Goal: Contribute content: Contribute content

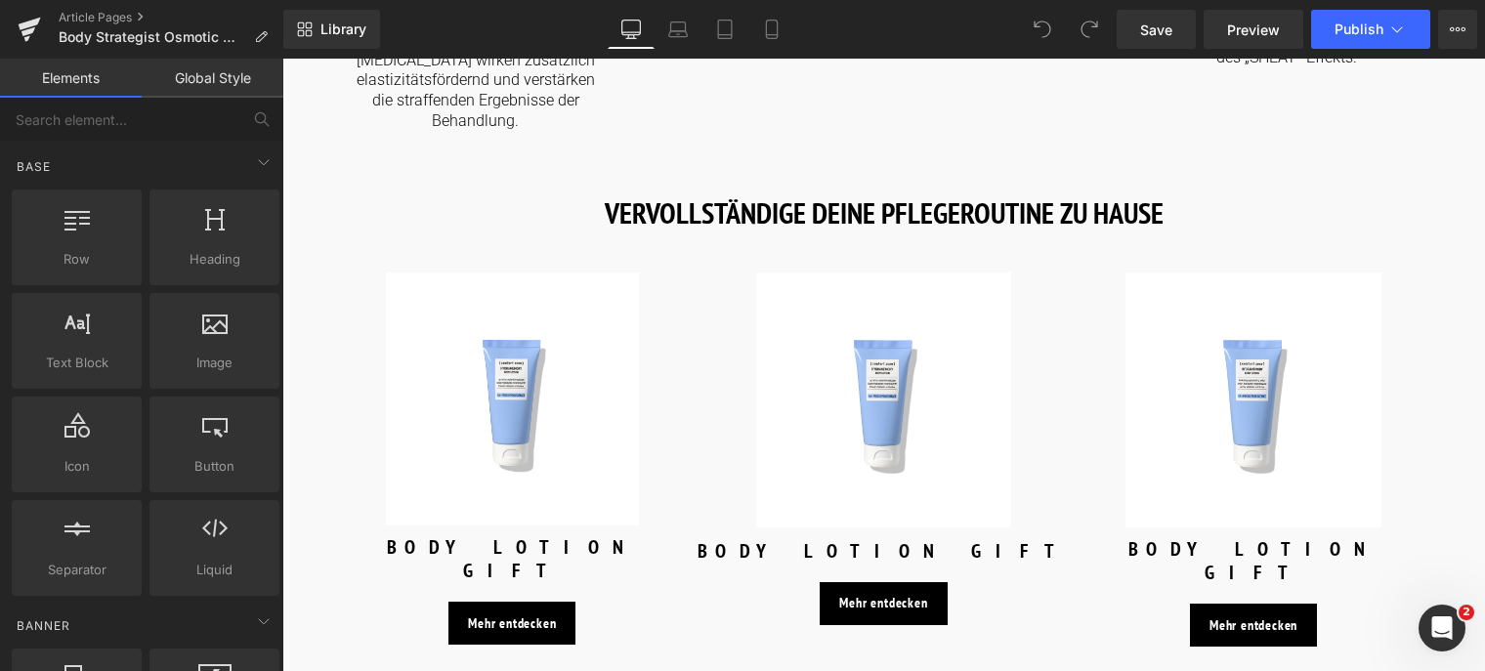
scroll to position [2638, 0]
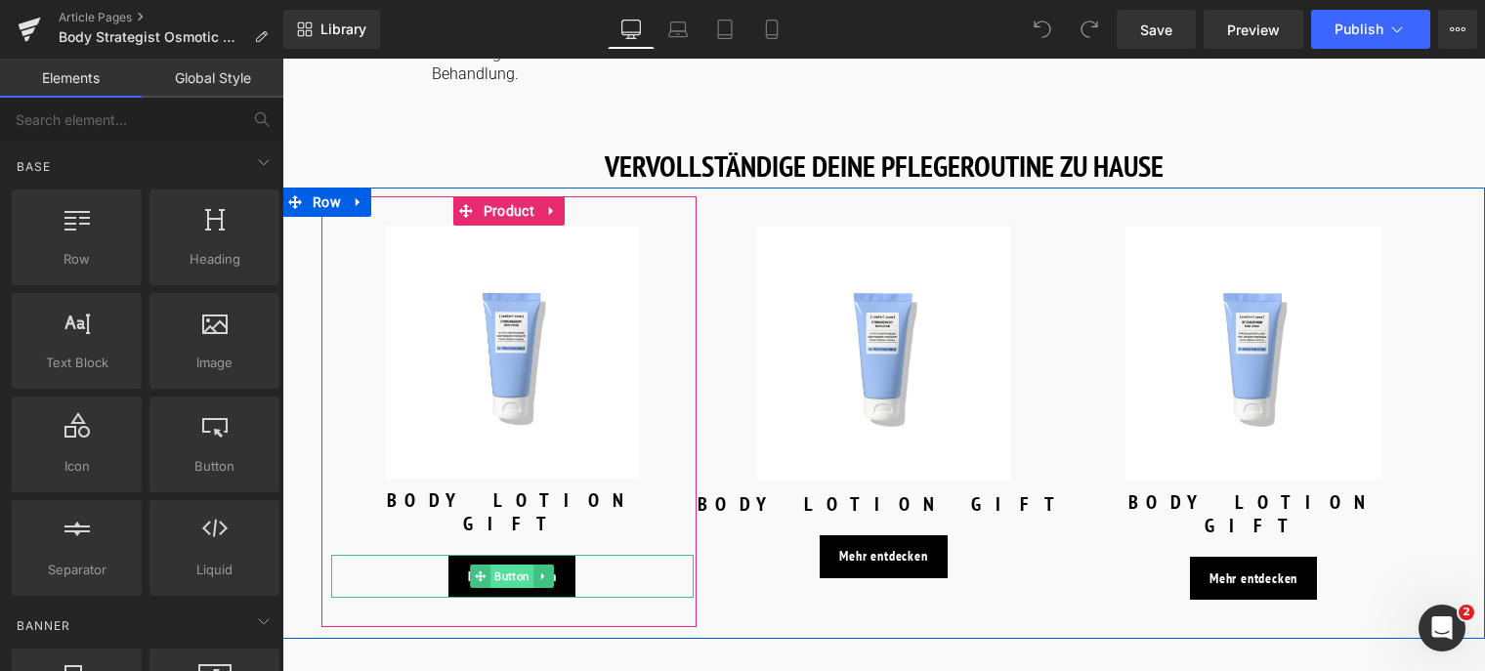
click at [506, 565] on span "Button" at bounding box center [511, 576] width 43 height 23
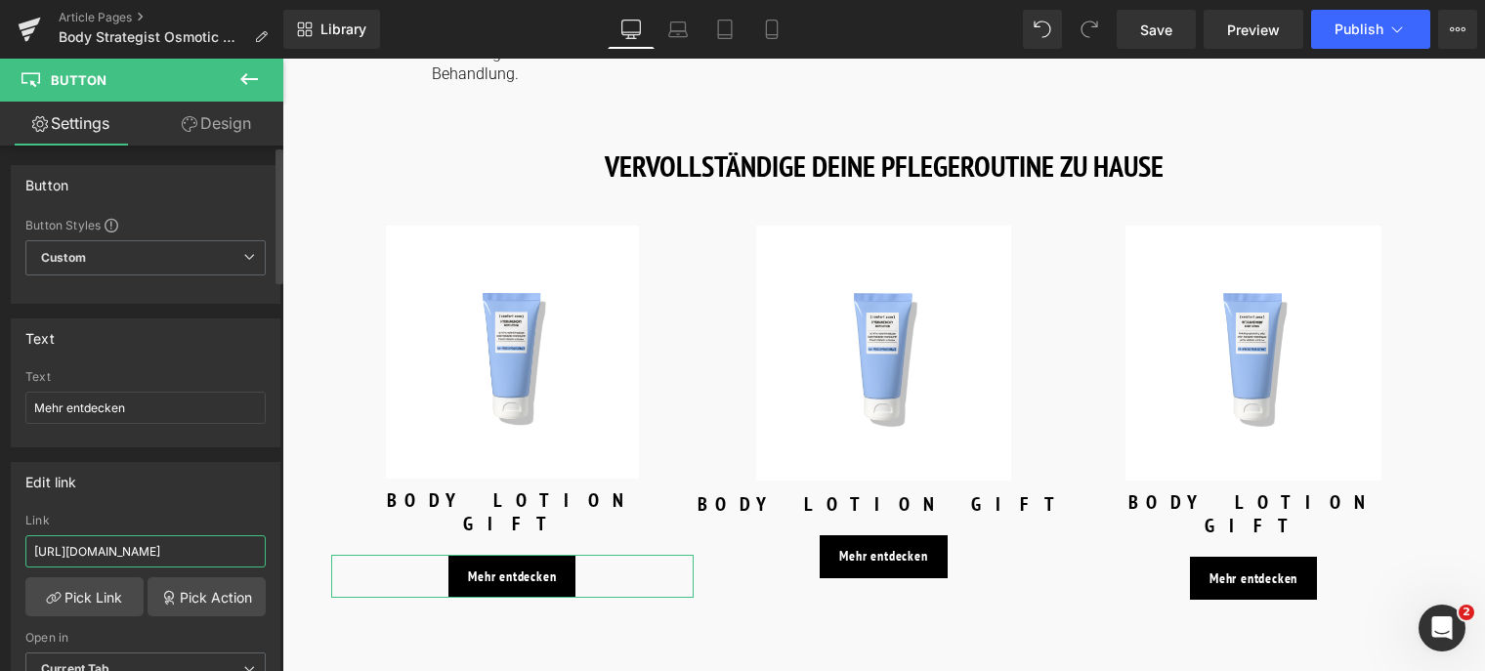
click at [232, 550] on input "[URL][DOMAIN_NAME]" at bounding box center [145, 551] width 240 height 32
drag, startPoint x: 227, startPoint y: 550, endPoint x: -3, endPoint y: 519, distance: 231.7
click at [0, 519] on html "Button You are previewing how the will restyle your page. You can not edit Elem…" at bounding box center [742, 335] width 1485 height 671
type input "/products/body-strategist-thermal-mud"
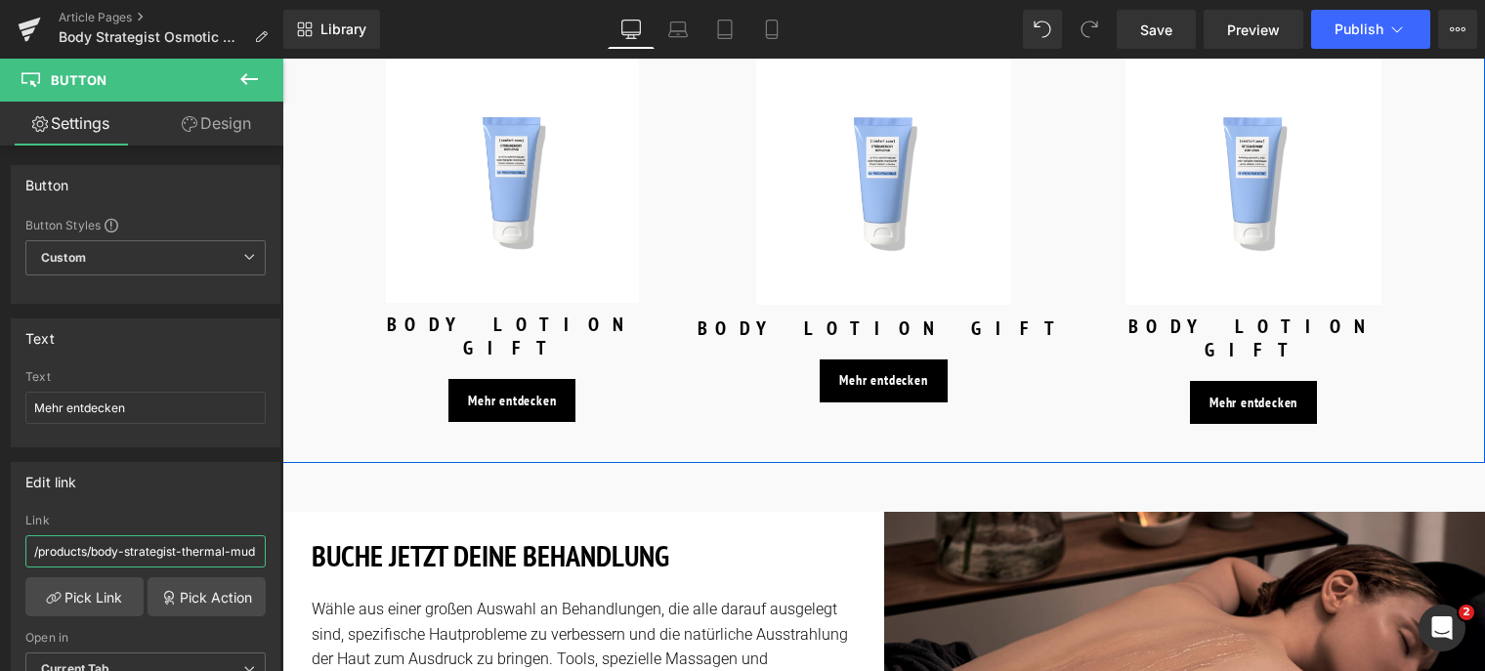
scroll to position [2736, 0]
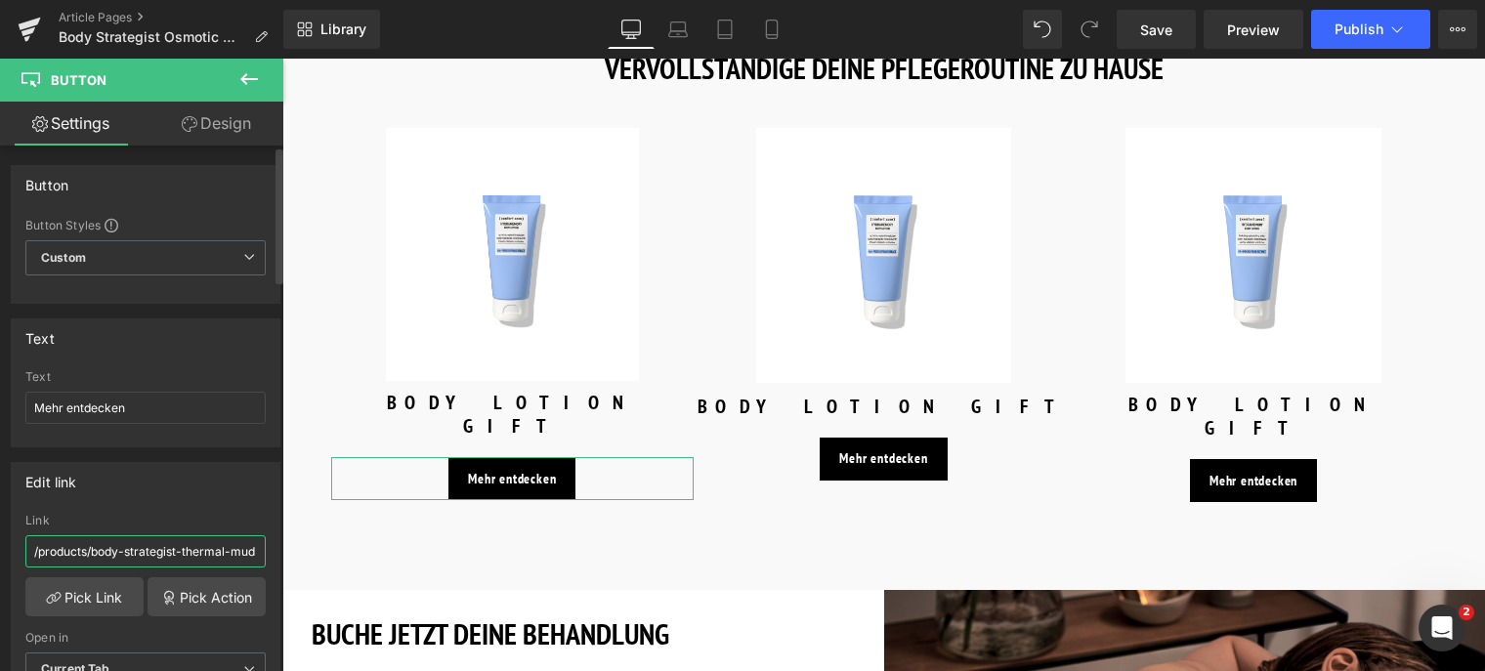
click at [180, 557] on input "/products/body-strategist-thermal-mud" at bounding box center [145, 551] width 240 height 32
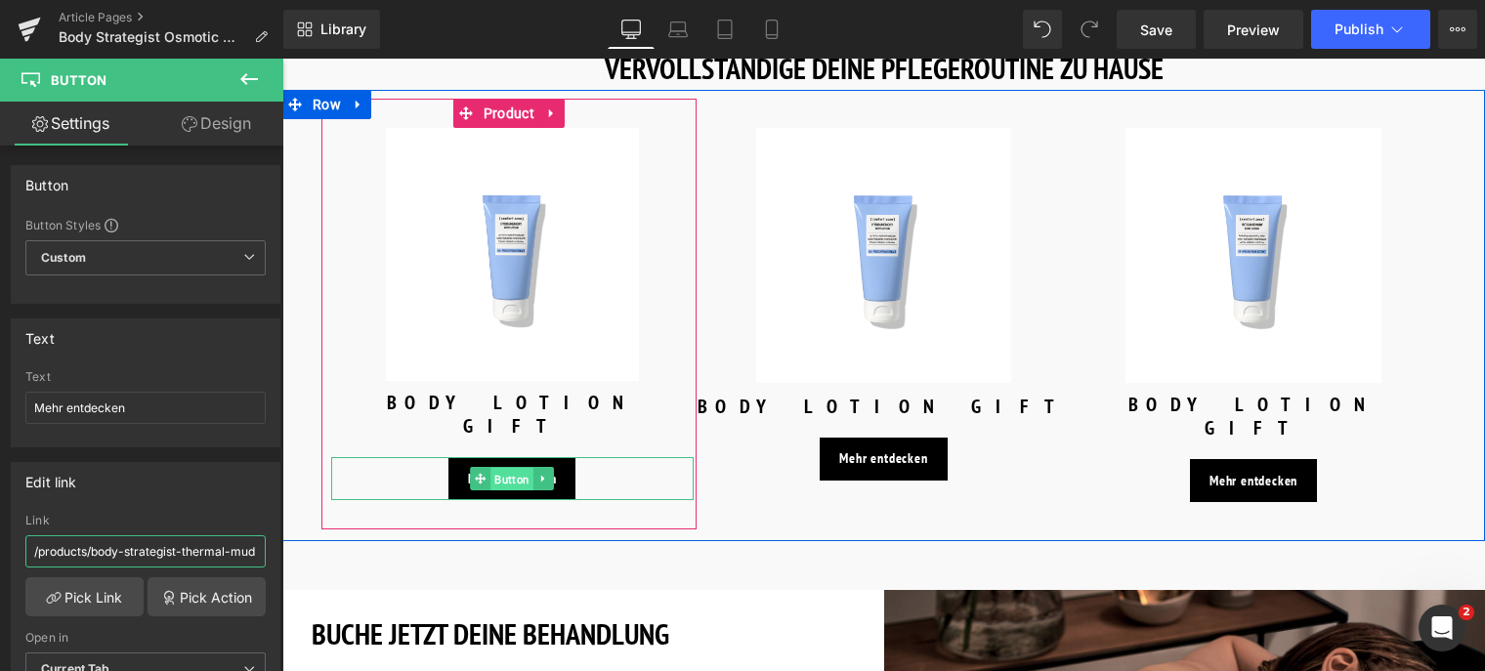
click at [493, 468] on span "Button" at bounding box center [511, 479] width 43 height 23
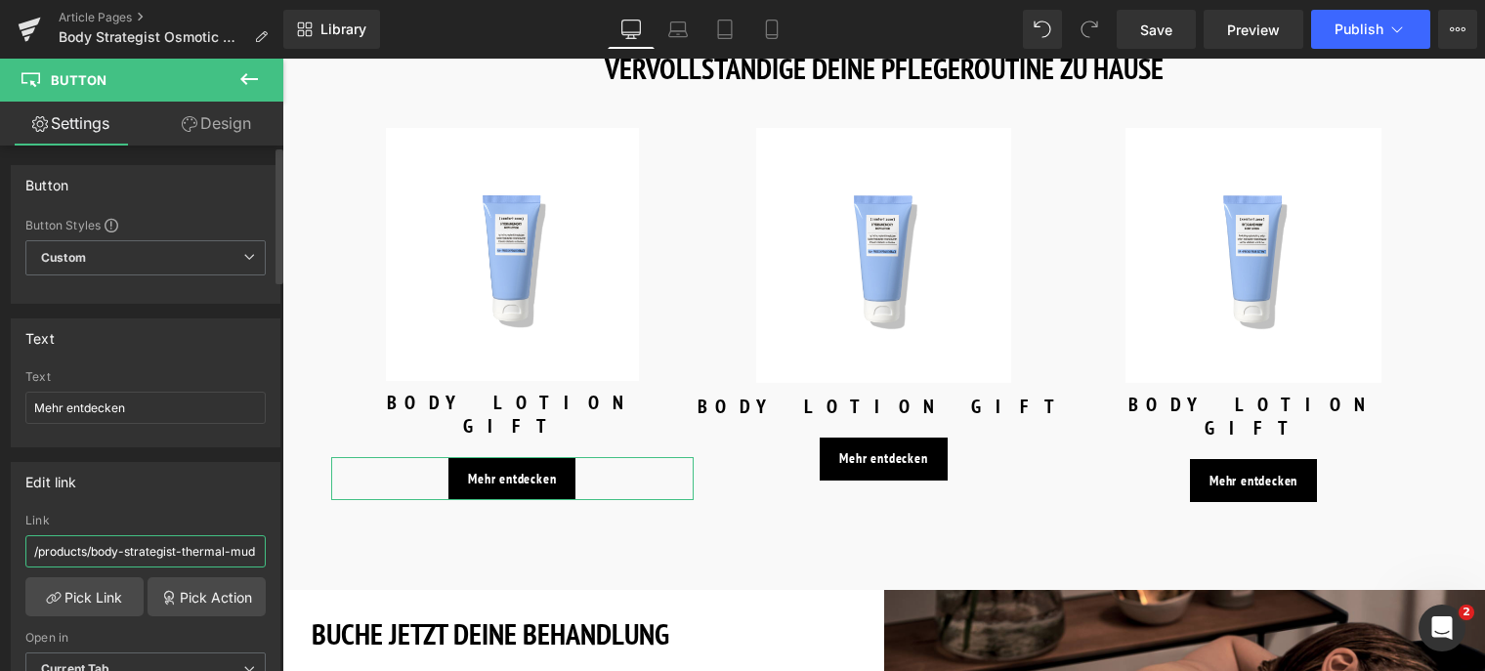
click at [32, 545] on input "/products/body-strategist-thermal-mud" at bounding box center [145, 551] width 240 height 32
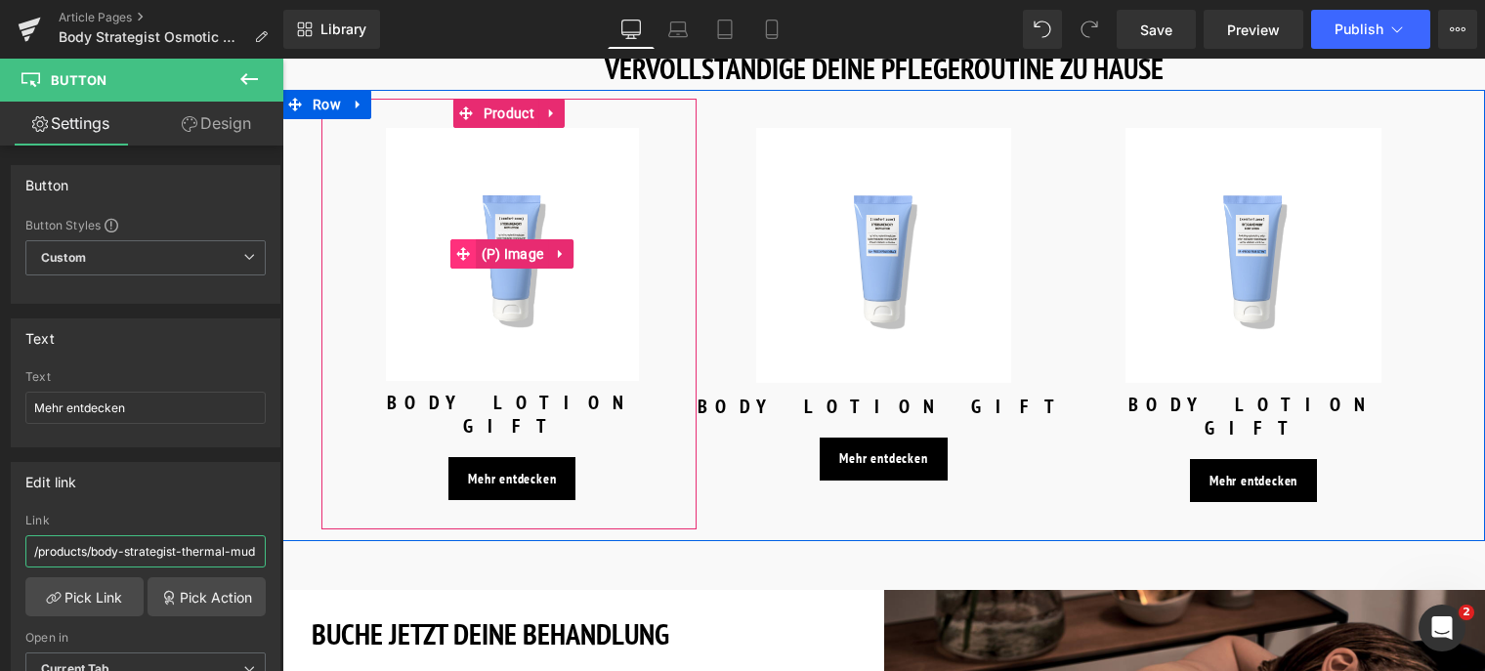
scroll to position [2638, 0]
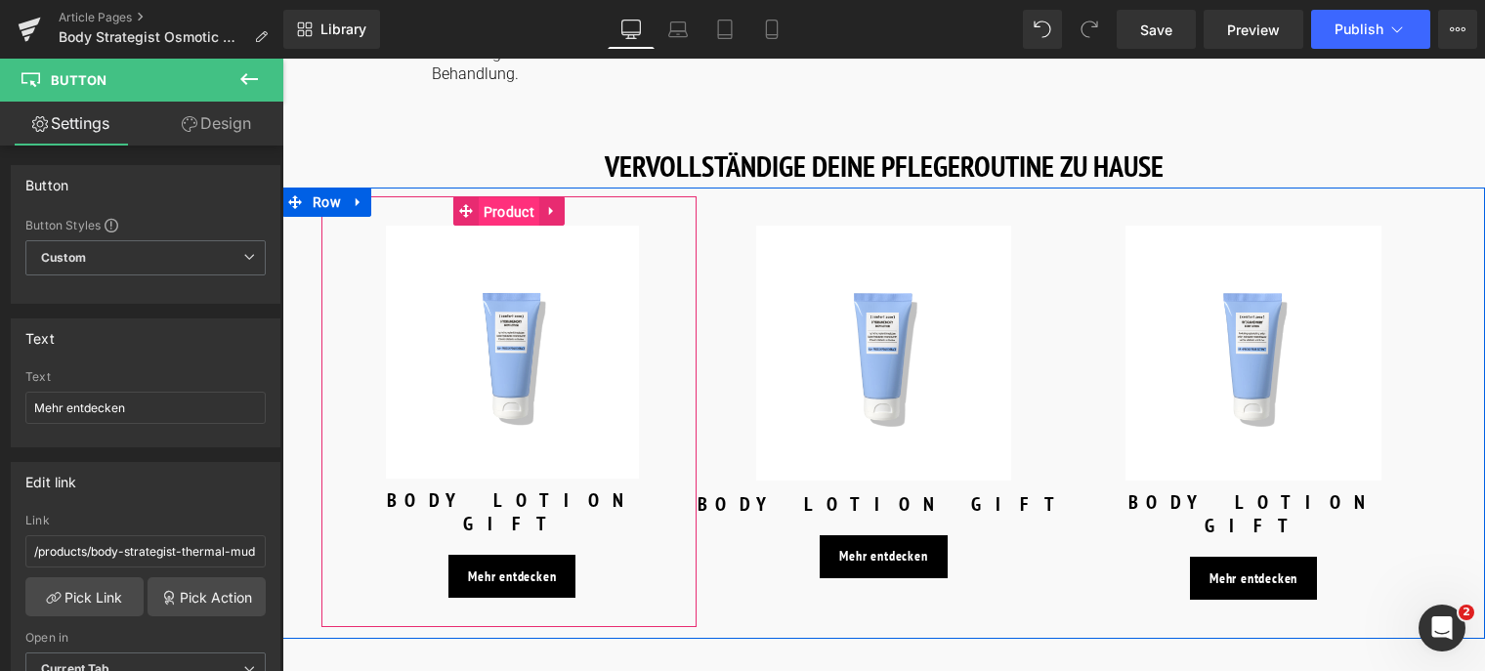
click at [485, 197] on span "Product" at bounding box center [509, 211] width 61 height 29
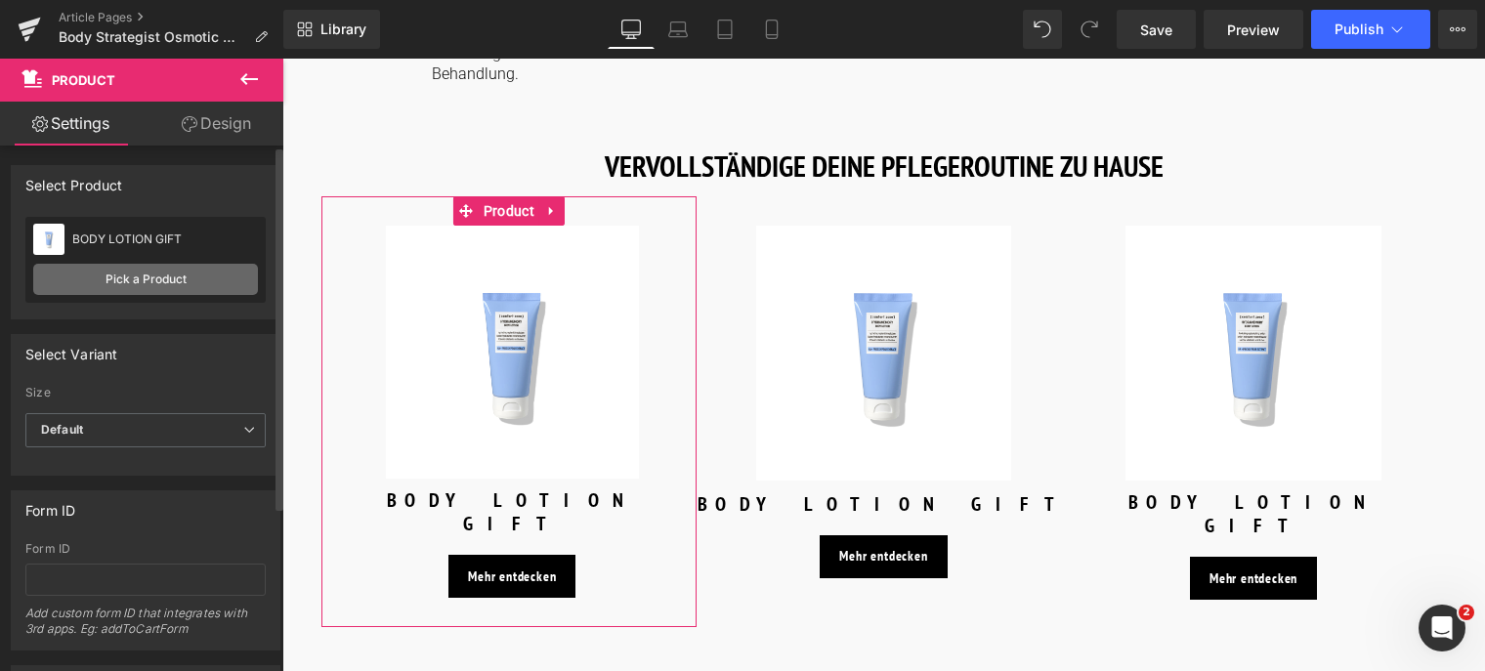
click at [103, 275] on link "Pick a Product" at bounding box center [145, 279] width 225 height 31
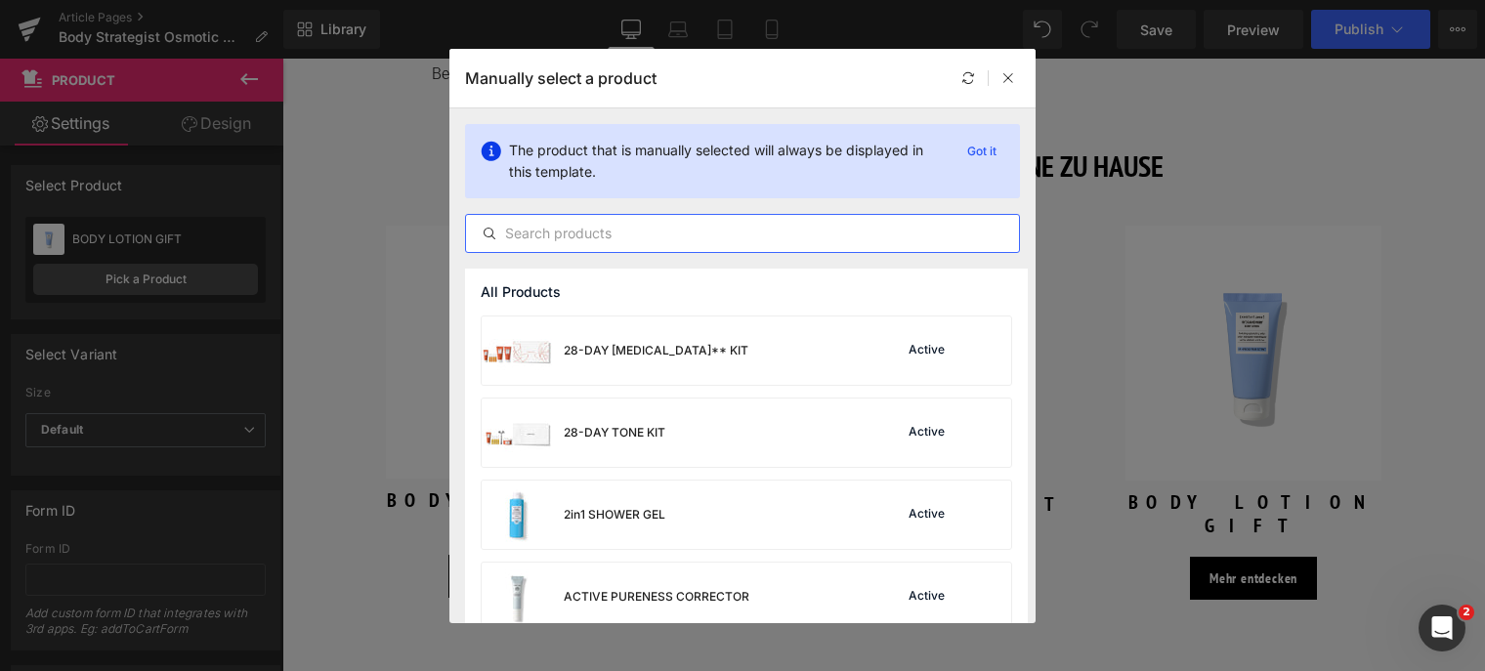
click at [692, 232] on input "text" at bounding box center [742, 233] width 553 height 23
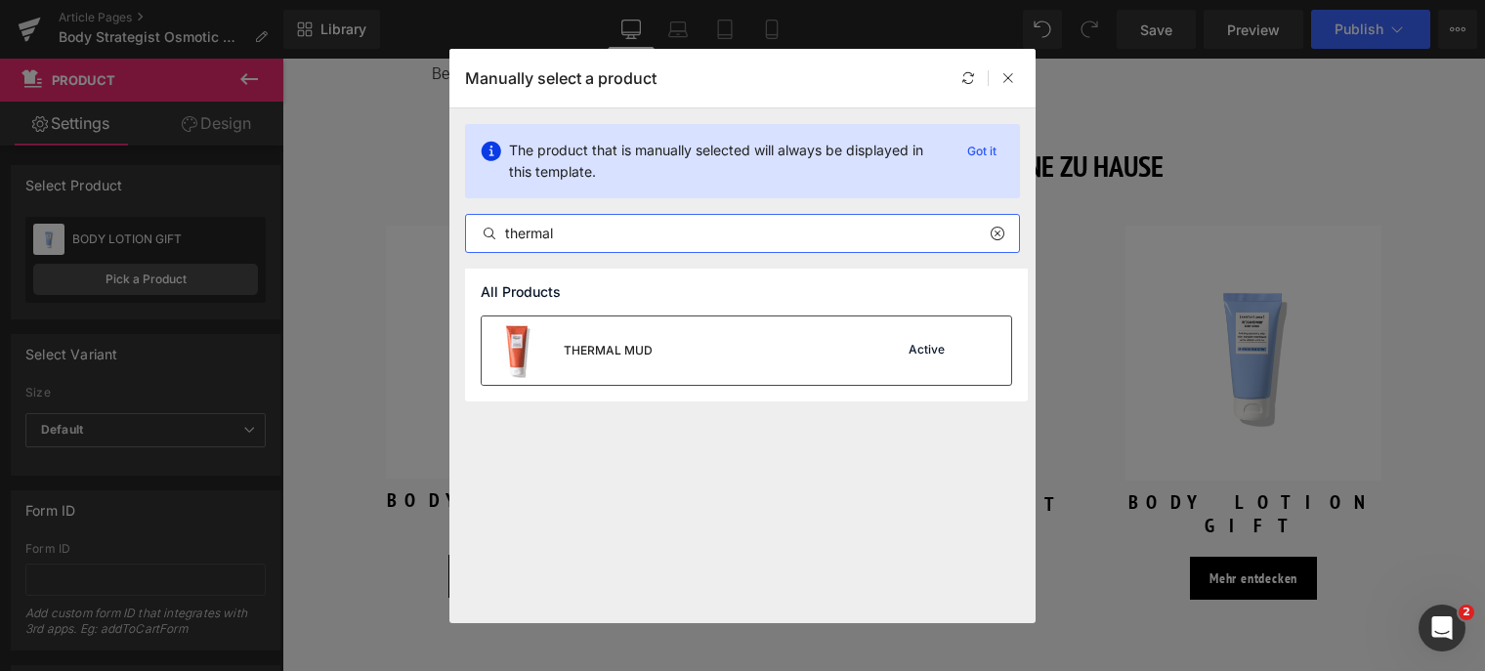
type input "thermal"
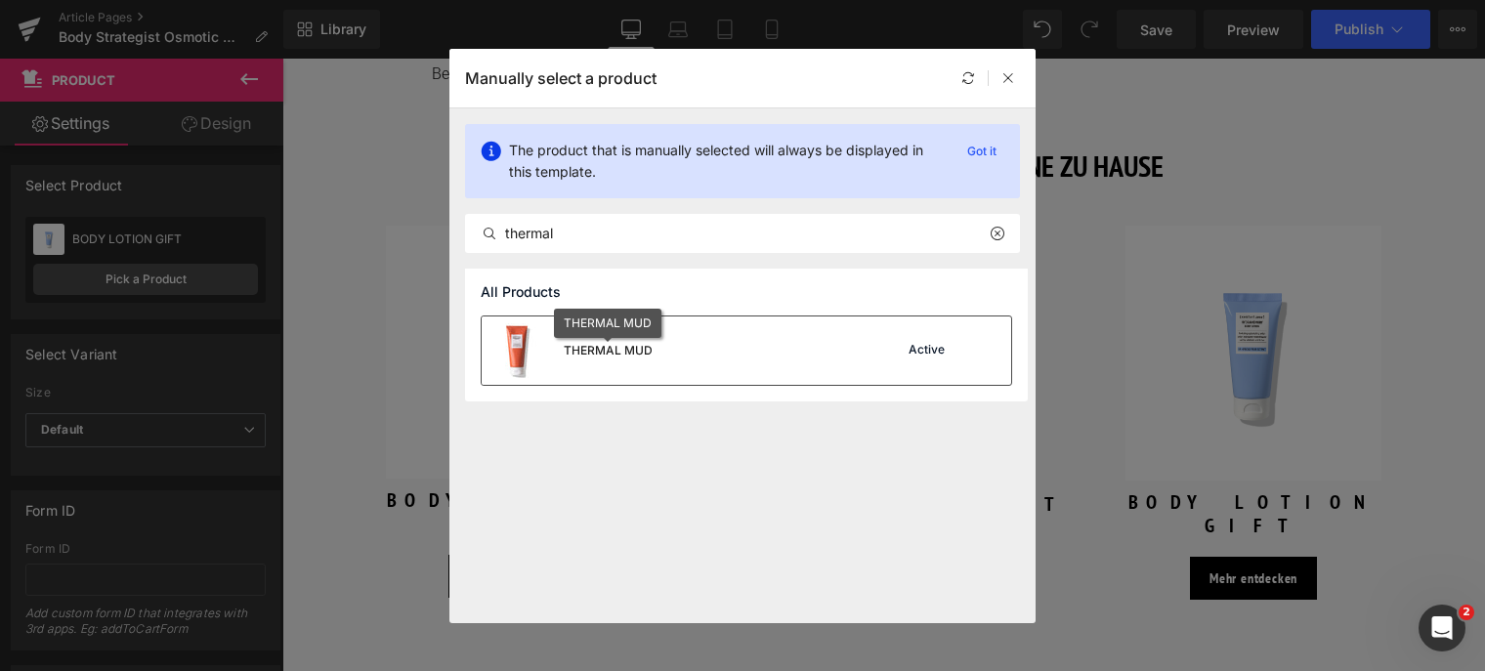
drag, startPoint x: 630, startPoint y: 351, endPoint x: 347, endPoint y: 292, distance: 289.3
click at [630, 351] on div "THERMAL MUD" at bounding box center [608, 351] width 89 height 18
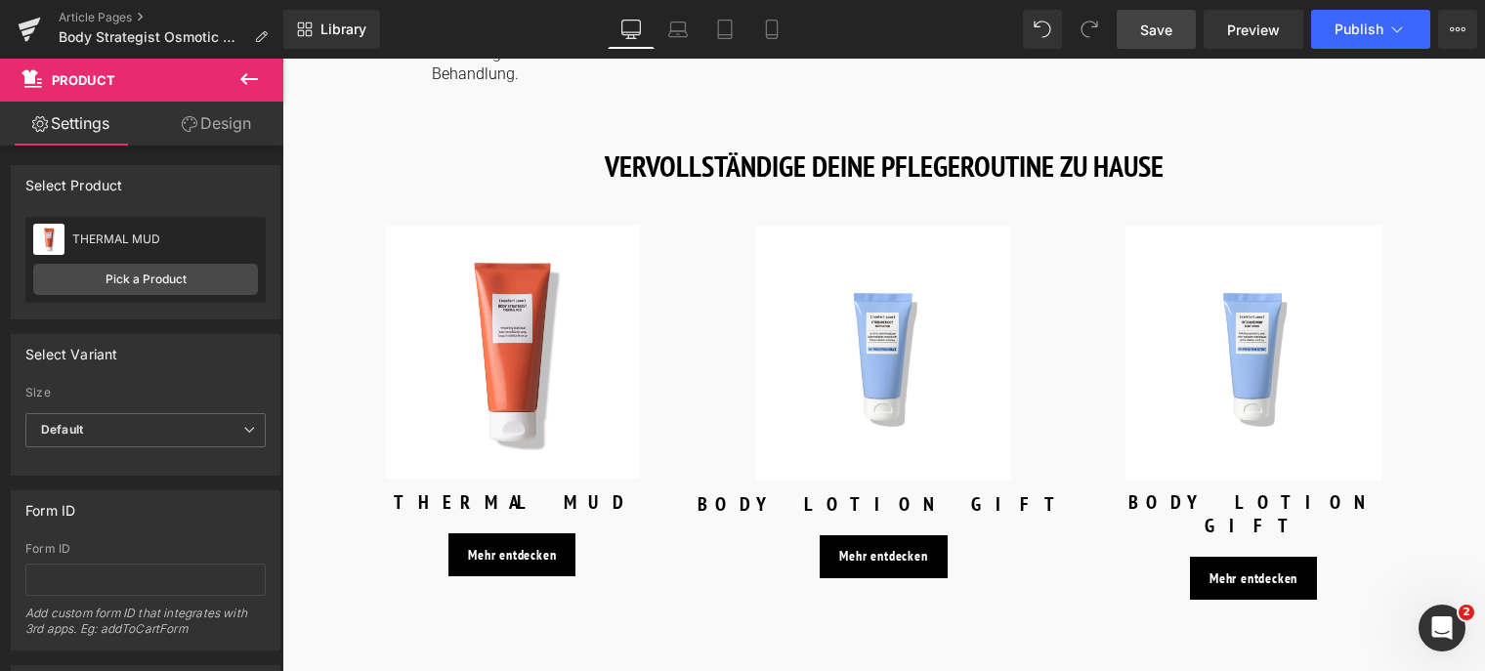
click at [1150, 26] on span "Save" at bounding box center [1156, 30] width 32 height 21
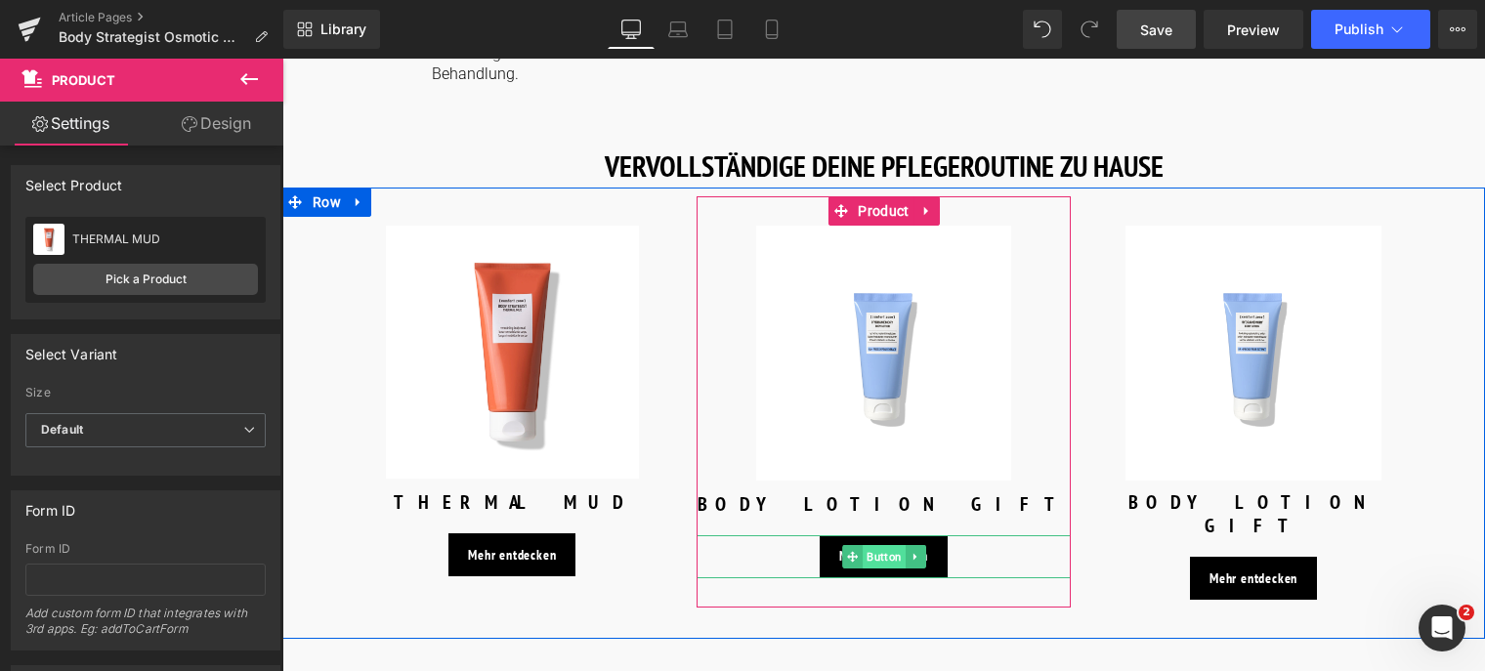
click at [872, 545] on span "Button" at bounding box center [884, 556] width 43 height 23
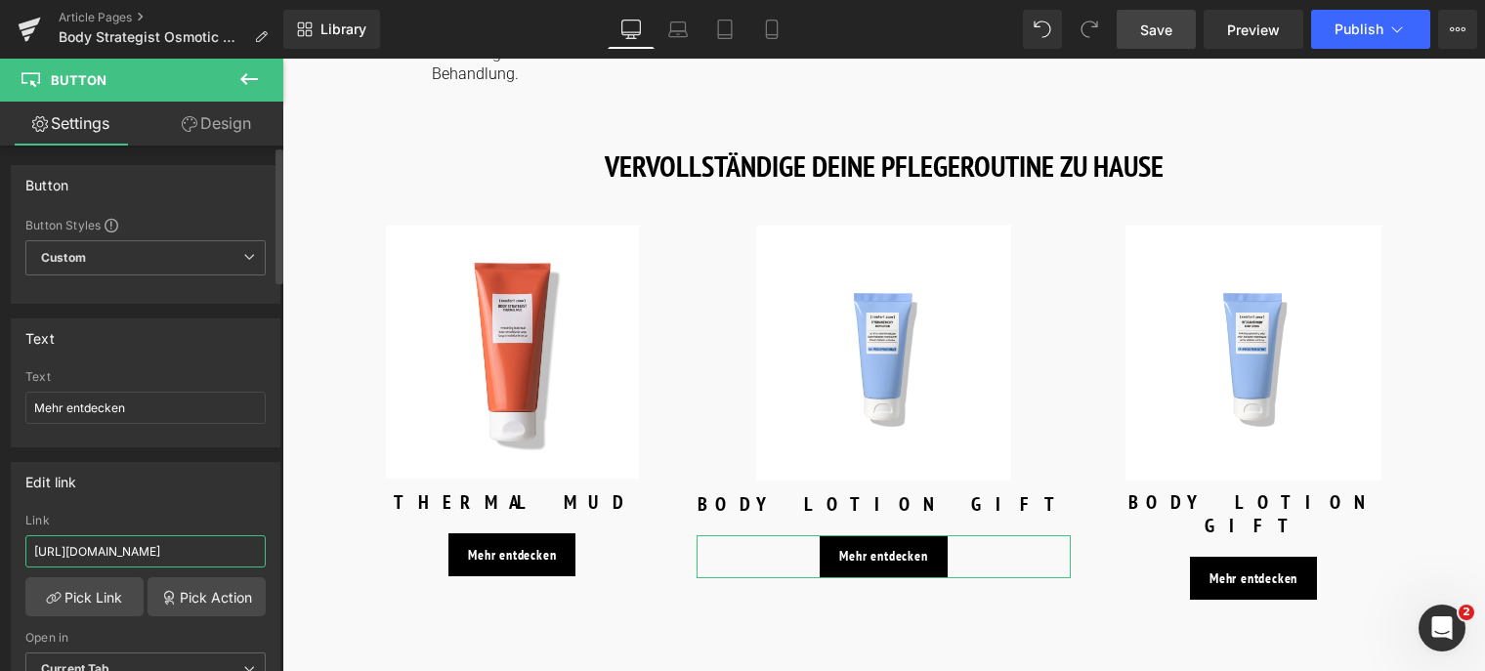
click at [227, 547] on input "[URL][DOMAIN_NAME]" at bounding box center [145, 551] width 240 height 32
drag, startPoint x: 228, startPoint y: 549, endPoint x: -8, endPoint y: 537, distance: 235.8
click at [0, 537] on html "Button You are previewing how the will restyle your page. You can not edit Elem…" at bounding box center [742, 335] width 1485 height 671
click at [47, 545] on input "/products/body-strategist-cream-gel" at bounding box center [145, 551] width 240 height 32
drag, startPoint x: 37, startPoint y: 546, endPoint x: 235, endPoint y: 555, distance: 198.5
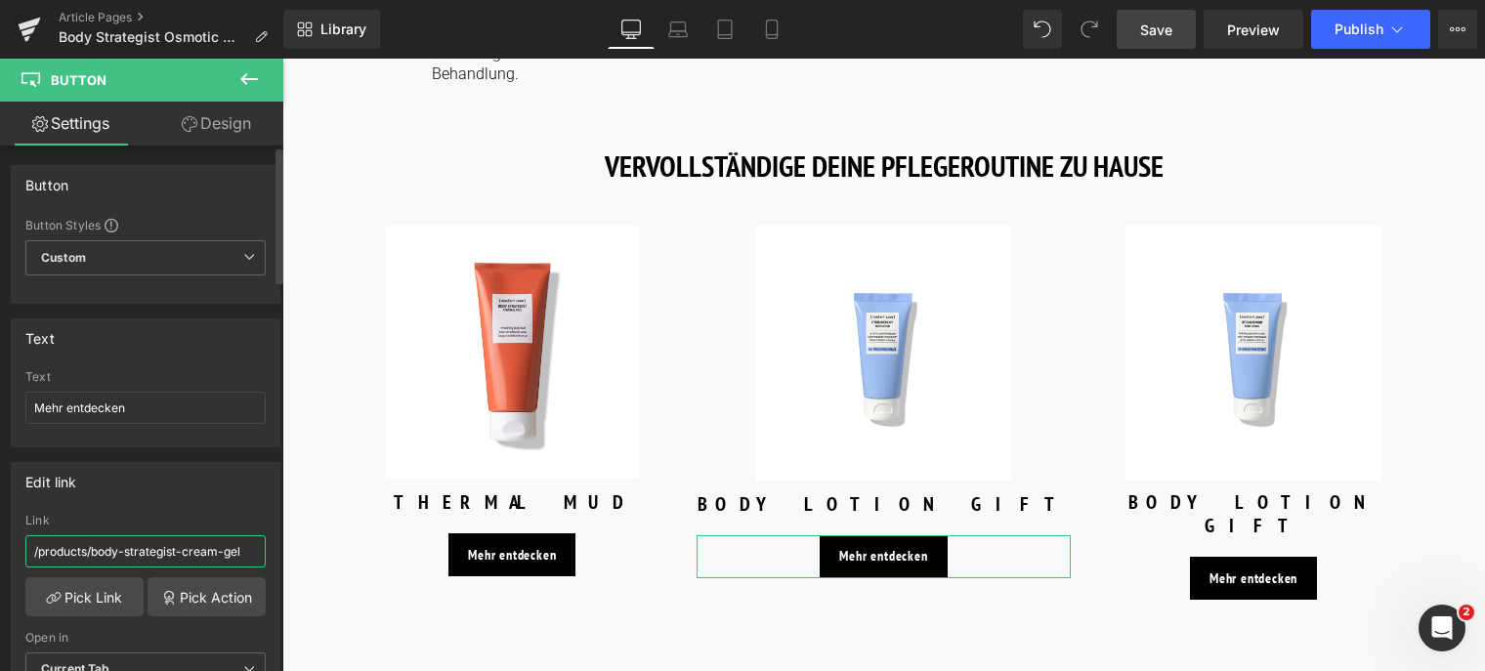
click at [235, 555] on input "/products/body-strategist-cream-gel" at bounding box center [145, 551] width 240 height 32
type input "/products/body-strategist-cream-gel"
click at [231, 491] on div "Edit link" at bounding box center [146, 481] width 268 height 37
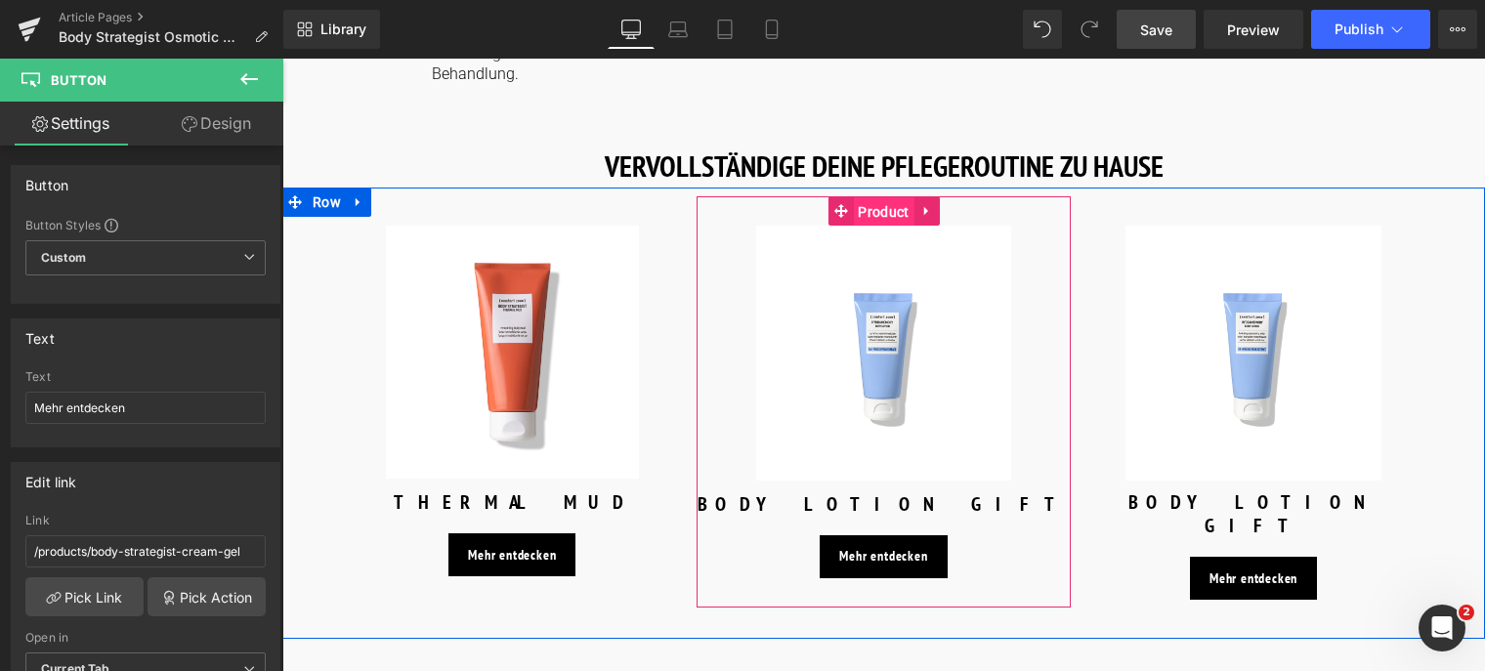
click at [887, 197] on span "Product" at bounding box center [883, 211] width 61 height 29
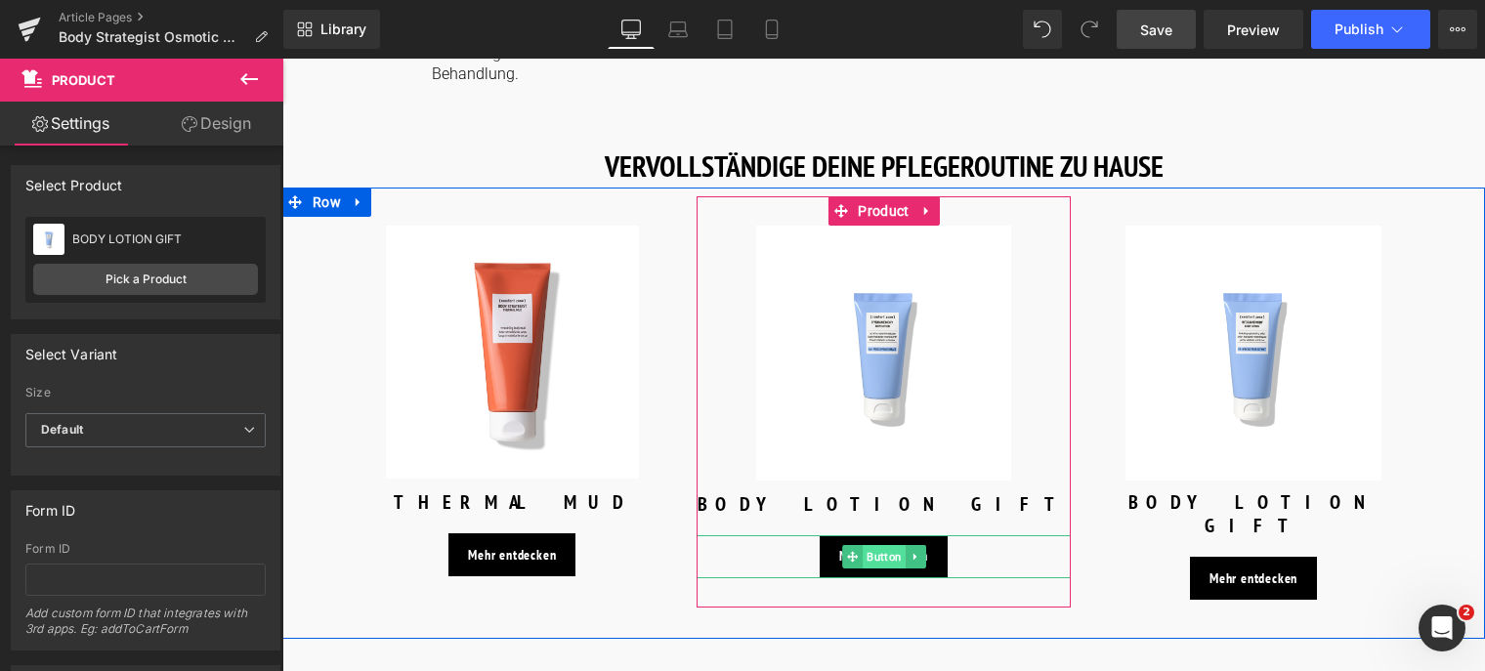
click at [876, 545] on span "Button" at bounding box center [884, 556] width 43 height 23
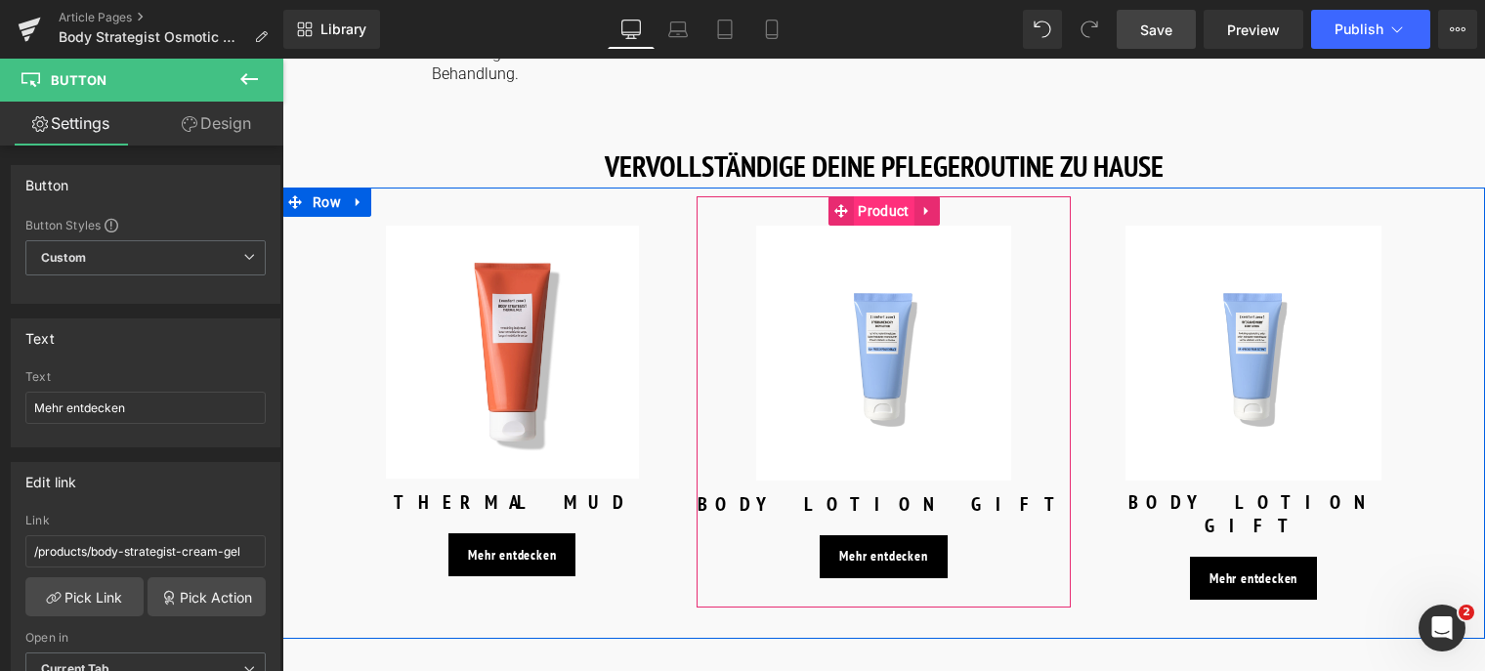
click at [862, 196] on span "Product" at bounding box center [883, 210] width 61 height 29
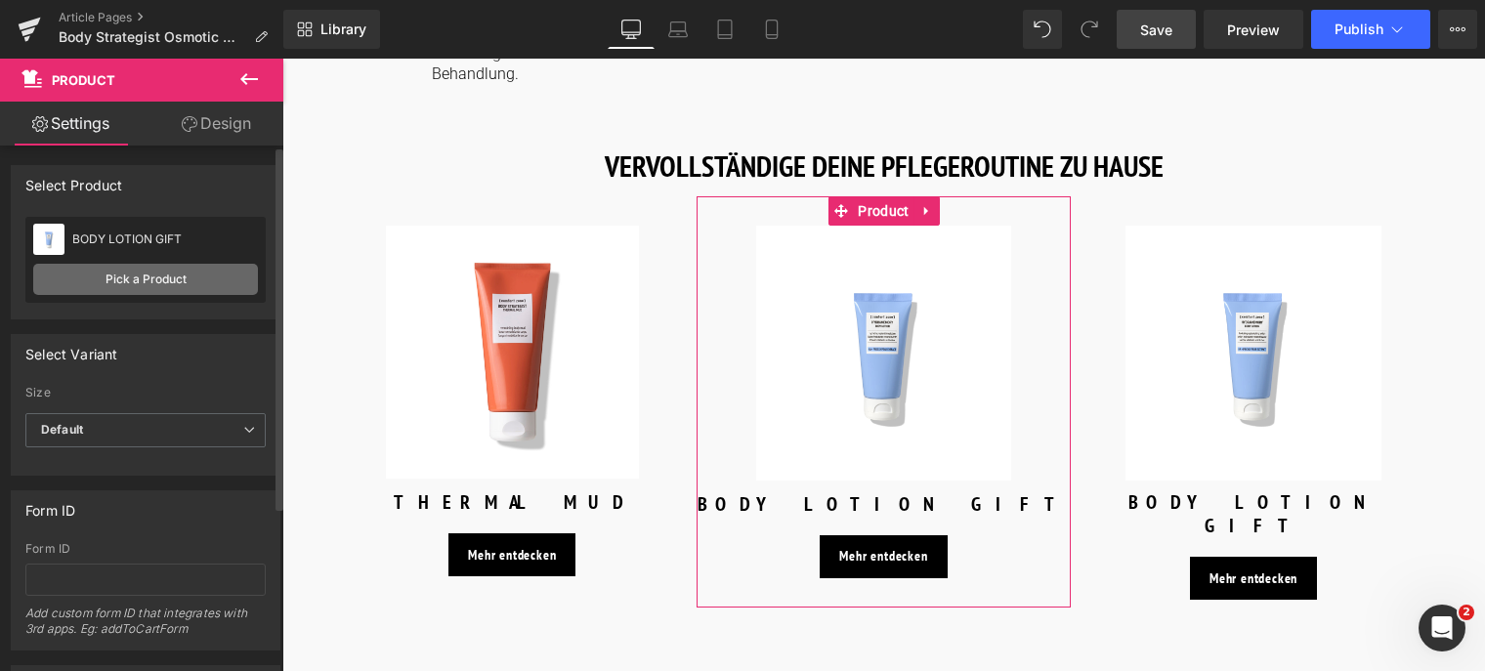
click at [92, 280] on link "Pick a Product" at bounding box center [145, 279] width 225 height 31
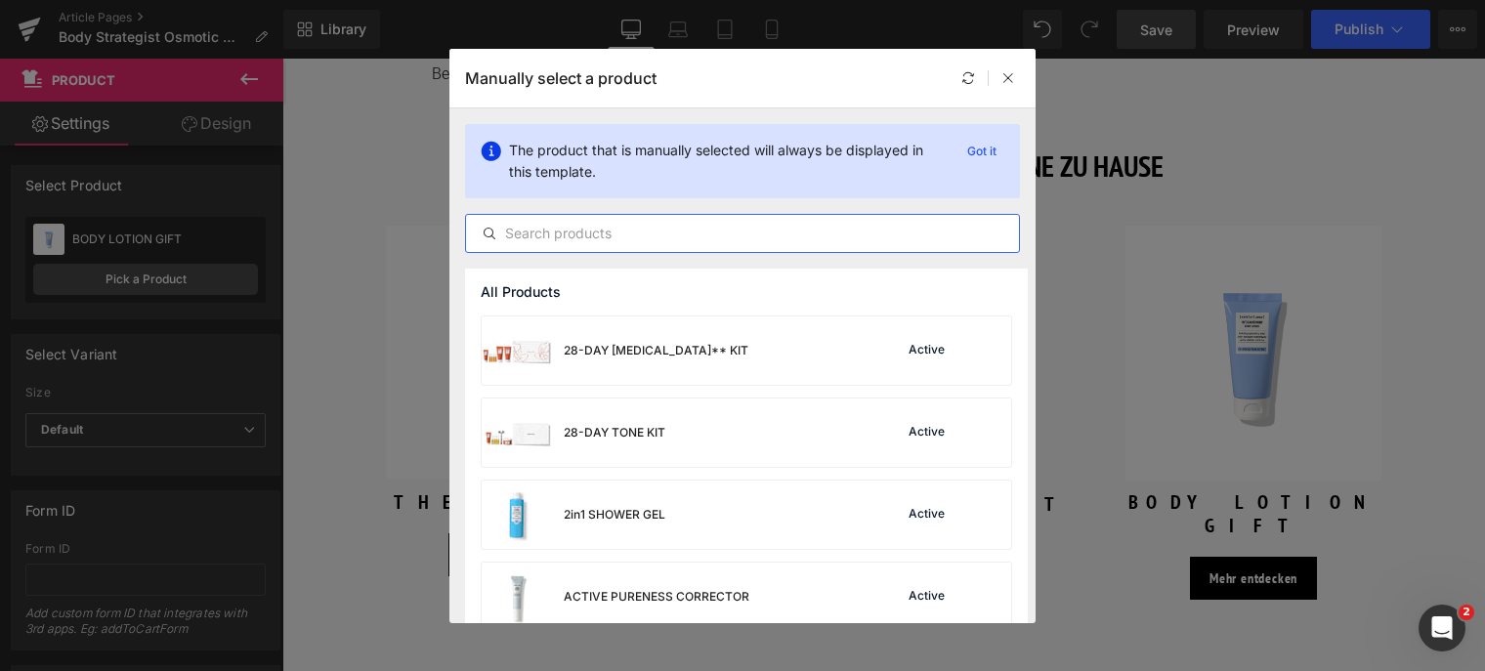
click at [641, 234] on input "text" at bounding box center [742, 233] width 553 height 23
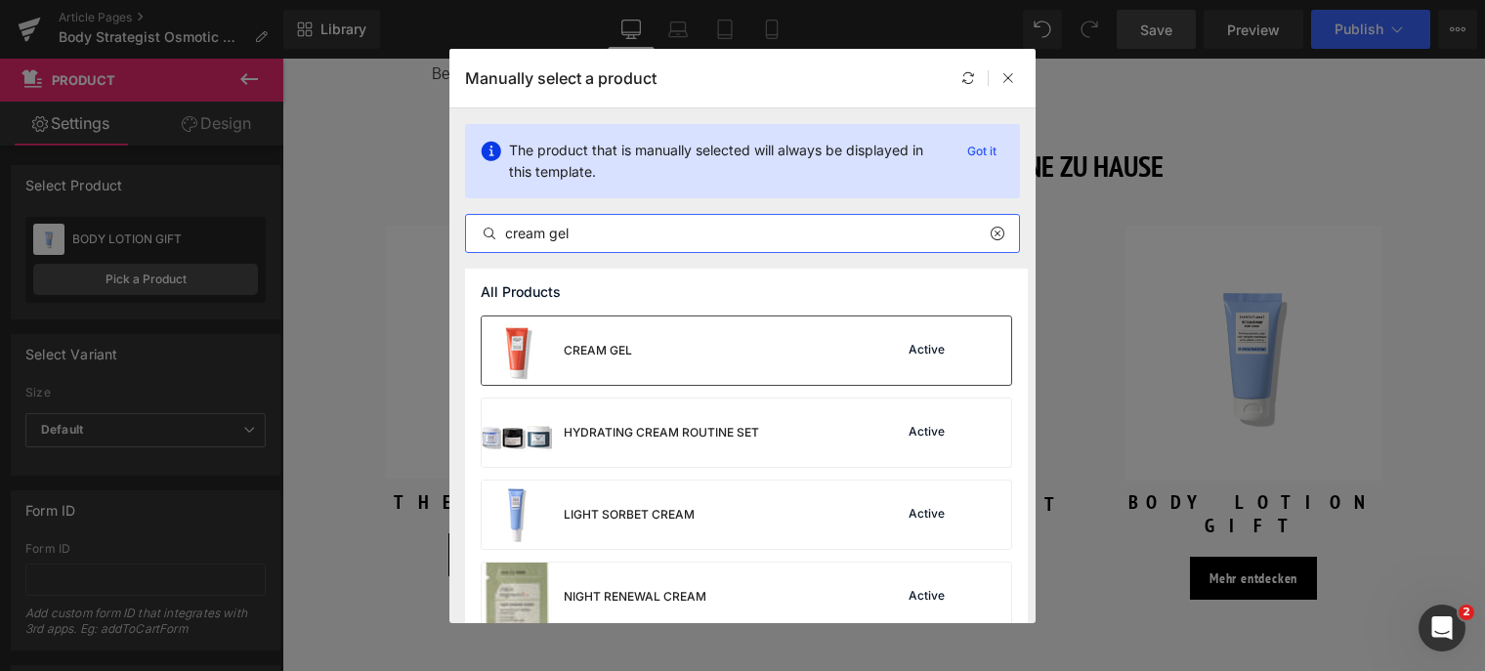
type input "cream gel"
click at [625, 334] on div "CREAM GEL" at bounding box center [557, 351] width 150 height 68
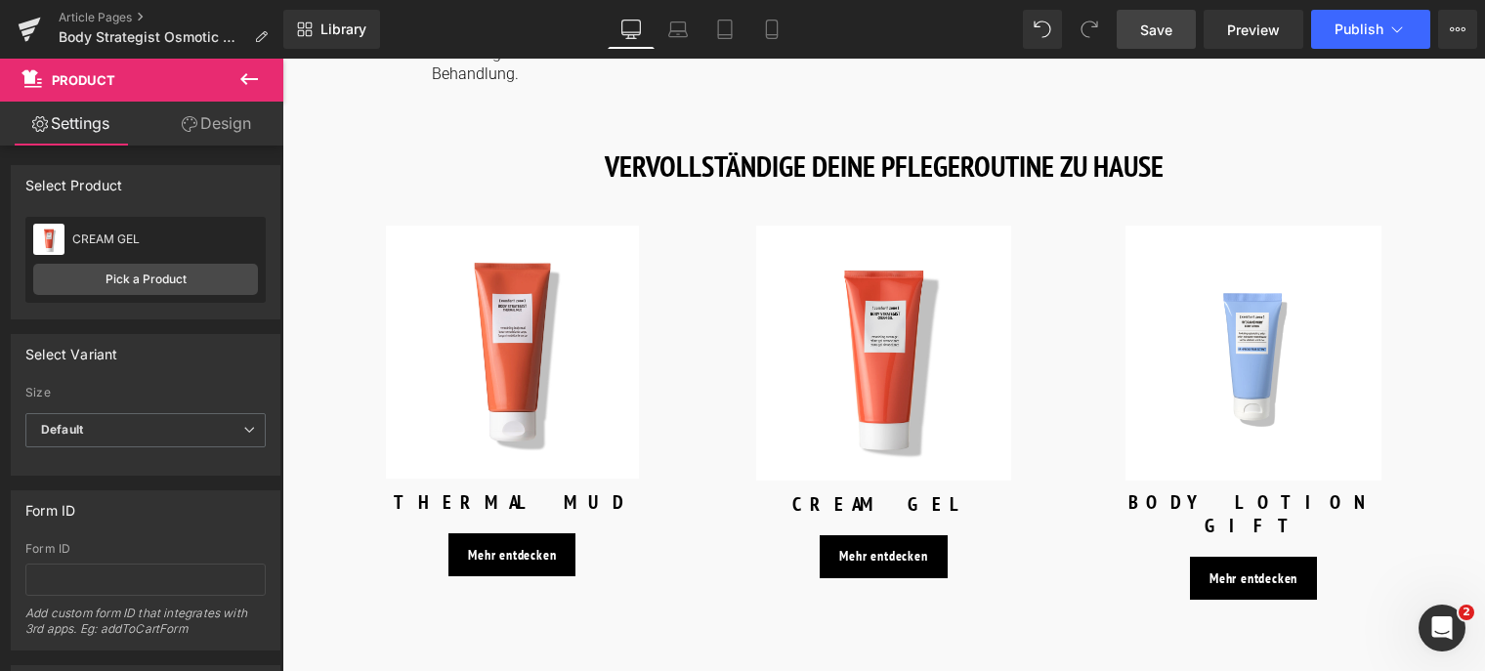
click at [1161, 30] on span "Save" at bounding box center [1156, 30] width 32 height 21
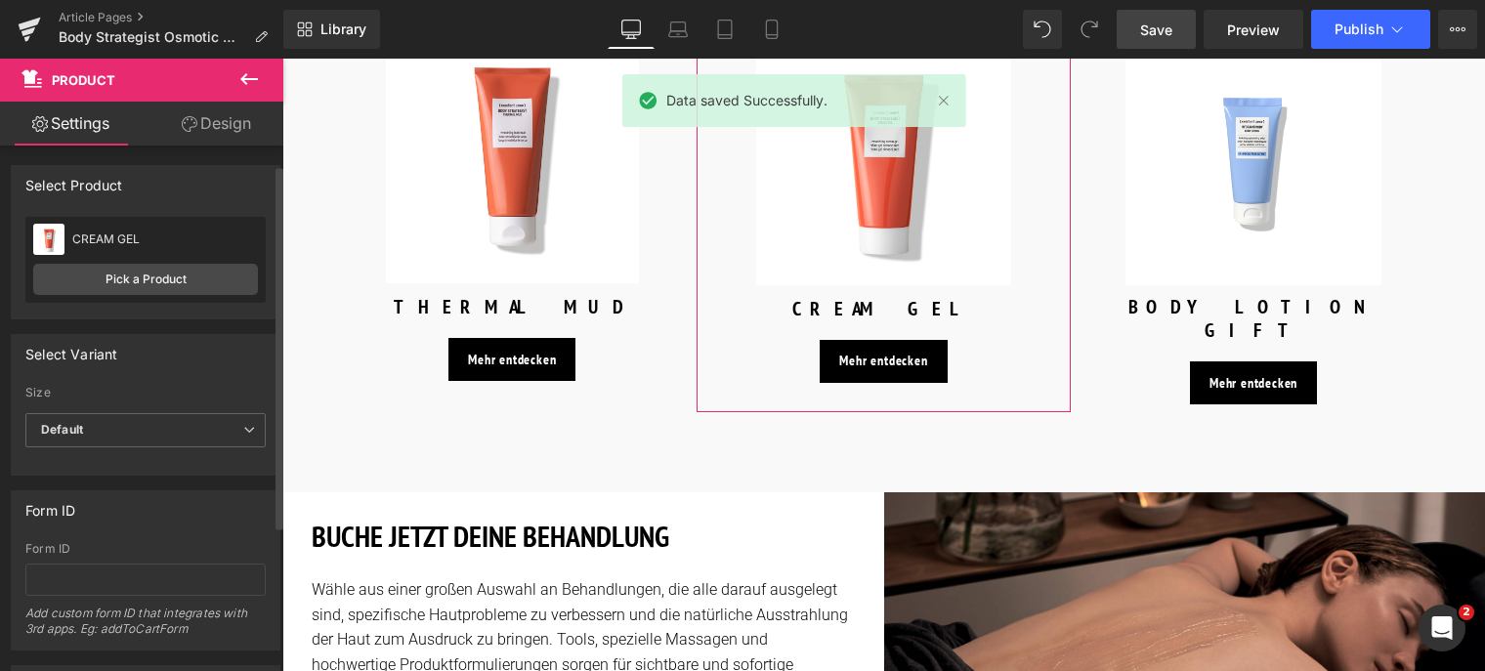
scroll to position [237, 0]
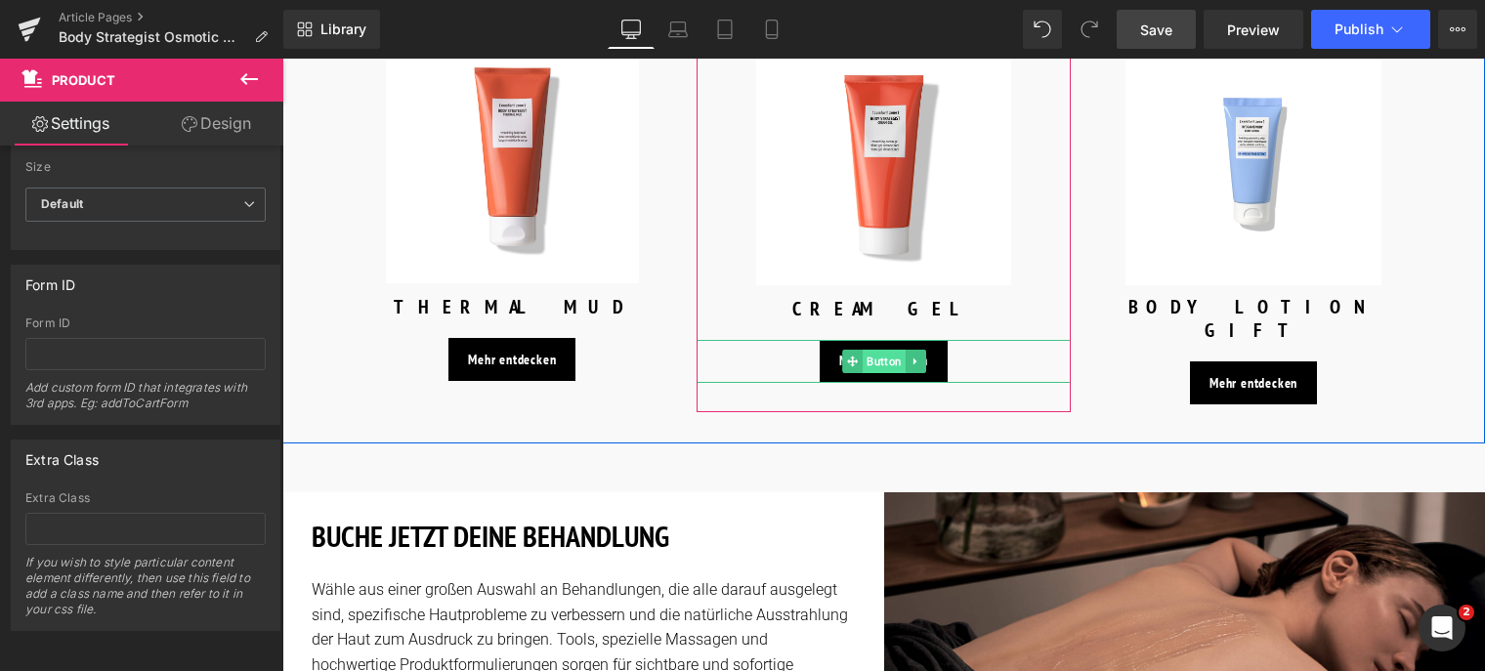
click at [876, 350] on span "Button" at bounding box center [884, 361] width 43 height 23
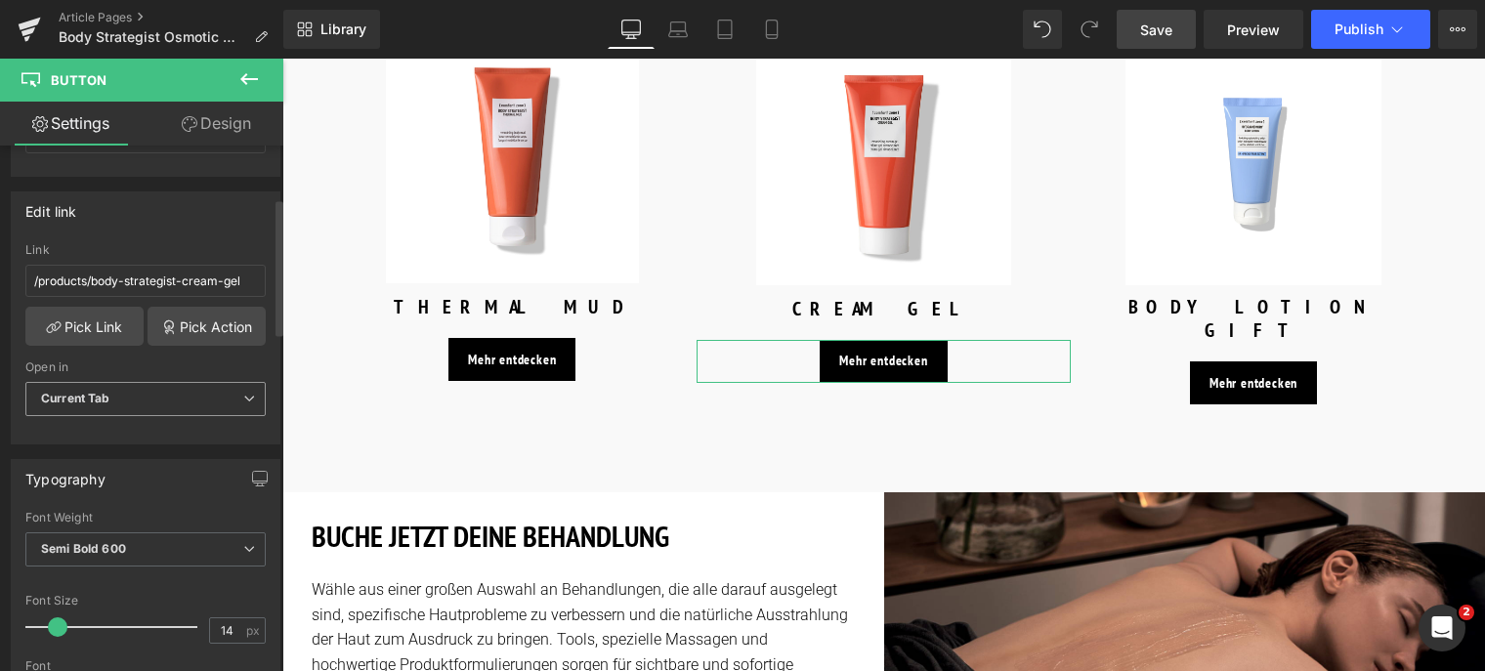
scroll to position [293, 0]
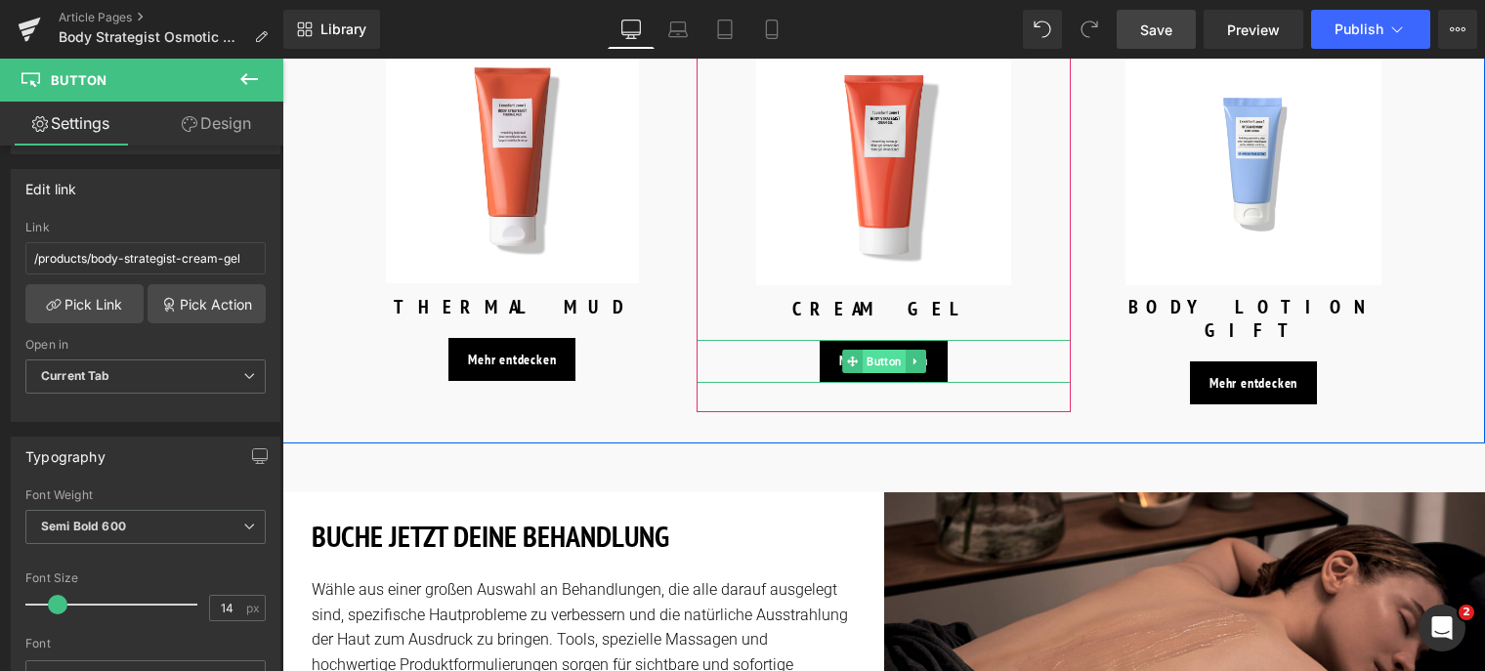
click at [871, 350] on span "Button" at bounding box center [884, 361] width 43 height 23
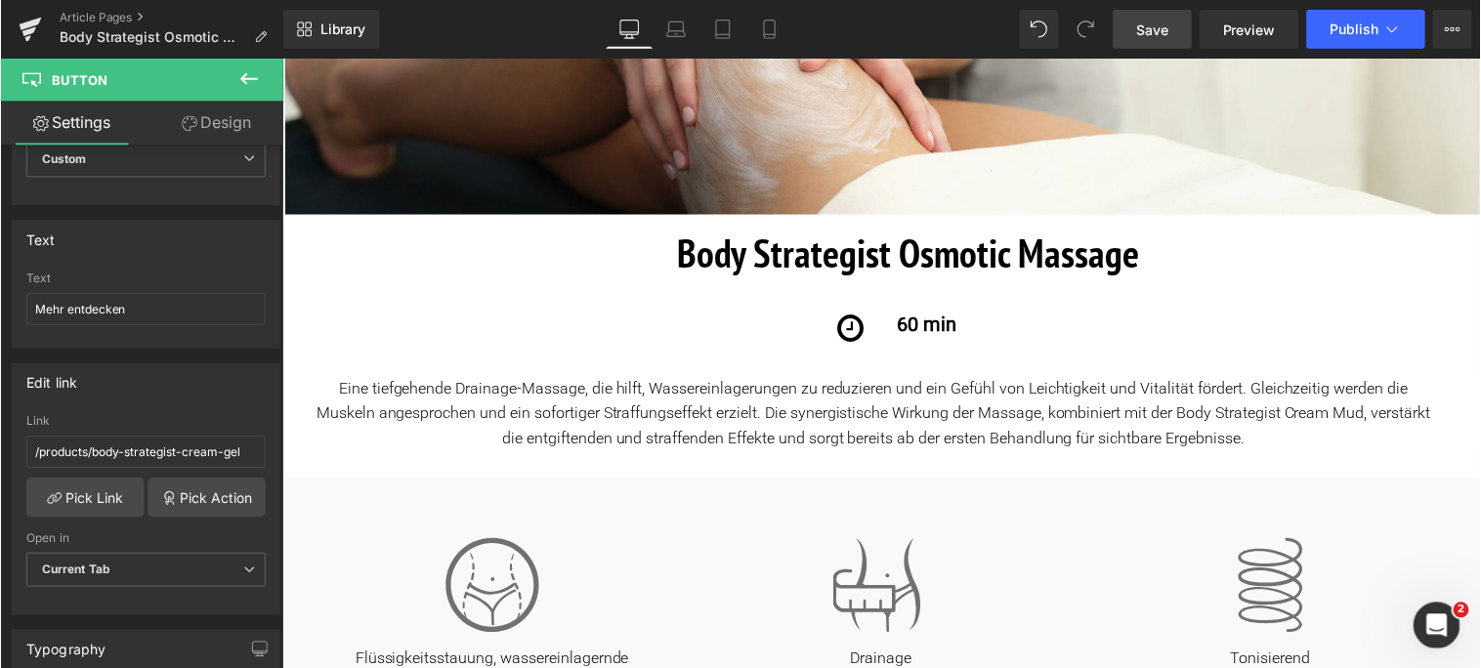
scroll to position [98, 0]
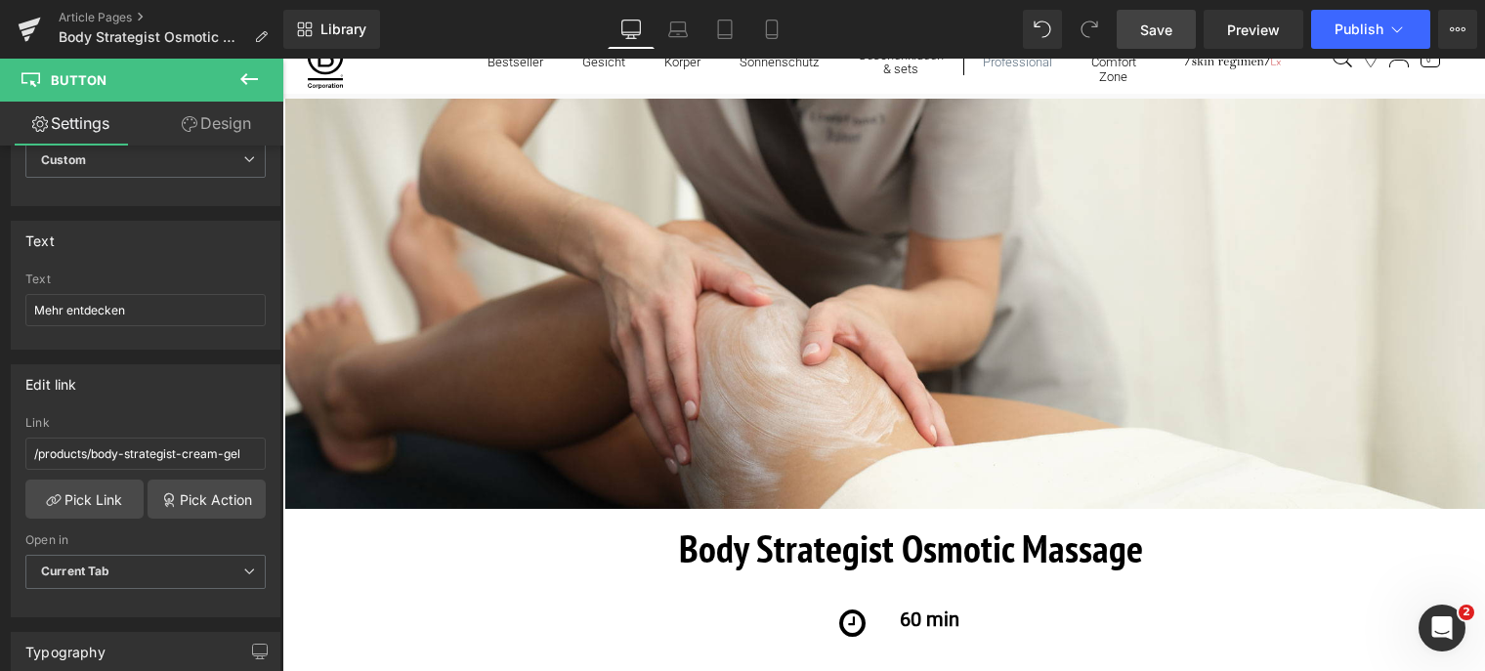
click at [1164, 28] on span "Save" at bounding box center [1156, 30] width 32 height 21
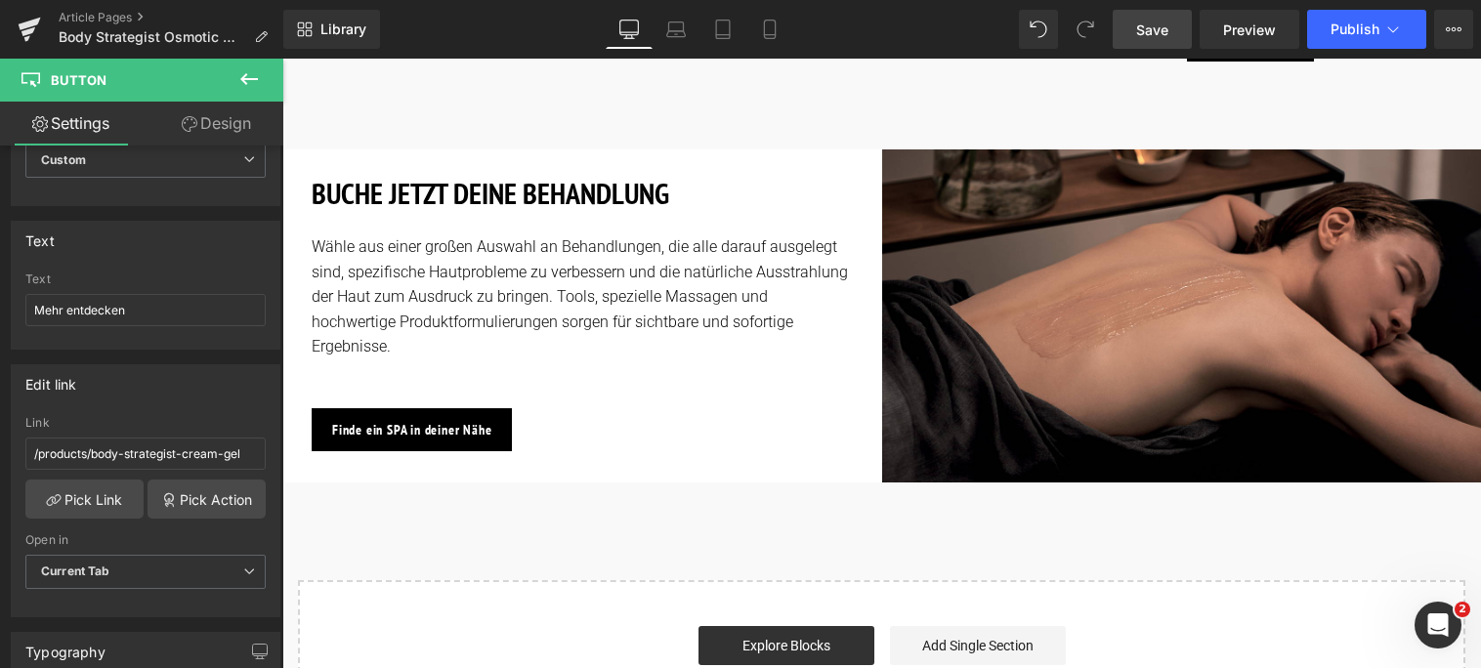
scroll to position [3127, 0]
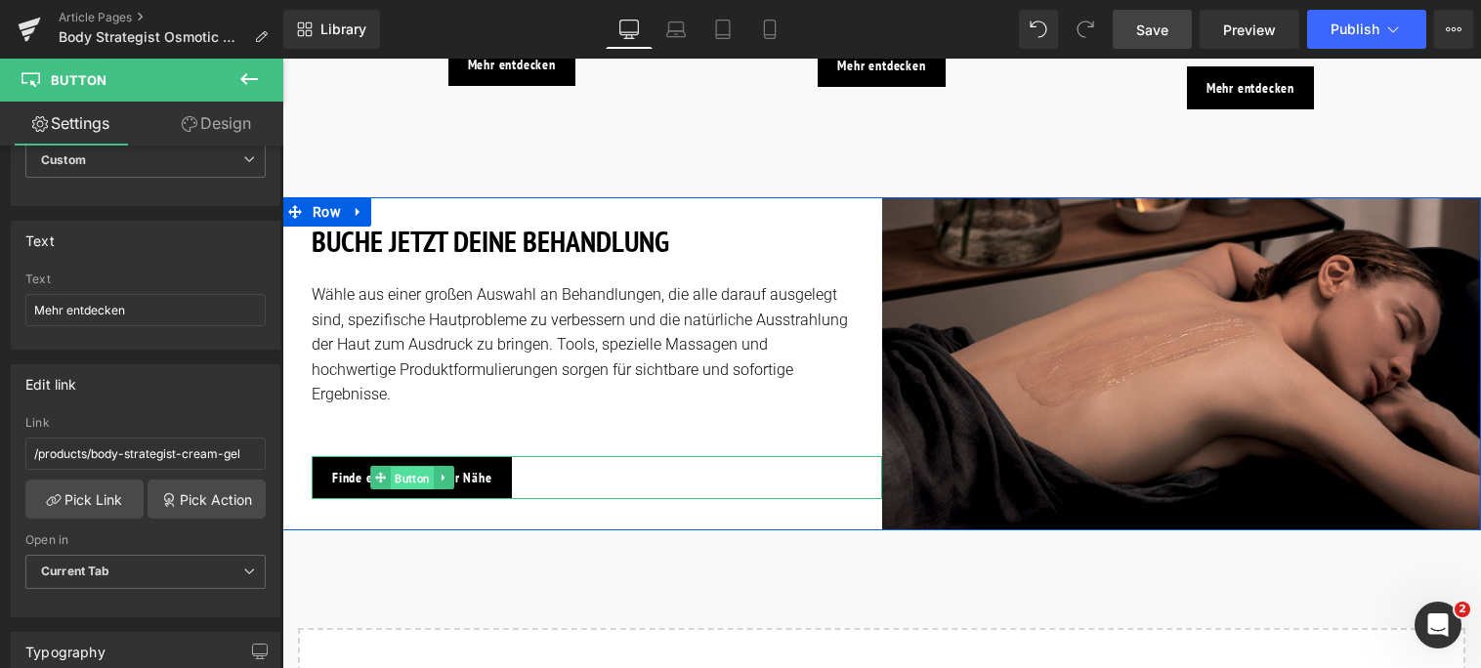
click at [419, 467] on span "Button" at bounding box center [413, 478] width 43 height 23
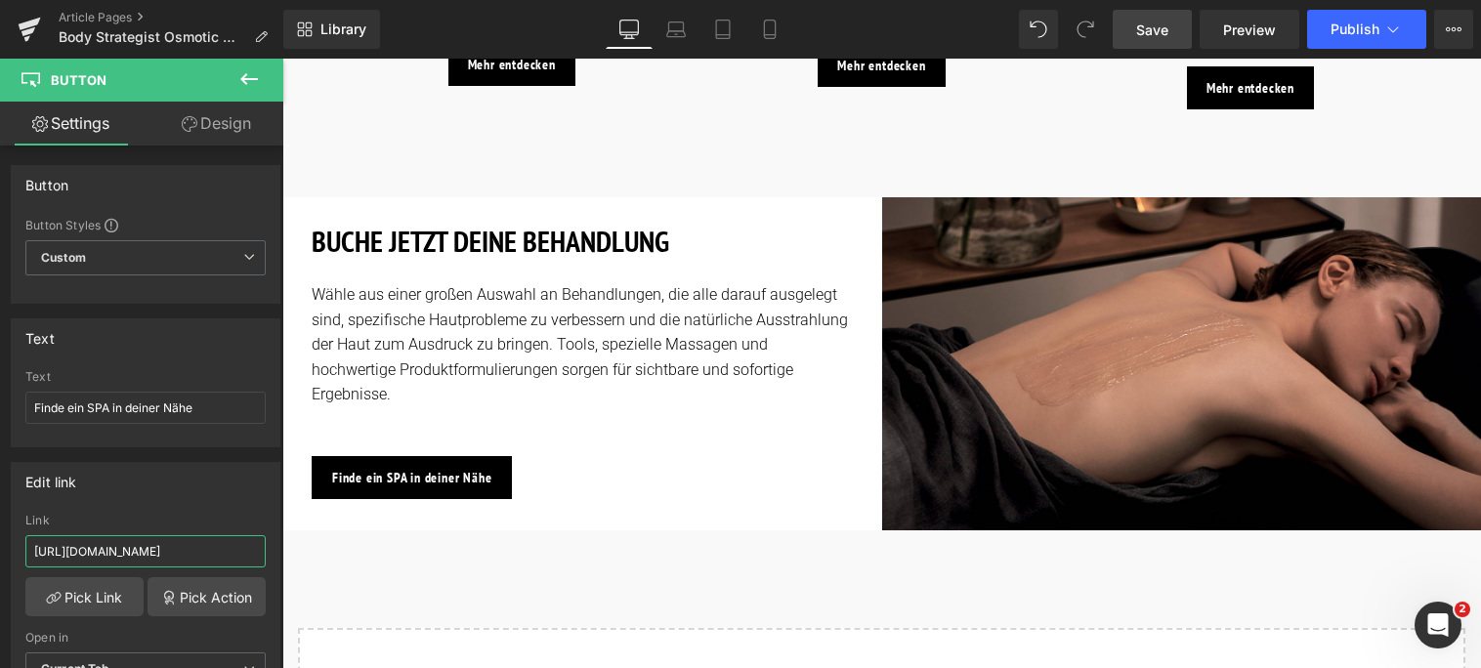
drag, startPoint x: 228, startPoint y: 547, endPoint x: -10, endPoint y: 544, distance: 237.4
click at [0, 544] on html "Button You are previewing how the will restyle your page. You can not edit Elem…" at bounding box center [740, 334] width 1481 height 668
drag, startPoint x: 425, startPoint y: 612, endPoint x: 313, endPoint y: 545, distance: 130.5
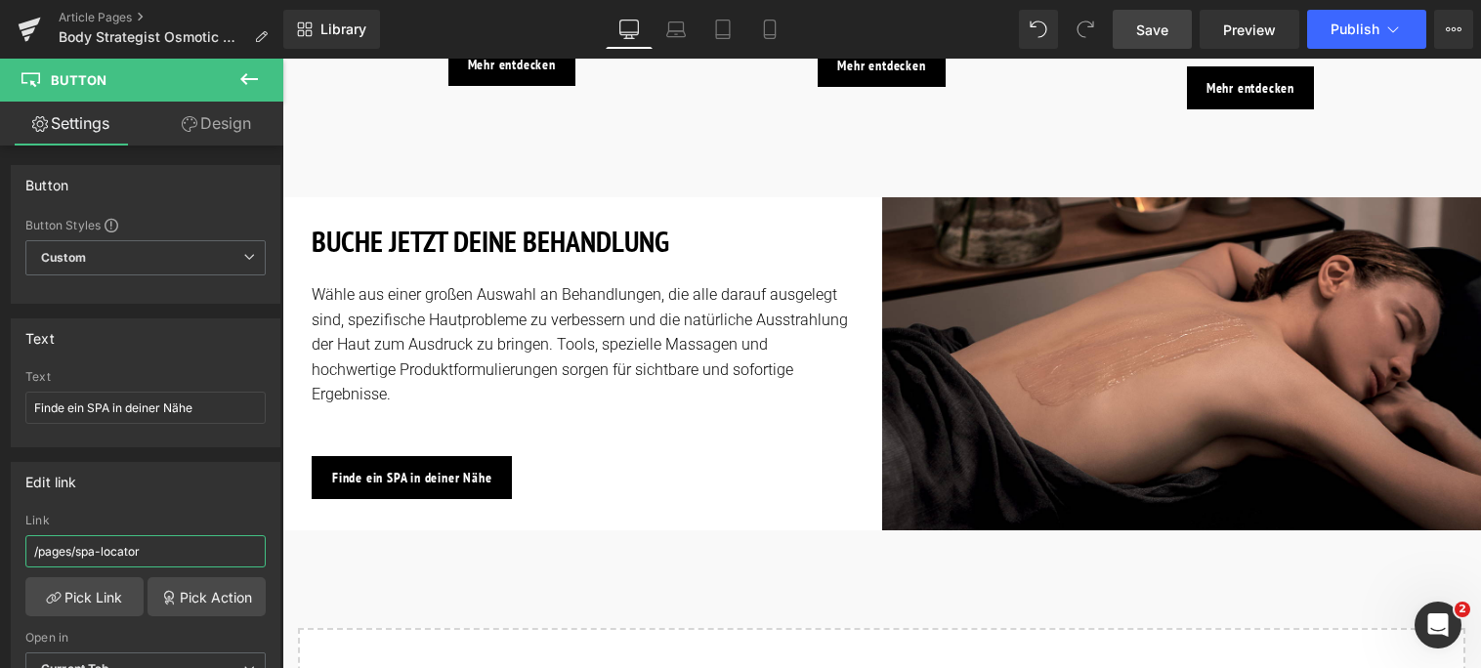
type input "/pages/spa-locator"
click at [1149, 27] on span "Save" at bounding box center [1152, 30] width 32 height 21
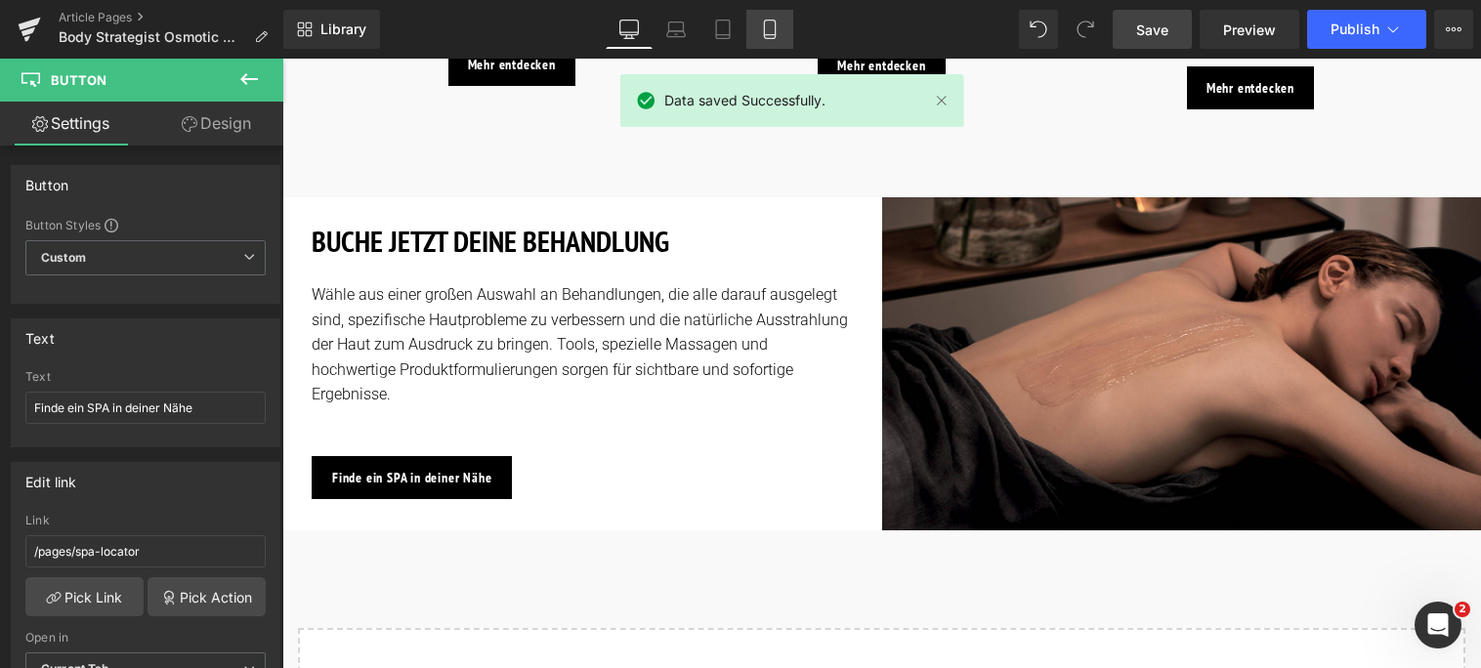
click at [747, 30] on link "Mobile" at bounding box center [769, 29] width 47 height 39
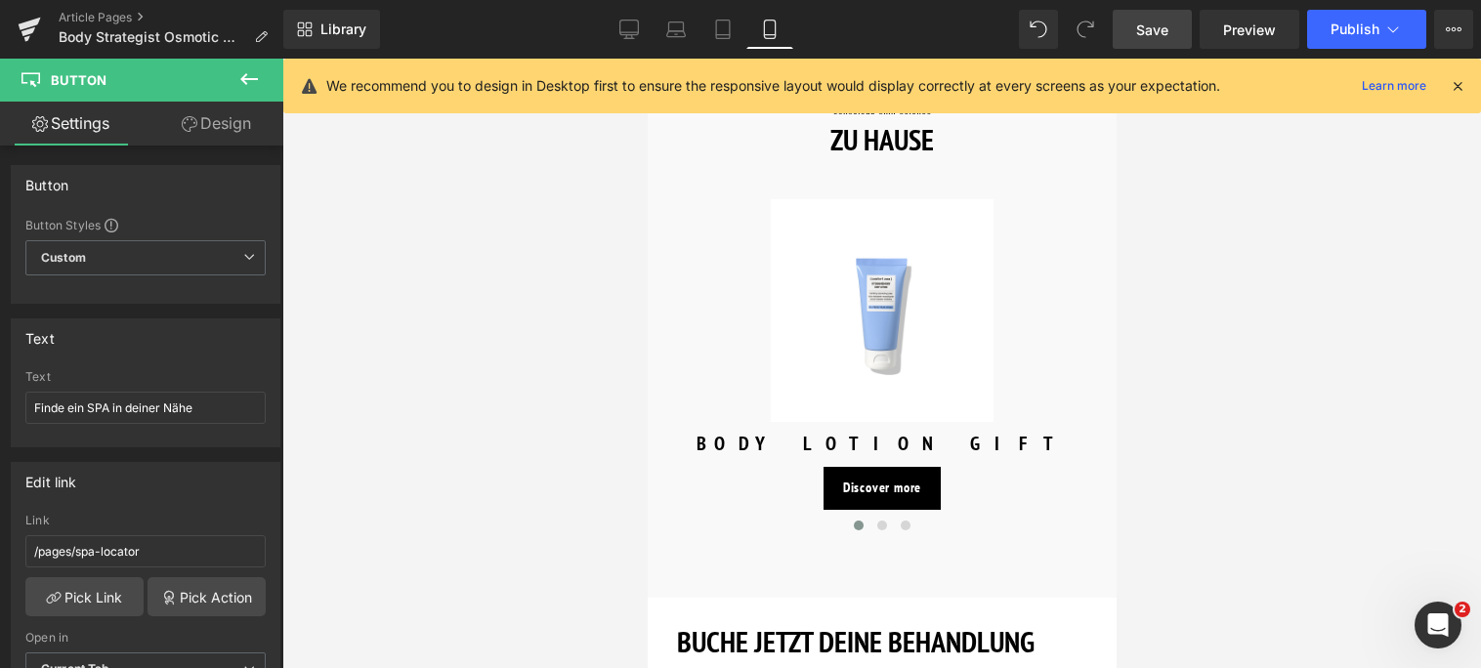
scroll to position [2833, 0]
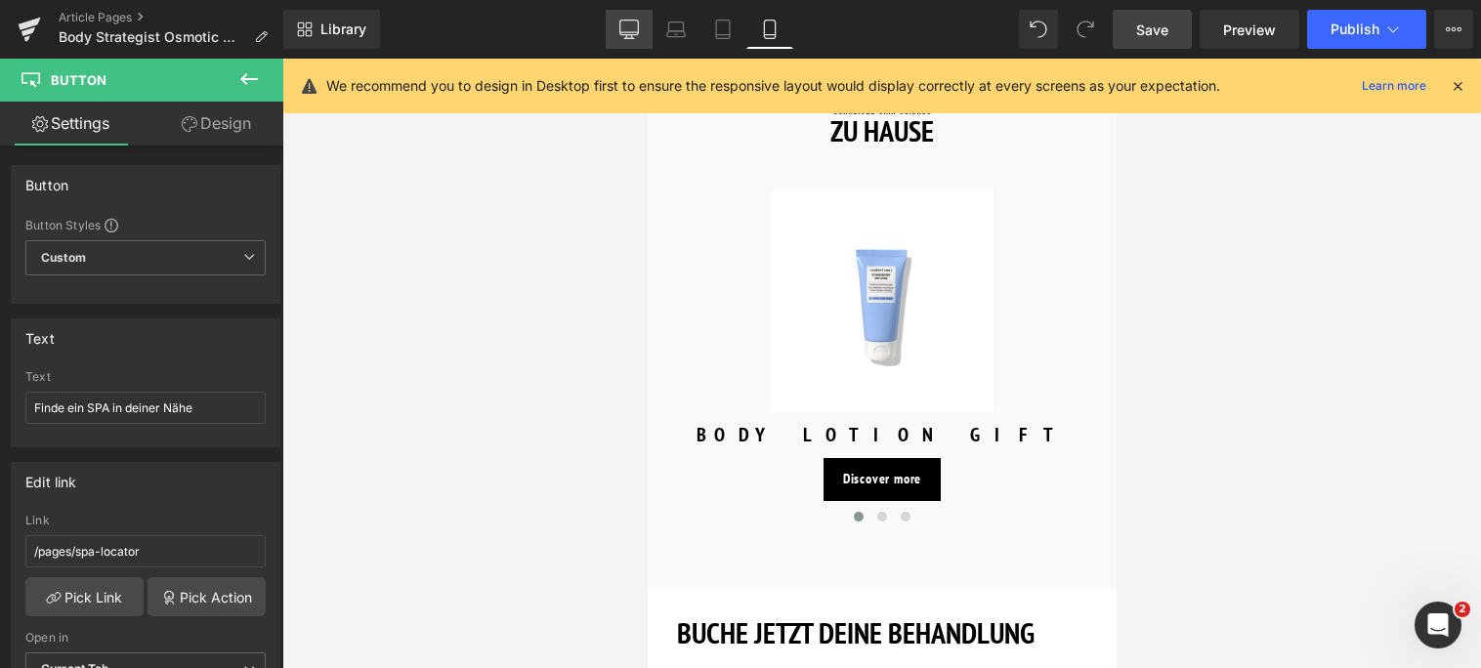
click at [632, 32] on icon at bounding box center [629, 32] width 19 height 0
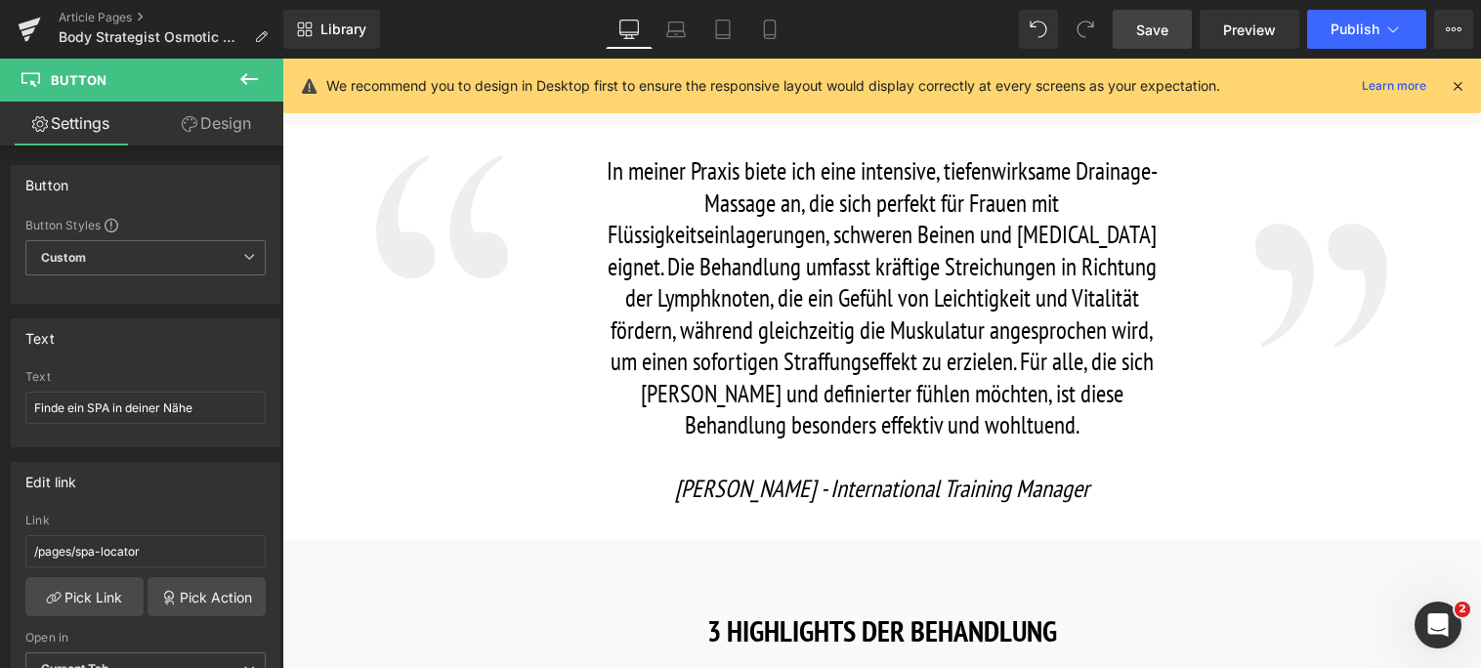
scroll to position [1662, 0]
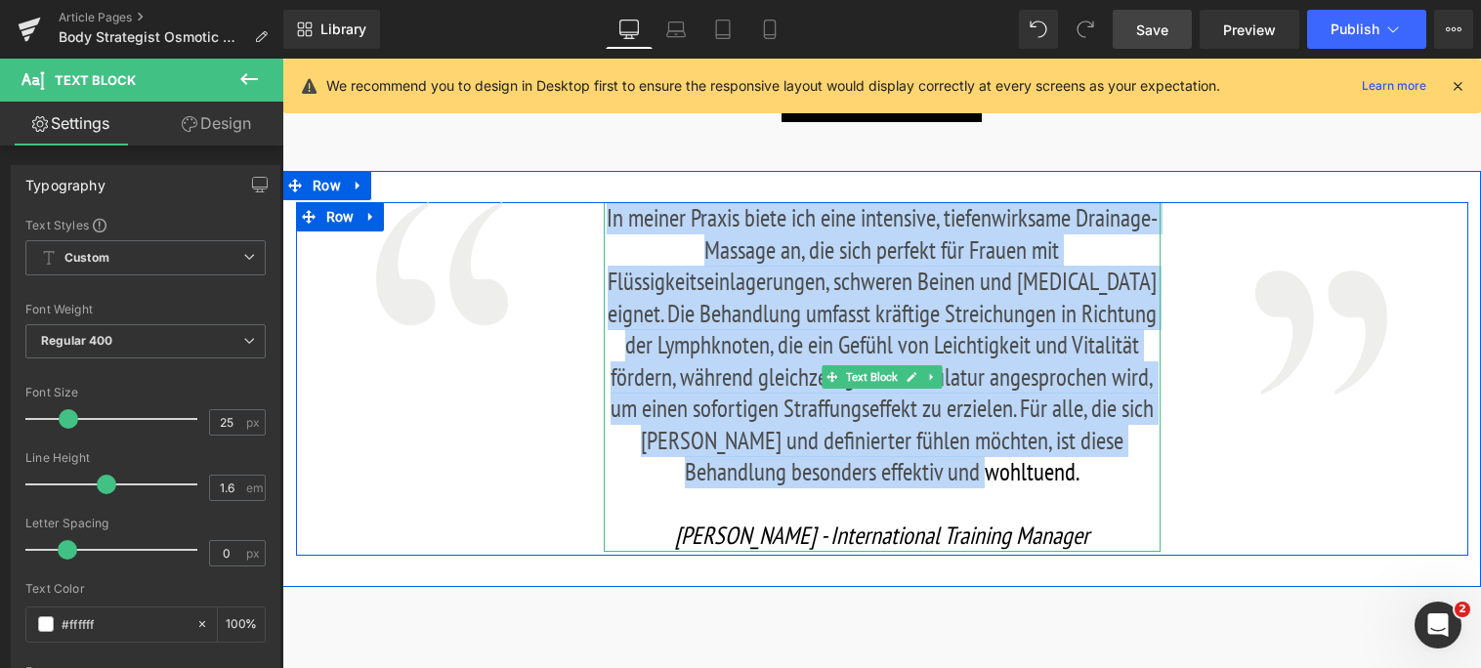
drag, startPoint x: 644, startPoint y: 192, endPoint x: 1052, endPoint y: 449, distance: 483.0
click at [1052, 449] on p "In meiner Praxis biete ich eine intensive, tiefenwirksame Drainage-Massage an, …" at bounding box center [882, 345] width 557 height 286
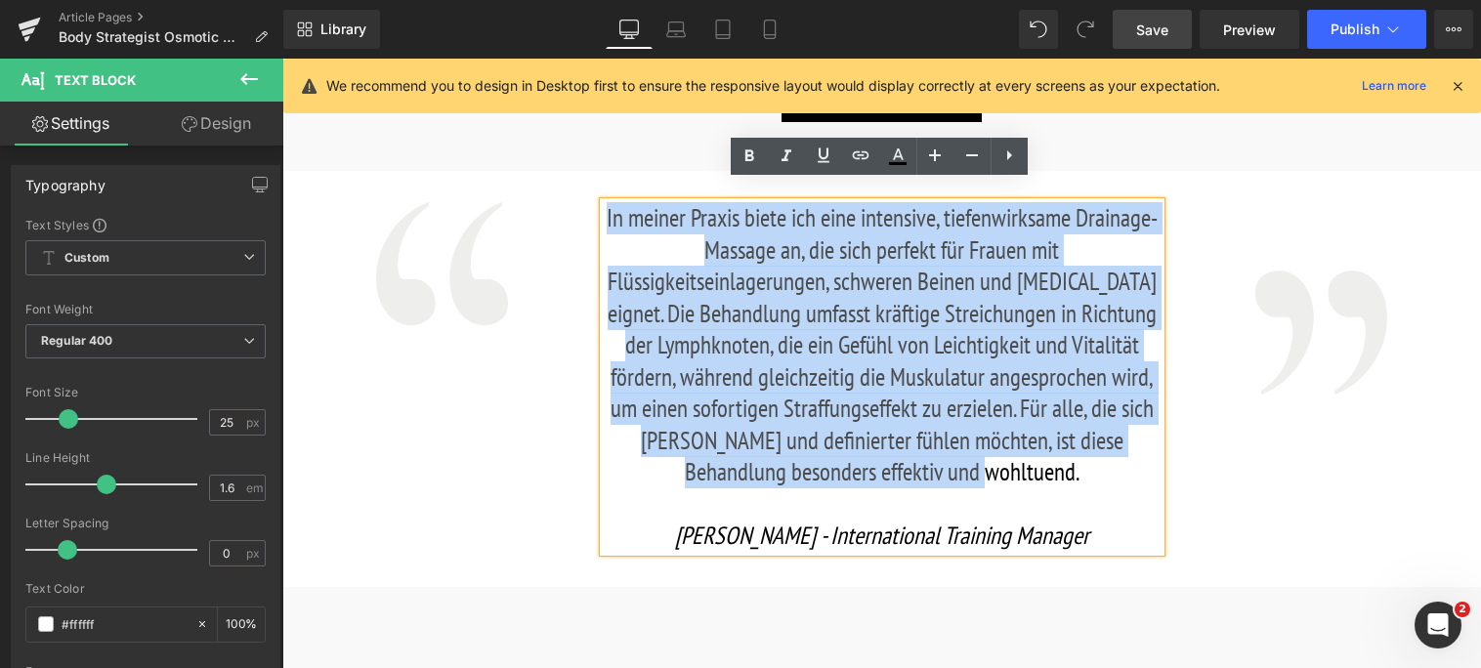
copy font "In meiner Praxis biete ich eine intensive, tiefenwirksame Drainage-Massage an, …"
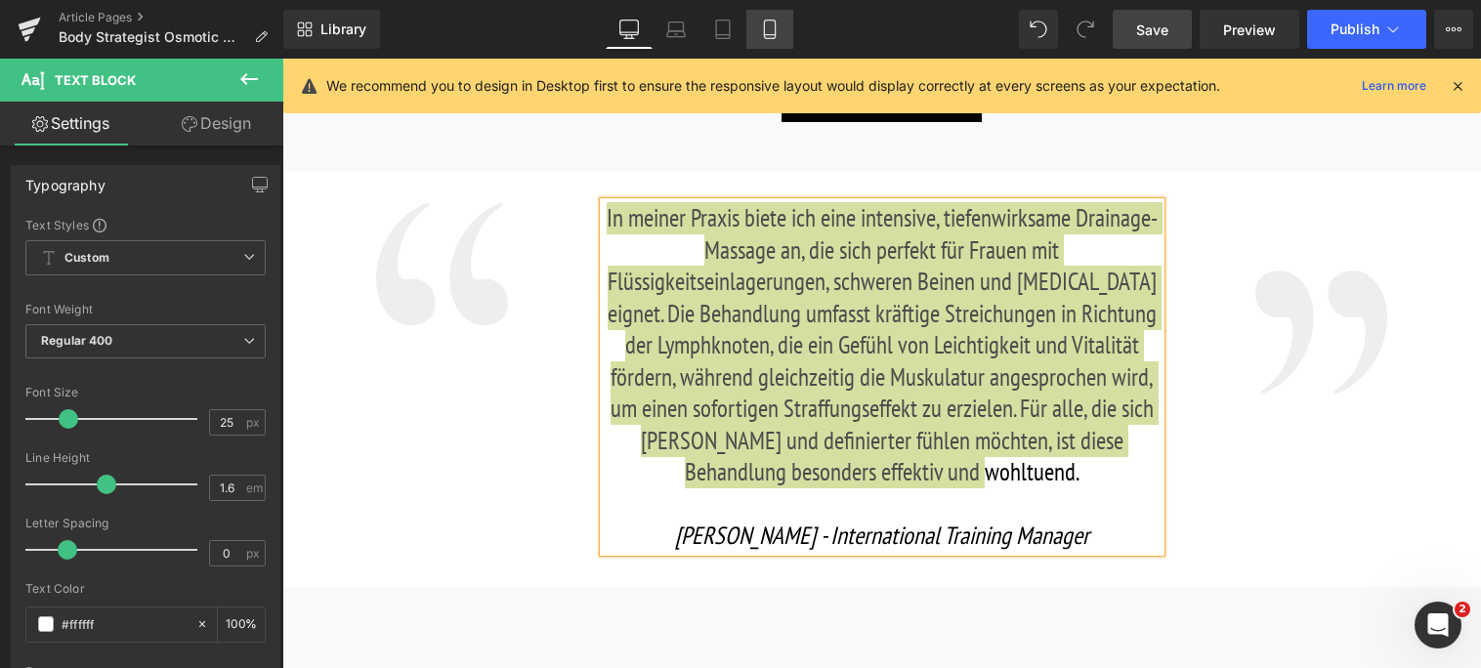
click at [760, 24] on icon at bounding box center [770, 30] width 20 height 20
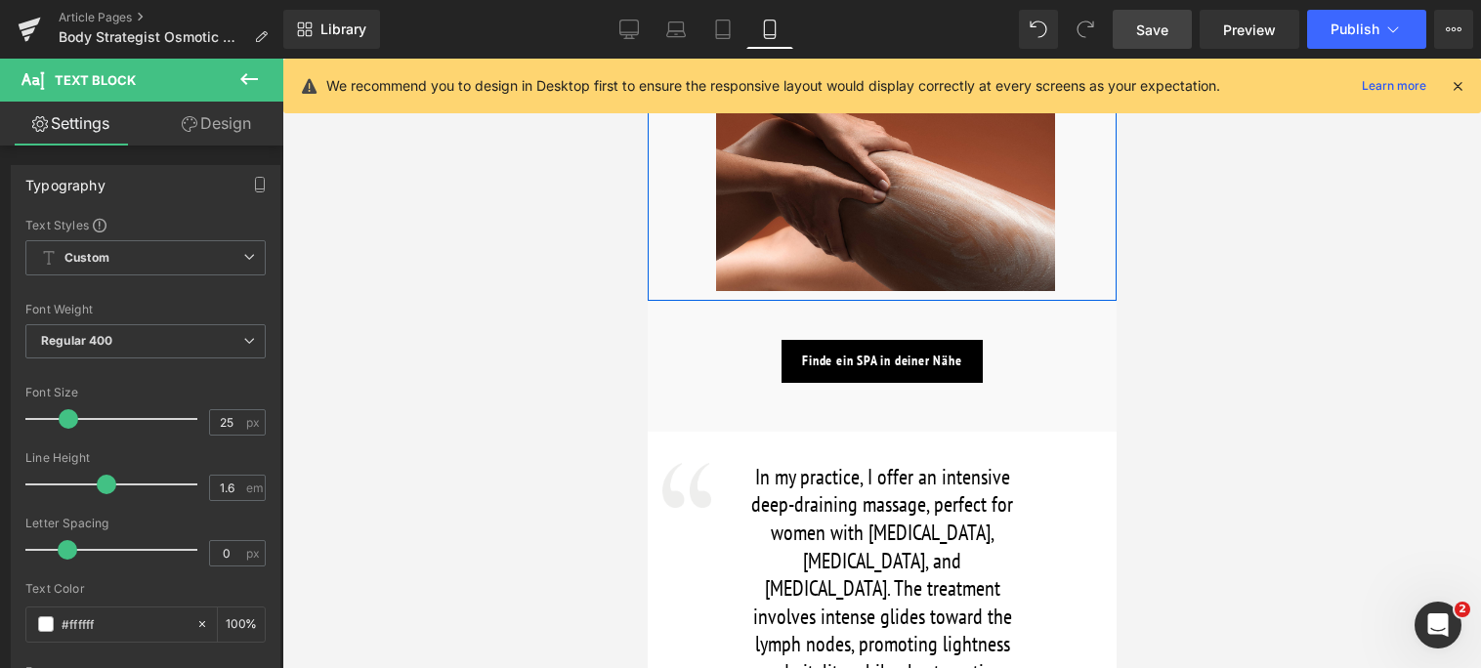
scroll to position [1563, 0]
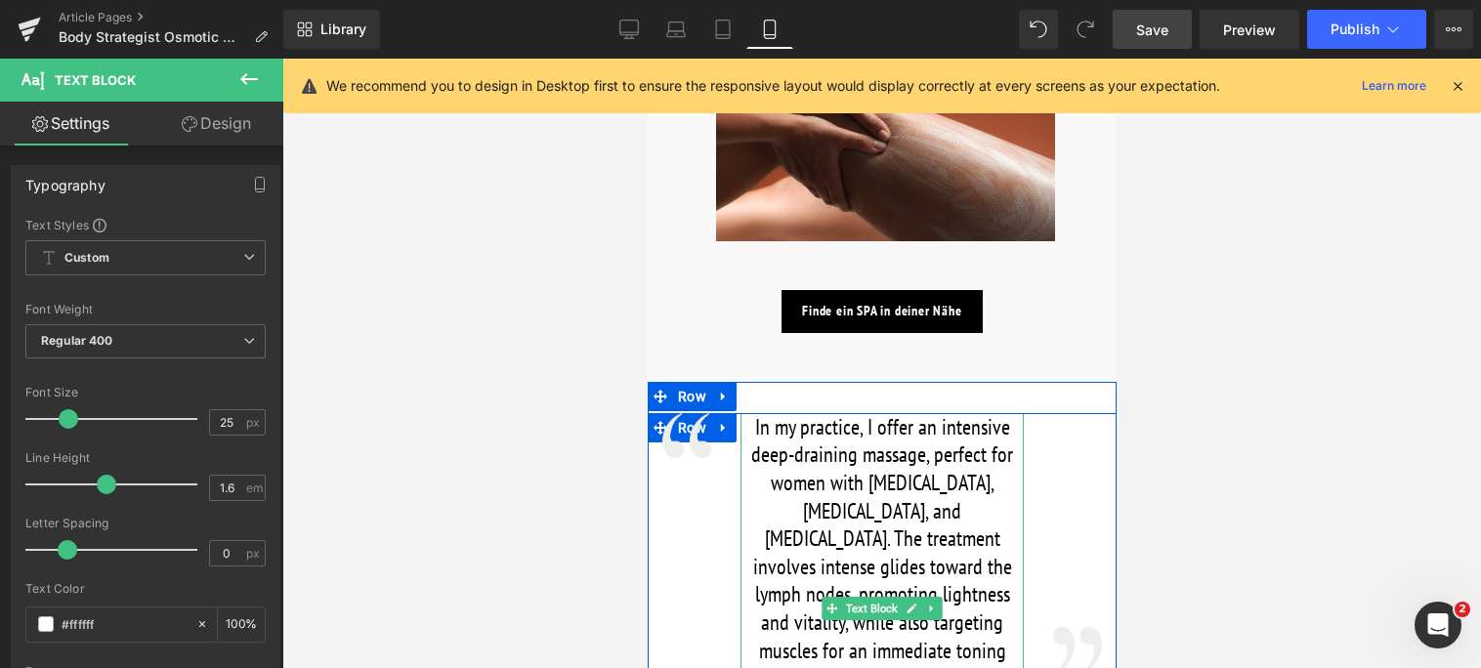
click at [769, 435] on font "In my practice, I offer an intensive deep-draining massage, perfect for women w…" at bounding box center [881, 580] width 279 height 335
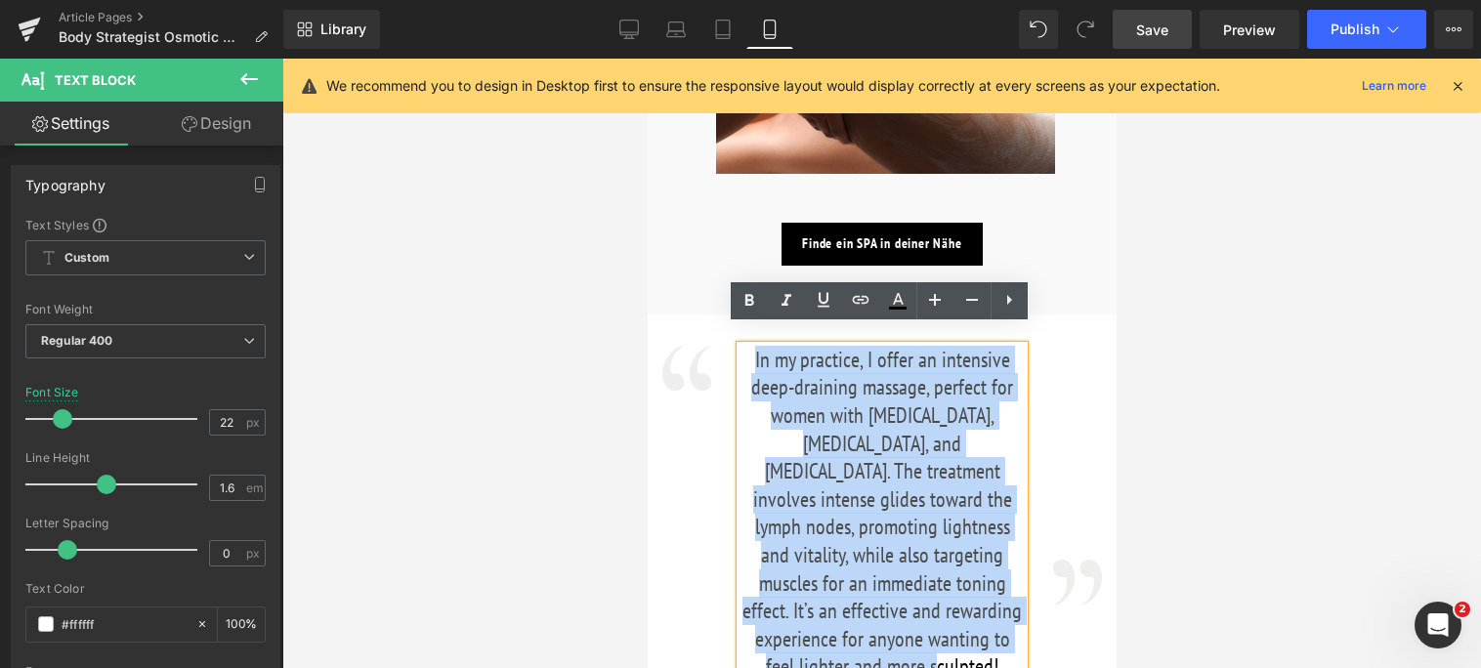
scroll to position [1657, 0]
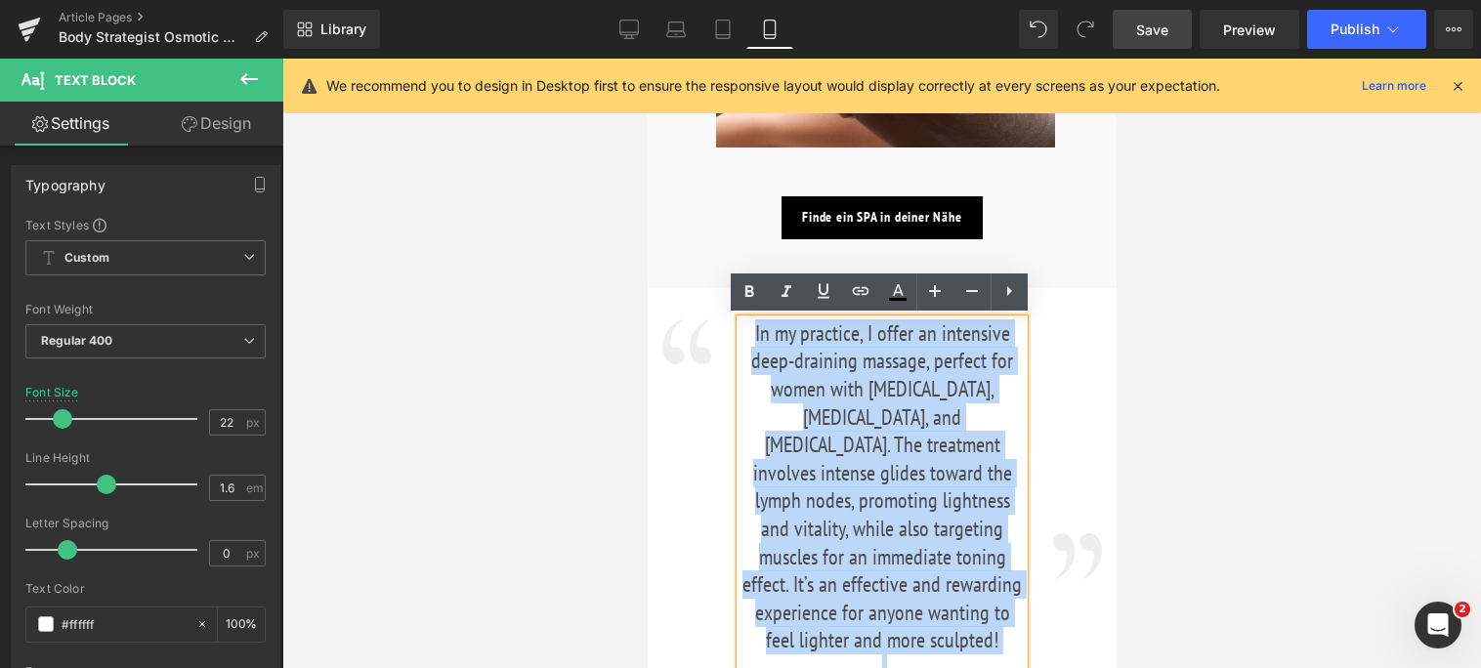
drag, startPoint x: 754, startPoint y: 429, endPoint x: 991, endPoint y: 634, distance: 313.1
click at [991, 634] on div "In my practice, I offer an intensive deep-draining massage, perfect for women w…" at bounding box center [881, 528] width 283 height 419
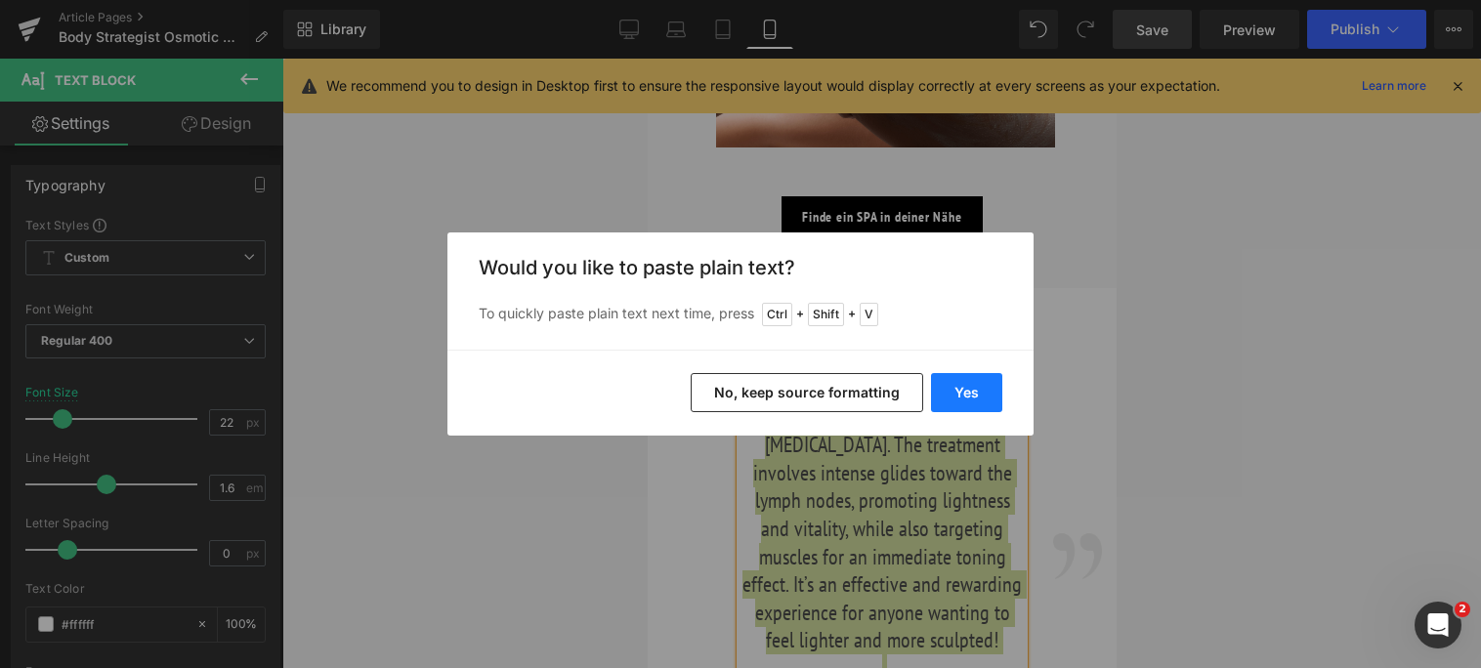
click at [975, 385] on button "Yes" at bounding box center [966, 392] width 71 height 39
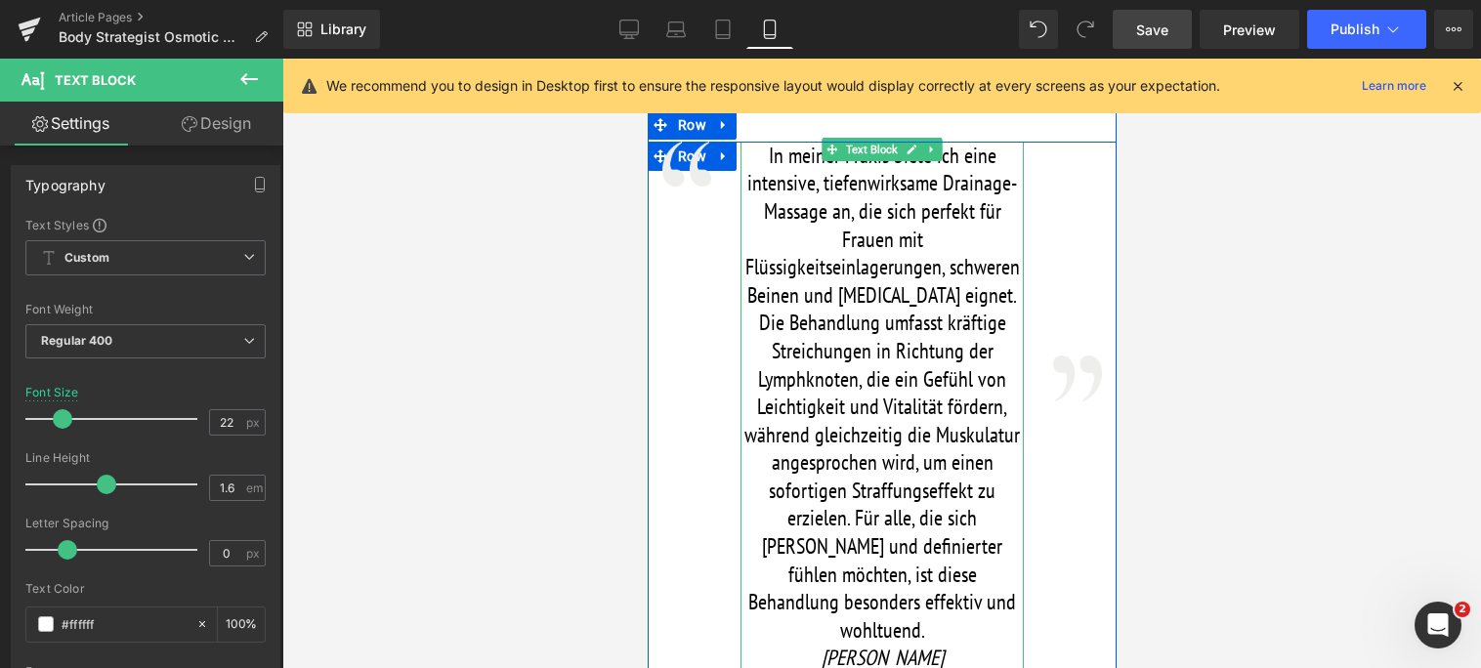
scroll to position [1852, 0]
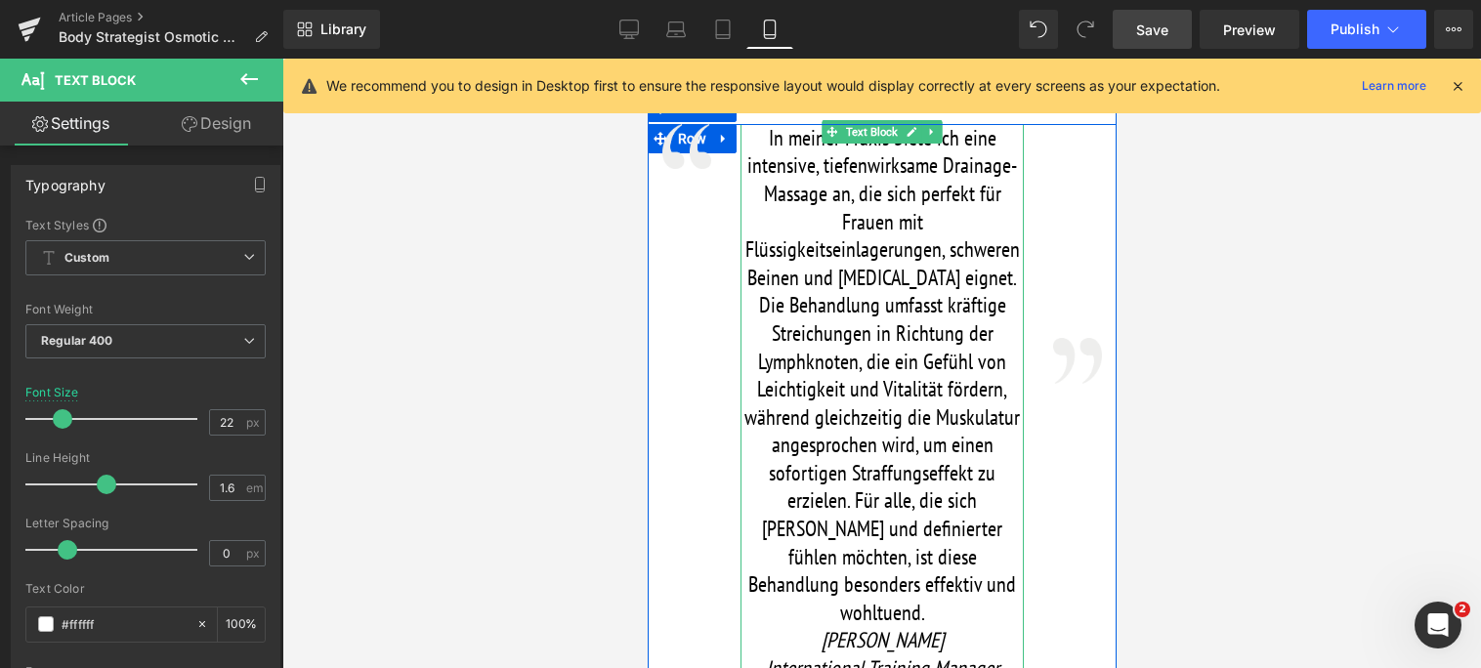
click at [929, 560] on p "In meiner Praxis biete ich eine intensive, tiefenwirksame Drainage-Massage an, …" at bounding box center [881, 375] width 283 height 503
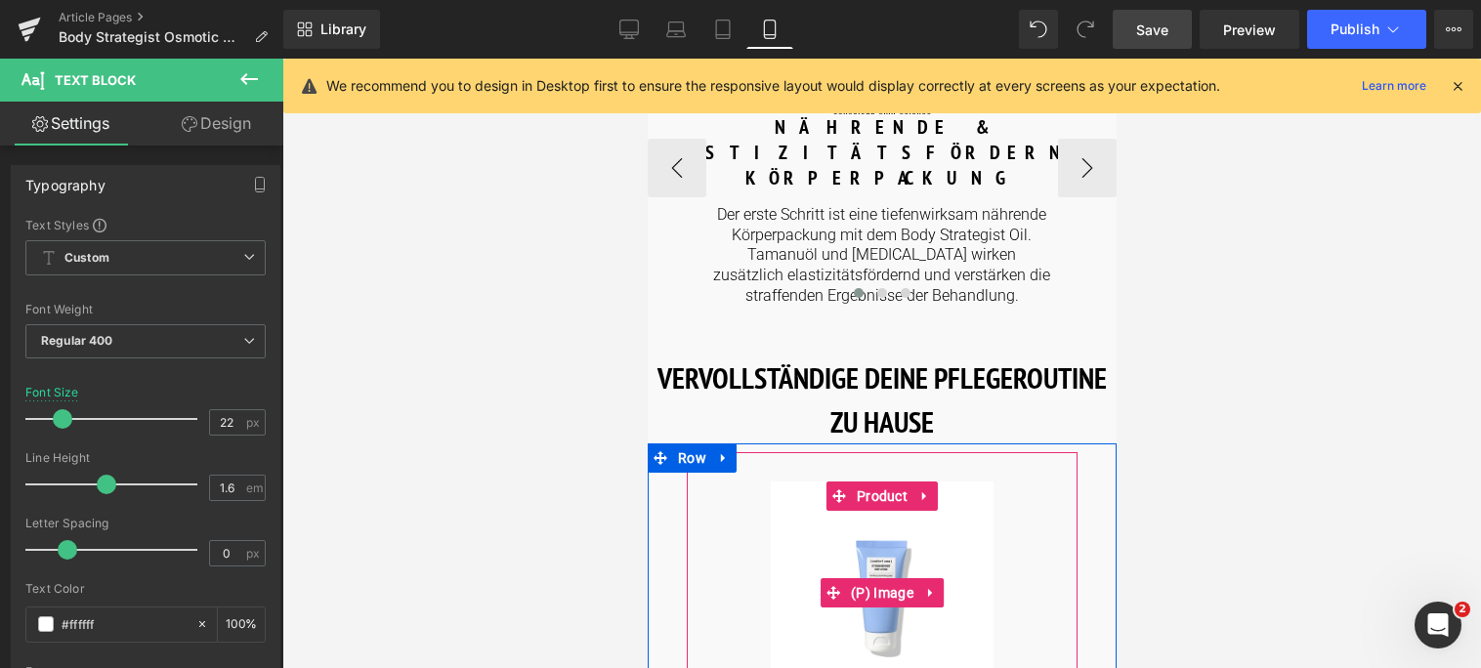
scroll to position [2830, 0]
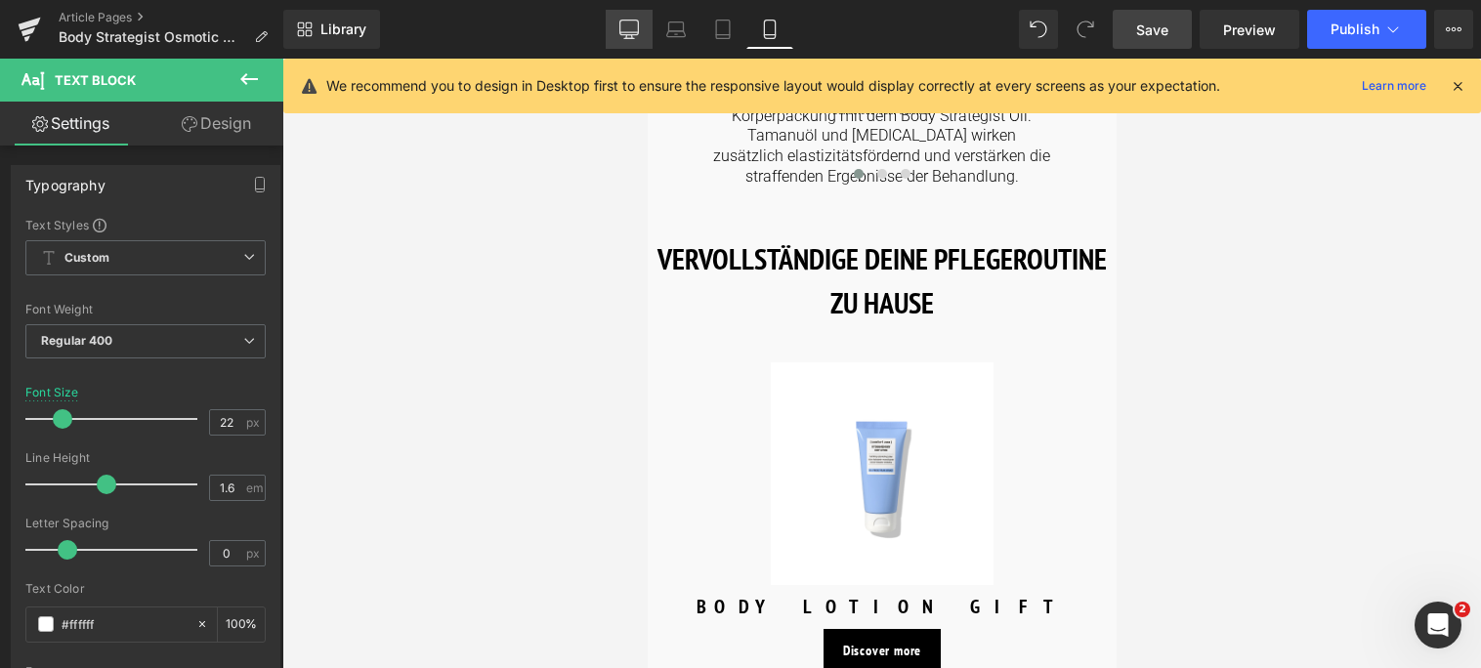
click at [632, 33] on icon at bounding box center [629, 30] width 20 height 20
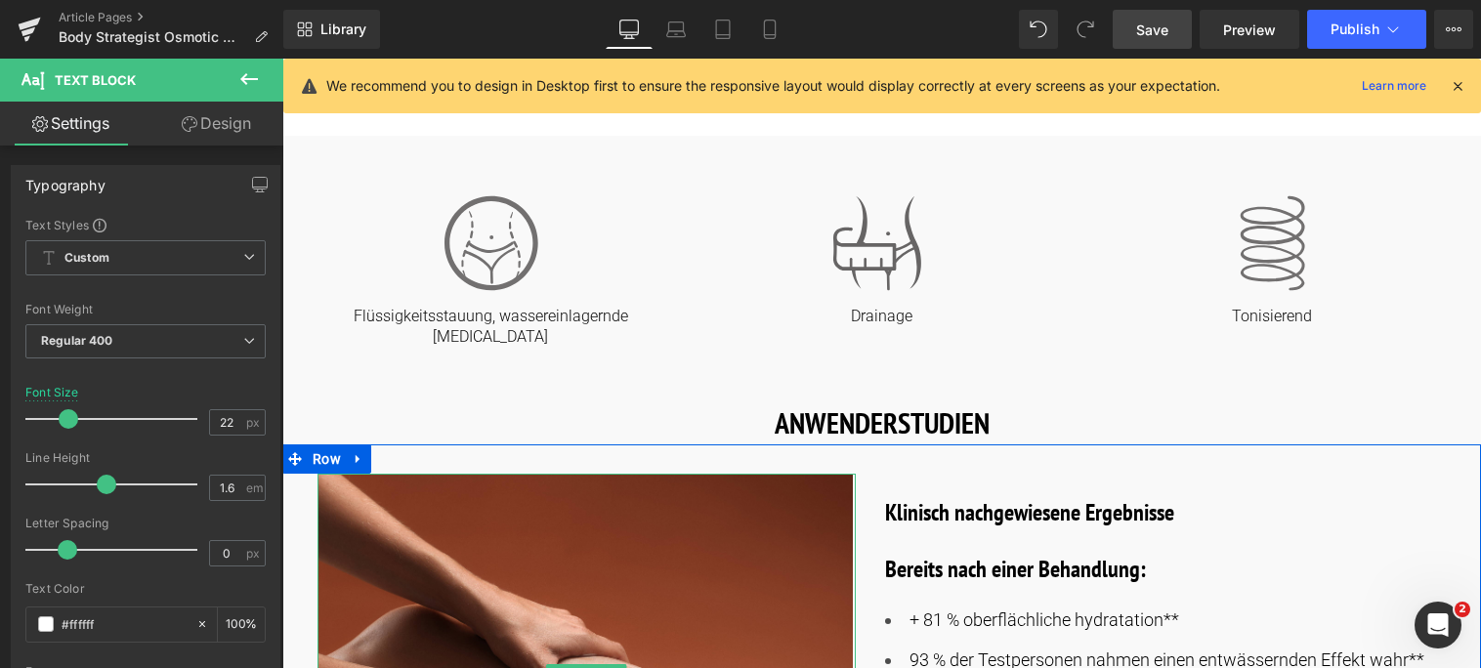
scroll to position [879, 0]
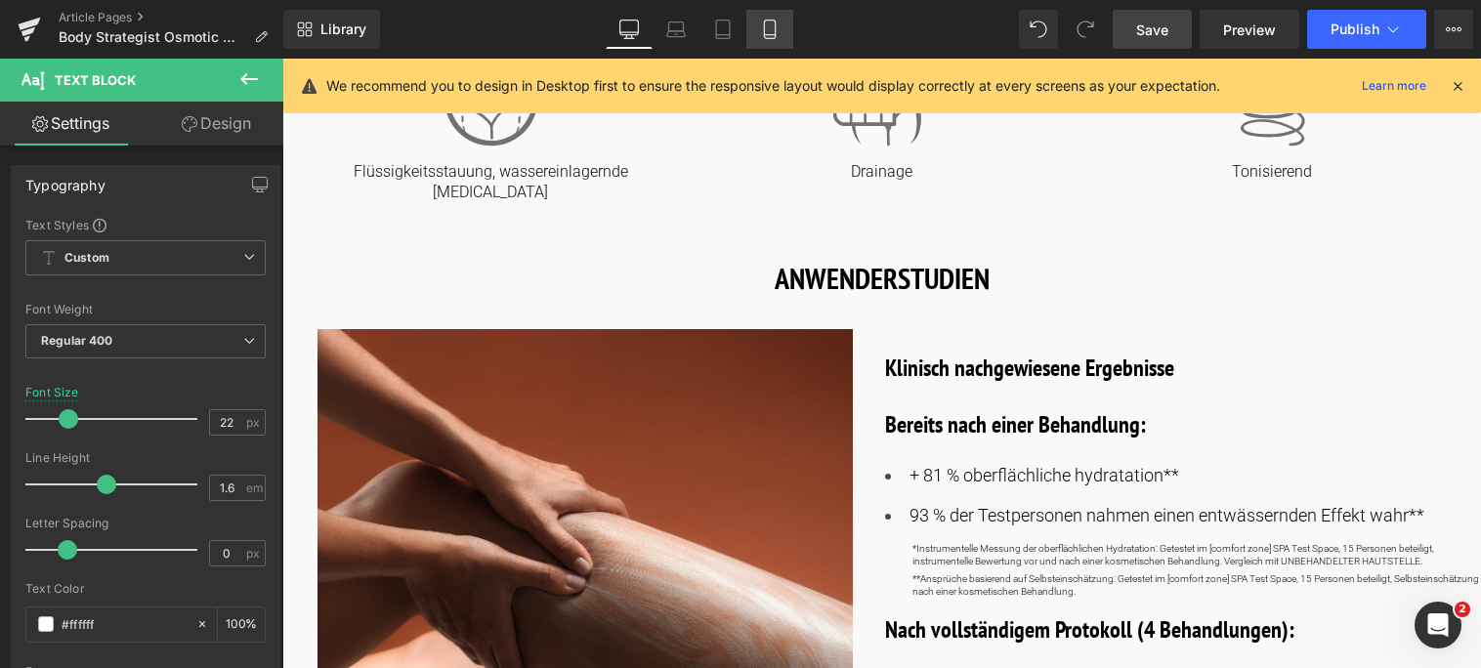
click at [776, 31] on icon at bounding box center [770, 30] width 20 height 20
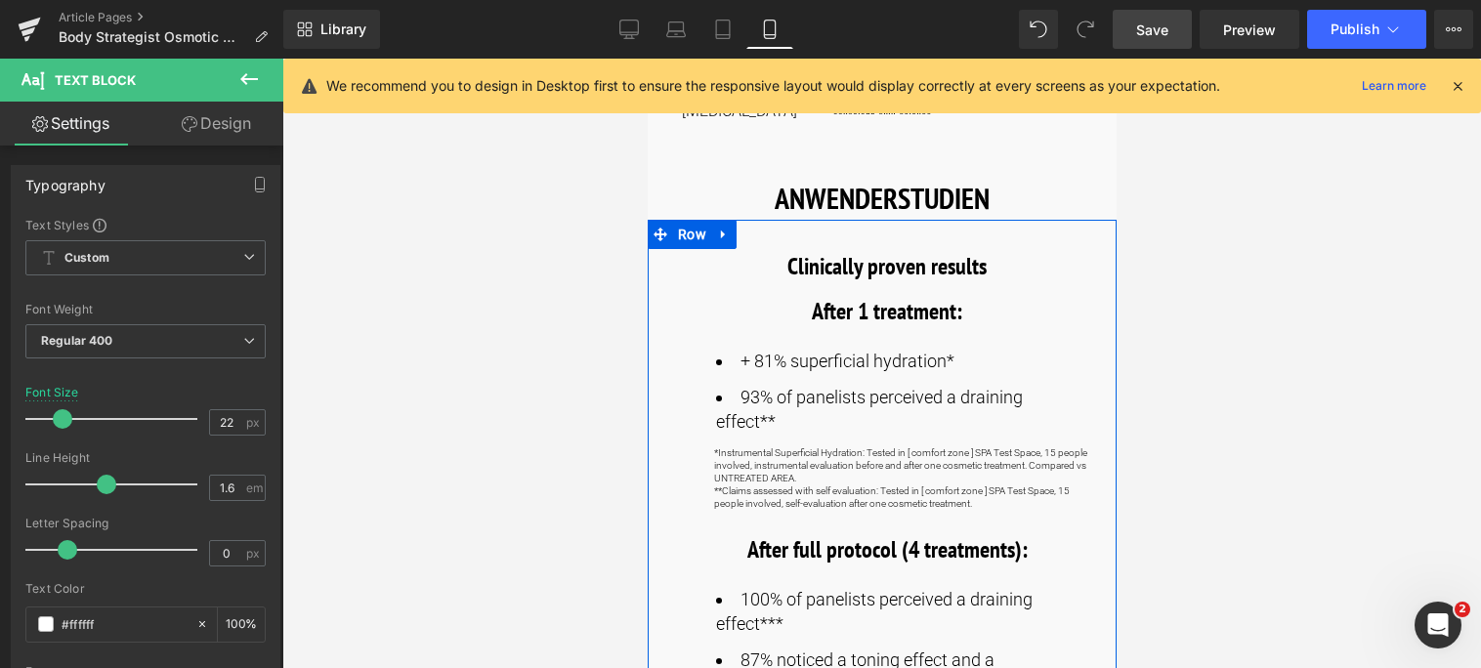
scroll to position [636, 0]
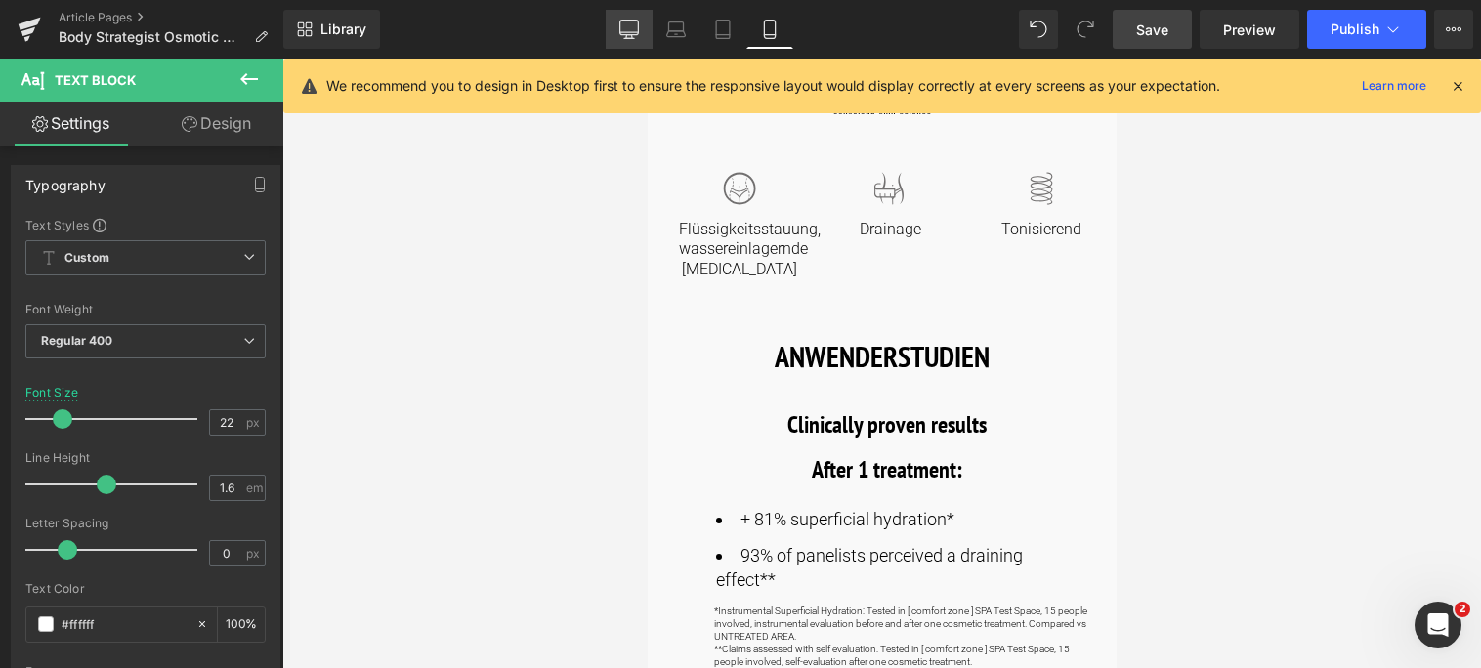
click at [621, 21] on icon at bounding box center [629, 28] width 19 height 15
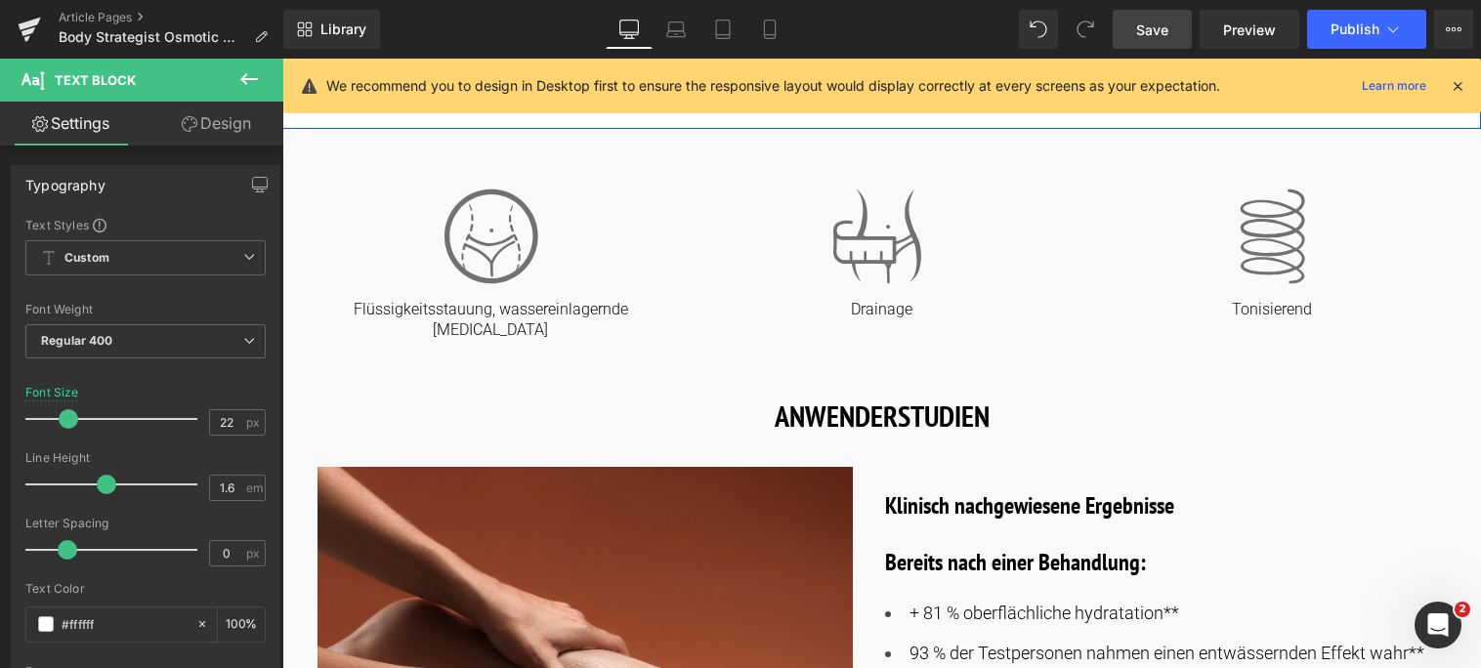
scroll to position [879, 0]
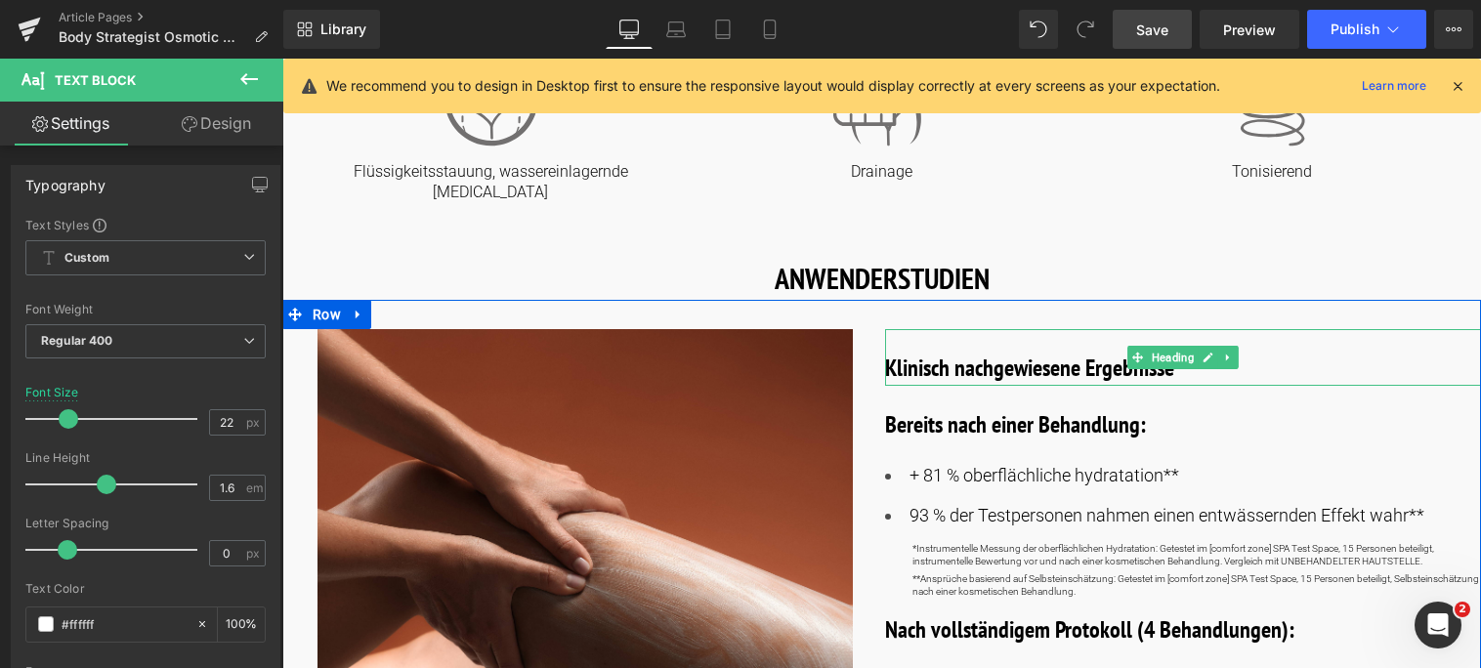
click at [1200, 358] on h3 "Klinisch nachgewiesene Ergebnisse" at bounding box center [1183, 368] width 597 height 35
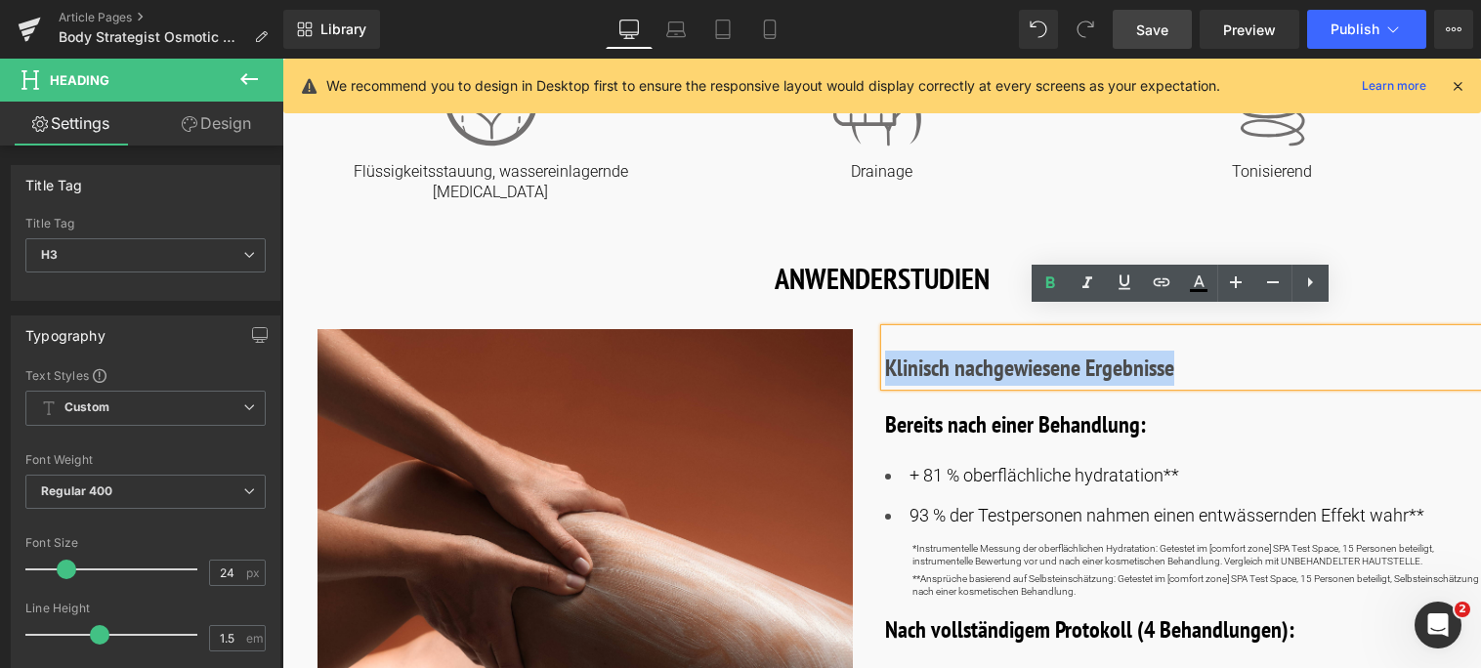
drag, startPoint x: 1195, startPoint y: 355, endPoint x: 881, endPoint y: 354, distance: 313.6
click at [885, 354] on h3 "Klinisch nachgewiesene Ergebnisse" at bounding box center [1183, 368] width 597 height 35
copy b "Klinisch nachgewiesene Ergebnisse"
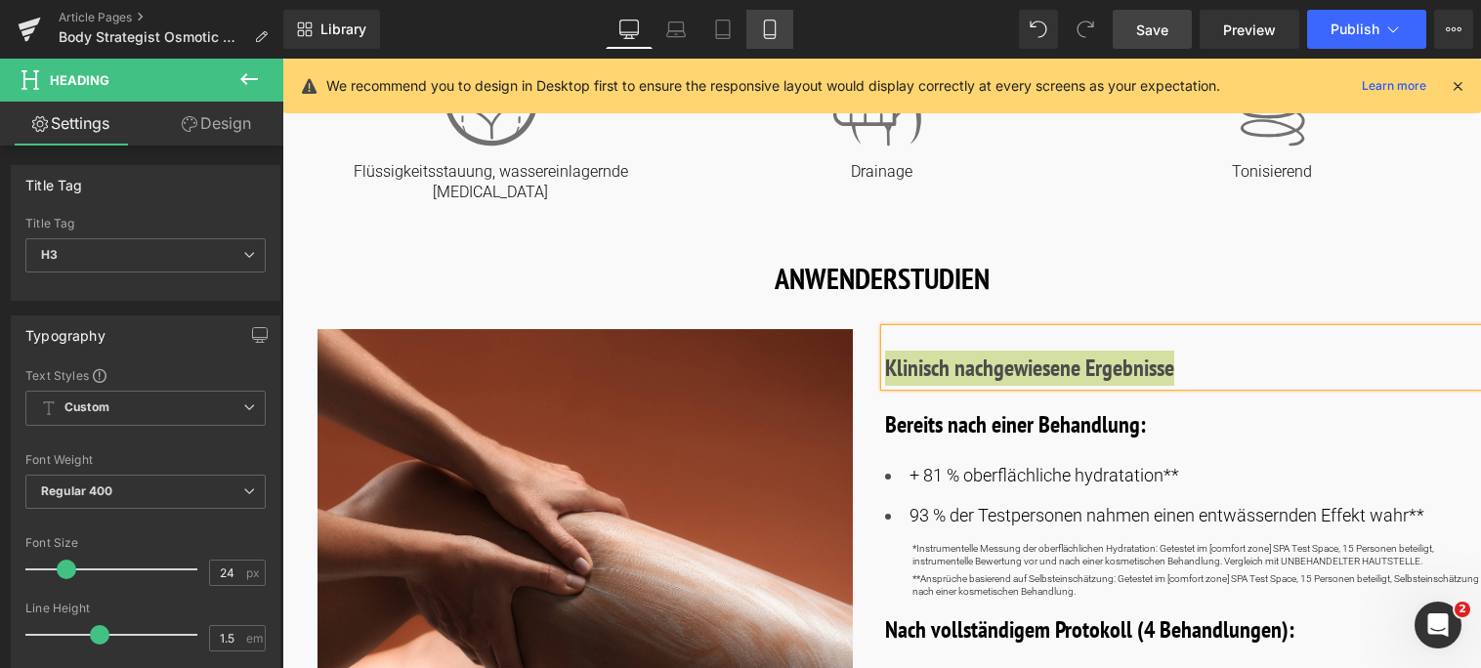
click at [777, 35] on icon at bounding box center [770, 30] width 20 height 20
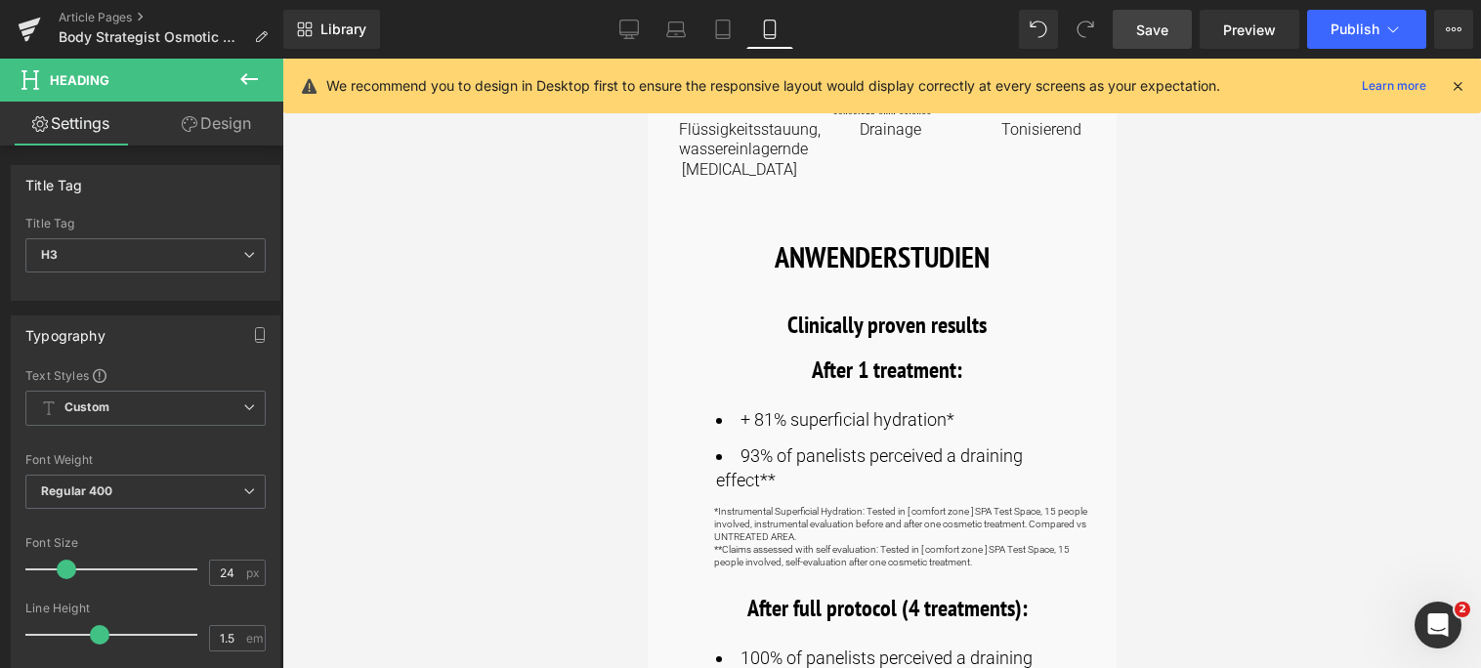
scroll to position [782, 0]
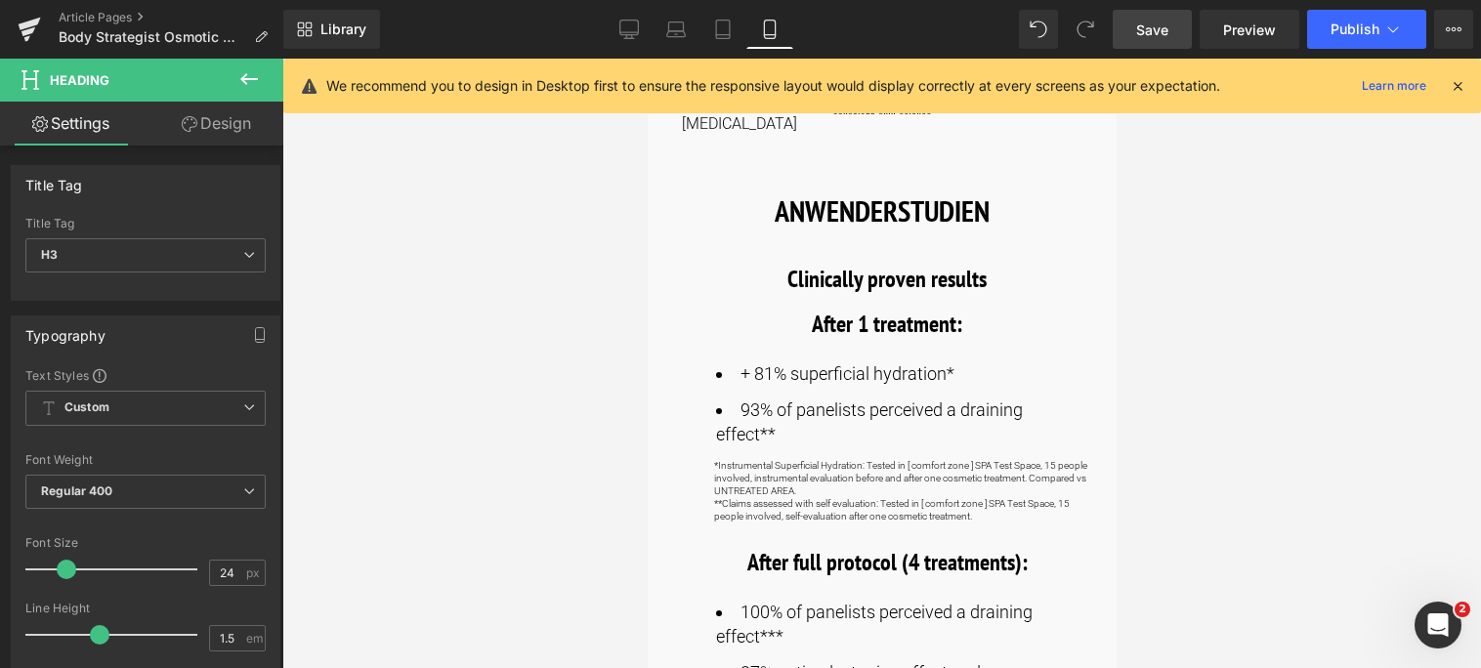
click at [982, 283] on span "Clinically proven results" at bounding box center [886, 279] width 199 height 30
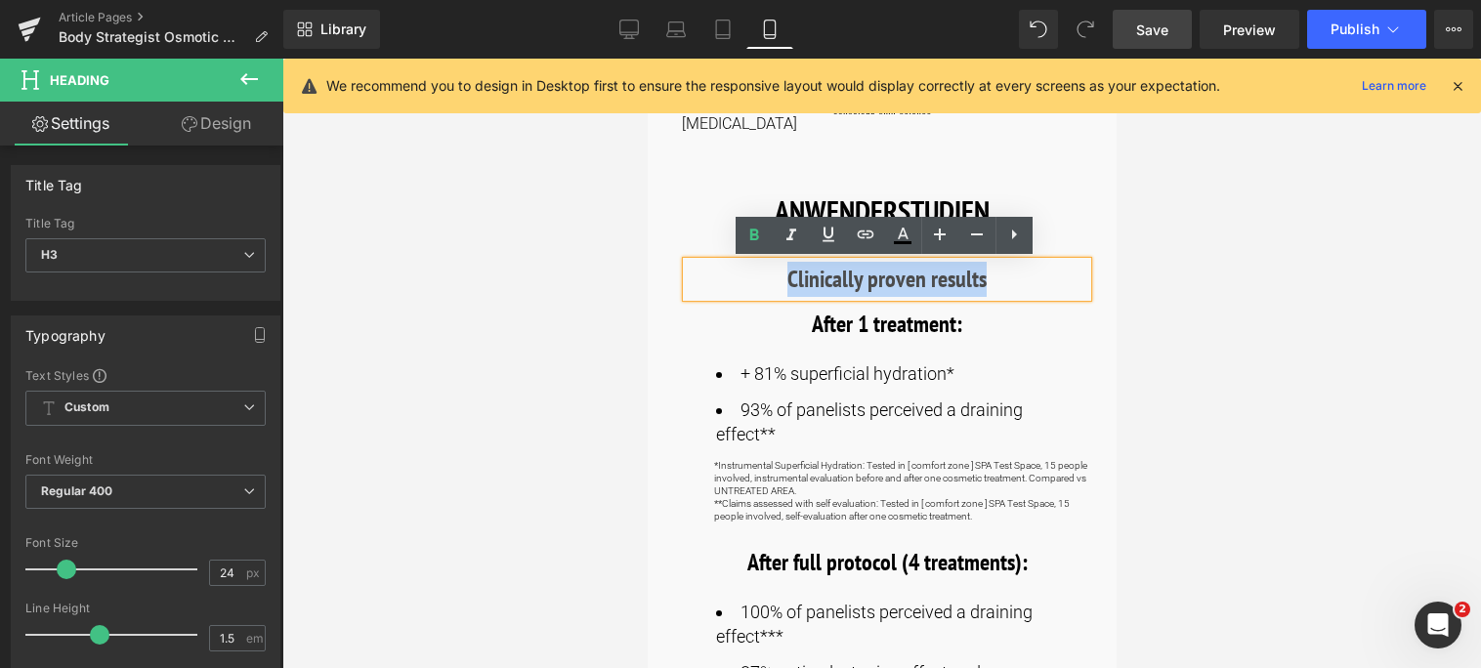
drag, startPoint x: 982, startPoint y: 283, endPoint x: 757, endPoint y: 289, distance: 224.8
click at [757, 289] on h3 "Clinically proven results" at bounding box center [886, 279] width 401 height 35
paste div
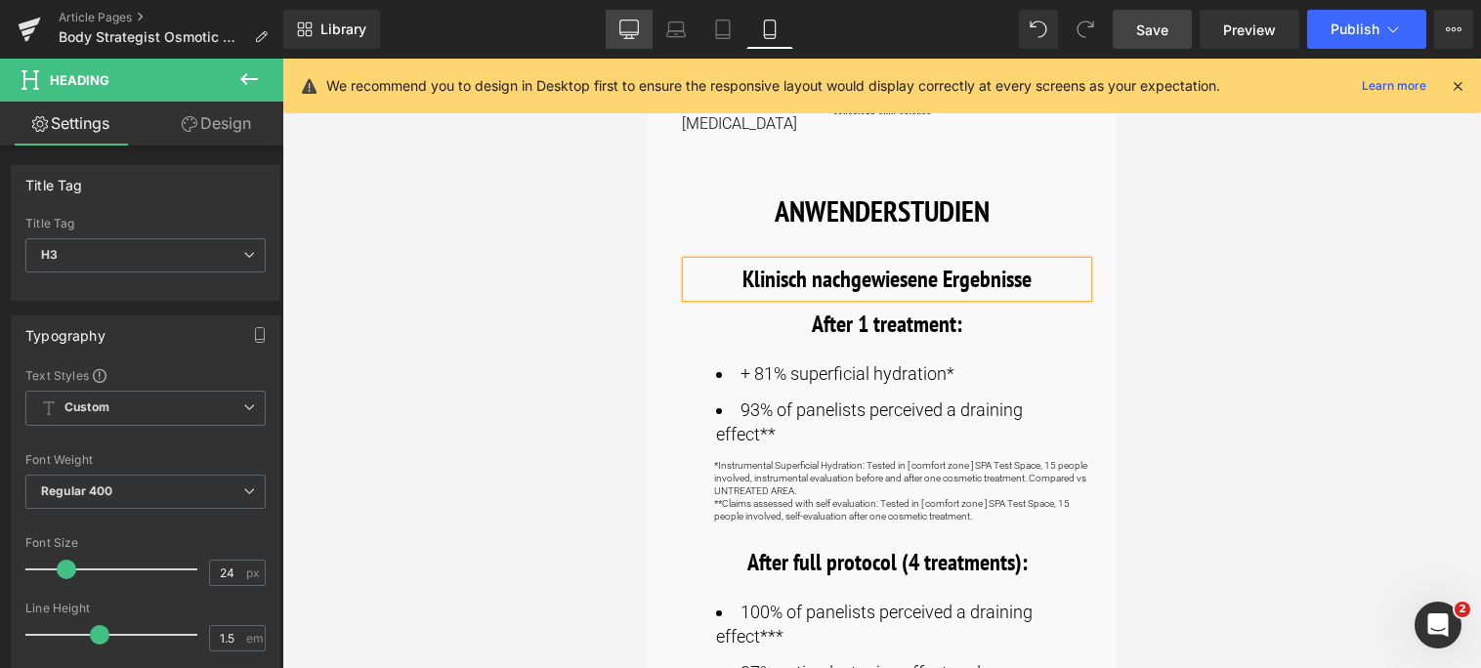
click at [622, 26] on icon at bounding box center [629, 30] width 20 height 20
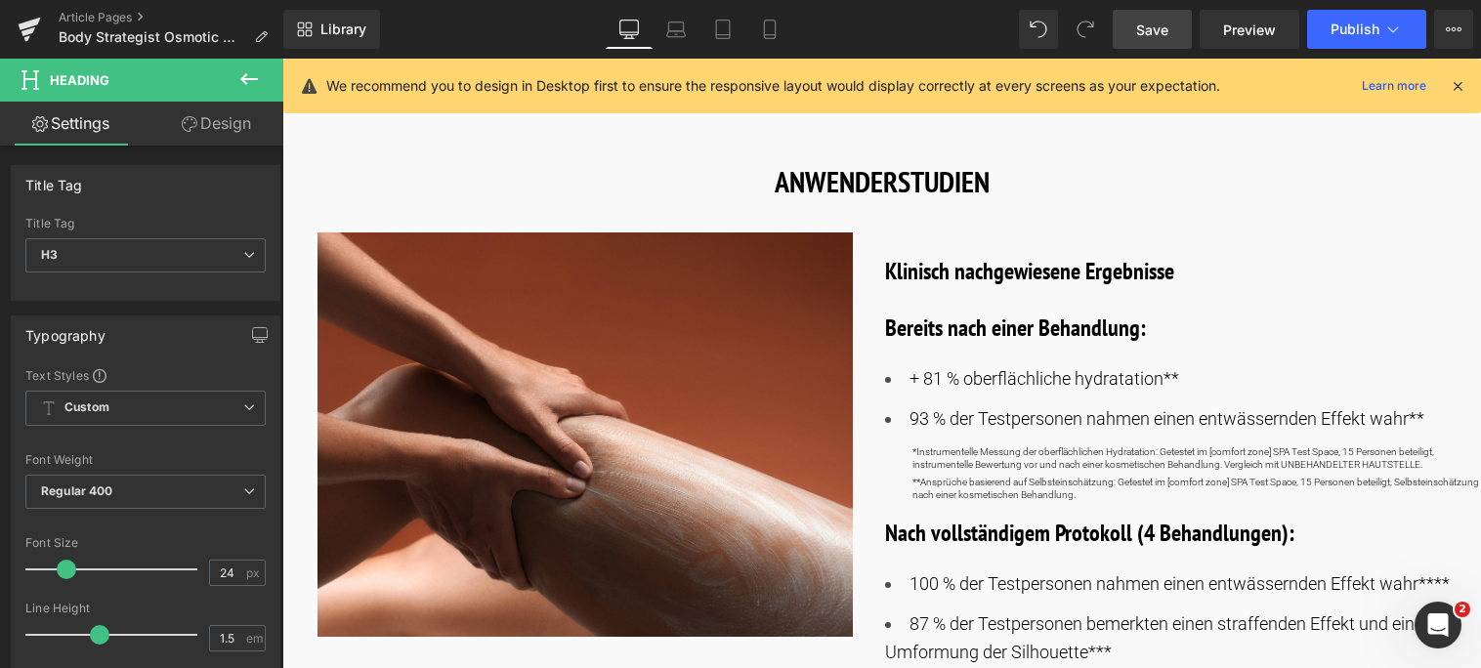
scroll to position [977, 0]
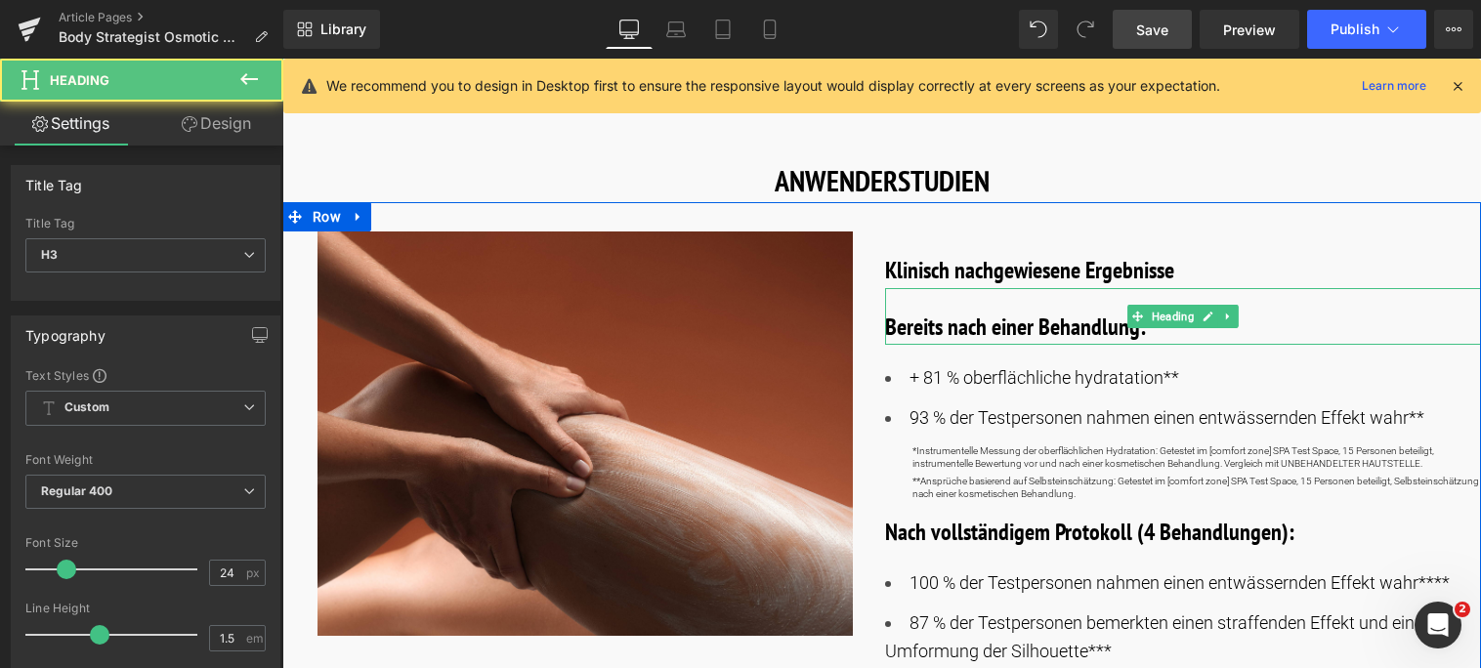
click at [1146, 317] on b "Bereits nach einer Behandlung:" at bounding box center [1015, 327] width 261 height 30
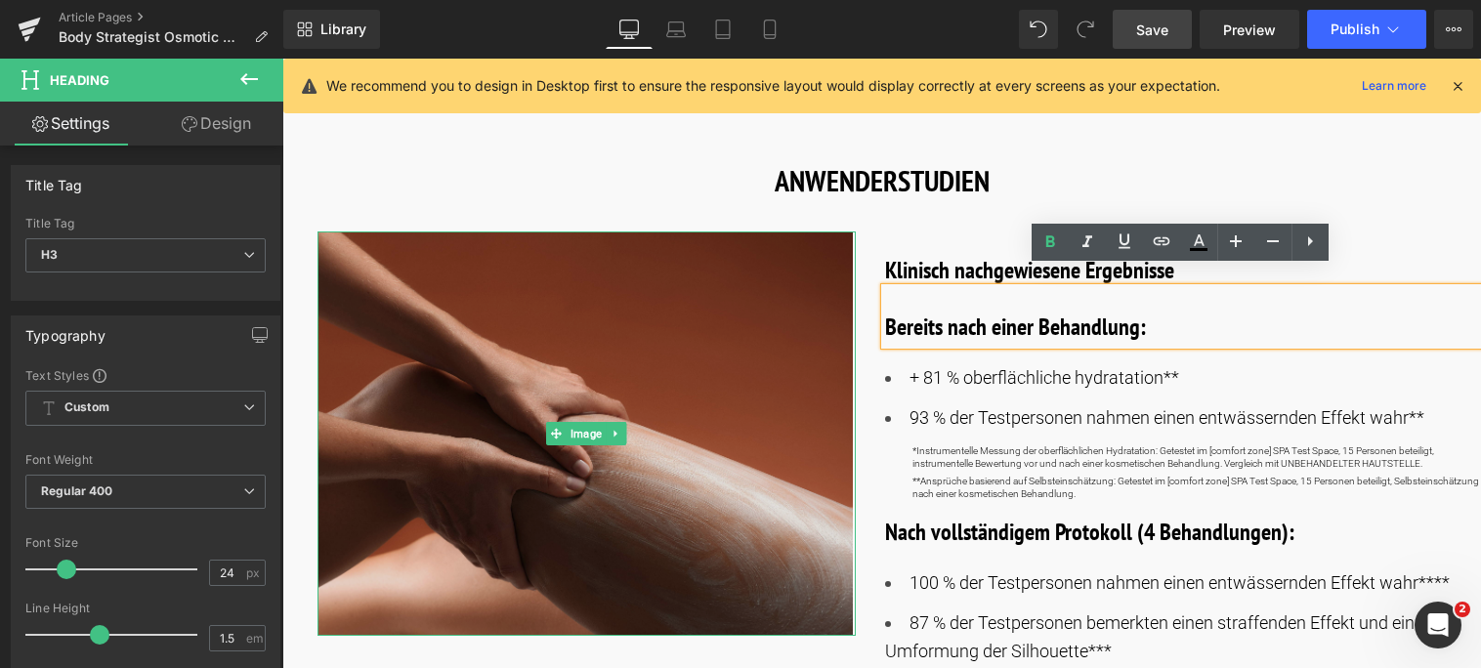
drag, startPoint x: 1146, startPoint y: 317, endPoint x: 769, endPoint y: 310, distance: 377.2
click at [769, 310] on div "Image Klinisch nachgewiesene Ergebnisse Heading Bereits nach einer Behandlung: …" at bounding box center [881, 463] width 1199 height 523
copy b "Bereits nach einer Behandlung:"
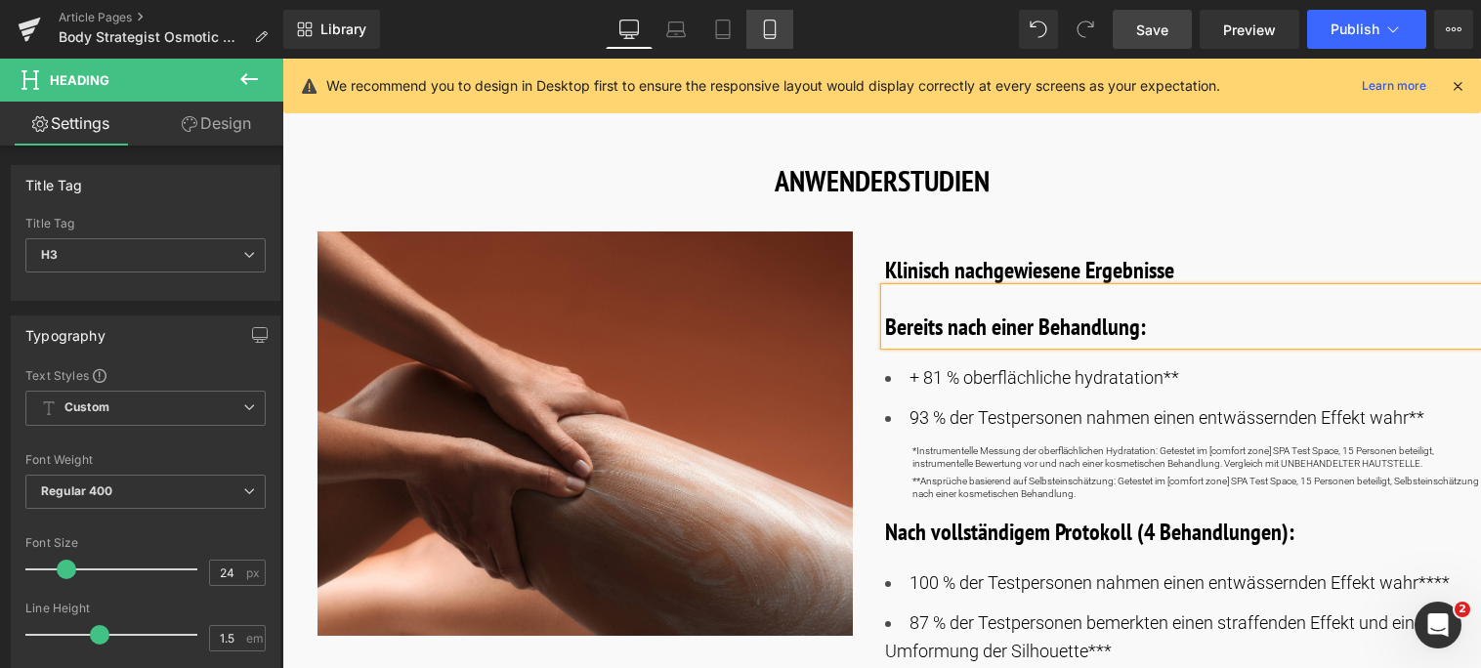
click at [775, 27] on icon at bounding box center [769, 30] width 11 height 19
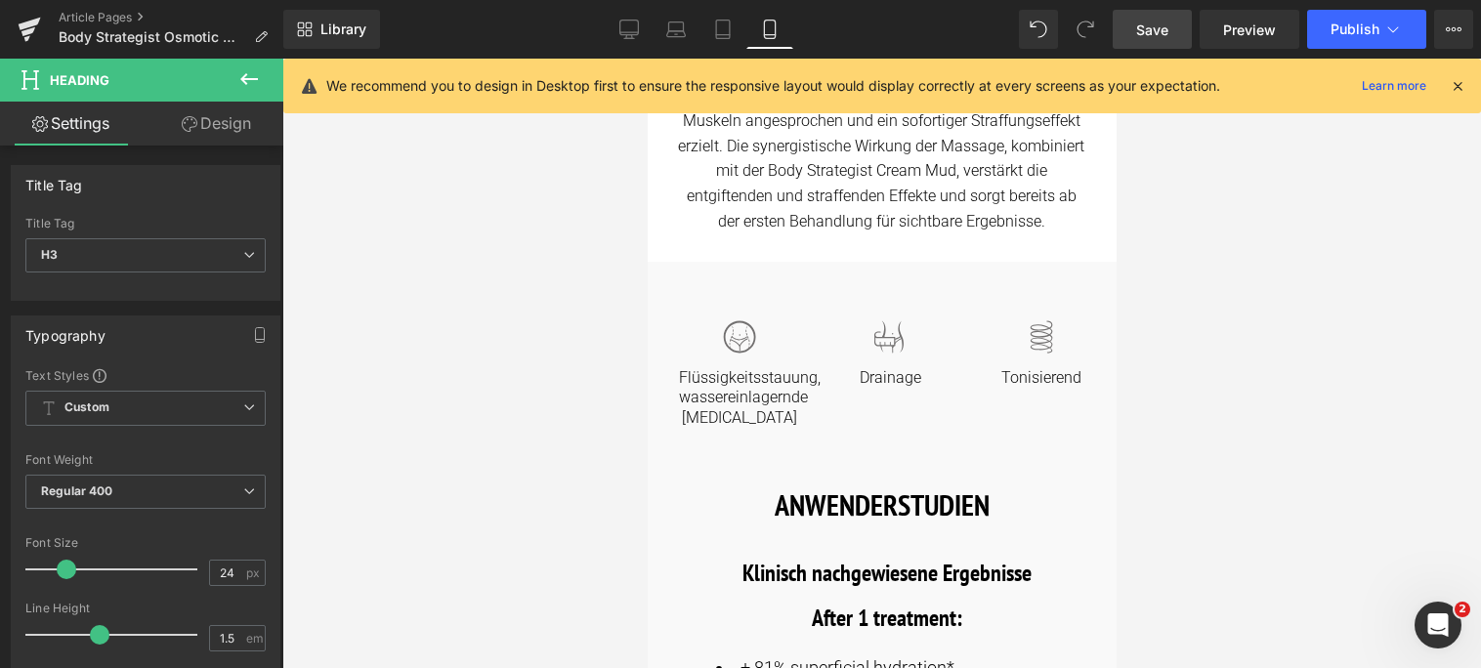
scroll to position [489, 0]
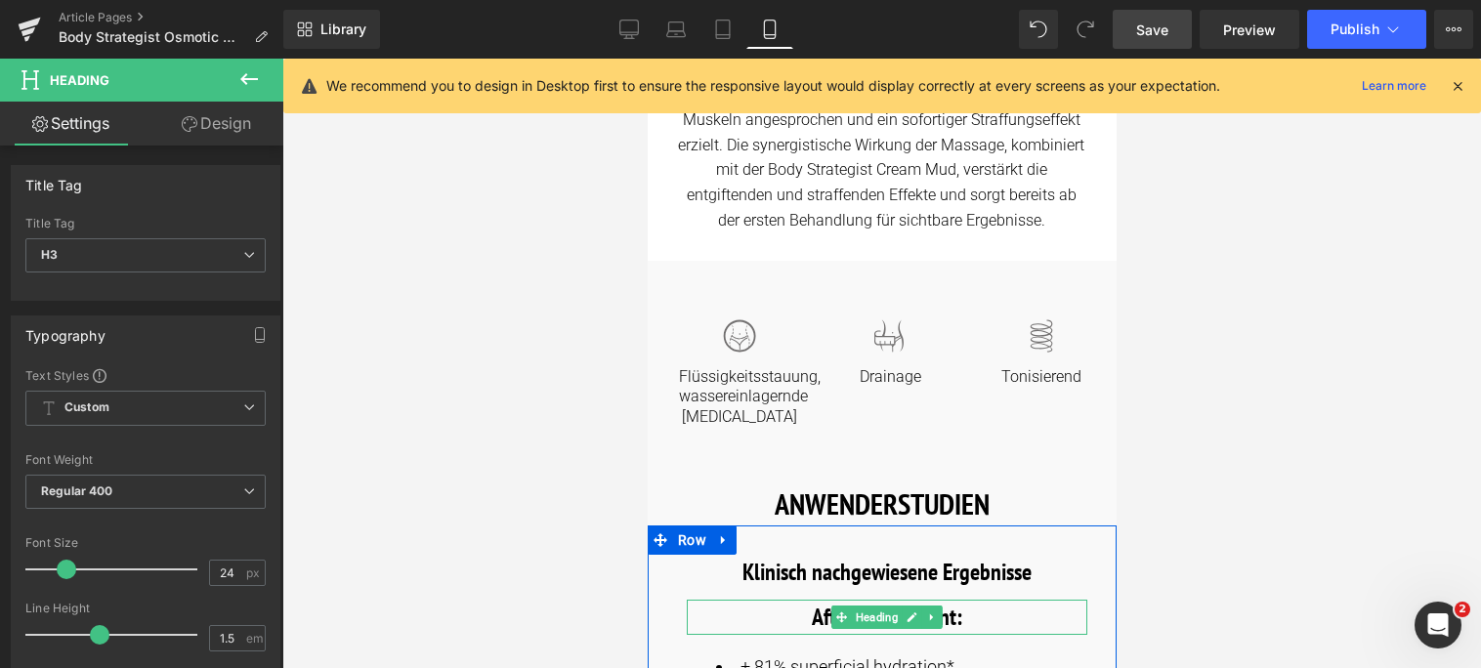
click at [966, 618] on h3 "After 1 treatment:" at bounding box center [886, 617] width 401 height 35
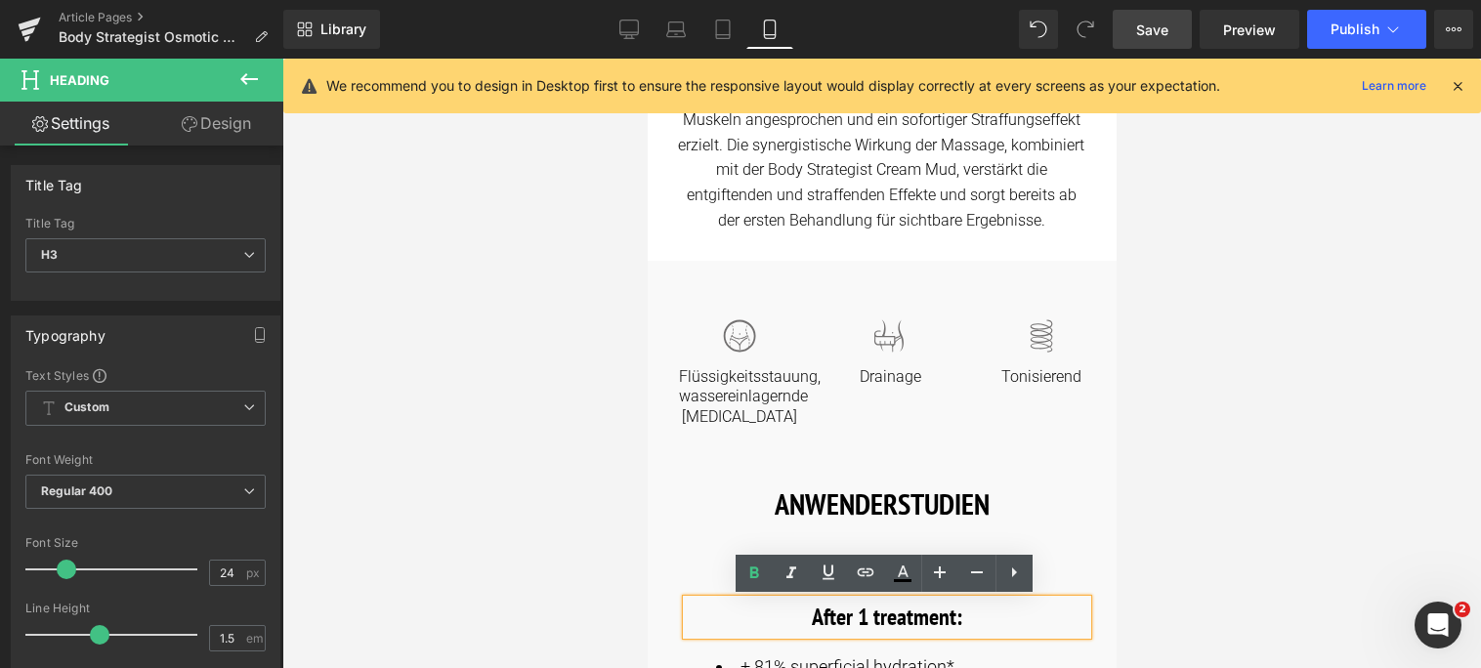
drag, startPoint x: 966, startPoint y: 618, endPoint x: 751, endPoint y: 617, distance: 215.0
click at [751, 617] on h3 "After 1 treatment:" at bounding box center [886, 617] width 401 height 35
paste div
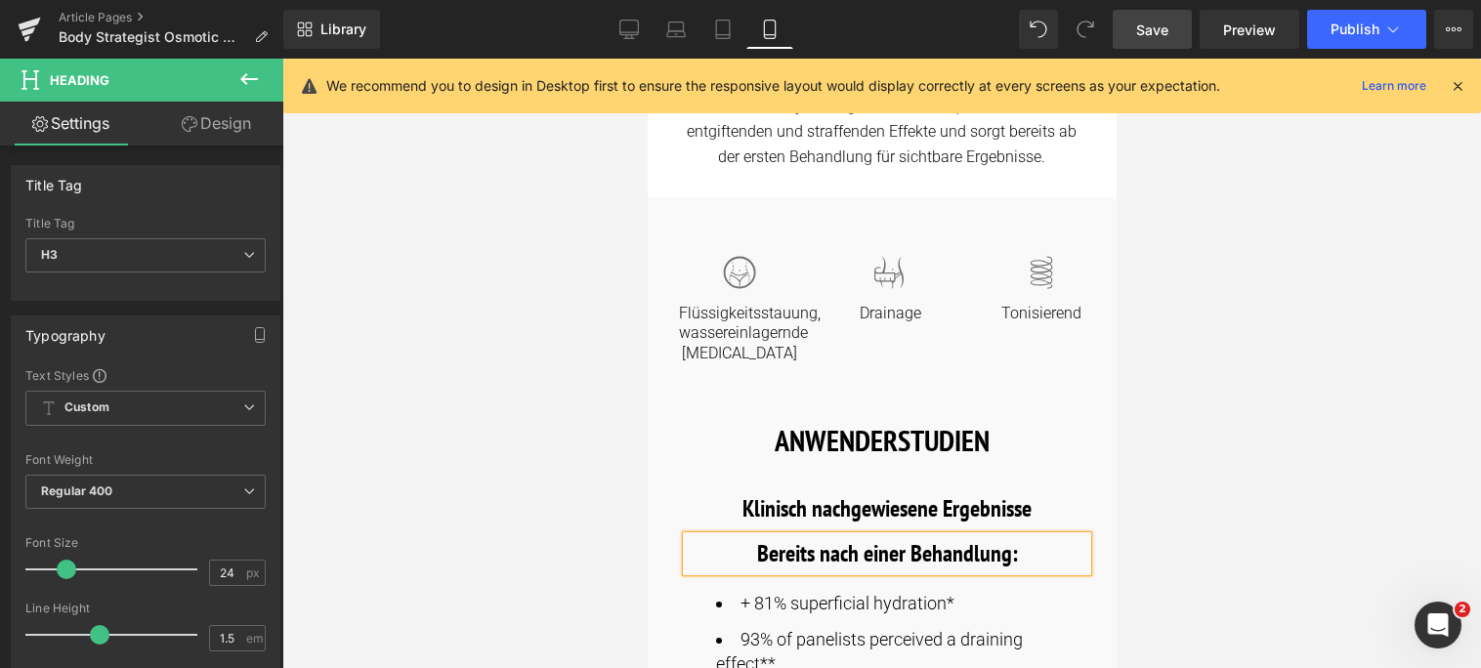
scroll to position [586, 0]
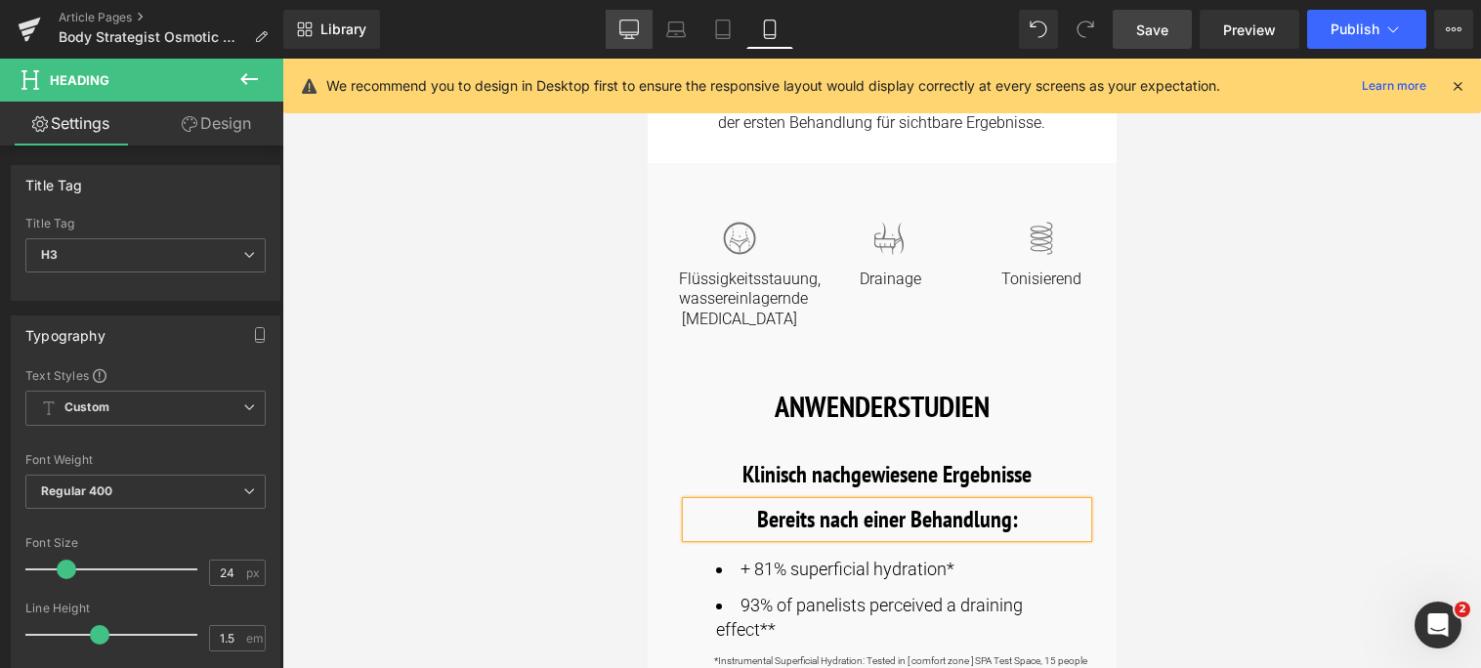
click at [634, 40] on link "Desktop" at bounding box center [629, 29] width 47 height 39
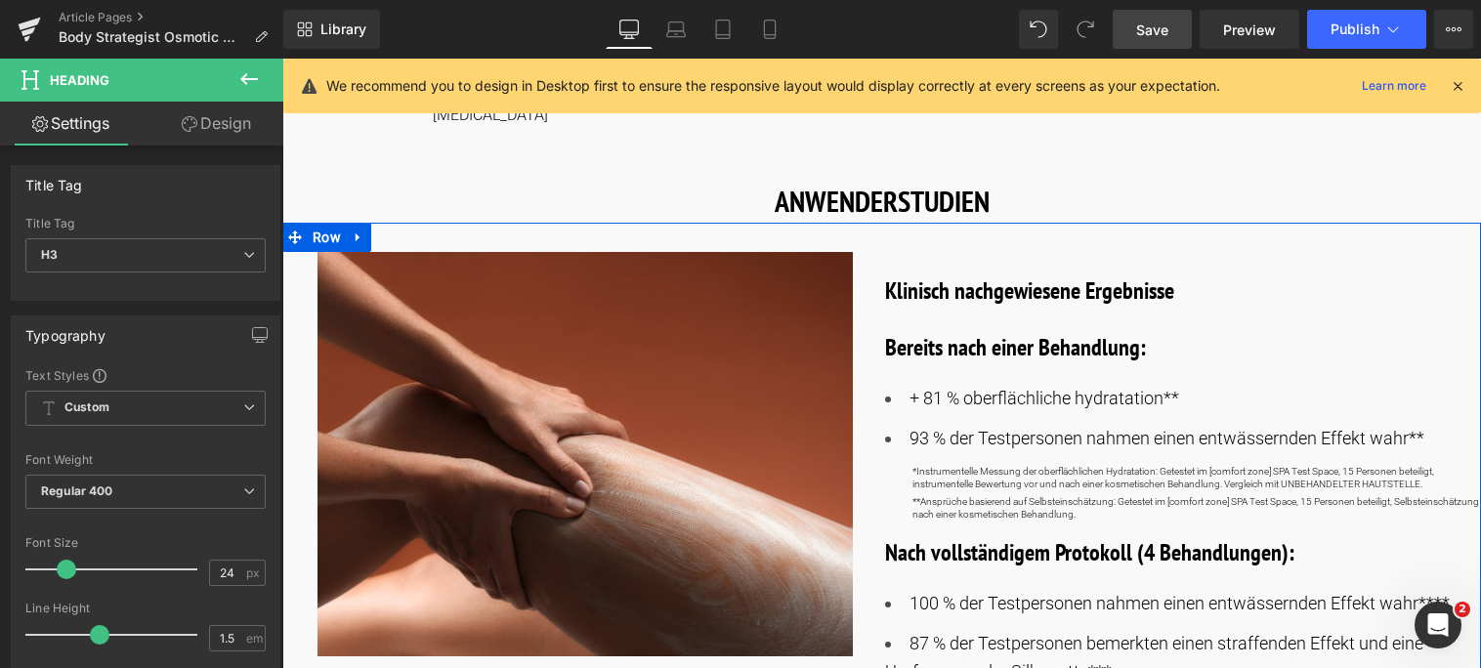
scroll to position [977, 0]
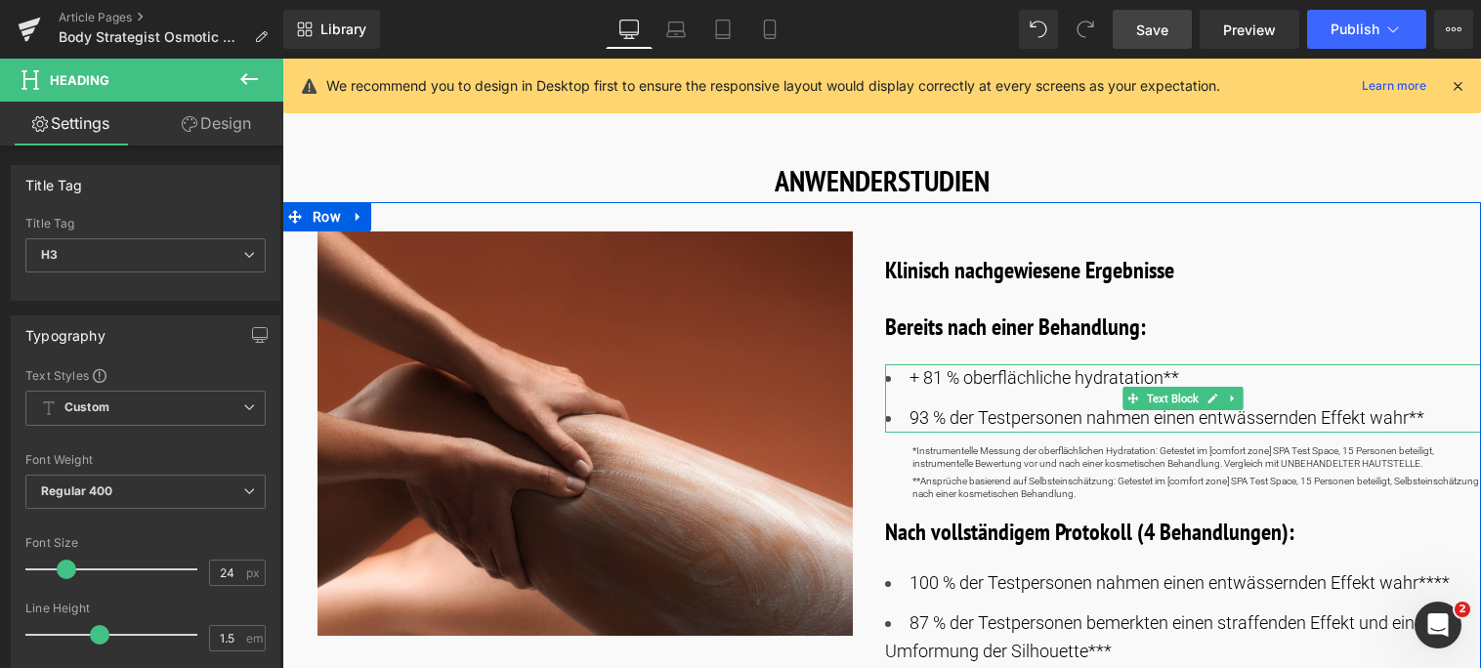
click at [1426, 404] on li "93 % der Testpersonen nahmen einen entwässernden Effekt wahr**" at bounding box center [1183, 418] width 597 height 28
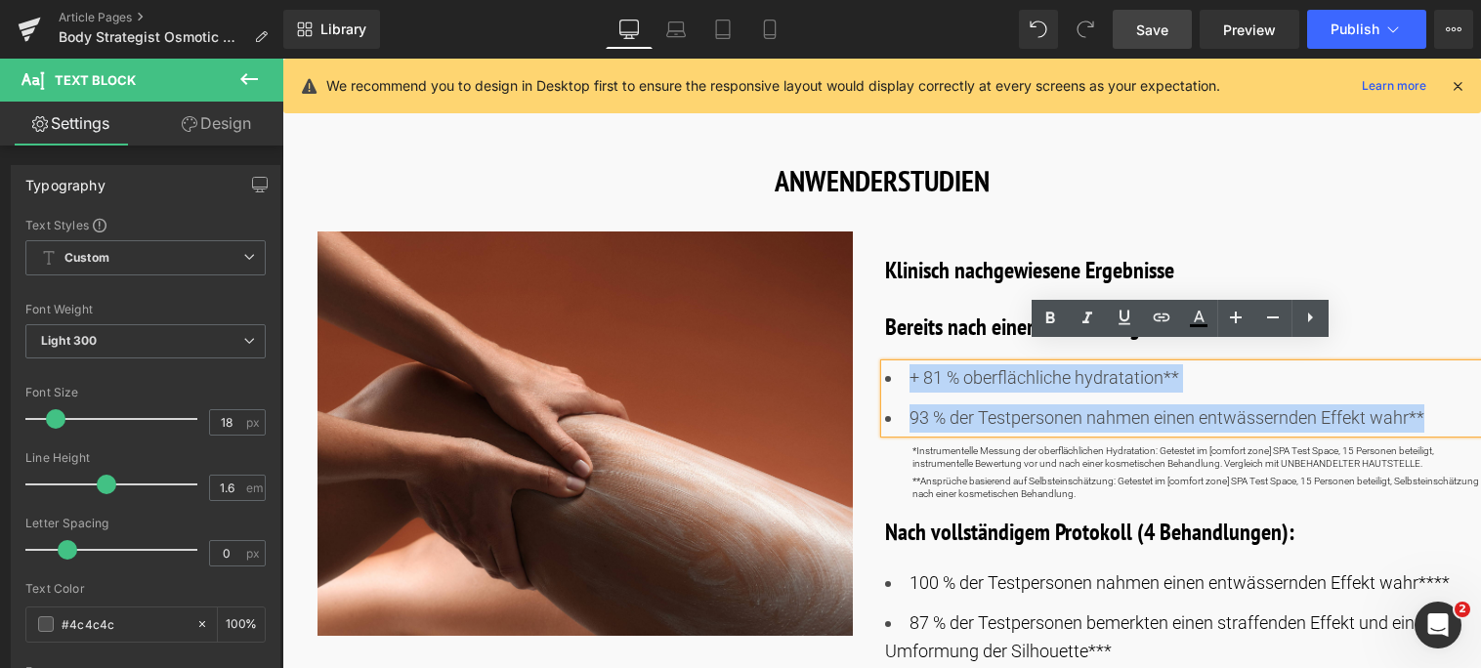
drag, startPoint x: 1430, startPoint y: 398, endPoint x: 865, endPoint y: 348, distance: 567.9
click at [865, 348] on div "Image Klinisch nachgewiesene Ergebnisse Heading Bereits nach einer Behandlung: …" at bounding box center [881, 463] width 1199 height 523
copy ul "+ 81 % oberflächliche hydratation** 93 % der Testpersonen nahmen einen entwässe…"
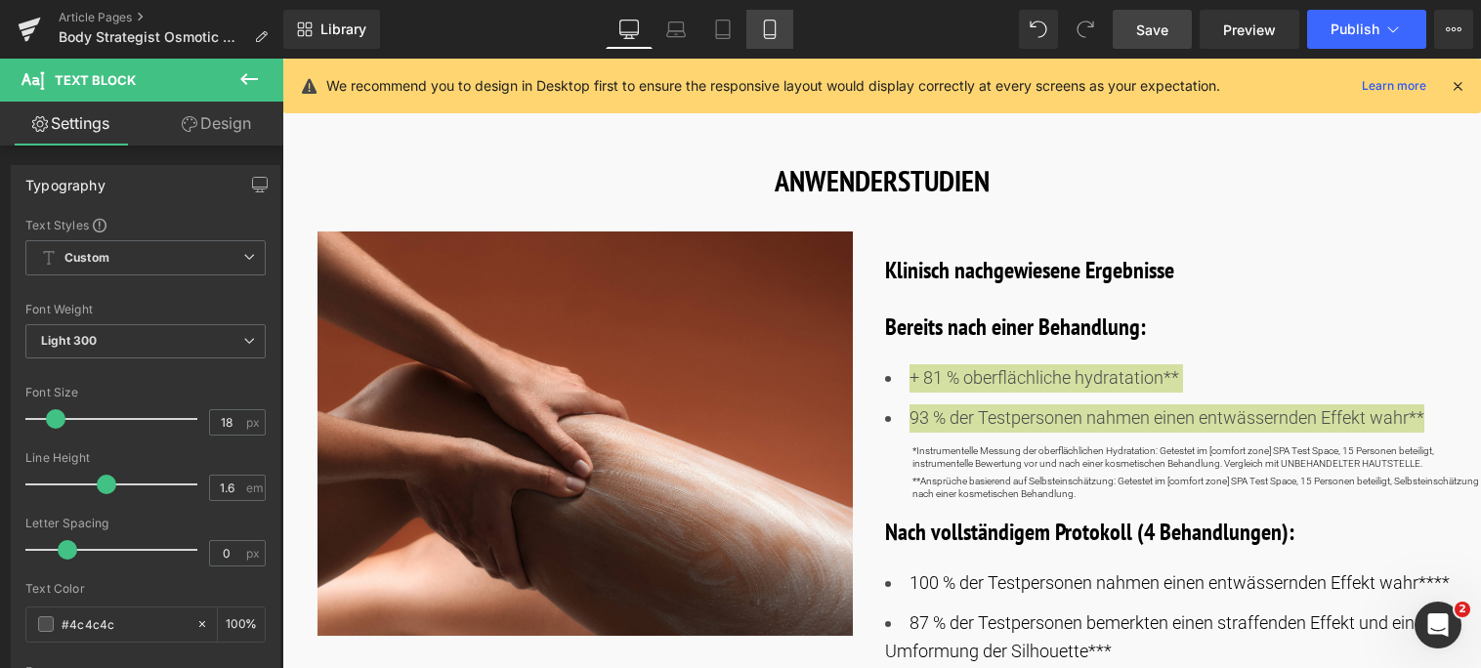
click at [773, 29] on icon at bounding box center [770, 30] width 20 height 20
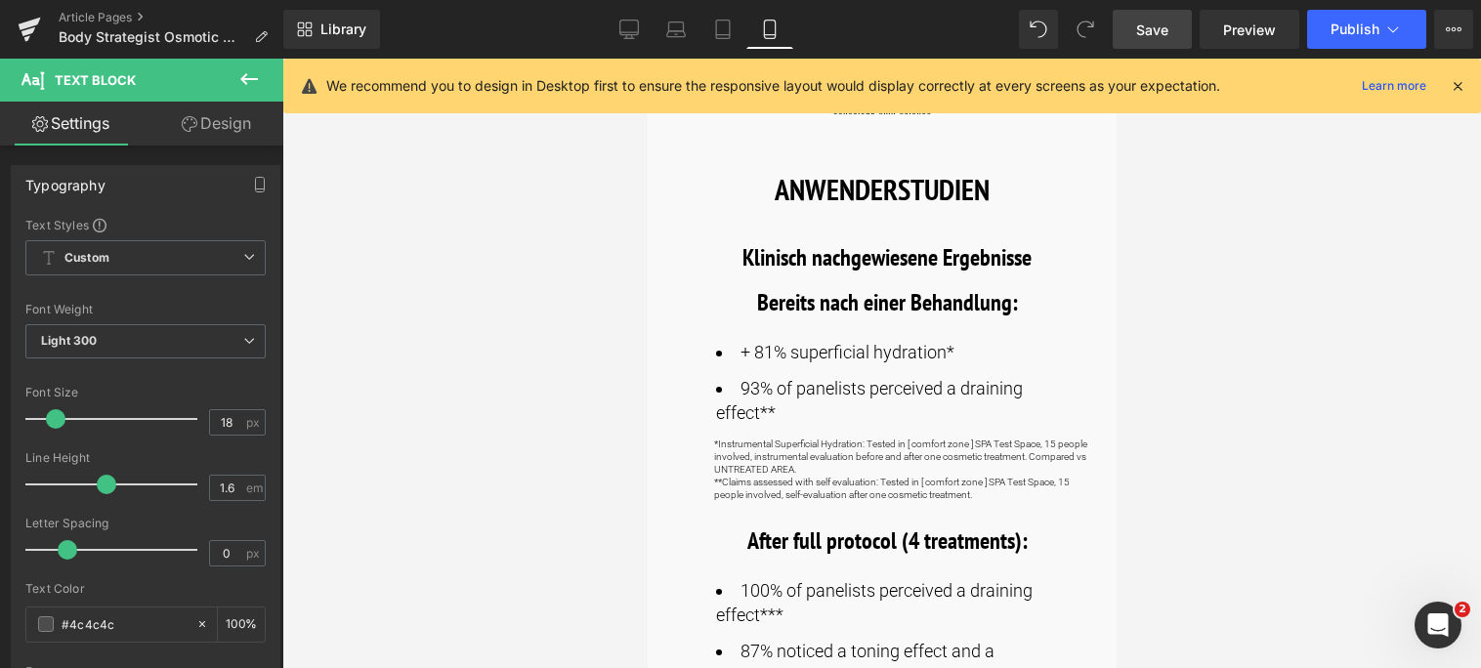
scroll to position [879, 0]
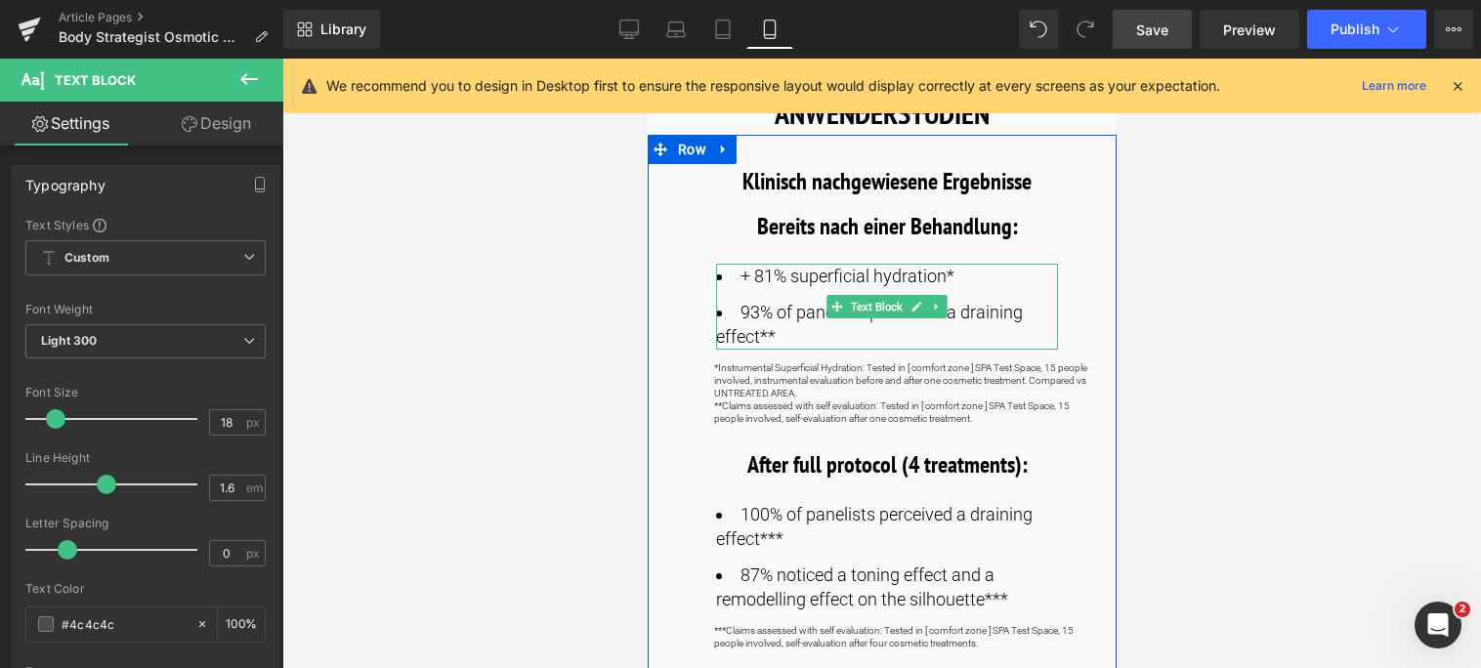
click at [792, 338] on li "93% of panelists perceived a draining effect**" at bounding box center [886, 324] width 342 height 49
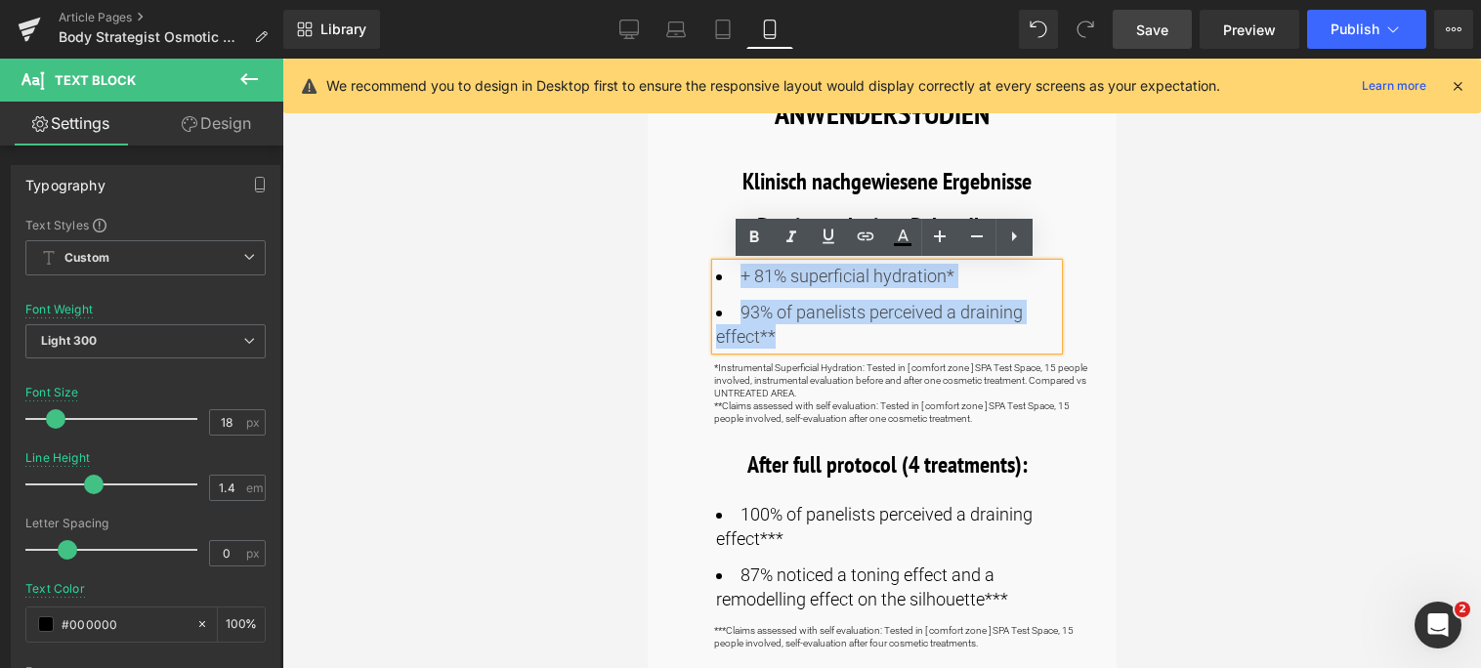
drag, startPoint x: 792, startPoint y: 338, endPoint x: 714, endPoint y: 276, distance: 100.1
click at [715, 276] on ul "+ 81% superficial hydration* 93% of panelists perceived a draining effect**" at bounding box center [886, 307] width 342 height 86
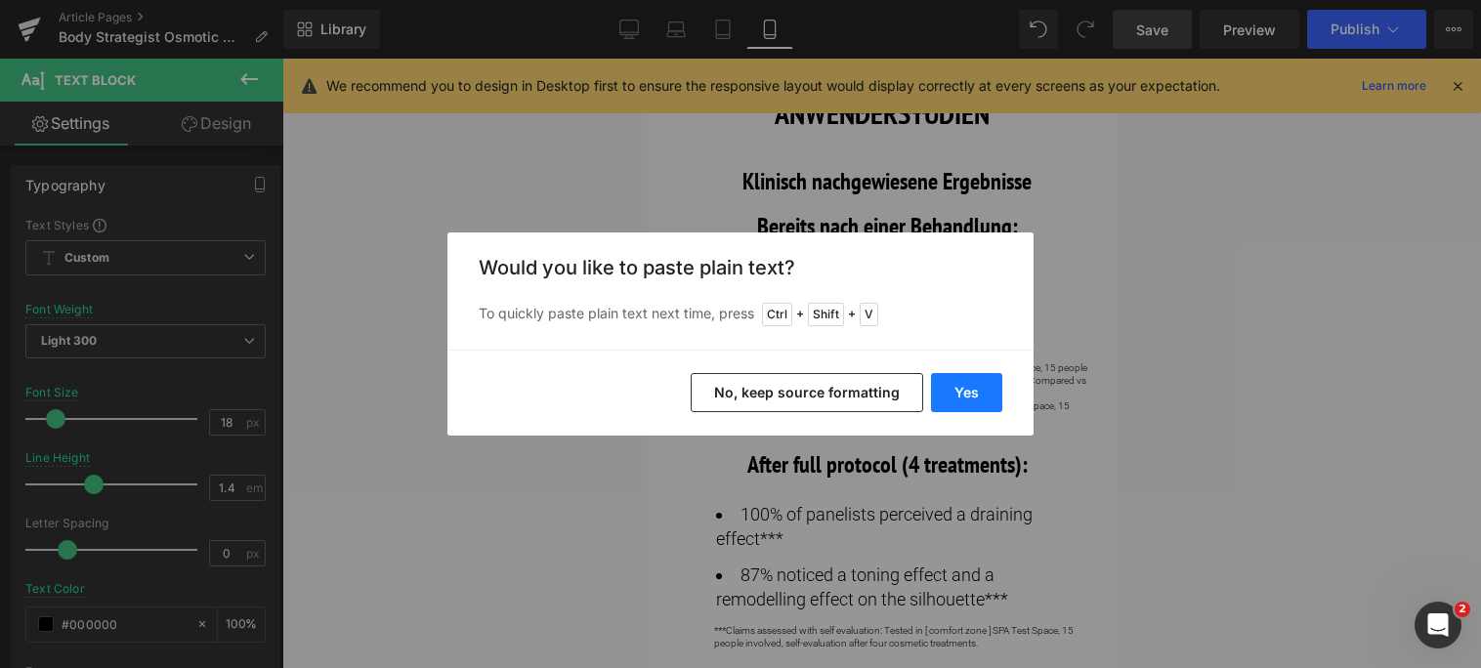
click at [960, 394] on button "Yes" at bounding box center [966, 392] width 71 height 39
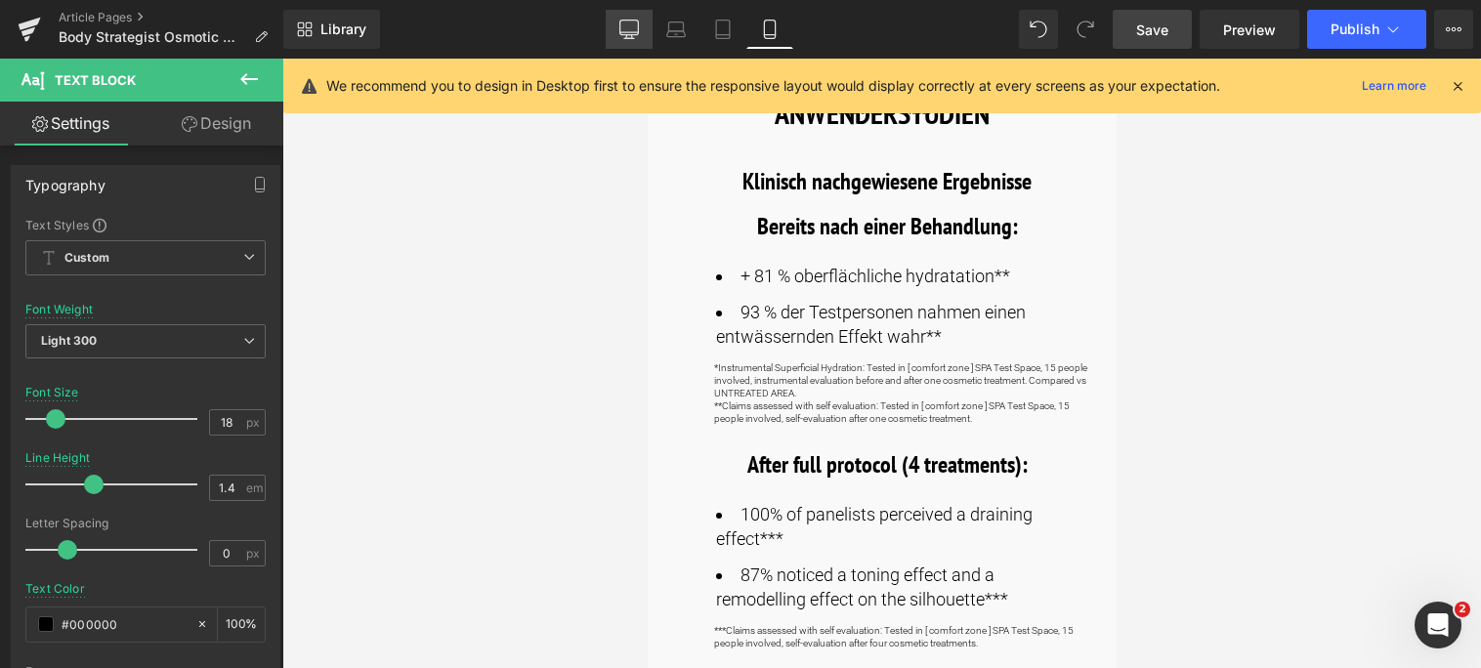
click at [626, 35] on icon at bounding box center [629, 28] width 19 height 15
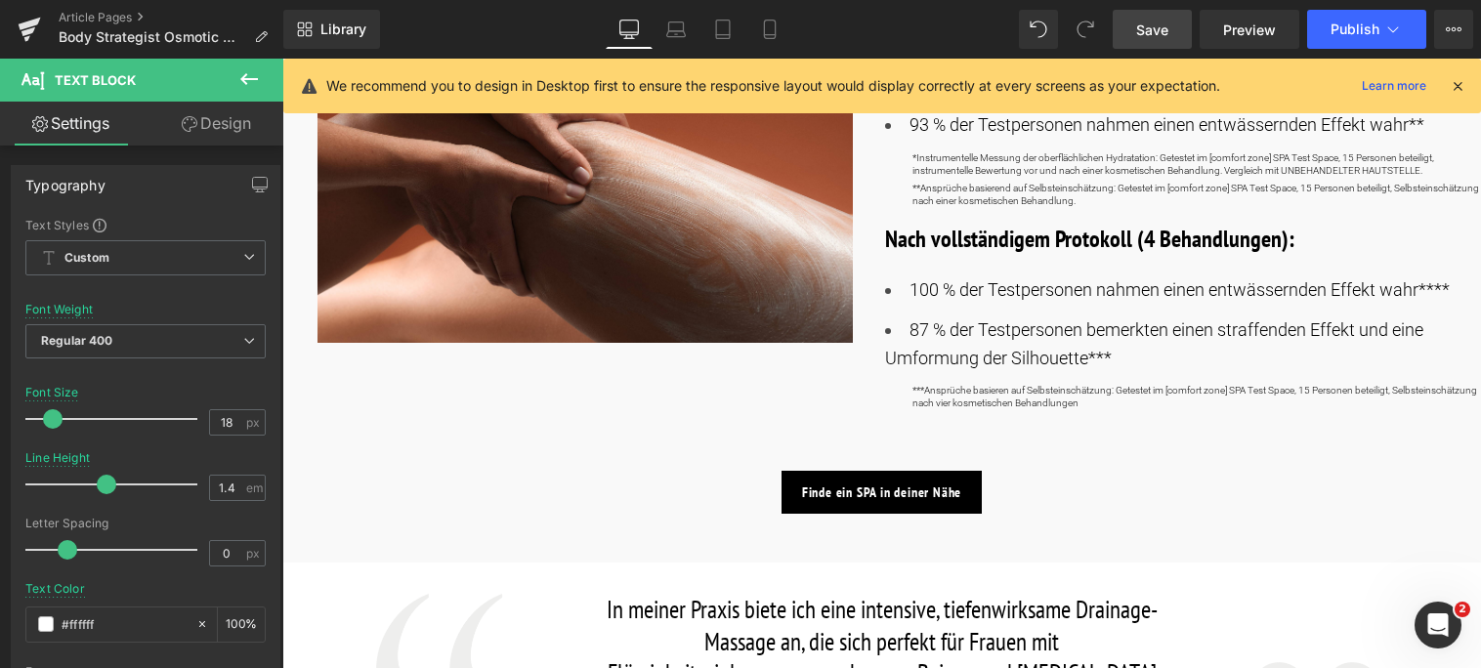
scroll to position [1075, 0]
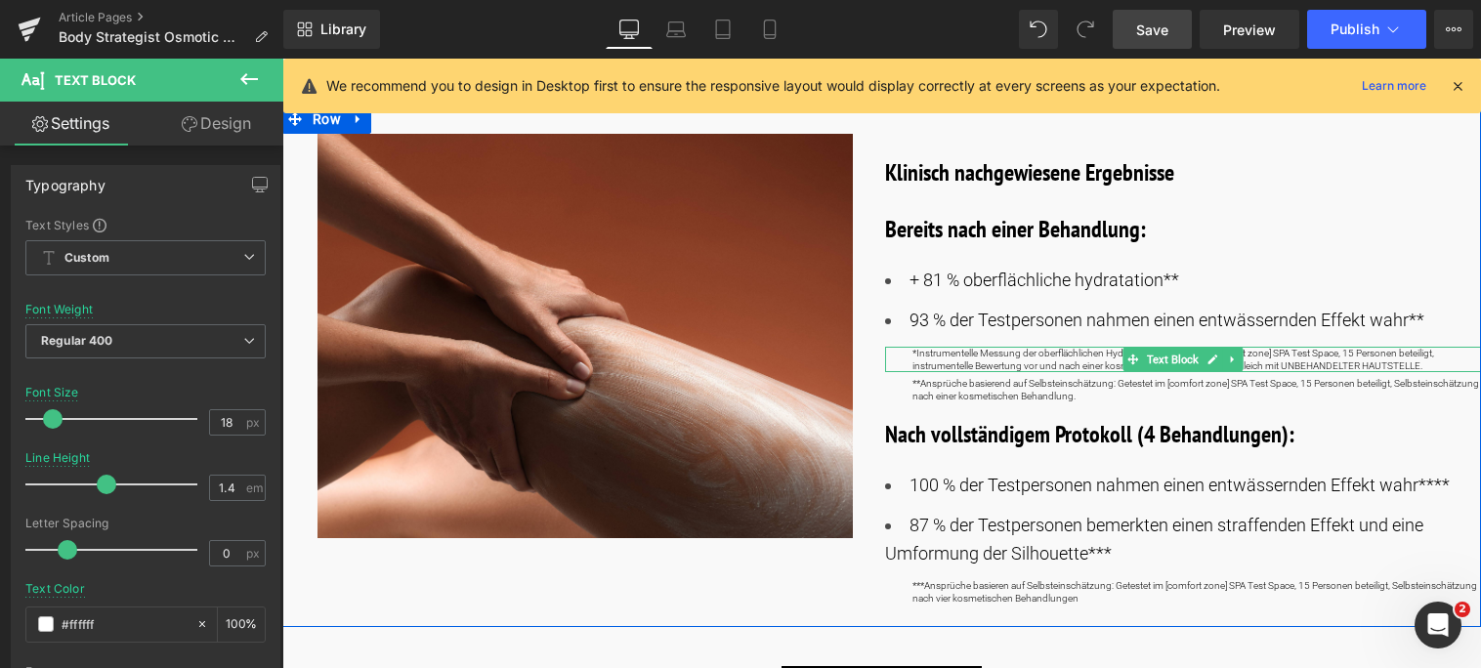
click at [1320, 347] on p "*Instrumentelle Messung der oberflächlichen Hydratation: Getestet im [comfort z…" at bounding box center [1198, 359] width 570 height 25
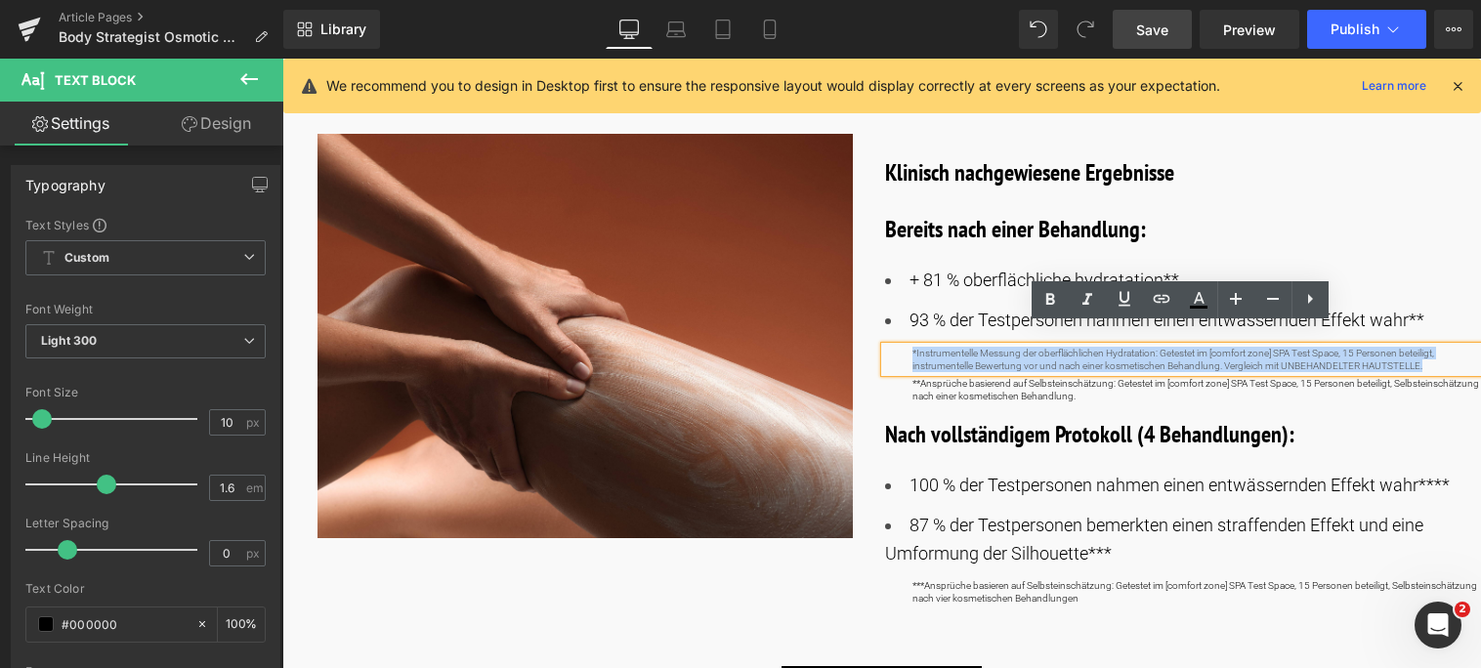
drag, startPoint x: 1425, startPoint y: 345, endPoint x: 899, endPoint y: 327, distance: 525.9
click at [899, 347] on div "*Instrumentelle Messung der oberflächlichen Hydratation: Getestet im [comfort z…" at bounding box center [1183, 359] width 597 height 25
copy p "*Instrumentelle Messung der oberflächlichen Hydratation: Getestet im [comfort z…"
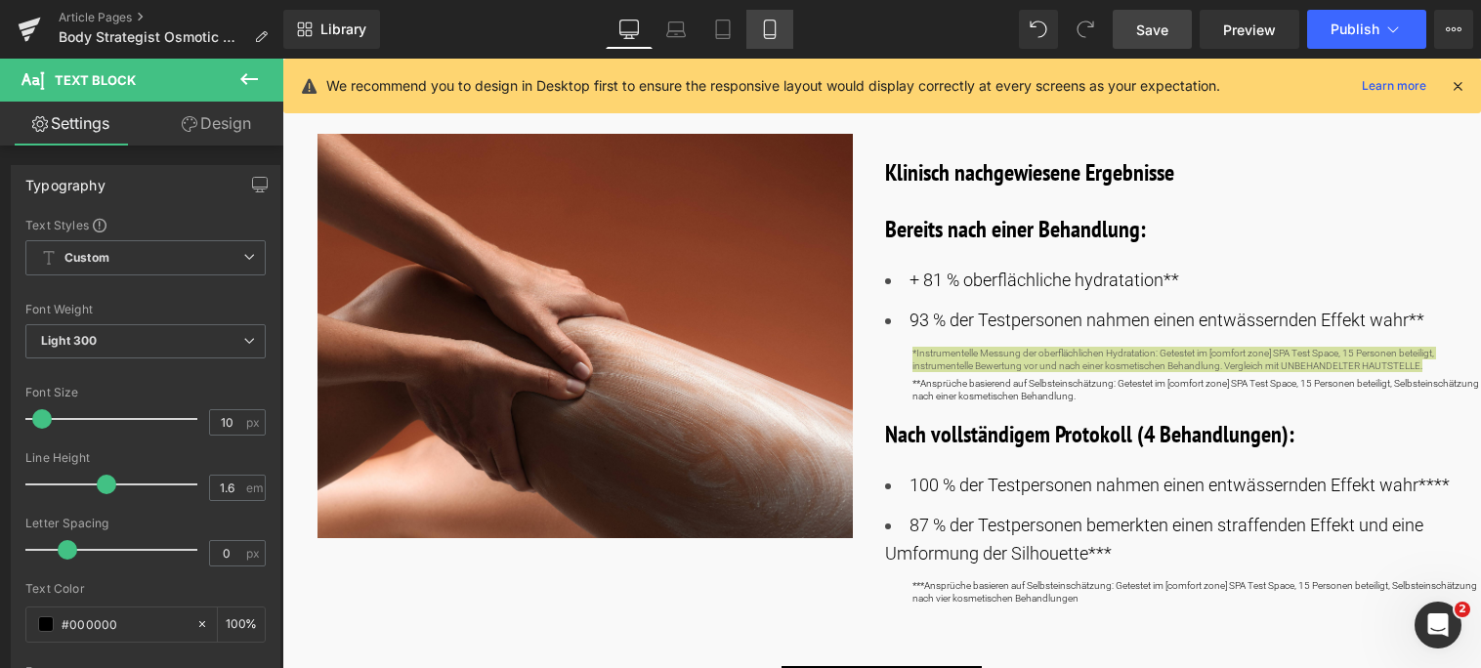
click at [765, 35] on icon at bounding box center [769, 35] width 11 height 0
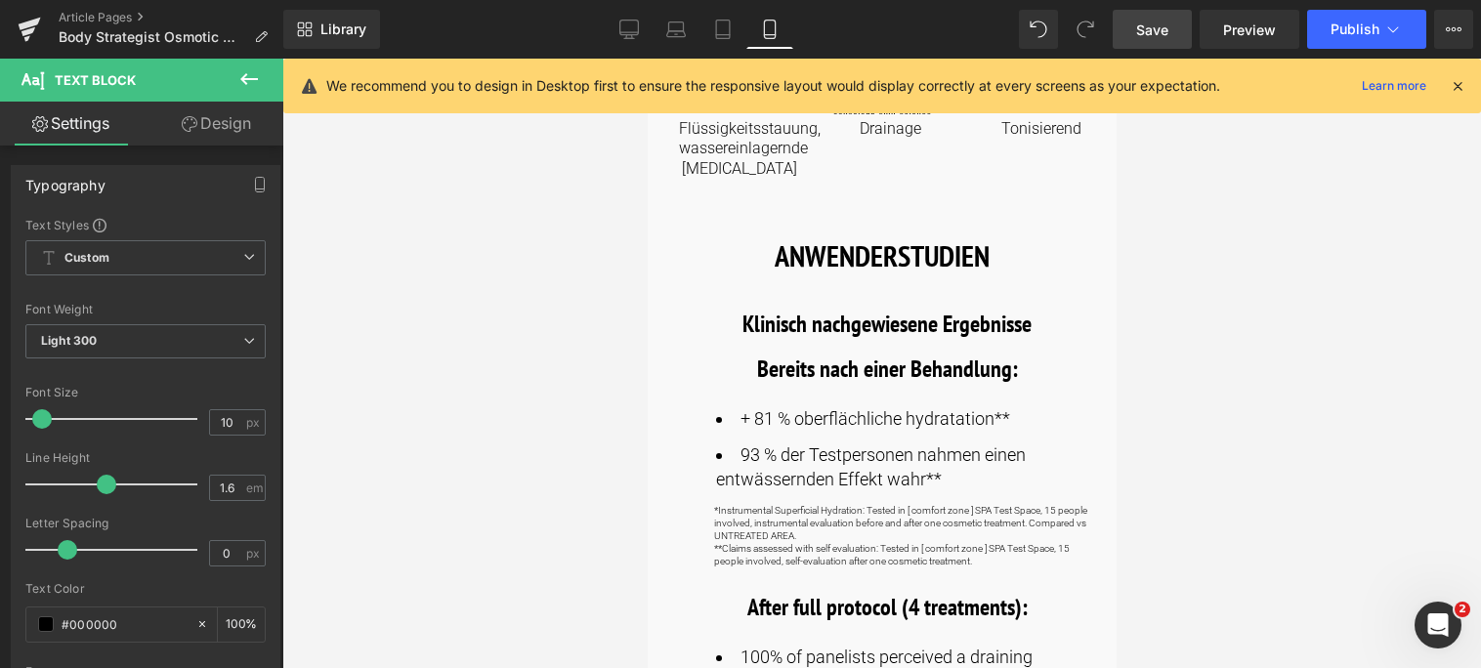
scroll to position [977, 0]
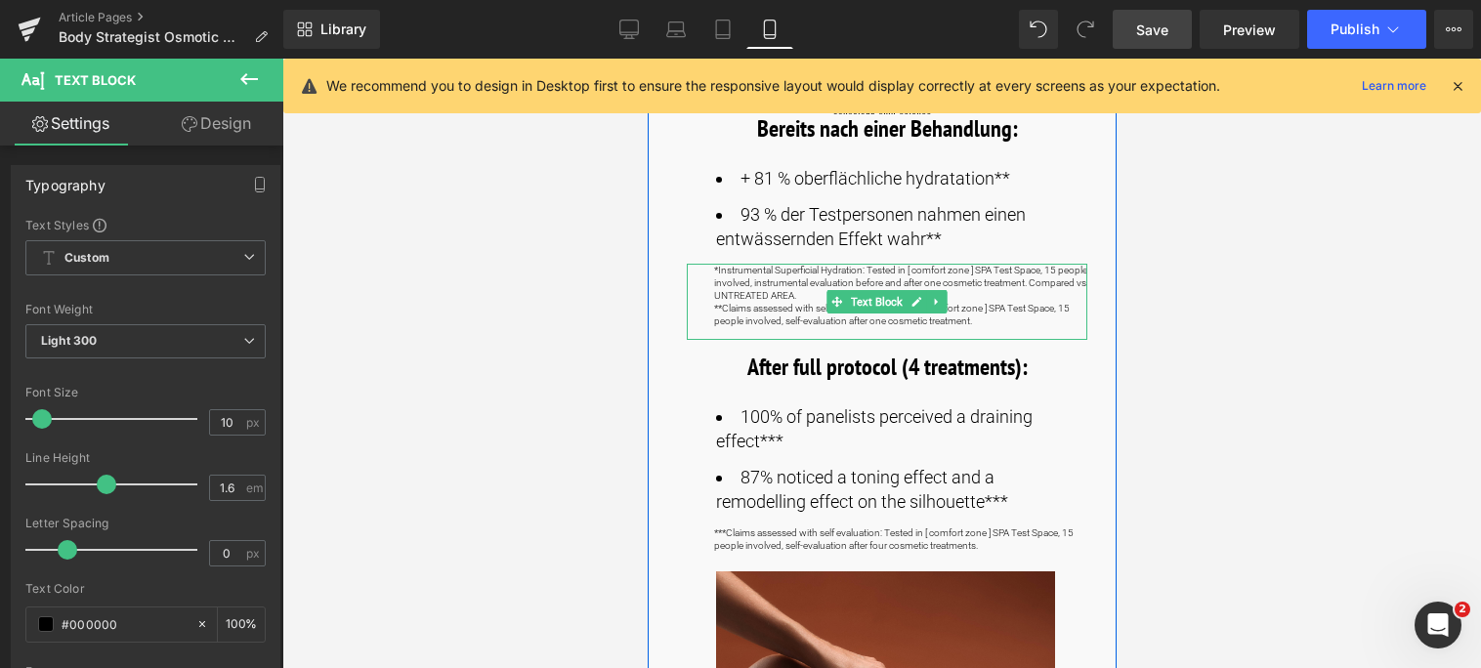
click at [815, 284] on p "*Instrumental Superficial Hydration: Tested in [ comfort zone ] SPA Test Space,…" at bounding box center [899, 283] width 373 height 38
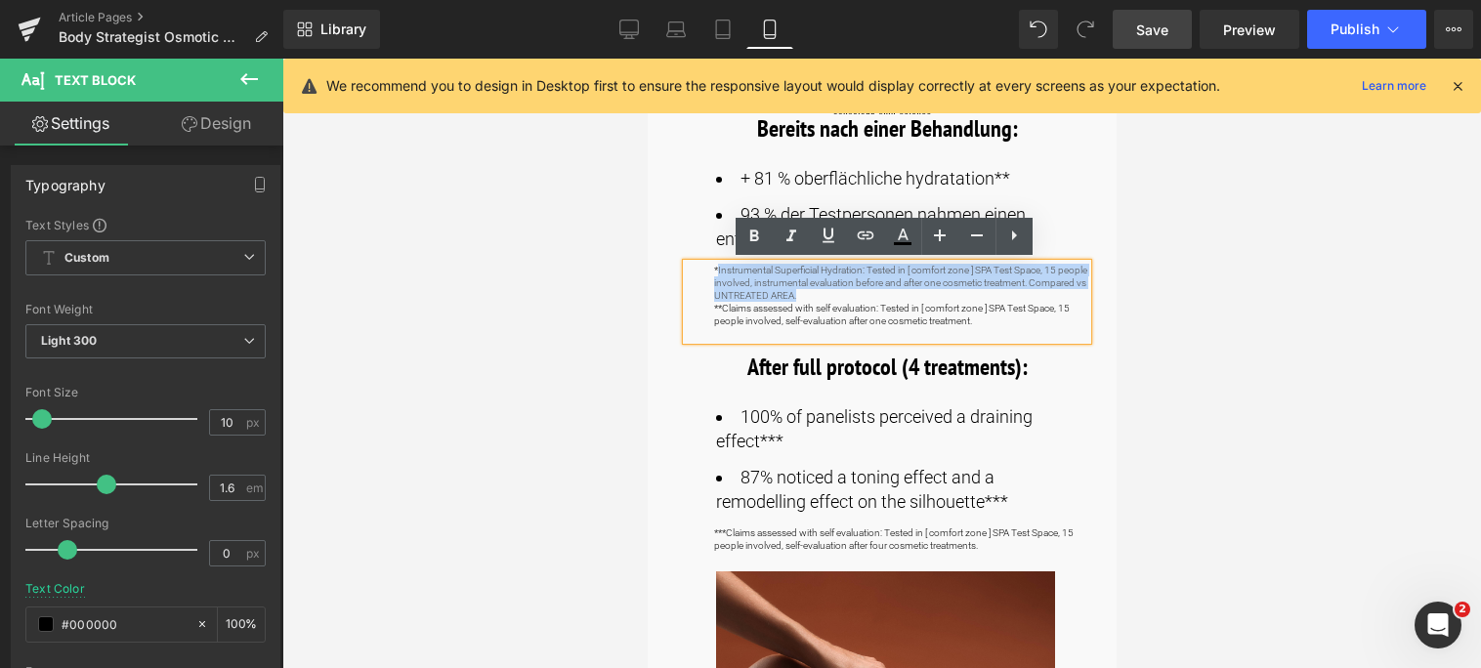
drag, startPoint x: 855, startPoint y: 294, endPoint x: 714, endPoint y: 268, distance: 143.1
click at [714, 268] on p "*Instrumental Superficial Hydration: Tested in [ comfort zone ] SPA Test Space,…" at bounding box center [899, 283] width 373 height 38
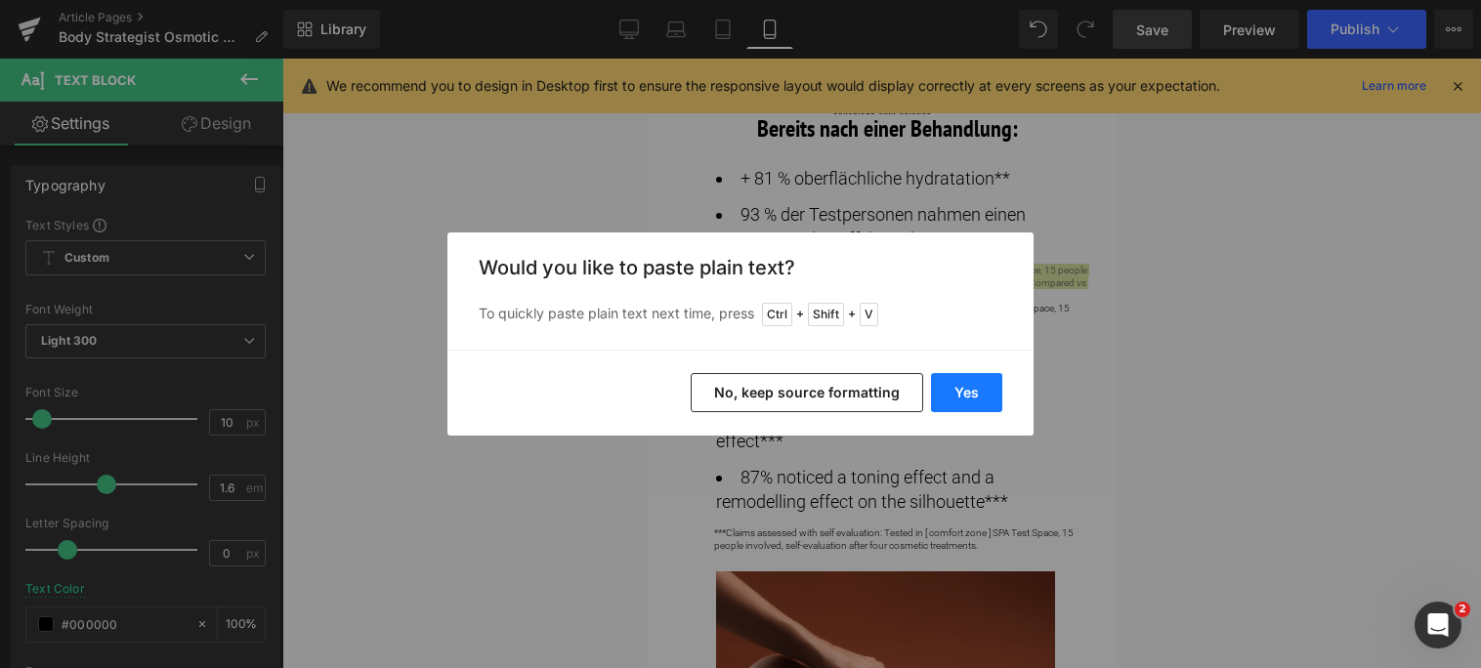
click at [970, 398] on button "Yes" at bounding box center [966, 392] width 71 height 39
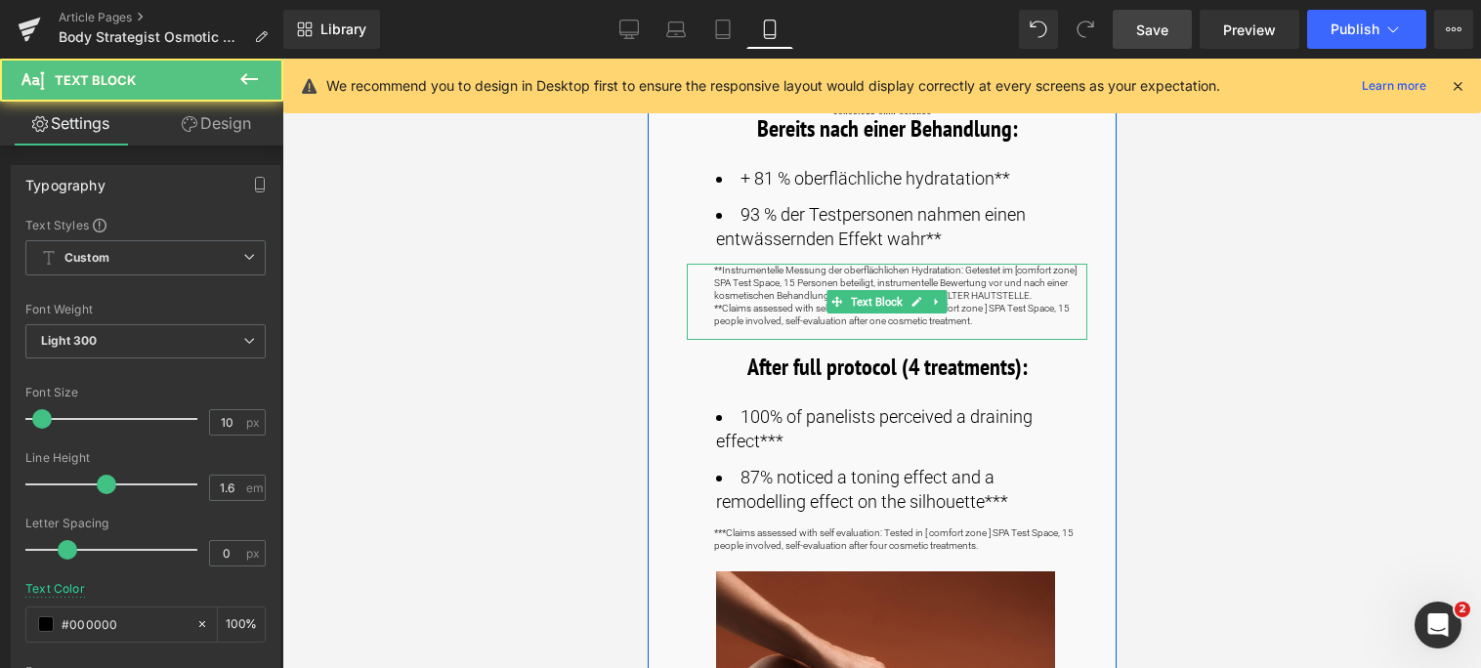
click at [713, 272] on p "**Instrumentelle Messung der oberflächlichen Hydratation: Getestet im [comfort …" at bounding box center [899, 283] width 373 height 38
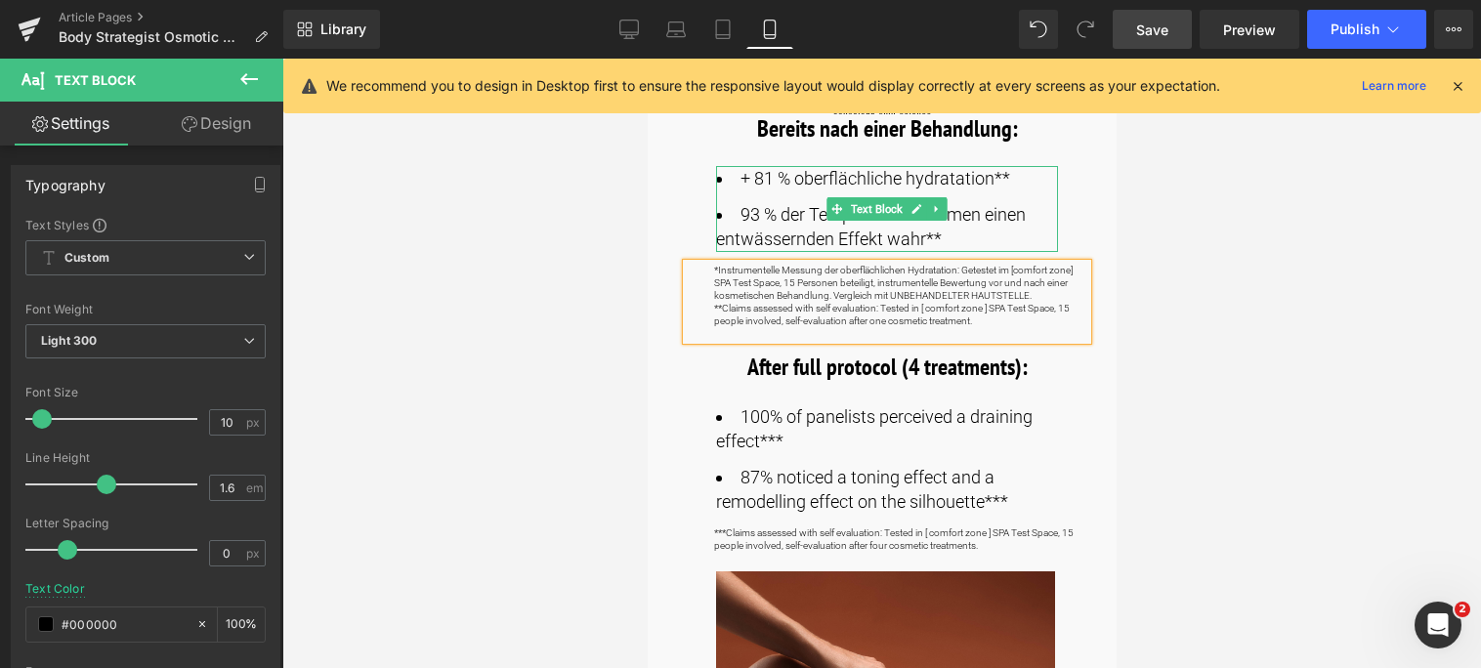
click at [1011, 173] on li "+ 81 % oberflächliche hydratation**" at bounding box center [886, 178] width 342 height 24
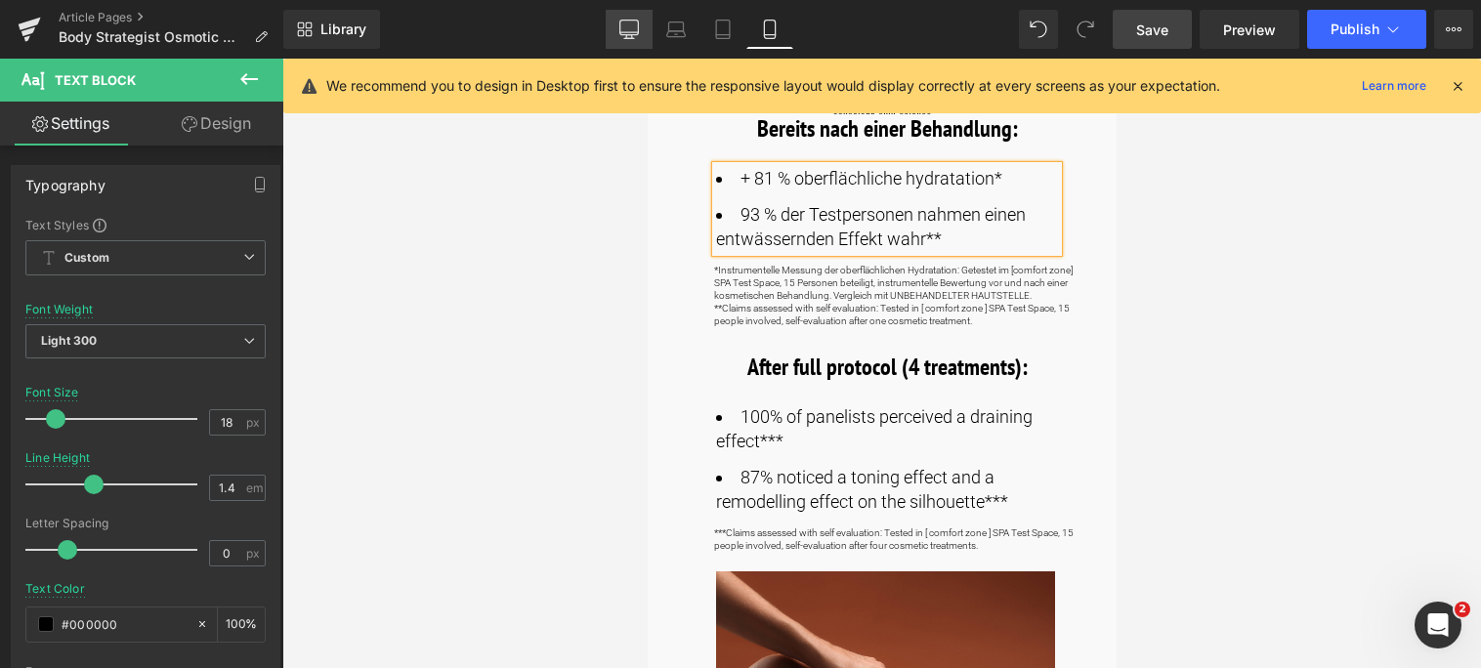
click at [628, 36] on icon at bounding box center [629, 30] width 20 height 20
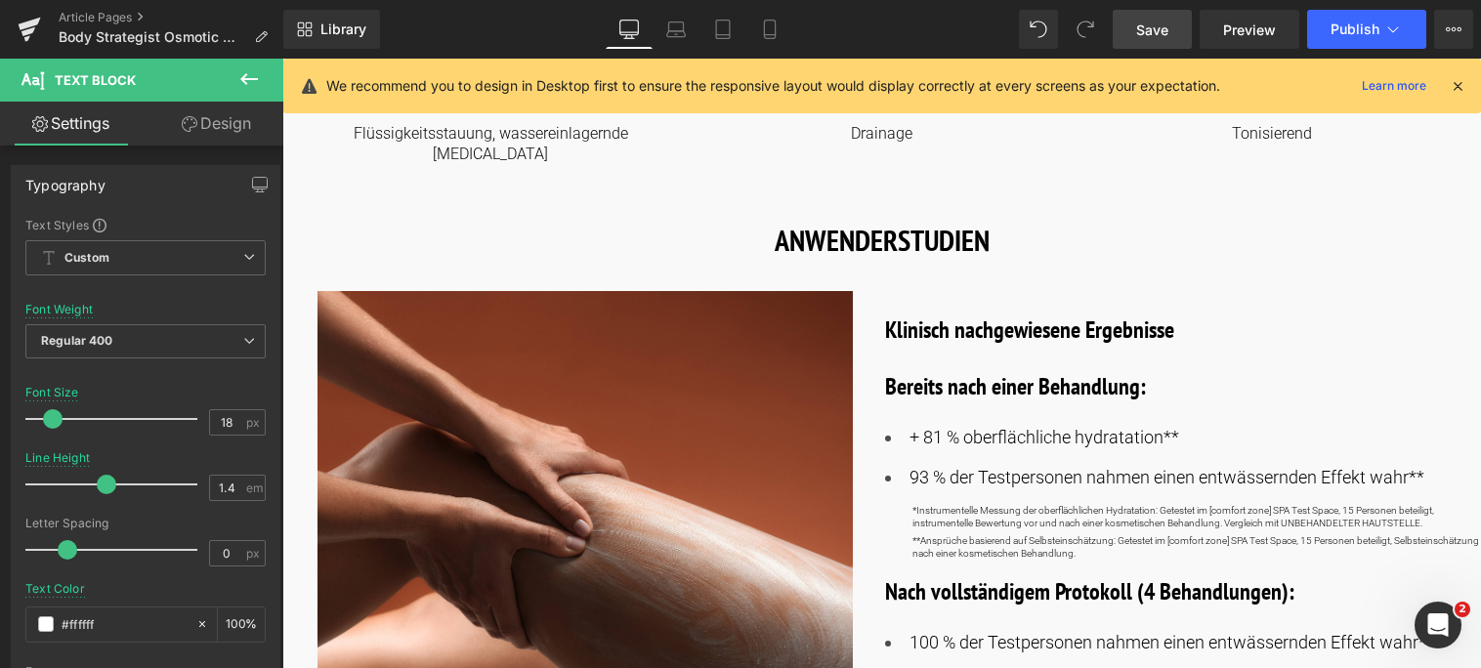
scroll to position [1172, 0]
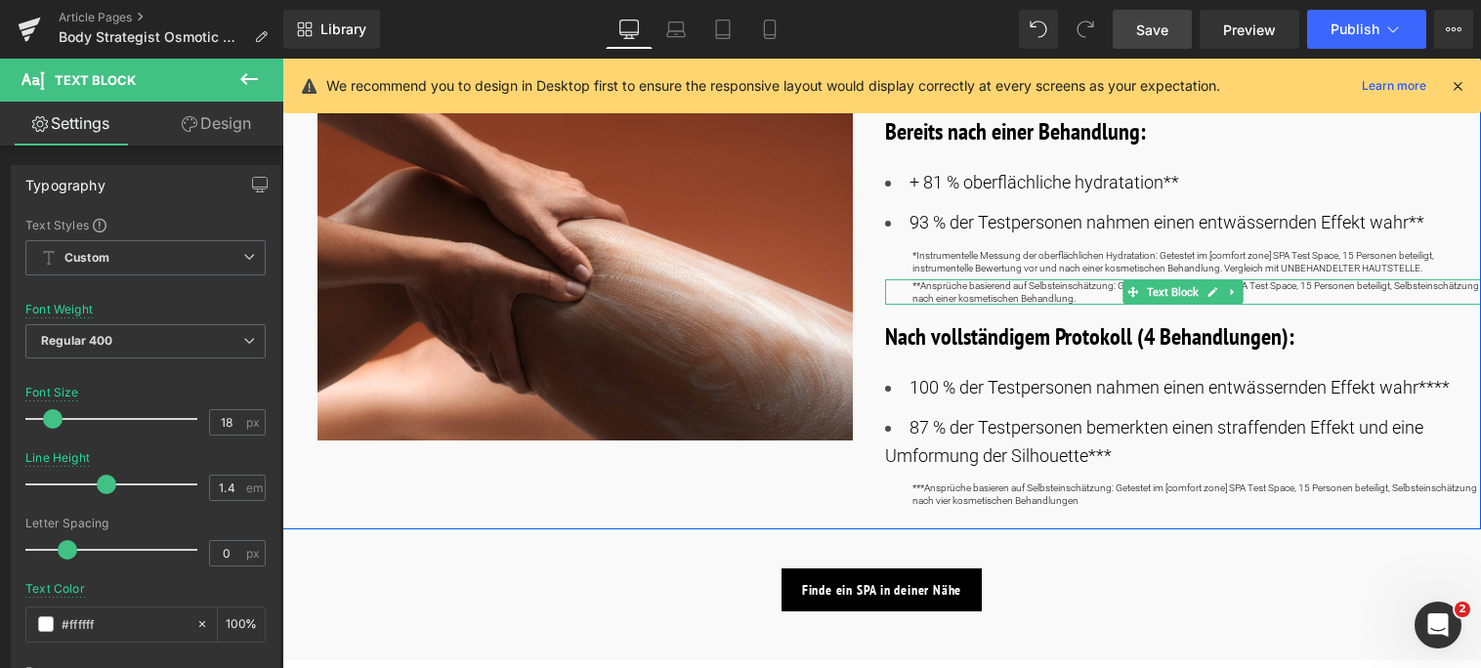
click at [945, 279] on p "**Ansprüche basierend auf Selbsteinschätzung: Getestet im [comfort zone] SPA Te…" at bounding box center [1198, 291] width 570 height 25
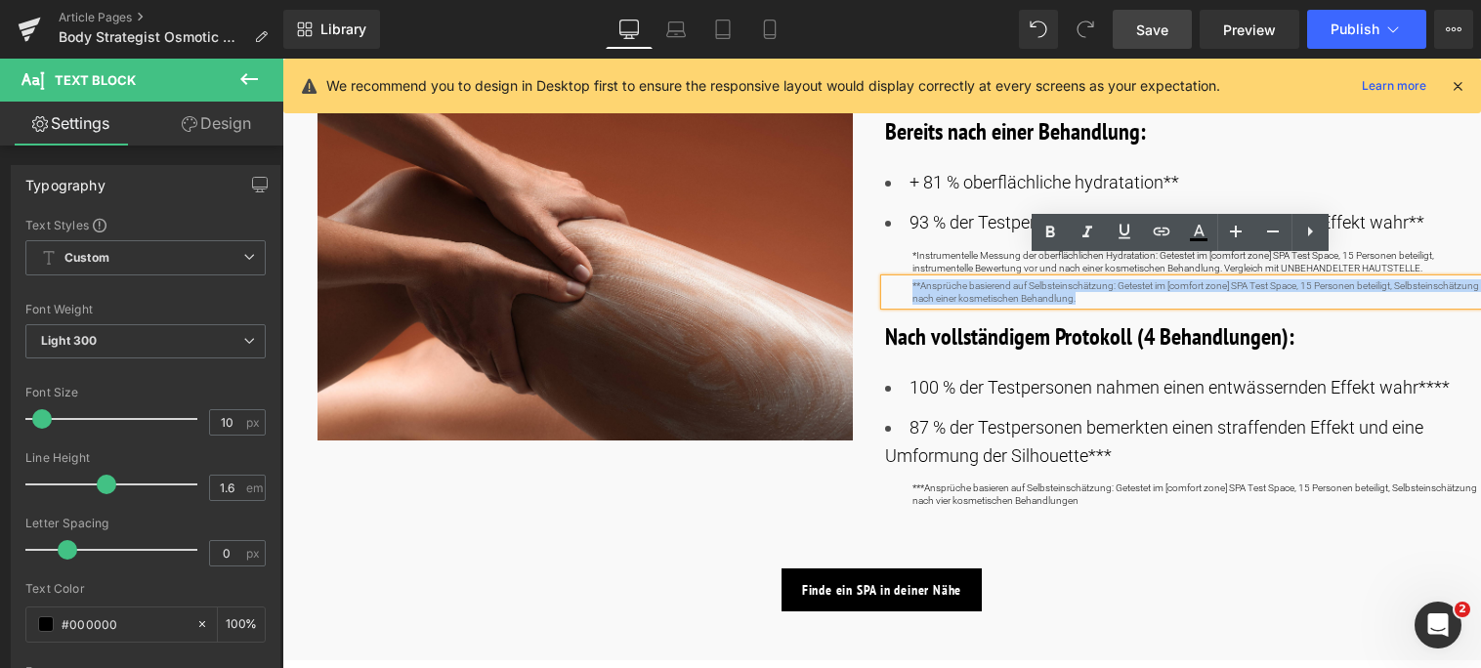
drag, startPoint x: 902, startPoint y: 263, endPoint x: 1174, endPoint y: 277, distance: 272.9
click at [1174, 279] on div "**Ansprüche basierend auf Selbsteinschätzung: Getestet im [comfort zone] SPA Te…" at bounding box center [1183, 291] width 597 height 25
copy p "**Ansprüche basierend auf Selbsteinschätzung: Getestet im [comfort zone] SPA Te…"
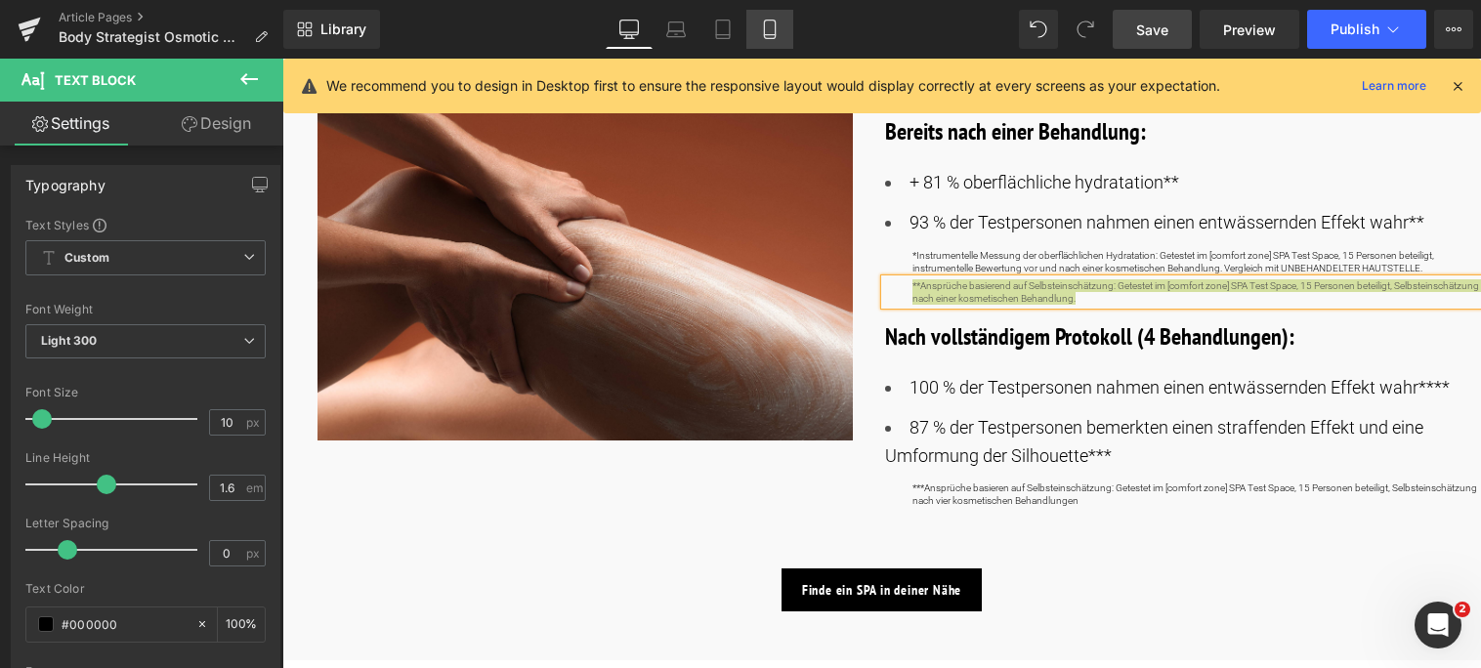
click at [773, 32] on icon at bounding box center [770, 30] width 20 height 20
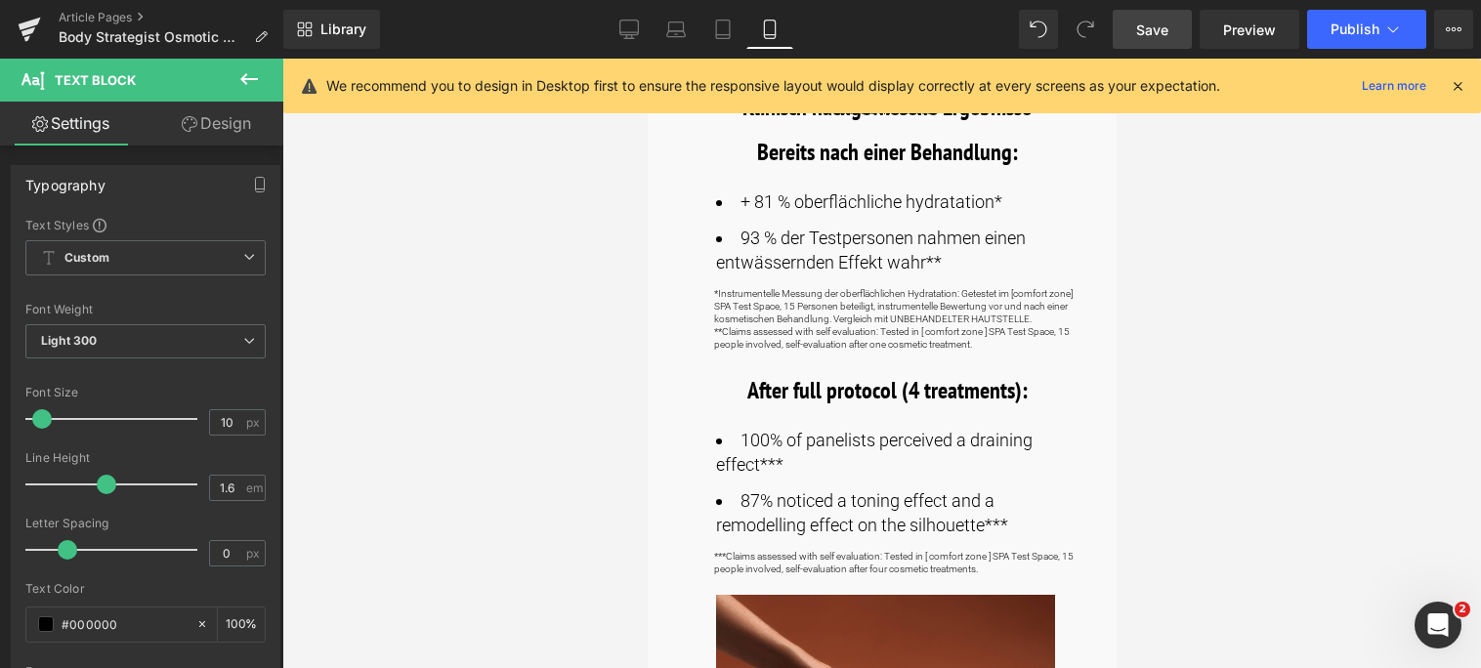
scroll to position [977, 0]
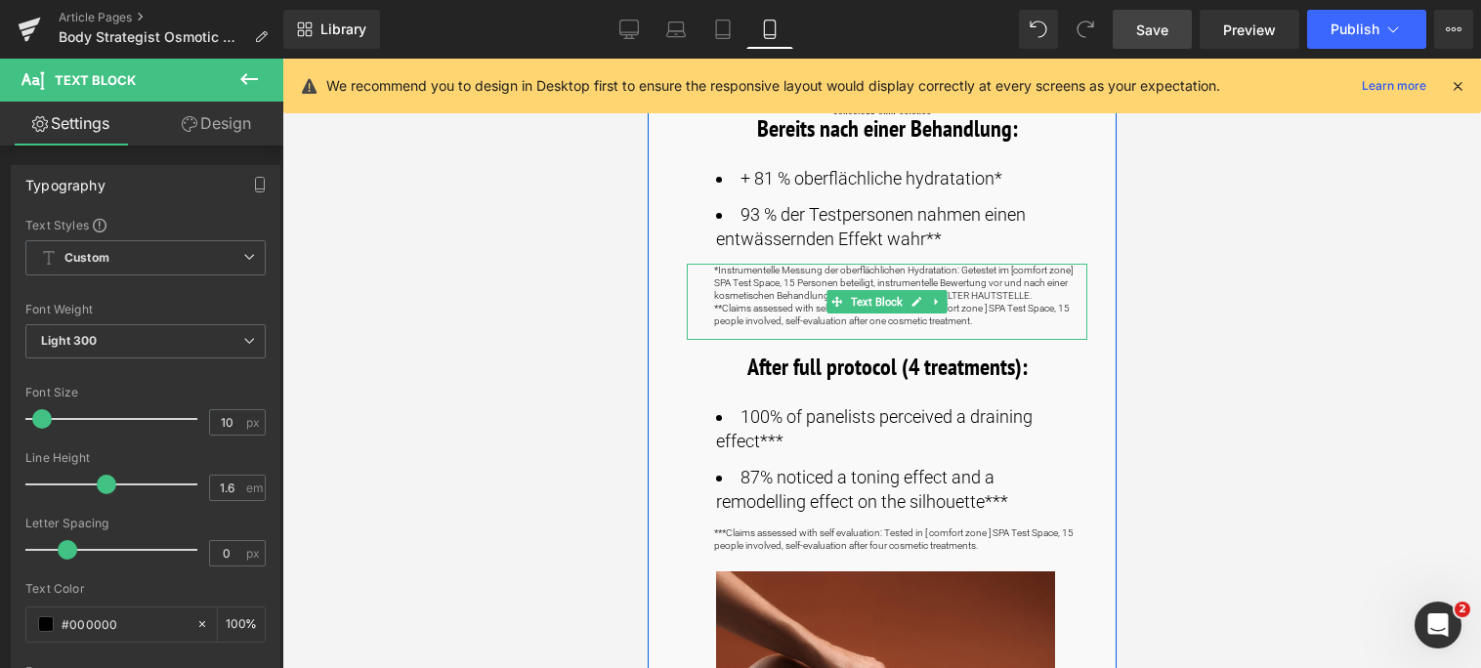
click at [742, 321] on p "**Claims assessed with self evaluation: Tested in [ comfort zone ] SPA Test Spa…" at bounding box center [899, 314] width 373 height 25
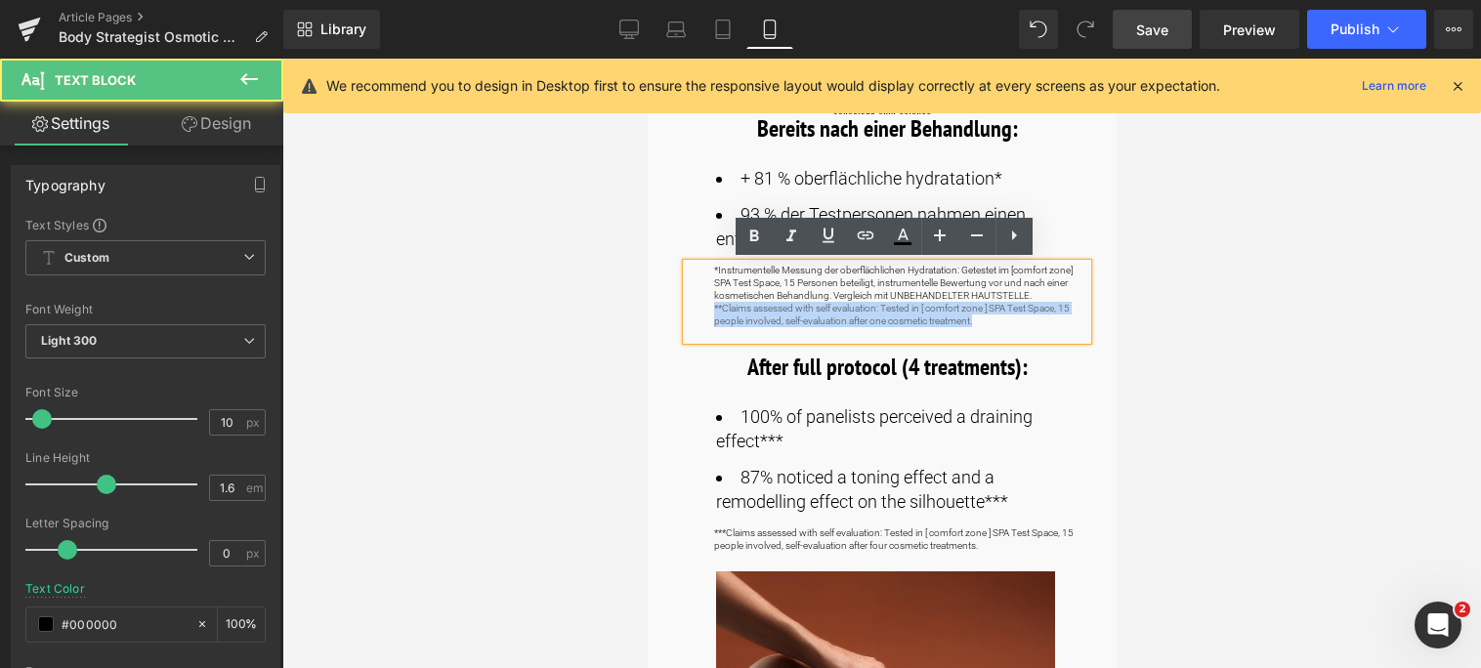
drag, startPoint x: 977, startPoint y: 319, endPoint x: 689, endPoint y: 309, distance: 288.4
click at [689, 309] on div "*Instrumentelle Messung der oberflächlichen Hydratation: Getestet im [comfort z…" at bounding box center [886, 302] width 401 height 76
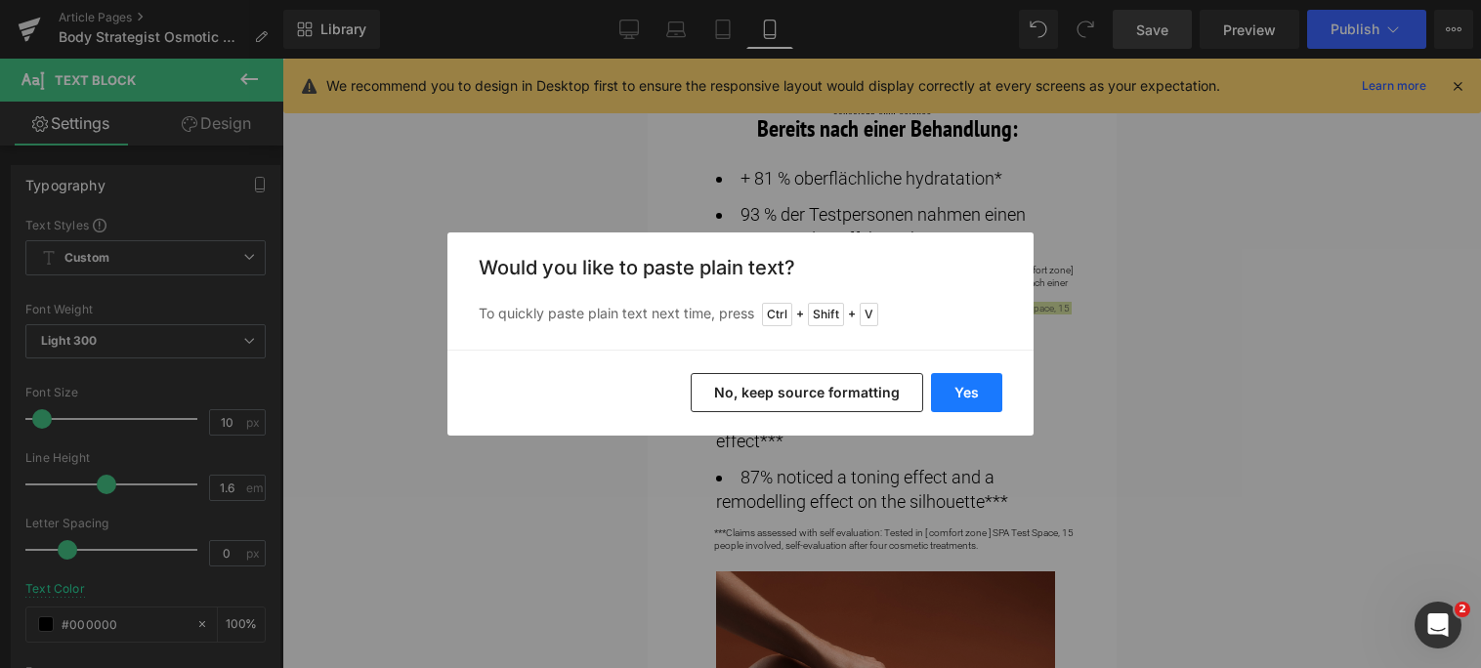
click at [964, 380] on button "Yes" at bounding box center [966, 392] width 71 height 39
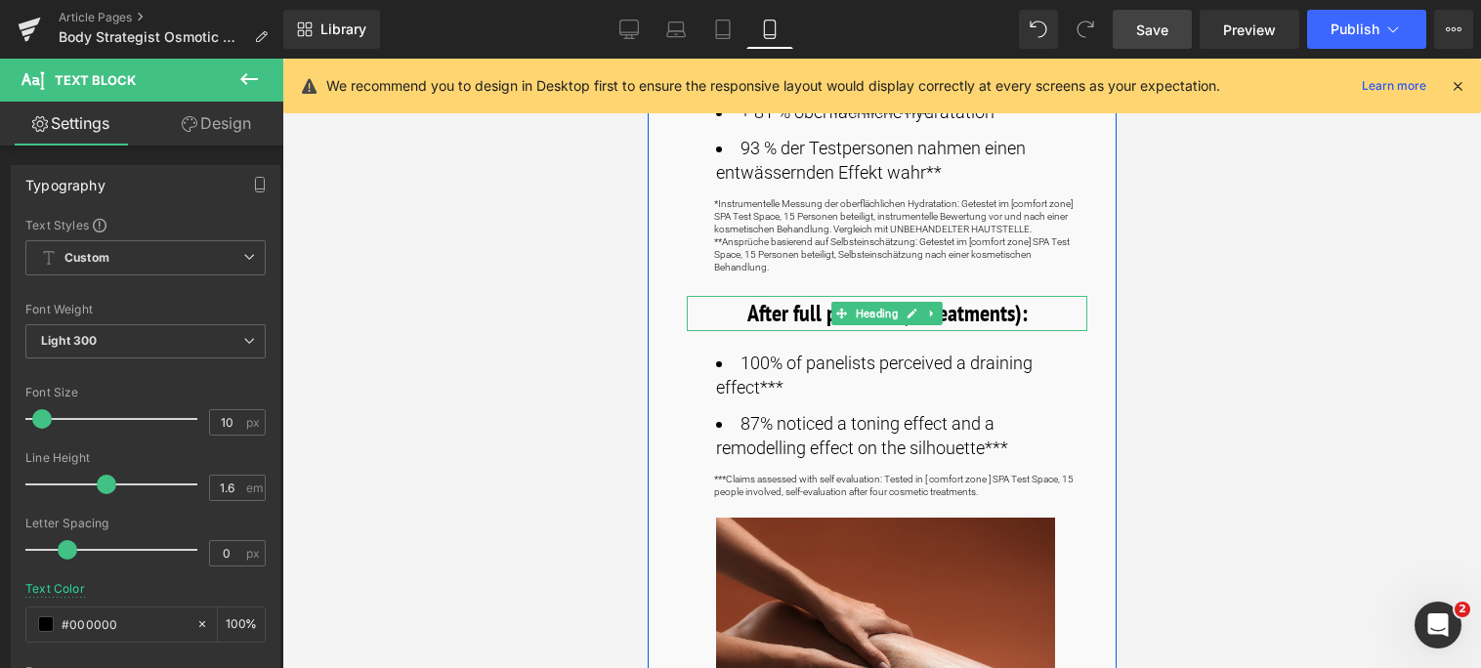
scroll to position [1075, 0]
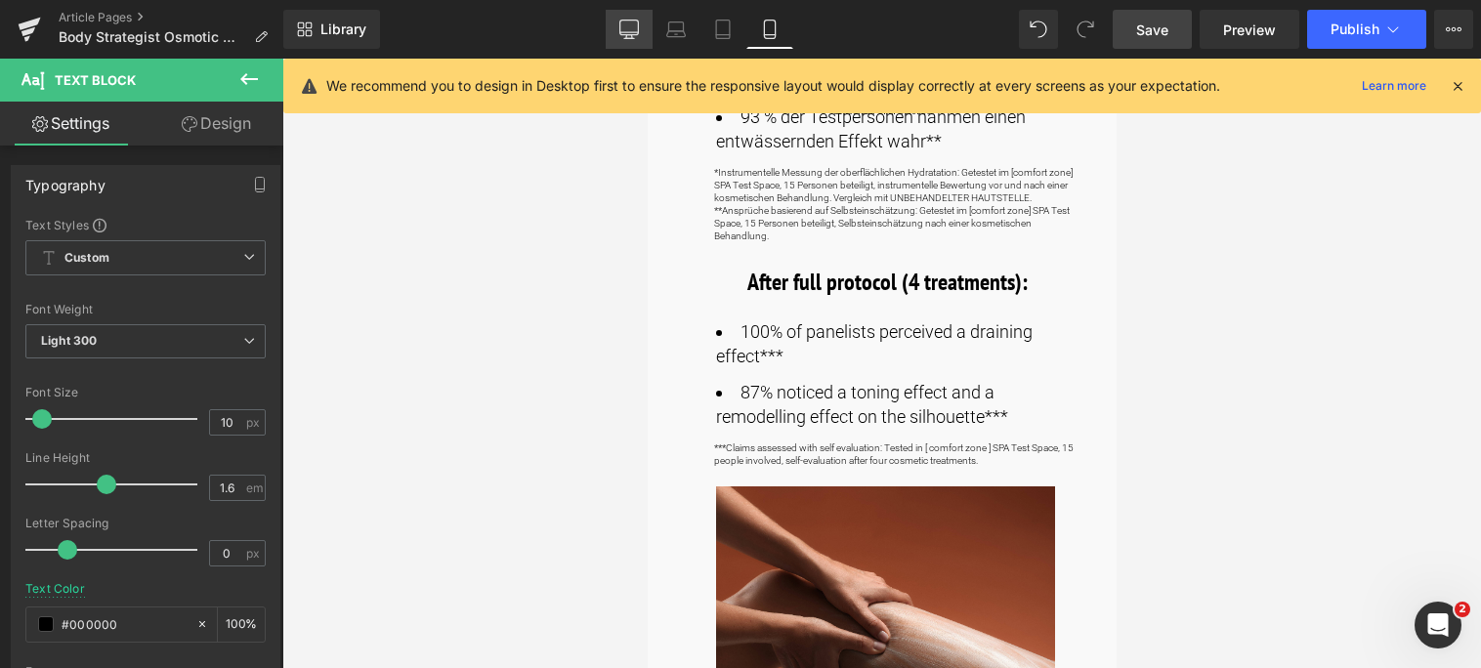
click at [628, 22] on icon at bounding box center [629, 30] width 20 height 20
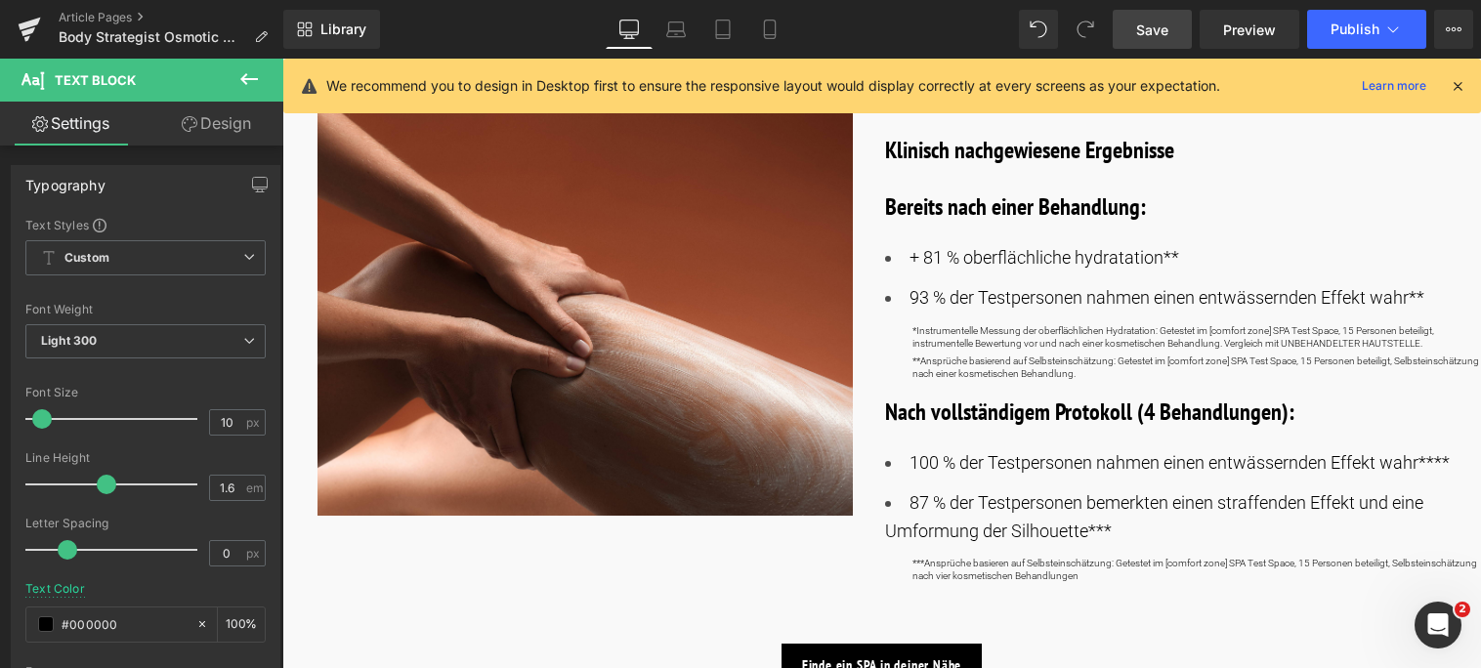
scroll to position [1172, 0]
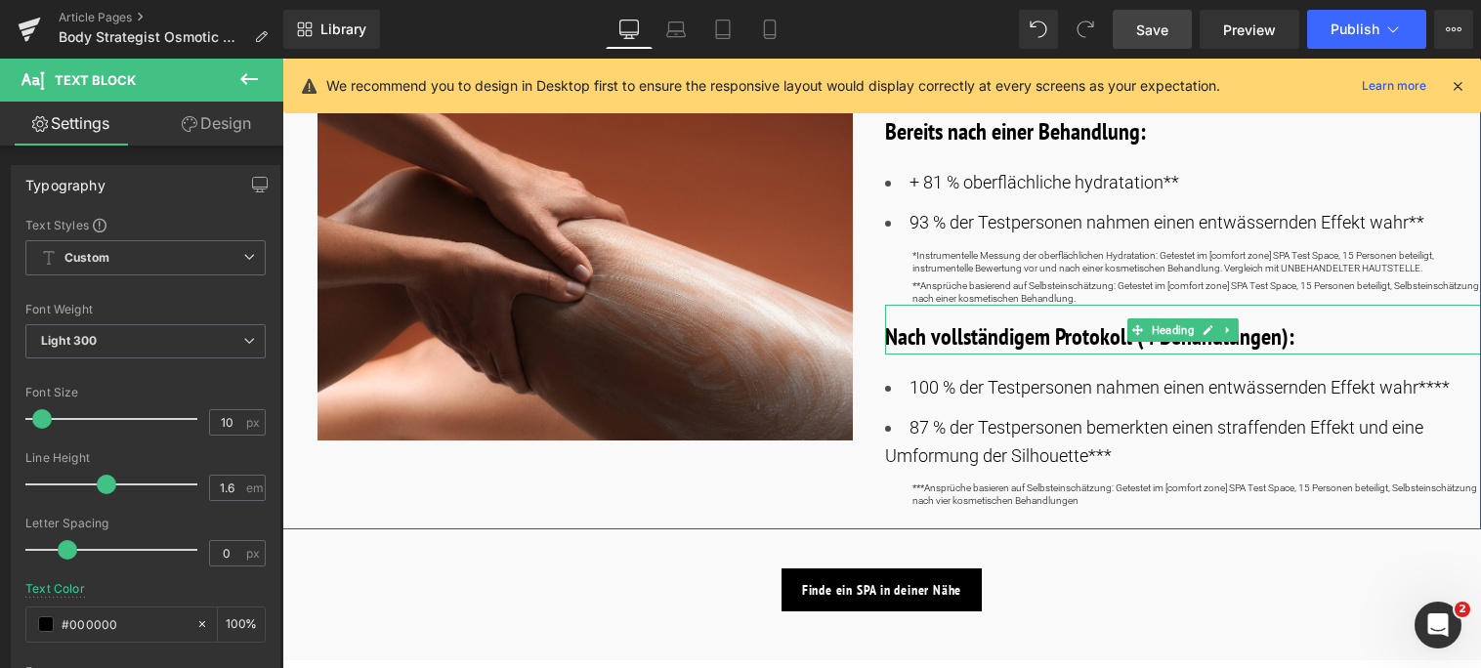
click at [892, 321] on b "Nach vollständigem Protokoll (4 Behandlungen):" at bounding box center [1089, 336] width 409 height 30
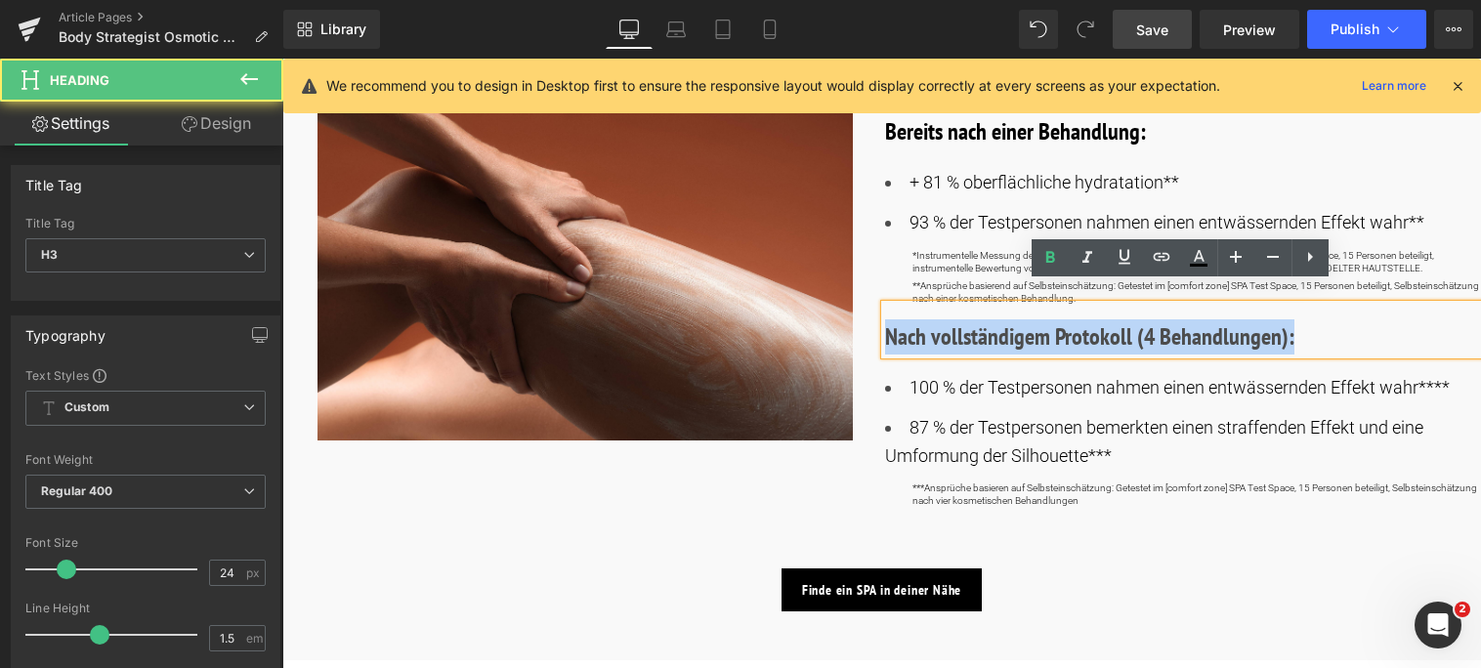
drag, startPoint x: 884, startPoint y: 318, endPoint x: 1365, endPoint y: 319, distance: 480.7
click at [1365, 319] on h3 "Nach vollständigem Protokoll (4 Behandlungen):" at bounding box center [1183, 336] width 597 height 35
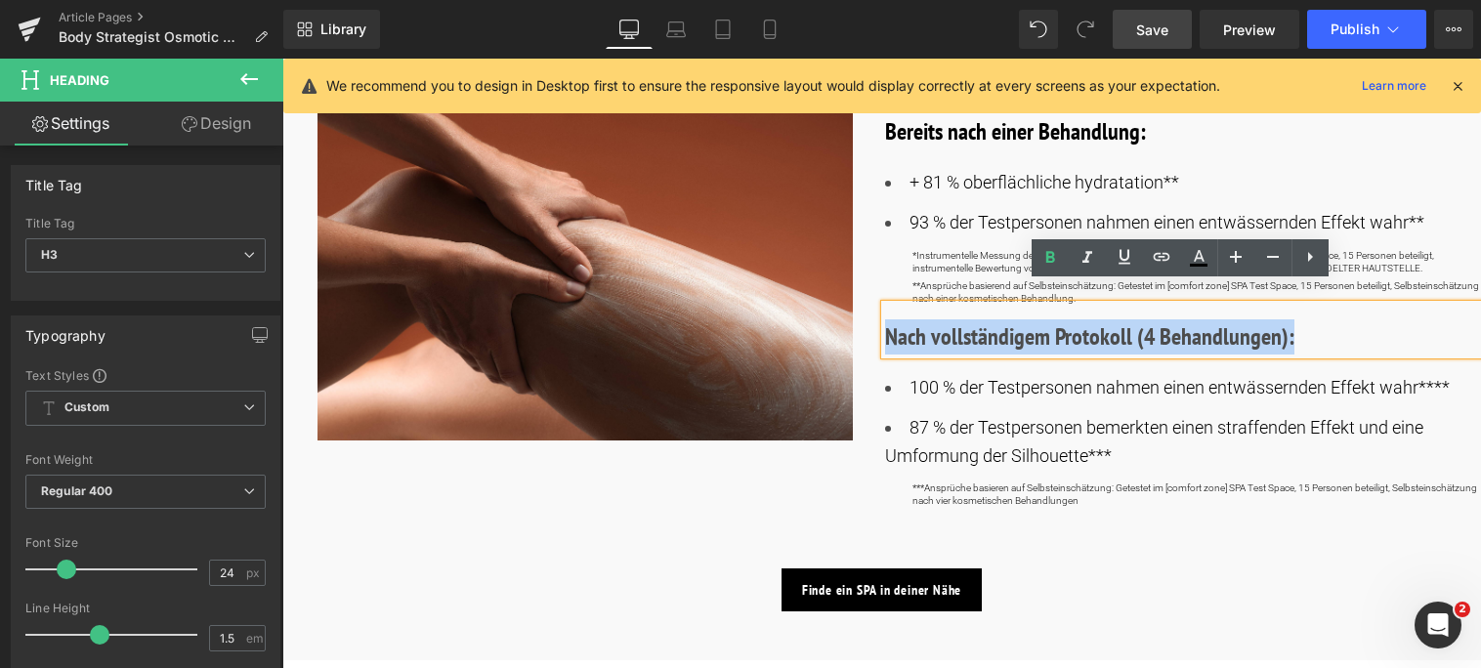
copy b "Nach vollständigem Protokoll (4 Behandlungen):"
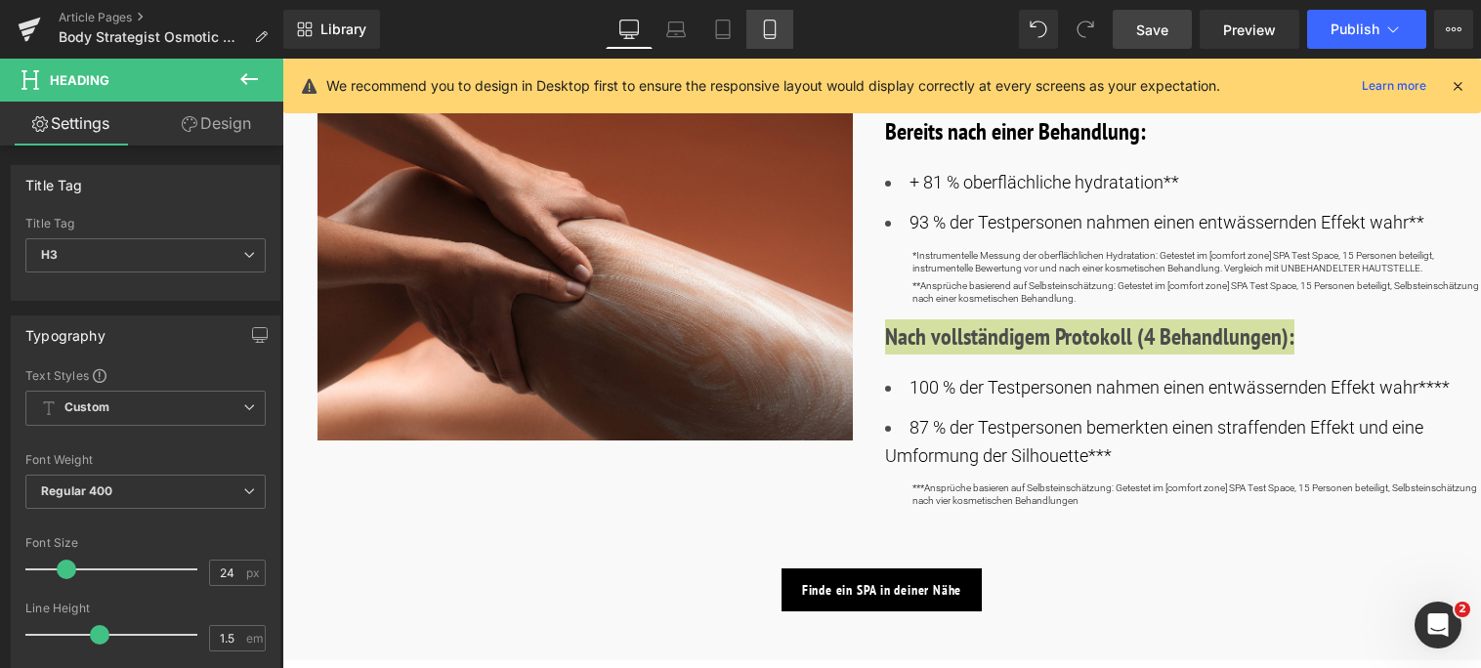
click at [775, 26] on icon at bounding box center [769, 30] width 11 height 19
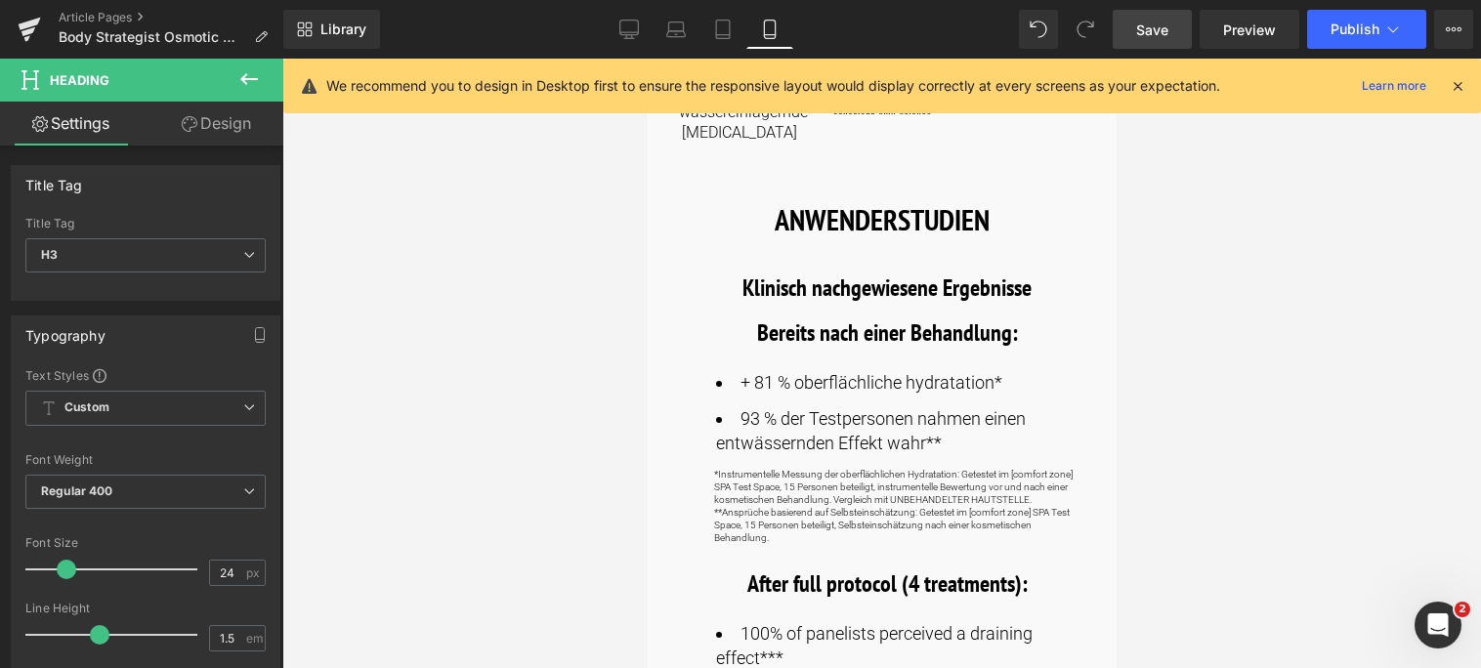
scroll to position [879, 0]
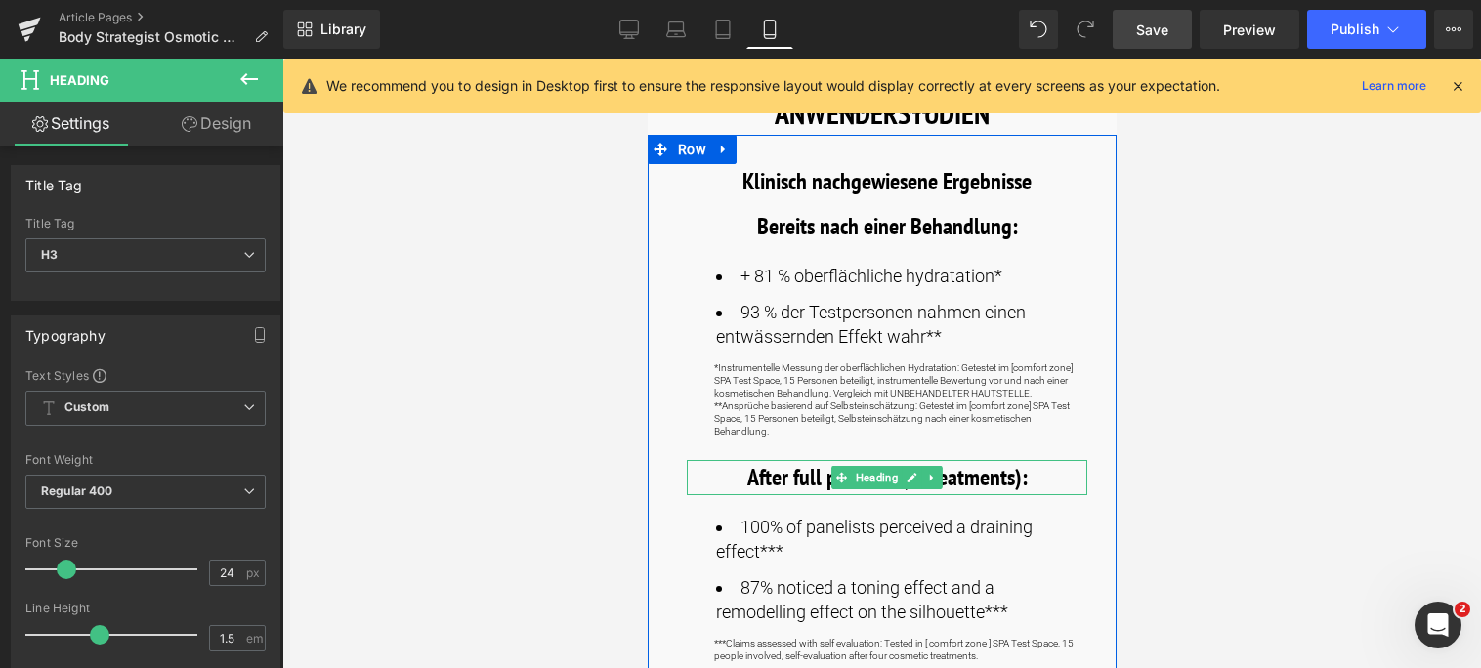
click at [778, 476] on b "After full protocol (4 treatments):" at bounding box center [886, 477] width 280 height 30
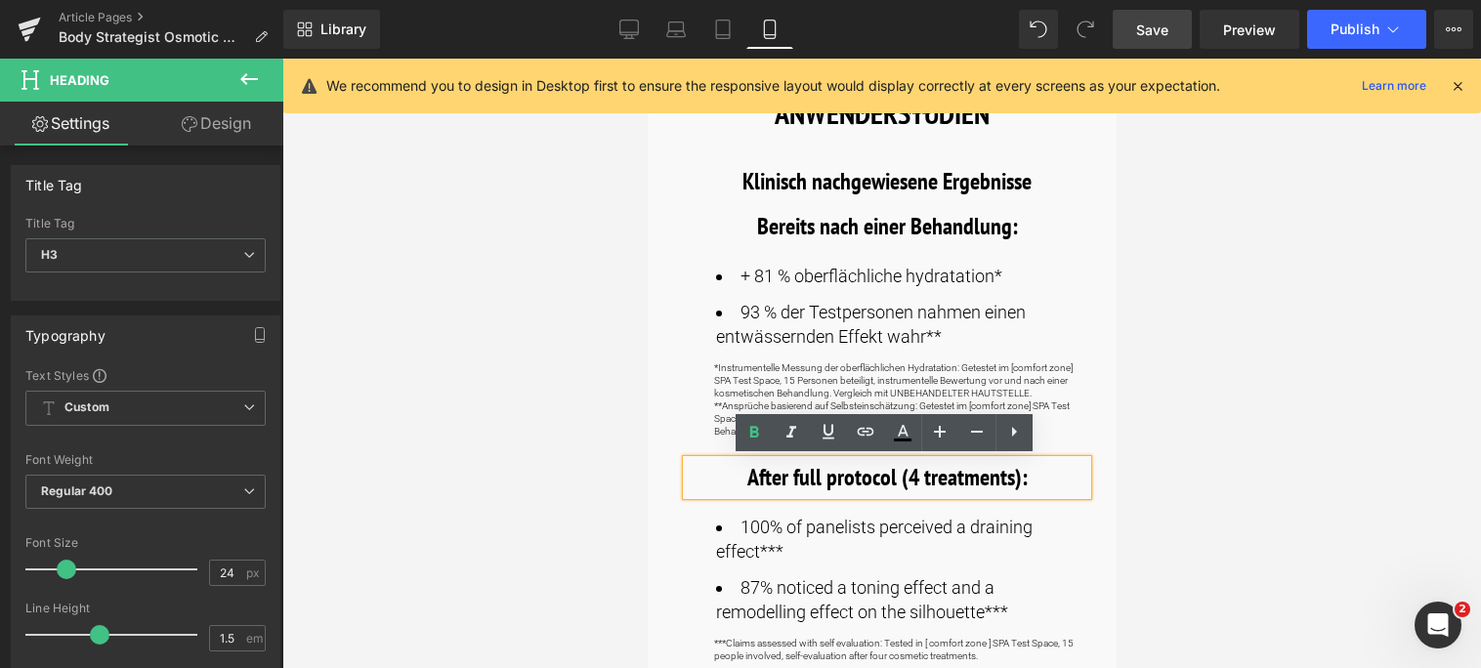
drag, startPoint x: 738, startPoint y: 480, endPoint x: 1091, endPoint y: 475, distance: 353.7
click at [1091, 475] on div "Klinisch nachgewiesene Ergebnisse Heading Bereits nach einer Behandlung: Headin…" at bounding box center [881, 541] width 469 height 813
paste div
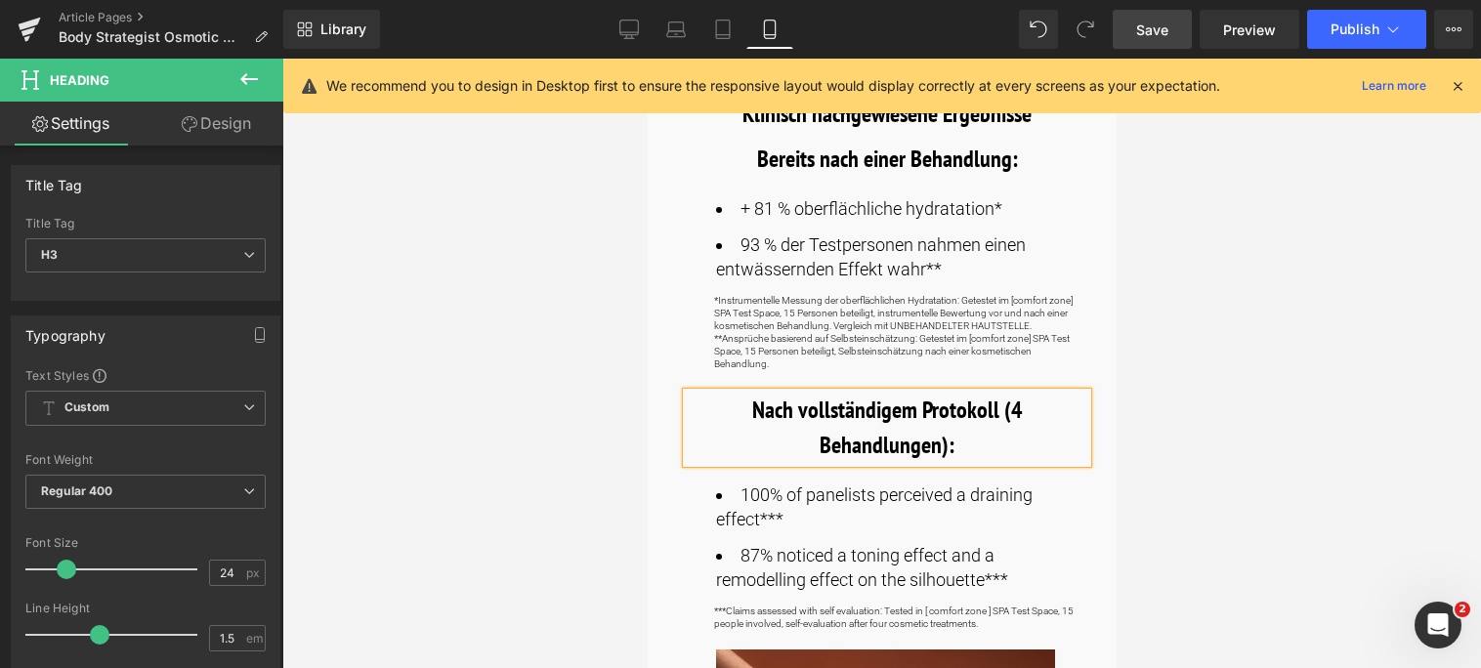
scroll to position [977, 0]
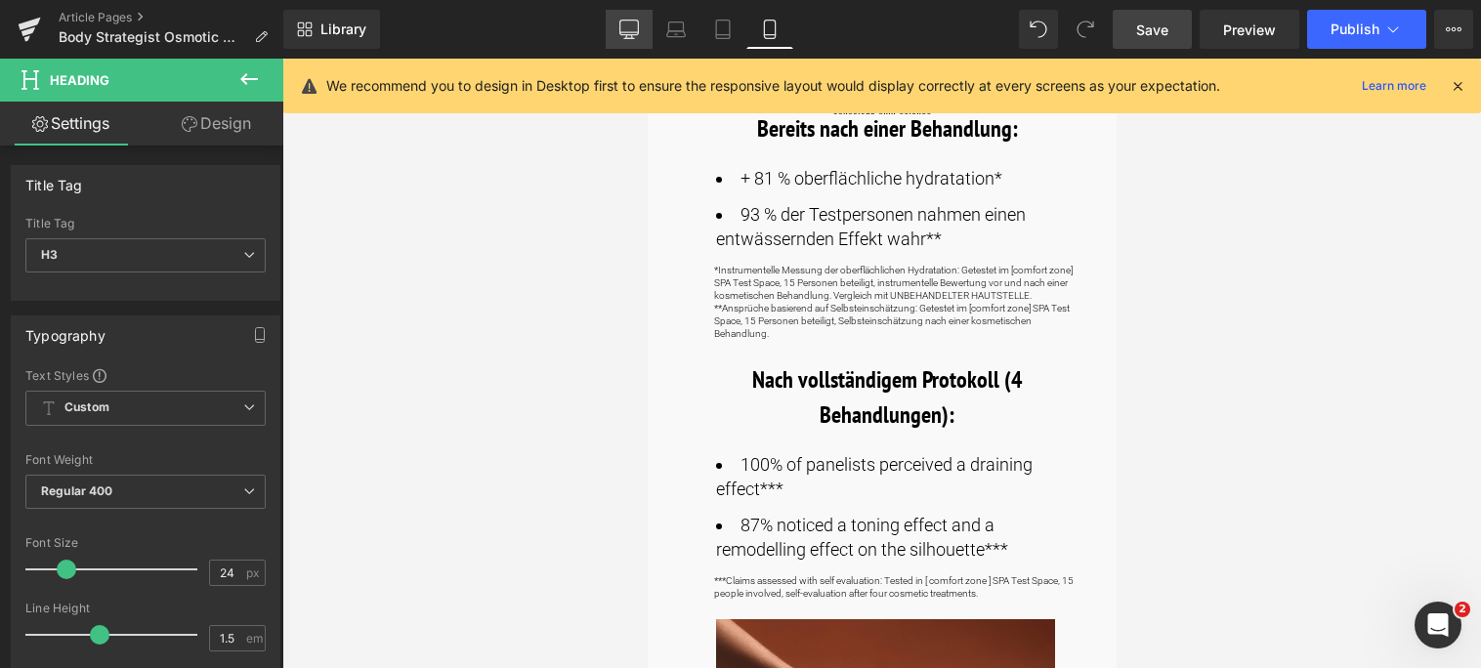
click at [632, 36] on icon at bounding box center [629, 37] width 6 height 4
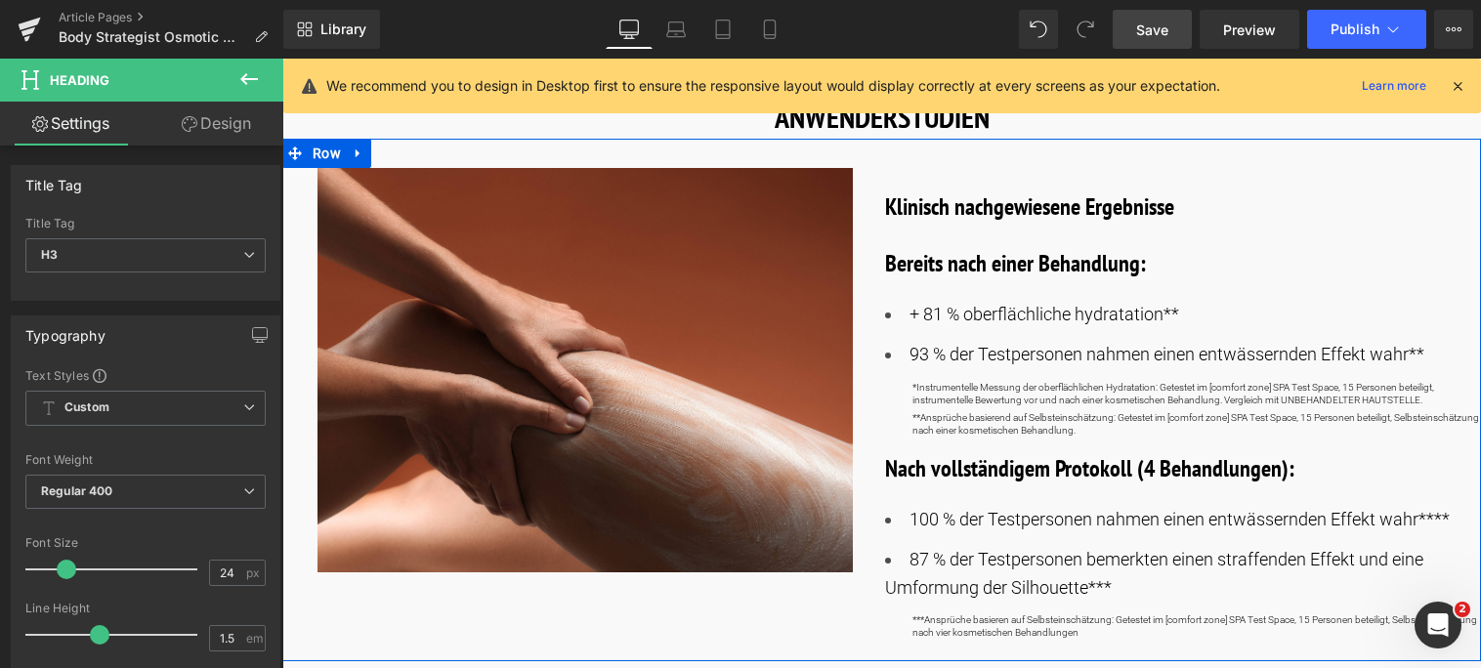
scroll to position [1075, 0]
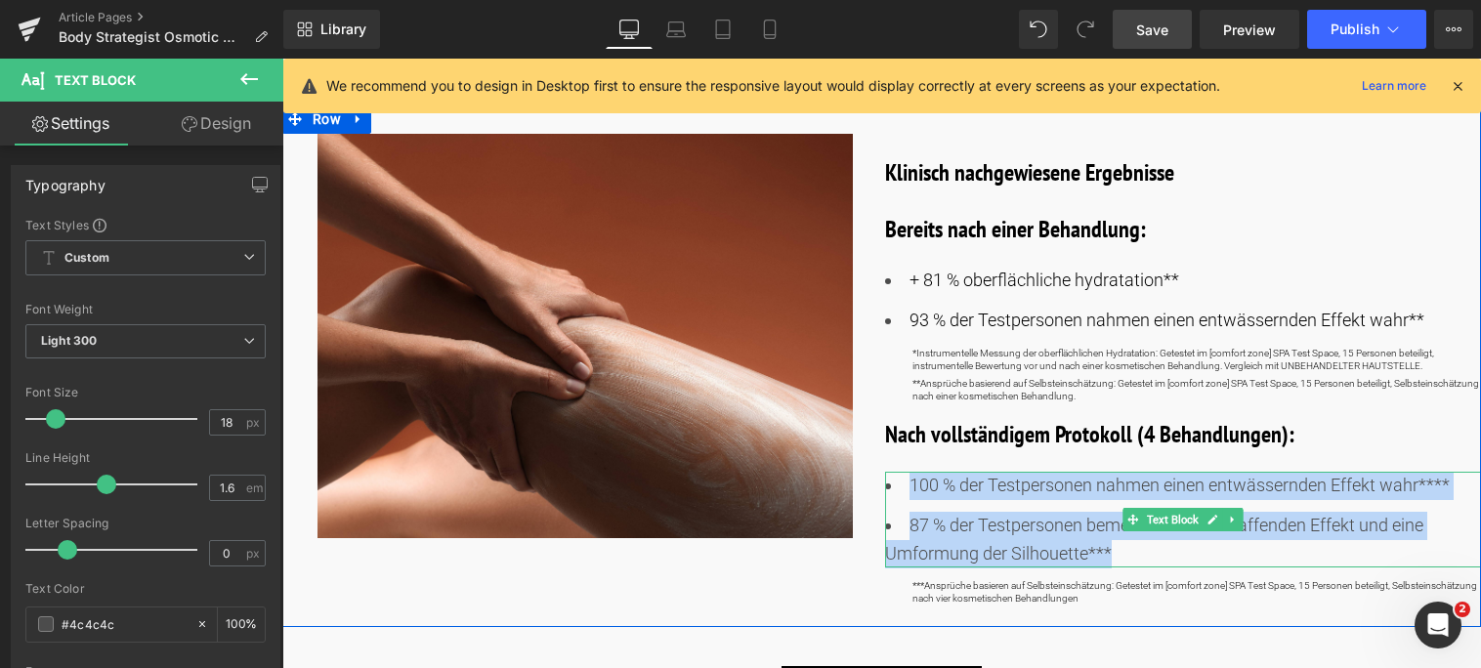
drag, startPoint x: 908, startPoint y: 463, endPoint x: 1129, endPoint y: 540, distance: 234.8
click at [1129, 540] on ul "100 % der Testpersonen nahmen einen entwässernden Effekt wahr**** 87 % der Test…" at bounding box center [1183, 520] width 597 height 96
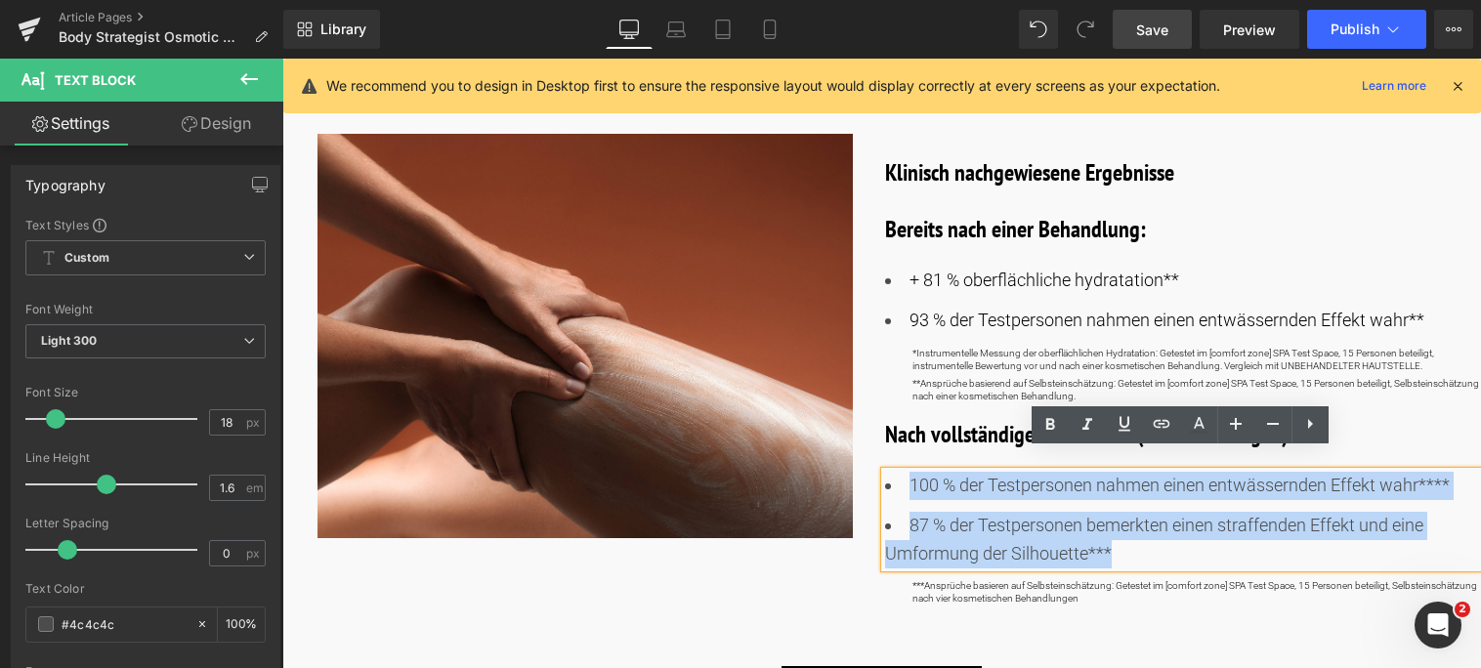
copy ul "100 % der Testpersonen nahmen einen entwässernden Effekt wahr**** 87 % der Test…"
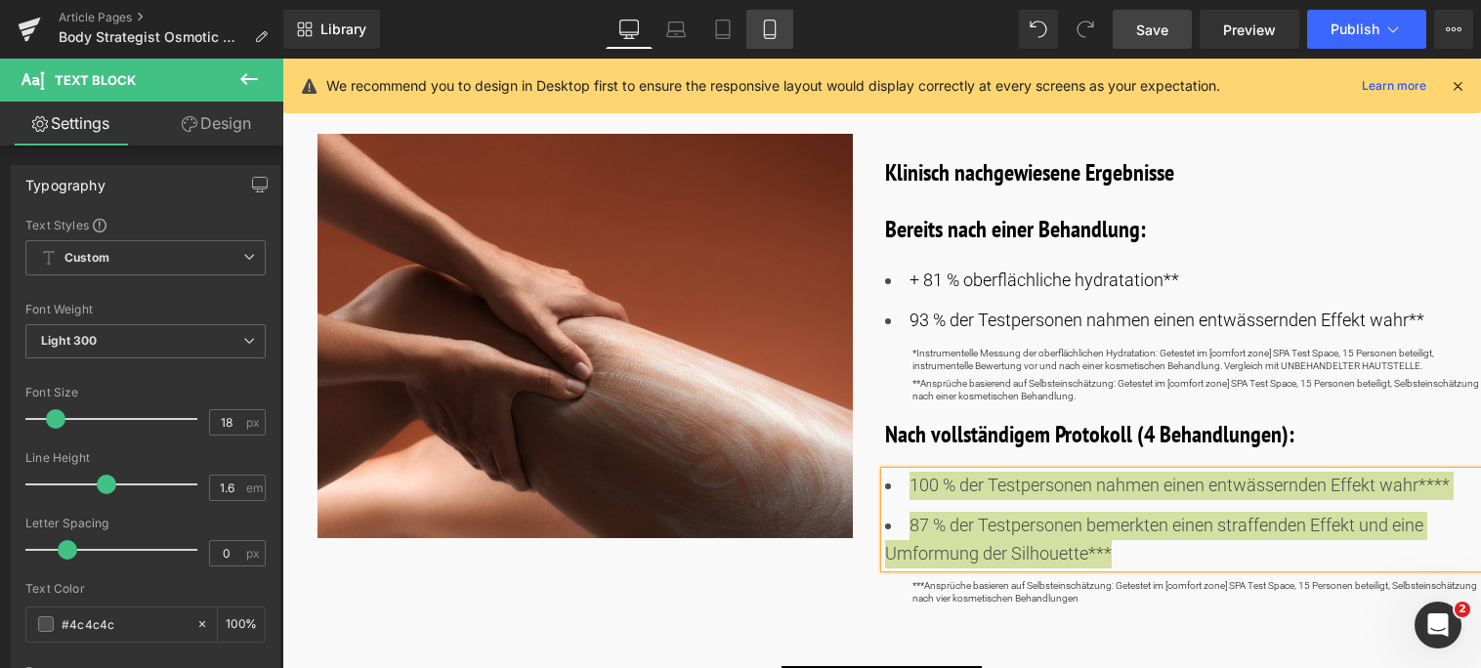
click at [775, 22] on icon at bounding box center [769, 30] width 11 height 19
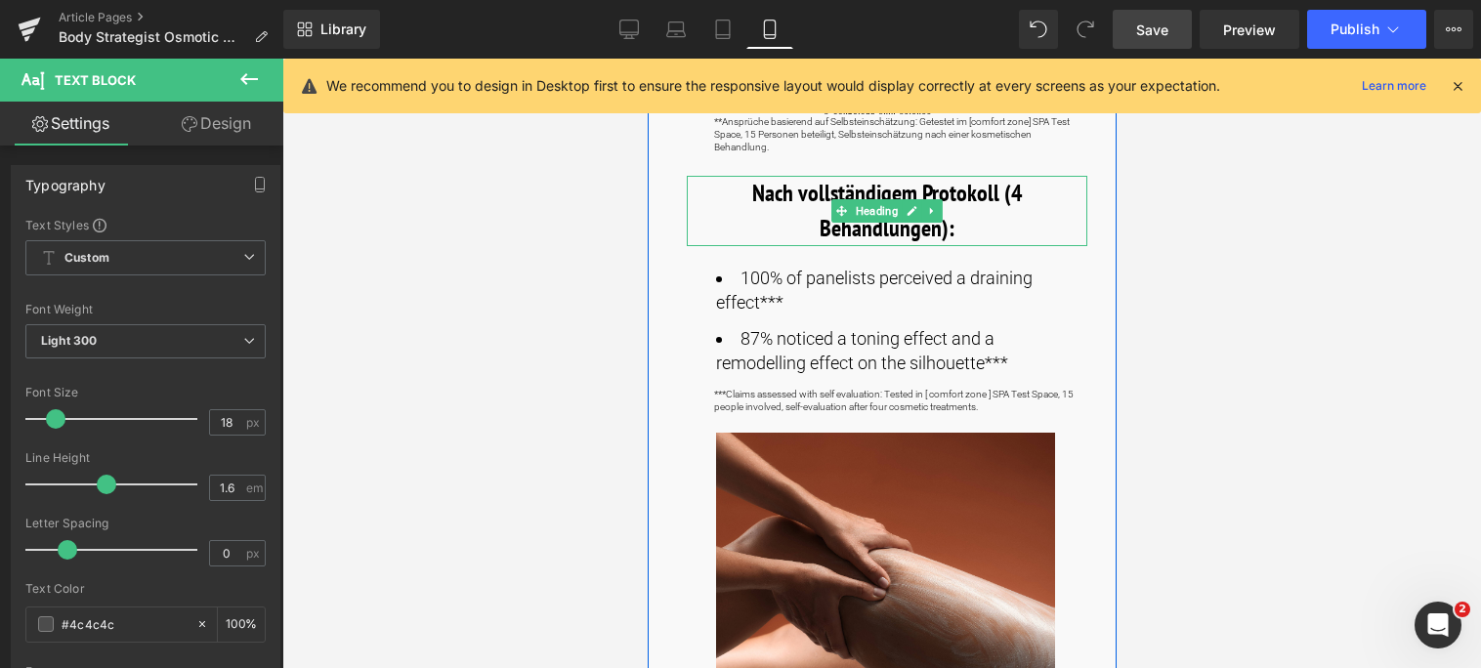
scroll to position [1172, 0]
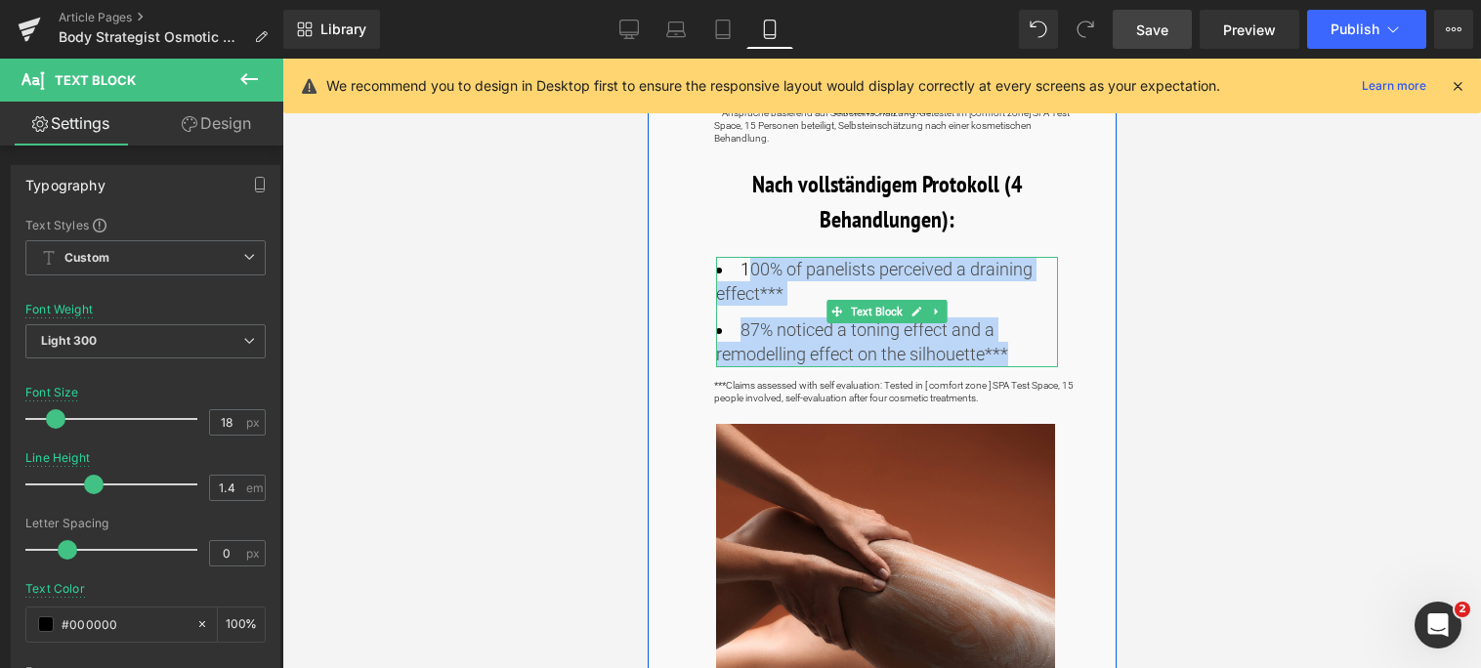
drag, startPoint x: 741, startPoint y: 267, endPoint x: 1026, endPoint y: 352, distance: 297.7
click at [1026, 352] on ul "100% of panelists perceived a draining effect*** 87% noticed a toning effect an…" at bounding box center [886, 312] width 342 height 110
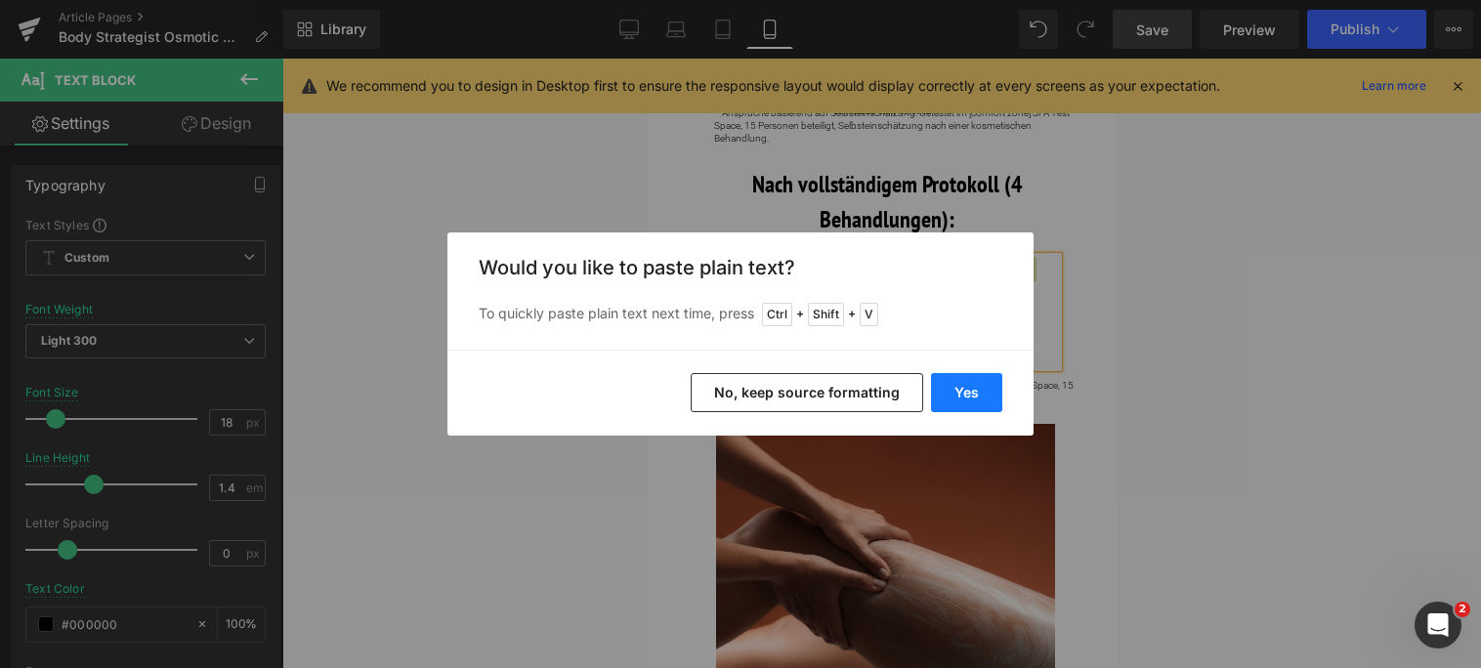
click at [946, 395] on button "Yes" at bounding box center [966, 392] width 71 height 39
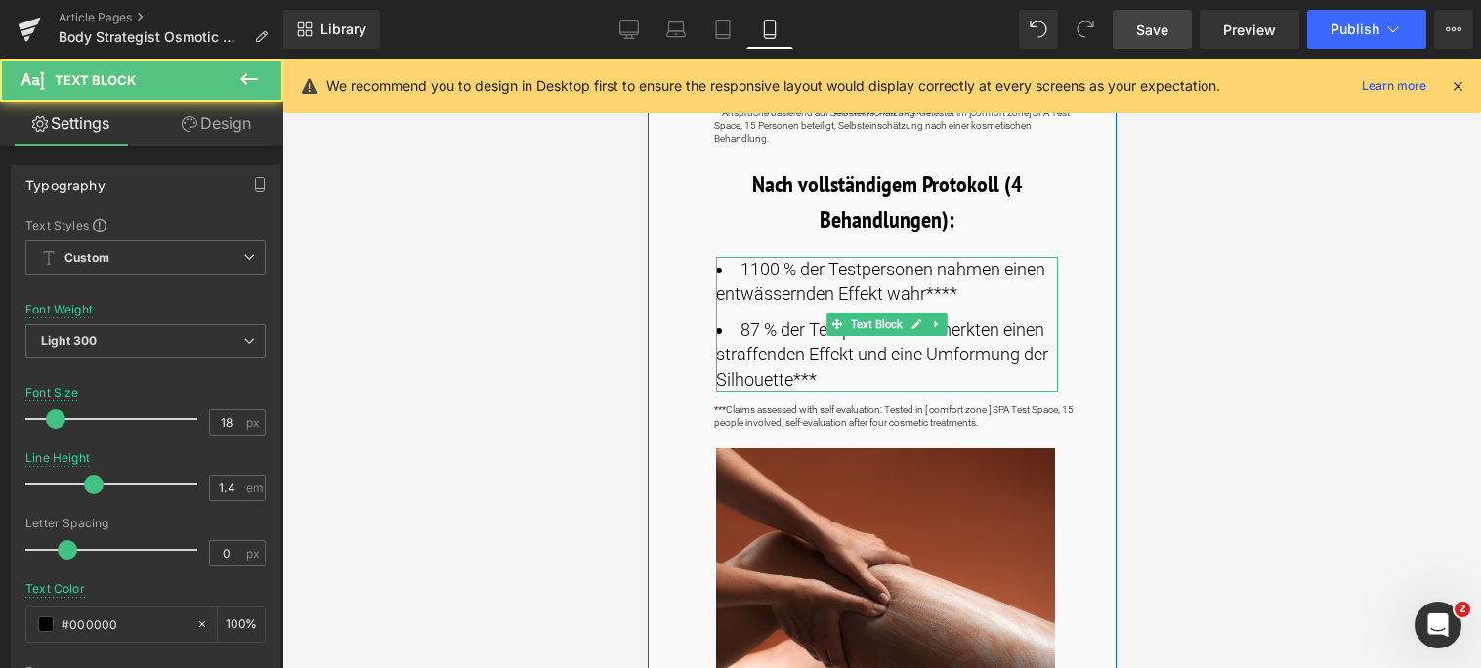
click at [748, 271] on li "1100 % der Testpersonen nahmen einen entwässernden Effekt wahr****" at bounding box center [886, 281] width 342 height 49
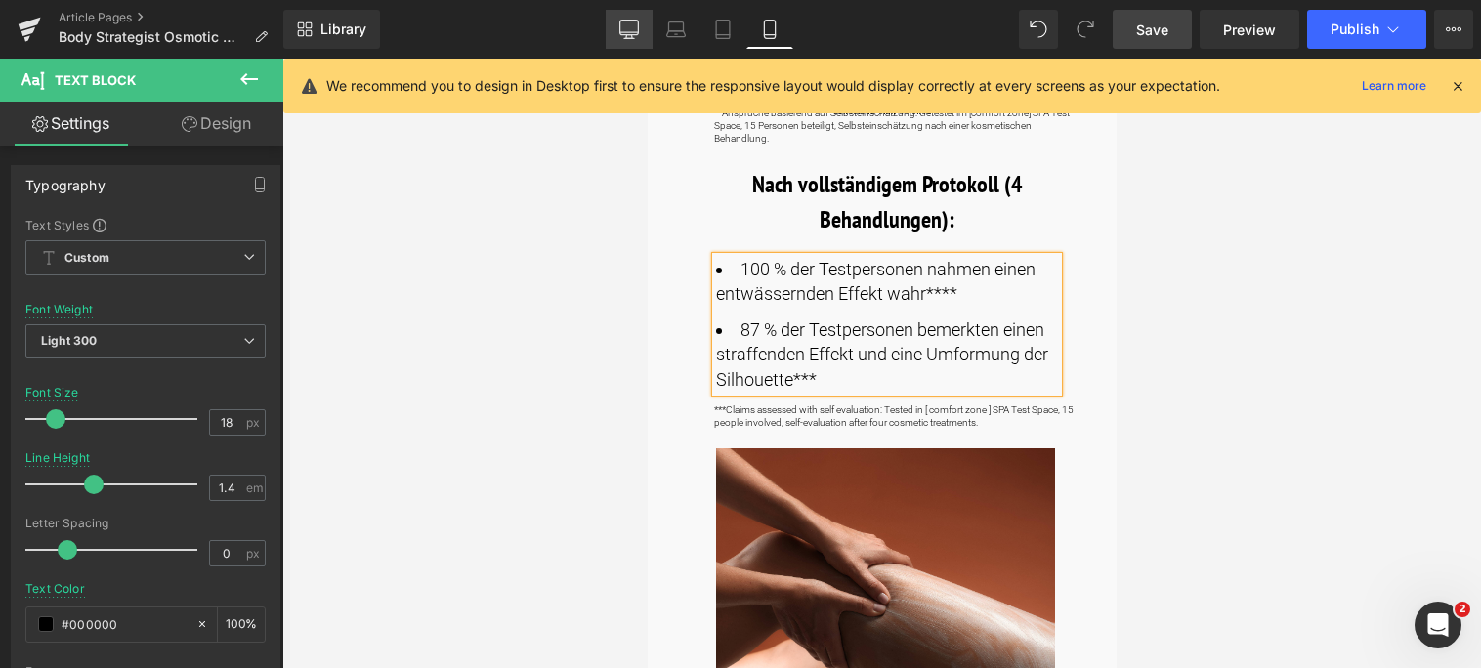
click at [620, 26] on icon at bounding box center [629, 28] width 19 height 15
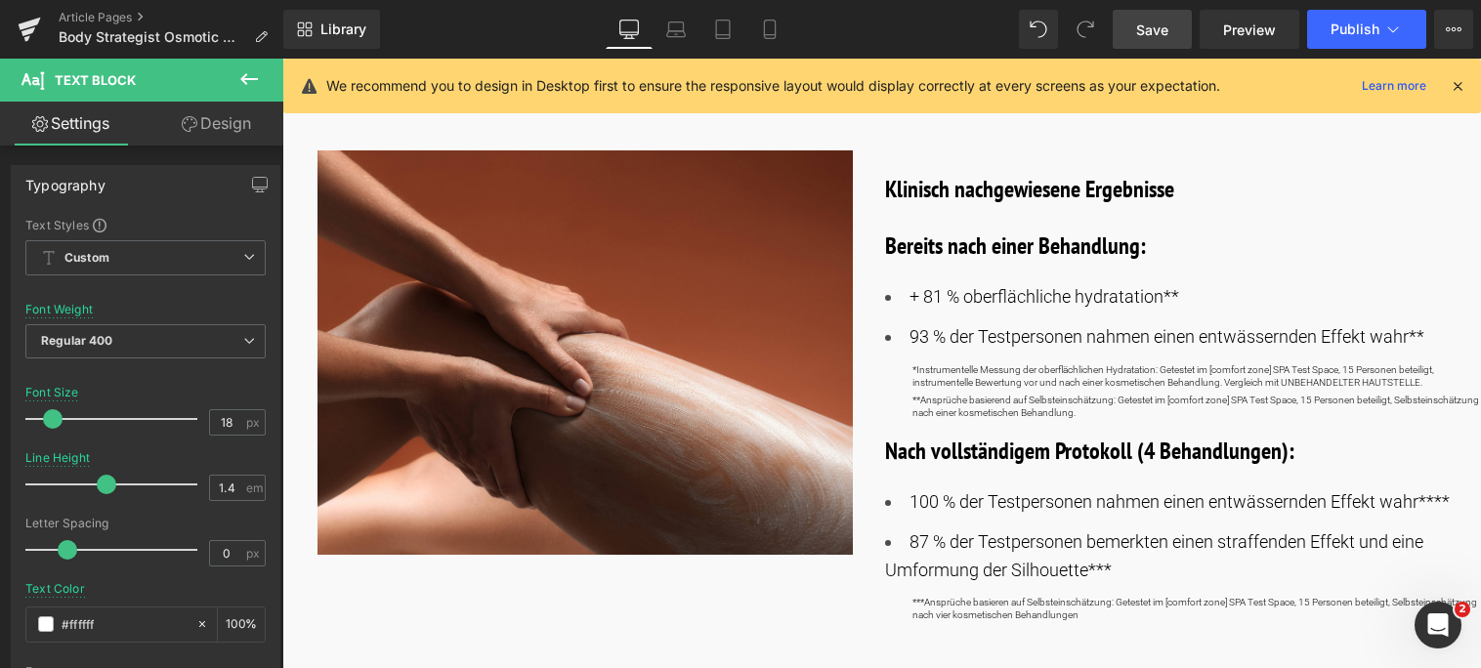
scroll to position [1075, 0]
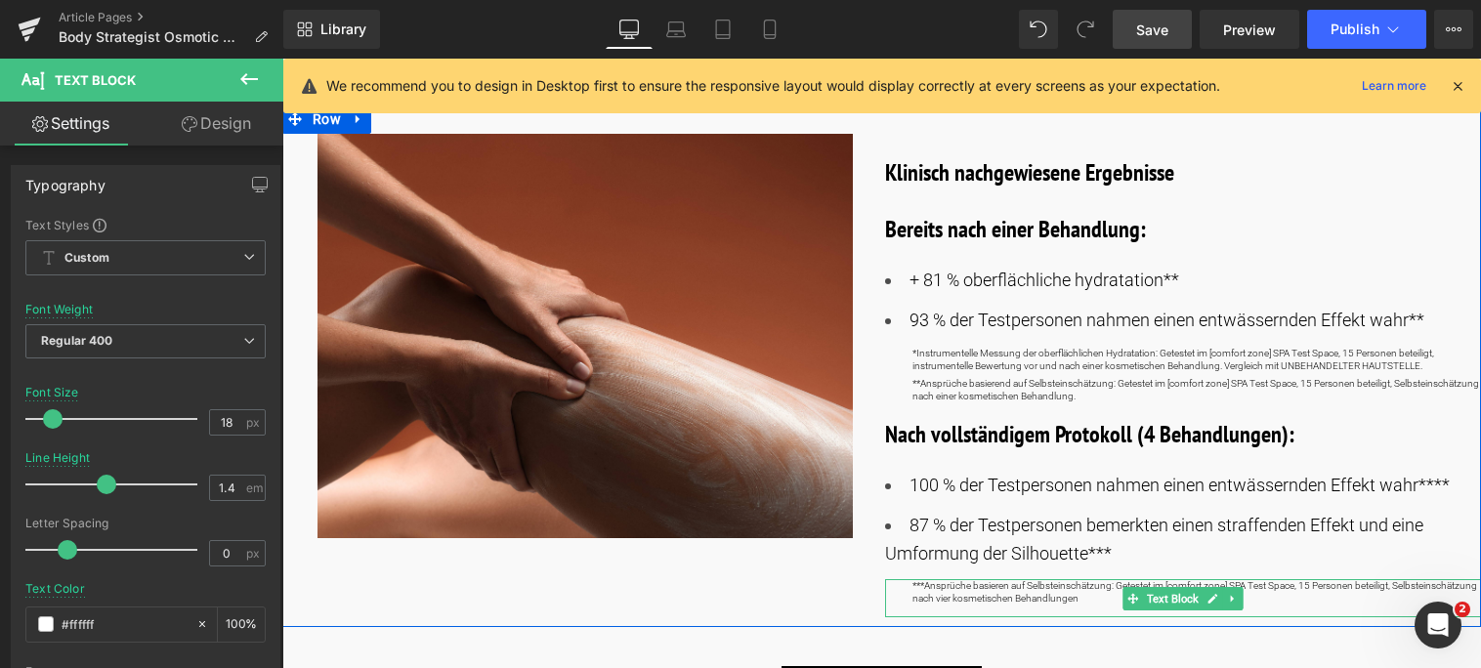
click at [922, 579] on p "***Ansprüche basieren auf Selbsteinschätzung: Getestet im [comfort zone] SPA Te…" at bounding box center [1198, 591] width 570 height 25
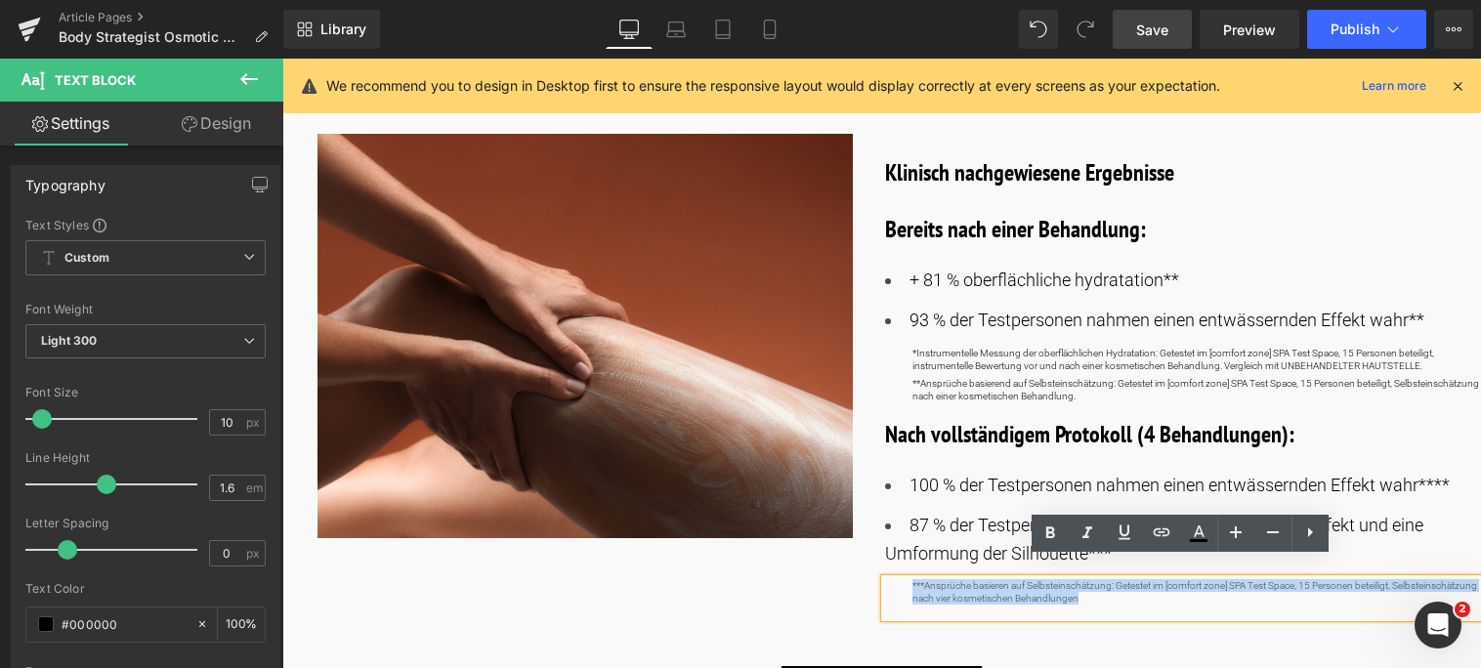
drag, startPoint x: 906, startPoint y: 567, endPoint x: 1176, endPoint y: 581, distance: 271.0
click at [1176, 581] on div "***Ansprüche basieren auf Selbsteinschätzung: Getestet im [comfort zone] SPA Te…" at bounding box center [1183, 598] width 597 height 38
copy p "***Ansprüche basieren auf Selbsteinschätzung: Getestet im [comfort zone] SPA Te…"
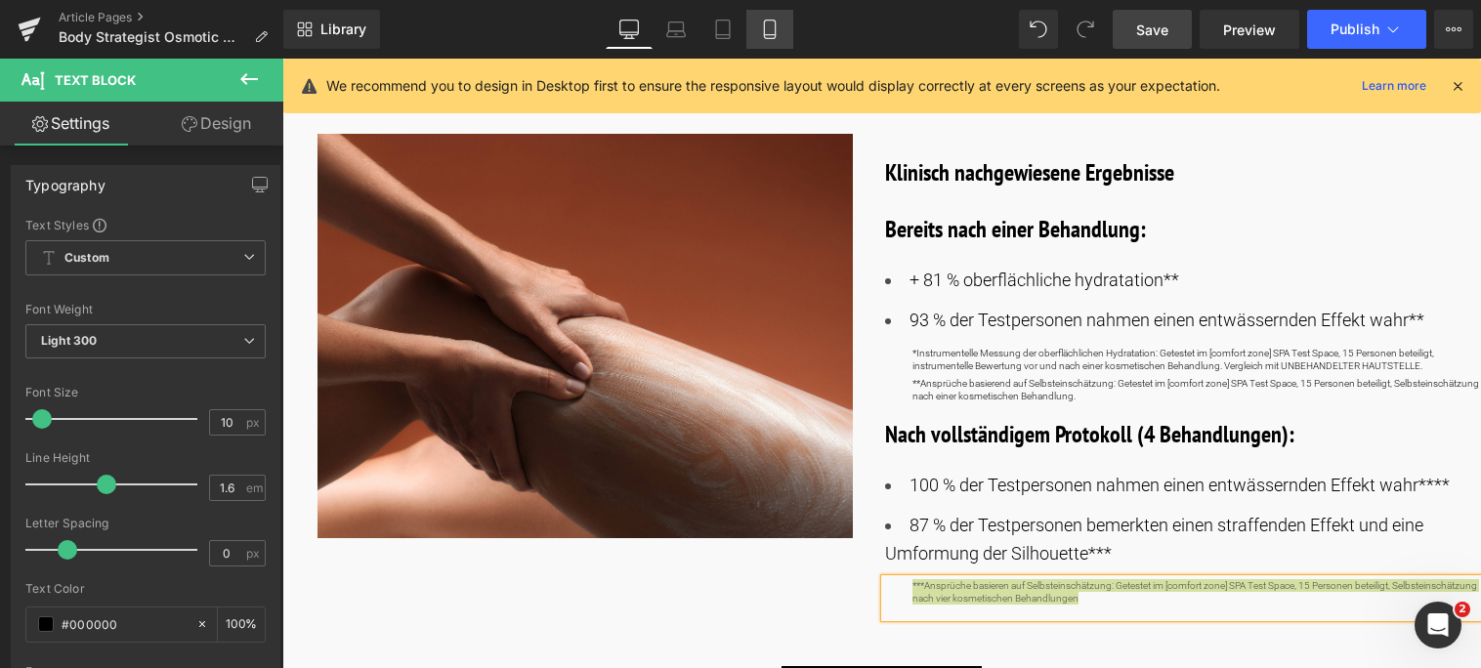
click at [774, 30] on icon at bounding box center [770, 30] width 20 height 20
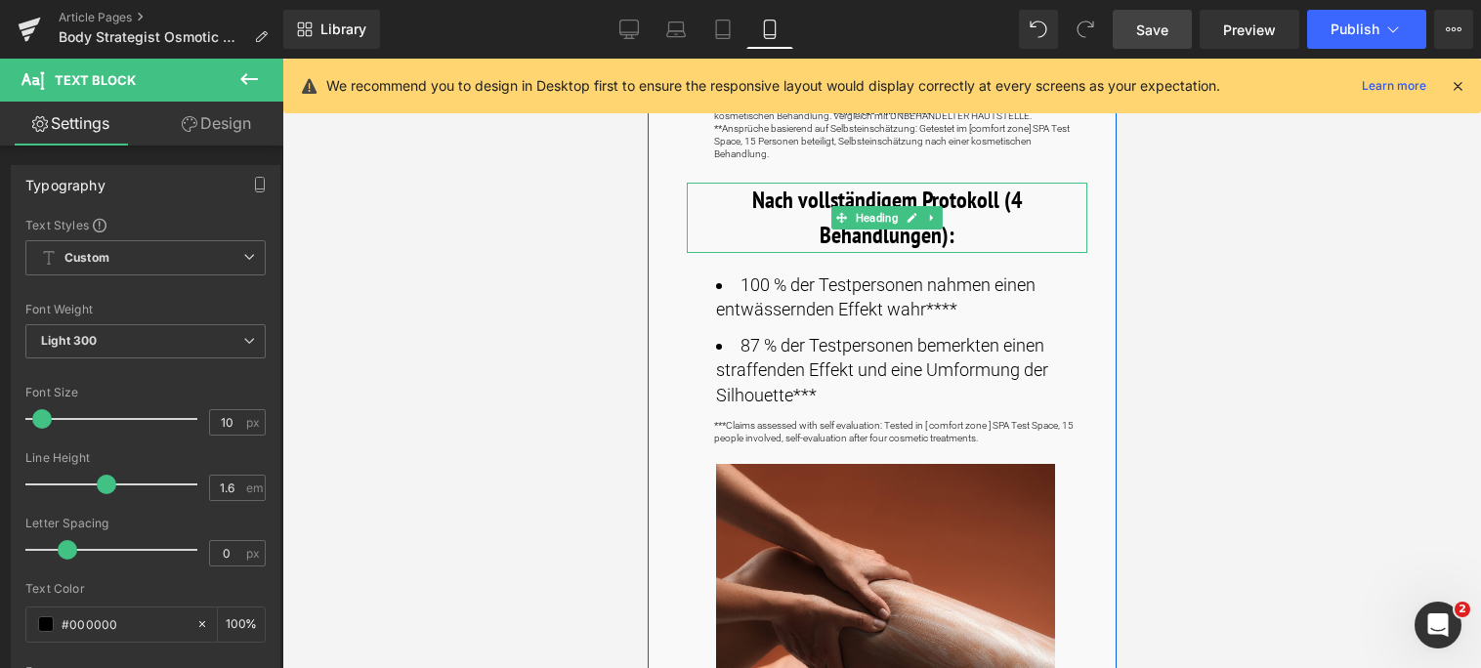
scroll to position [1172, 0]
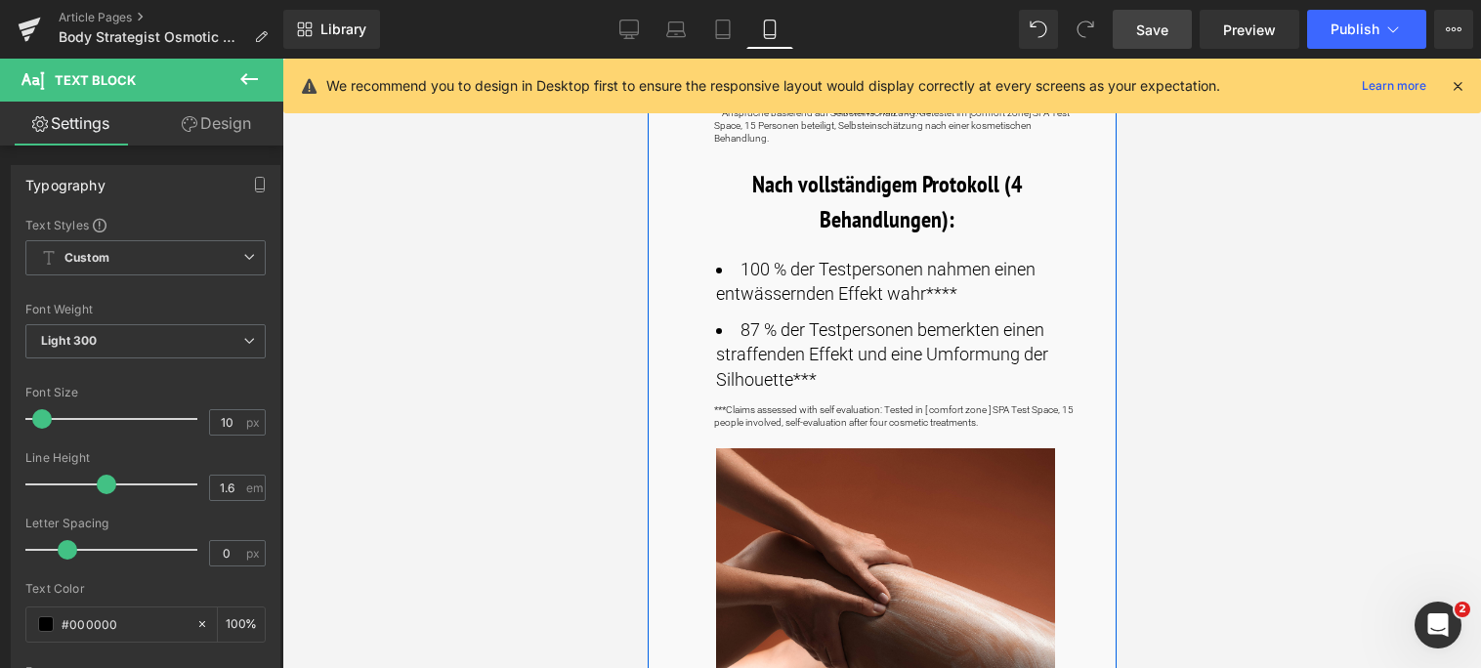
click at [997, 422] on p "***Claims assessed with self evaluation: Tested in [ comfort zone ] SPA Test Sp…" at bounding box center [899, 416] width 373 height 25
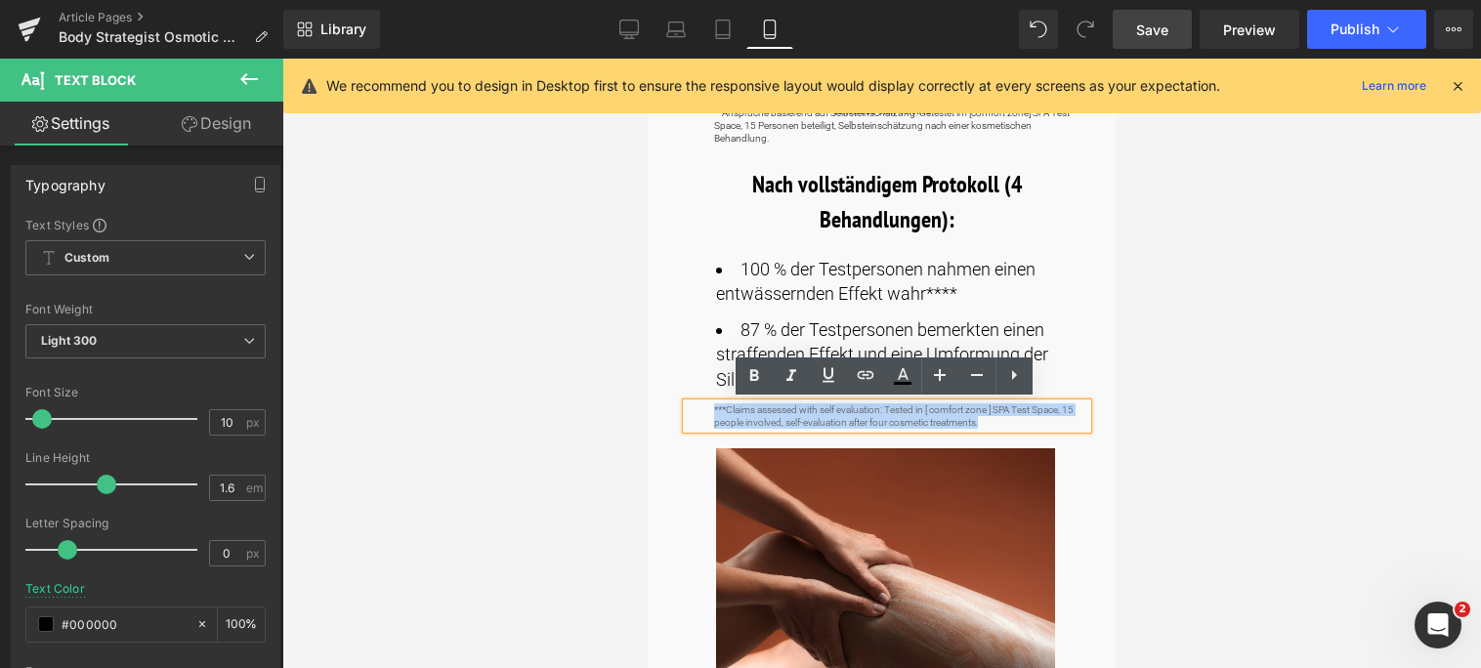
drag, startPoint x: 997, startPoint y: 422, endPoint x: 703, endPoint y: 411, distance: 293.3
click at [703, 411] on div "***Claims assessed with self evaluation: Tested in [ comfort zone ] SPA Test Sp…" at bounding box center [886, 416] width 401 height 25
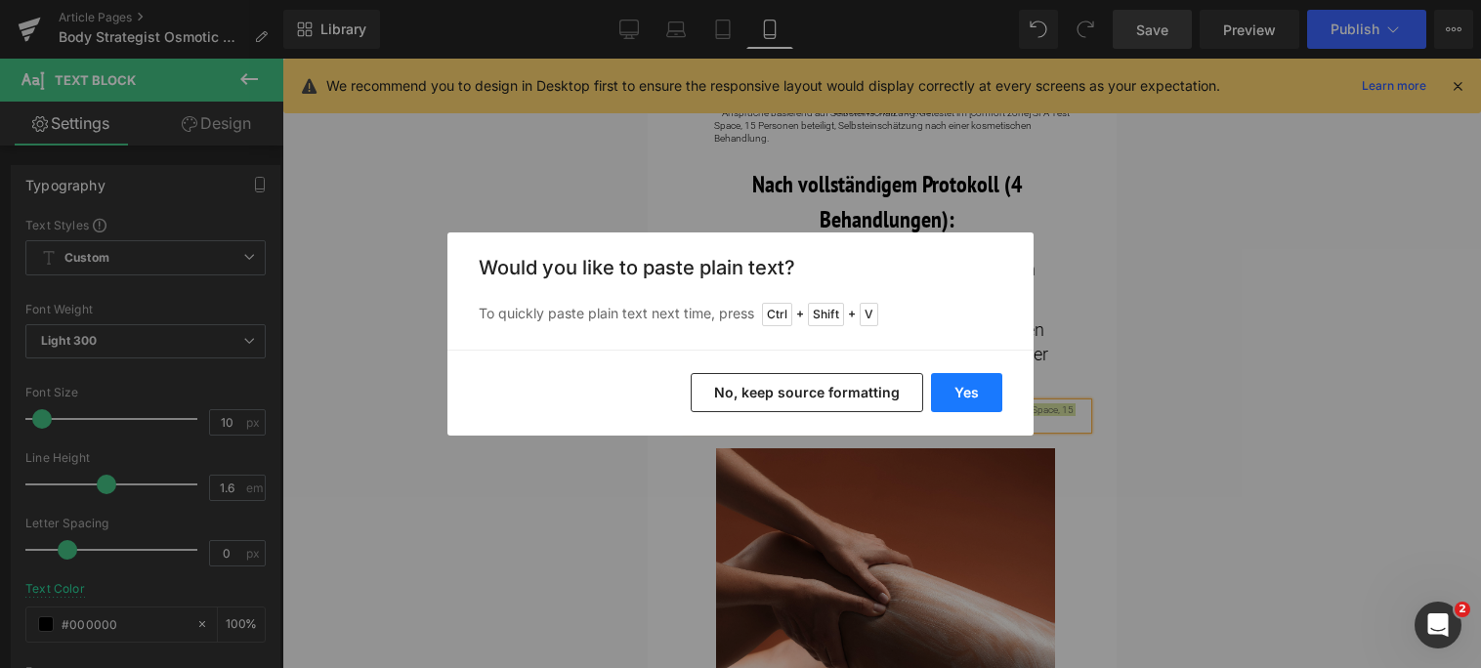
click at [978, 386] on button "Yes" at bounding box center [966, 392] width 71 height 39
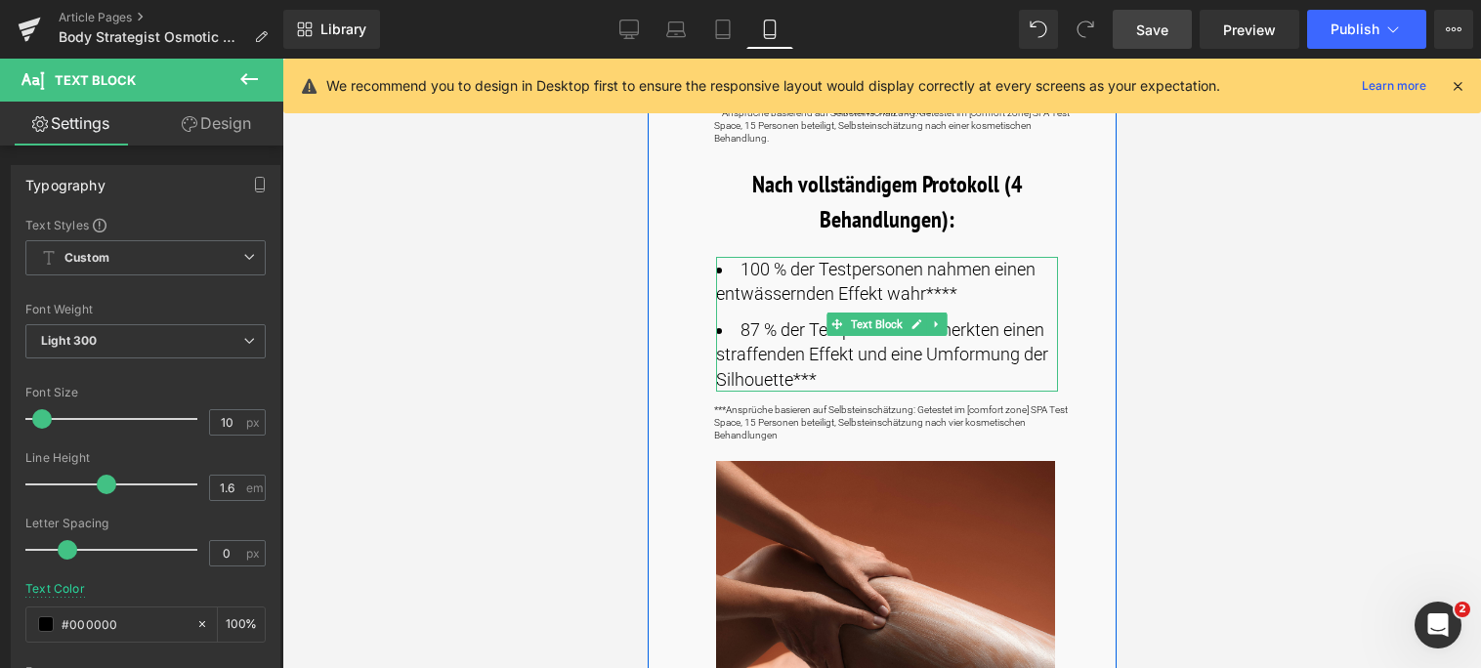
click at [965, 291] on li "100 % der Testpersonen nahmen einen entwässernden Effekt wahr****" at bounding box center [886, 281] width 342 height 49
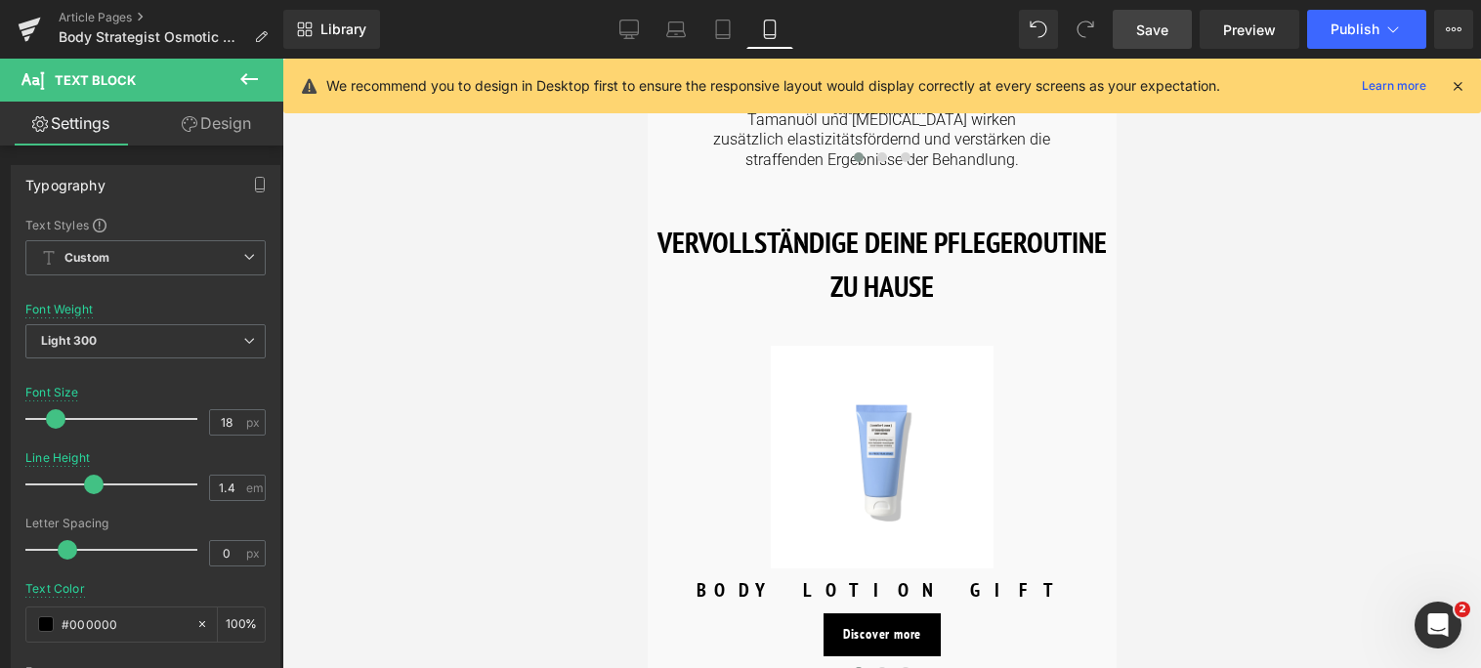
scroll to position [3029, 0]
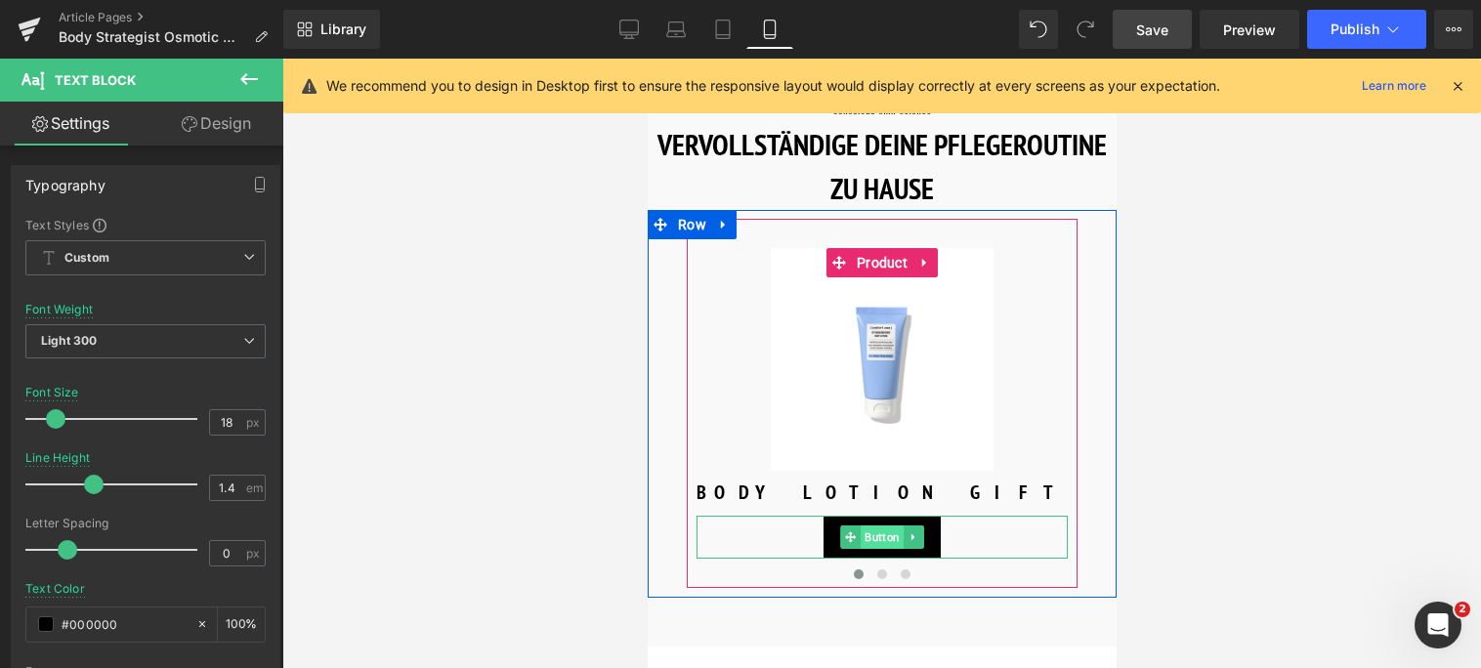
click at [880, 526] on span "Button" at bounding box center [881, 537] width 43 height 23
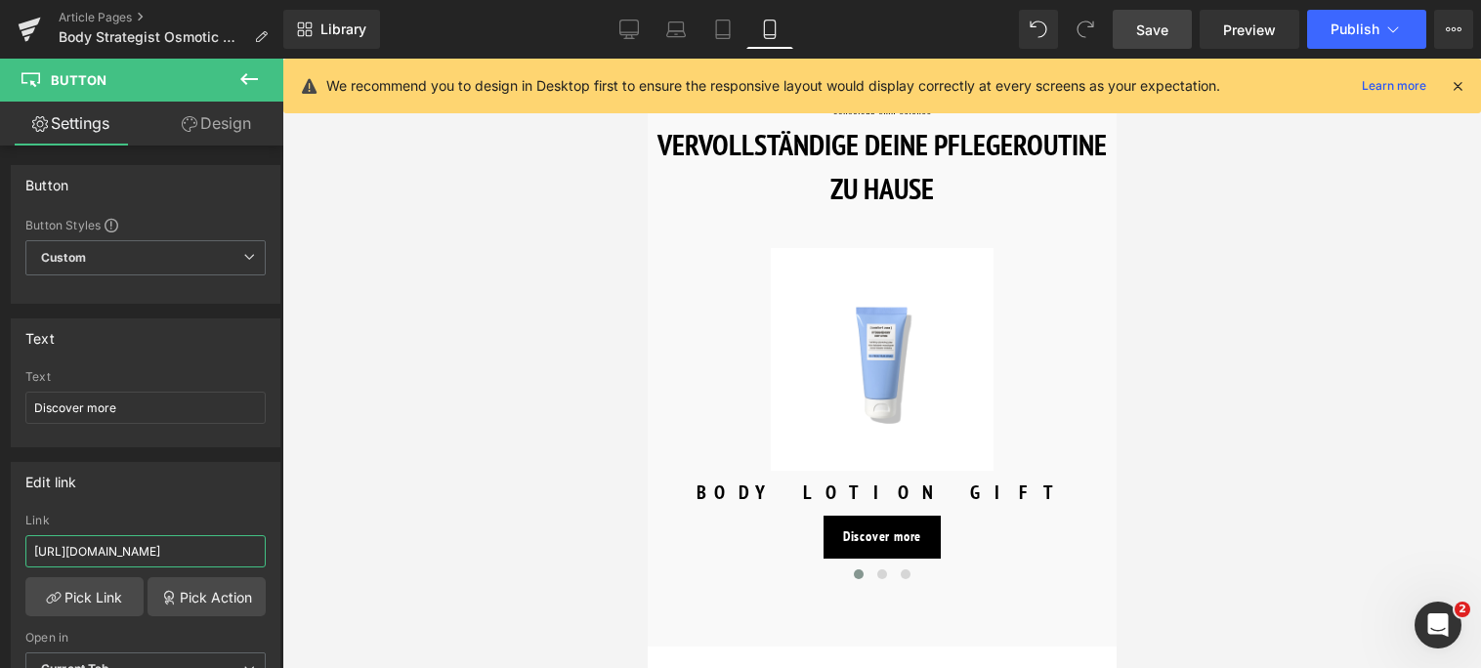
drag, startPoint x: 227, startPoint y: 550, endPoint x: -10, endPoint y: 547, distance: 236.5
click at [0, 547] on html "Button You are previewing how the will restyle your page. You can not edit Elem…" at bounding box center [740, 334] width 1481 height 668
type input "/products/body-strategist-thermal-mud"
drag, startPoint x: 121, startPoint y: 406, endPoint x: -10, endPoint y: 404, distance: 131.0
click at [0, 404] on html "Button You are previewing how the will restyle your page. You can not edit Elem…" at bounding box center [740, 334] width 1481 height 668
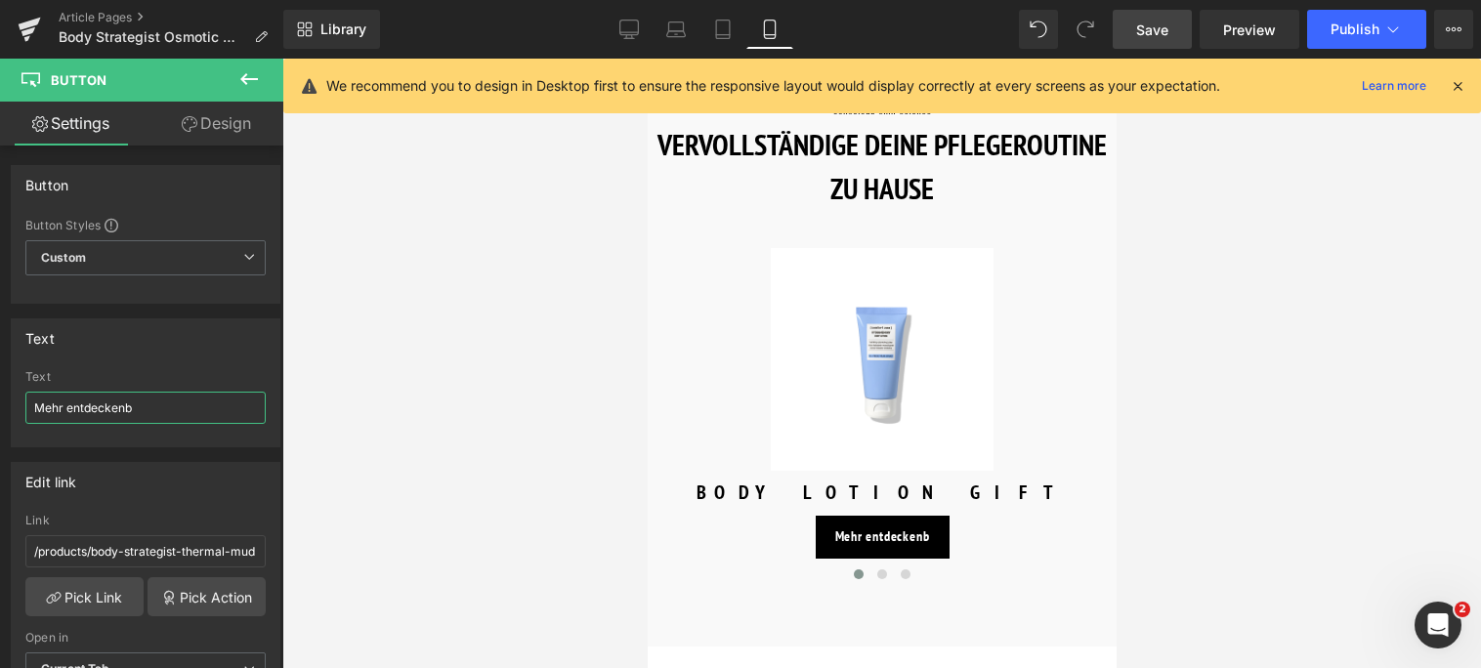
type input "Mehr entdecken"
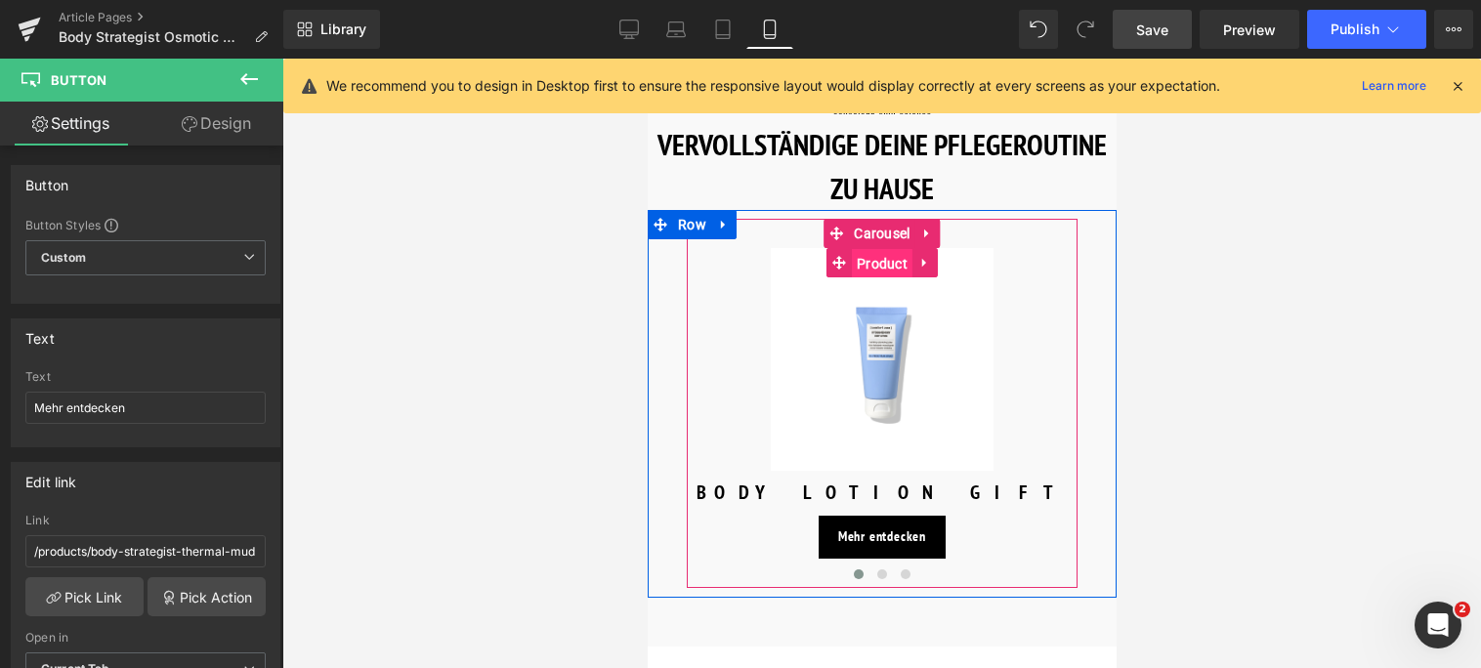
click at [862, 249] on span "Product" at bounding box center [881, 263] width 61 height 29
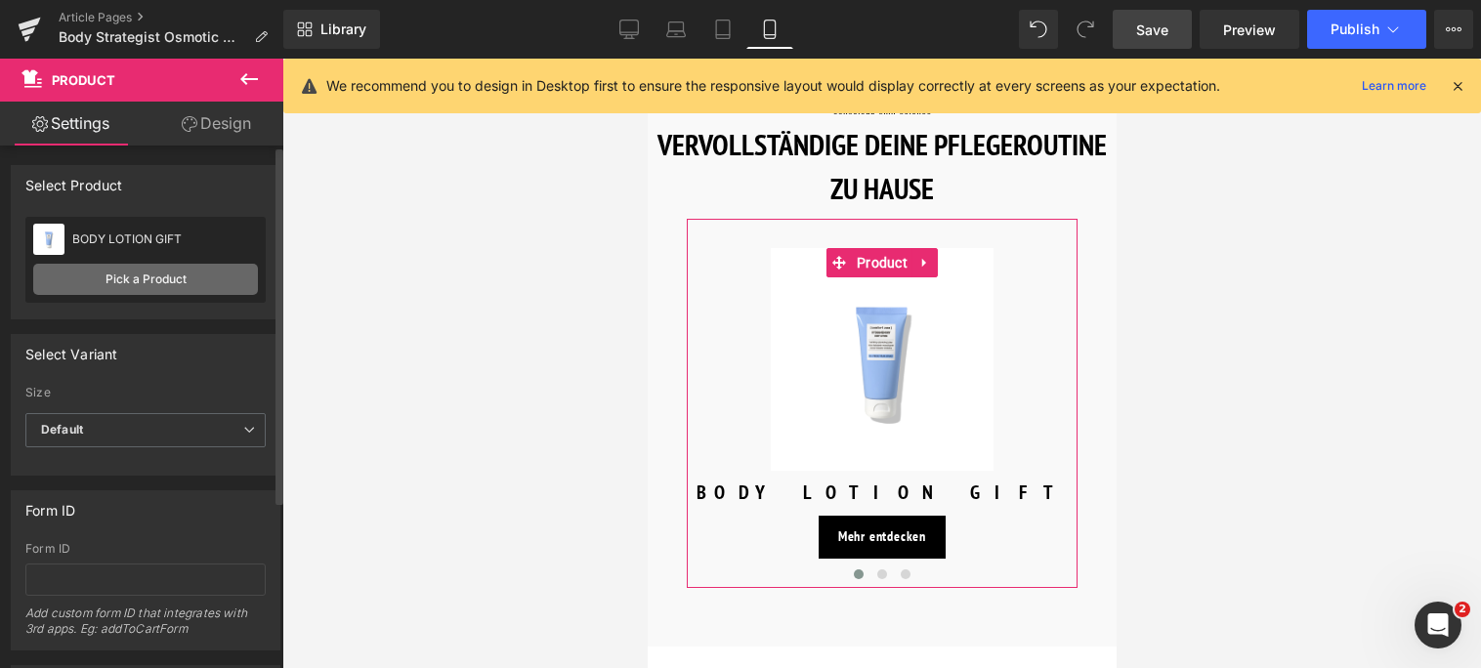
click at [105, 278] on link "Pick a Product" at bounding box center [145, 279] width 225 height 31
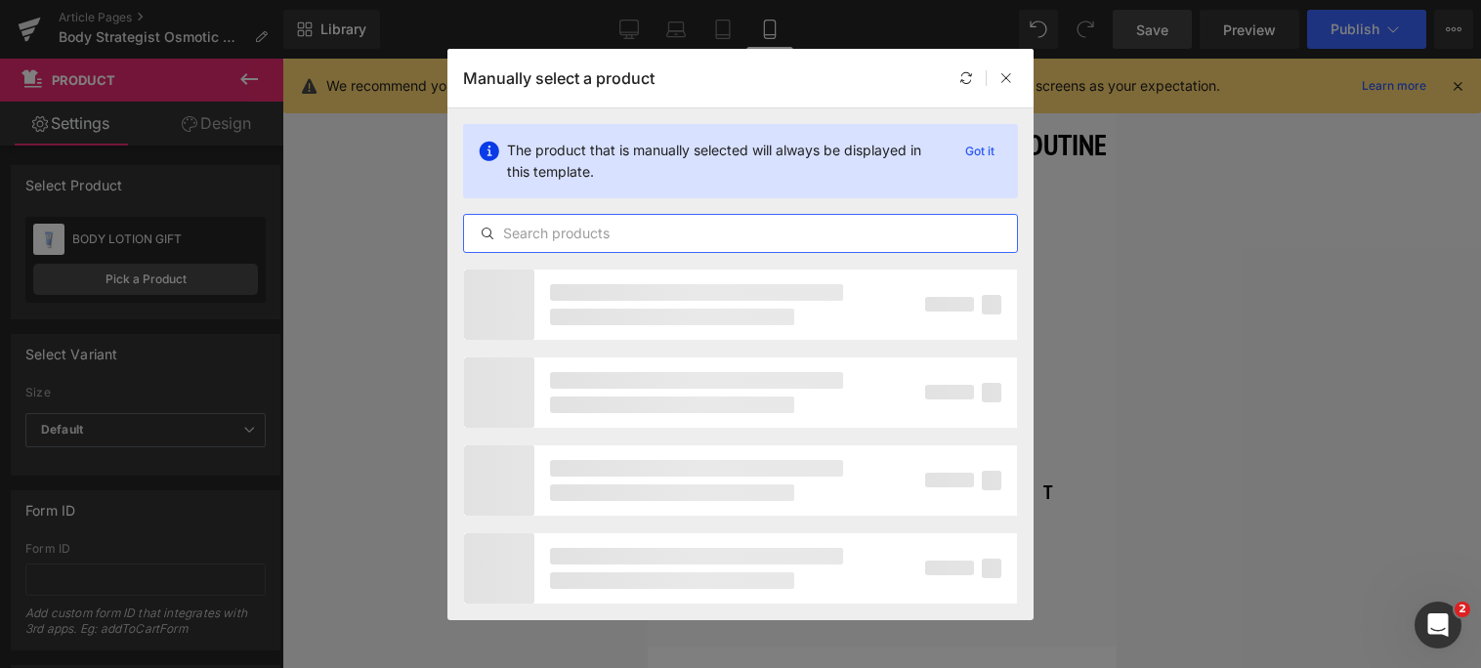
click at [698, 236] on input "text" at bounding box center [740, 233] width 553 height 23
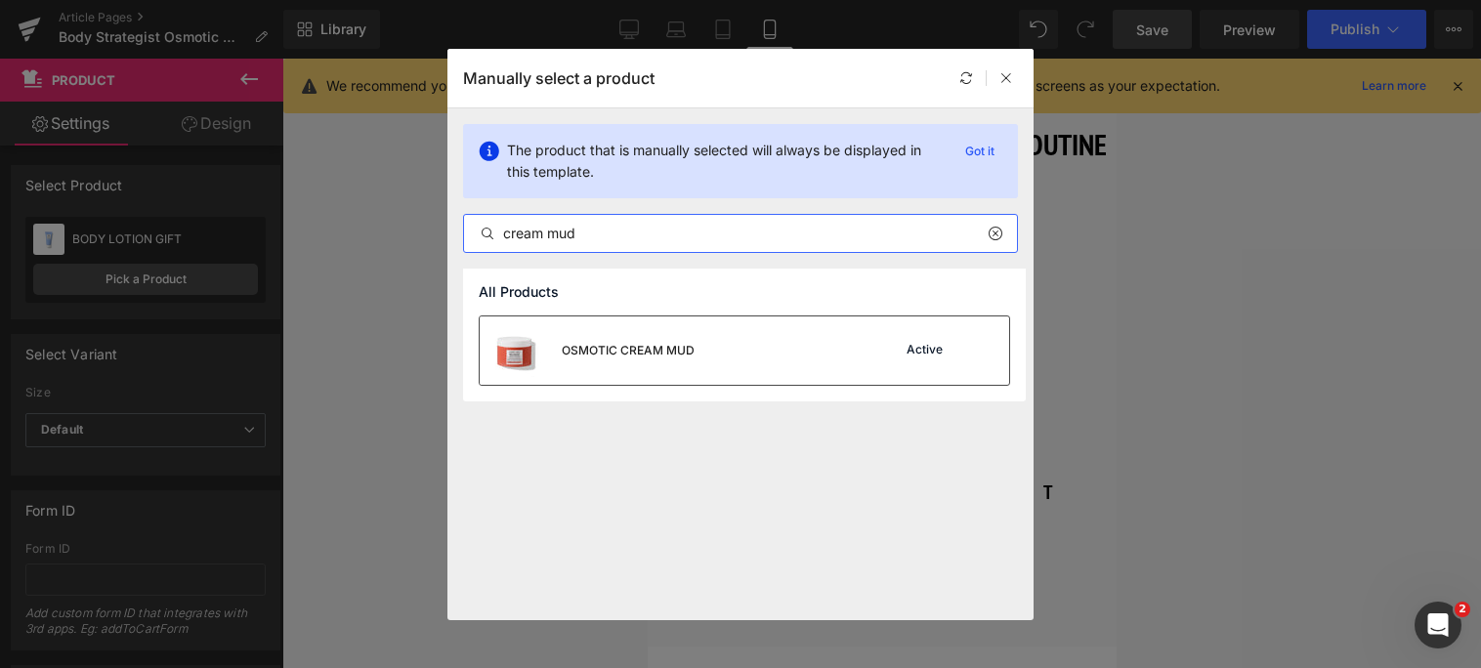
type input "cream mud"
click at [665, 359] on div "OSMOTIC CREAM MUD" at bounding box center [628, 351] width 133 height 18
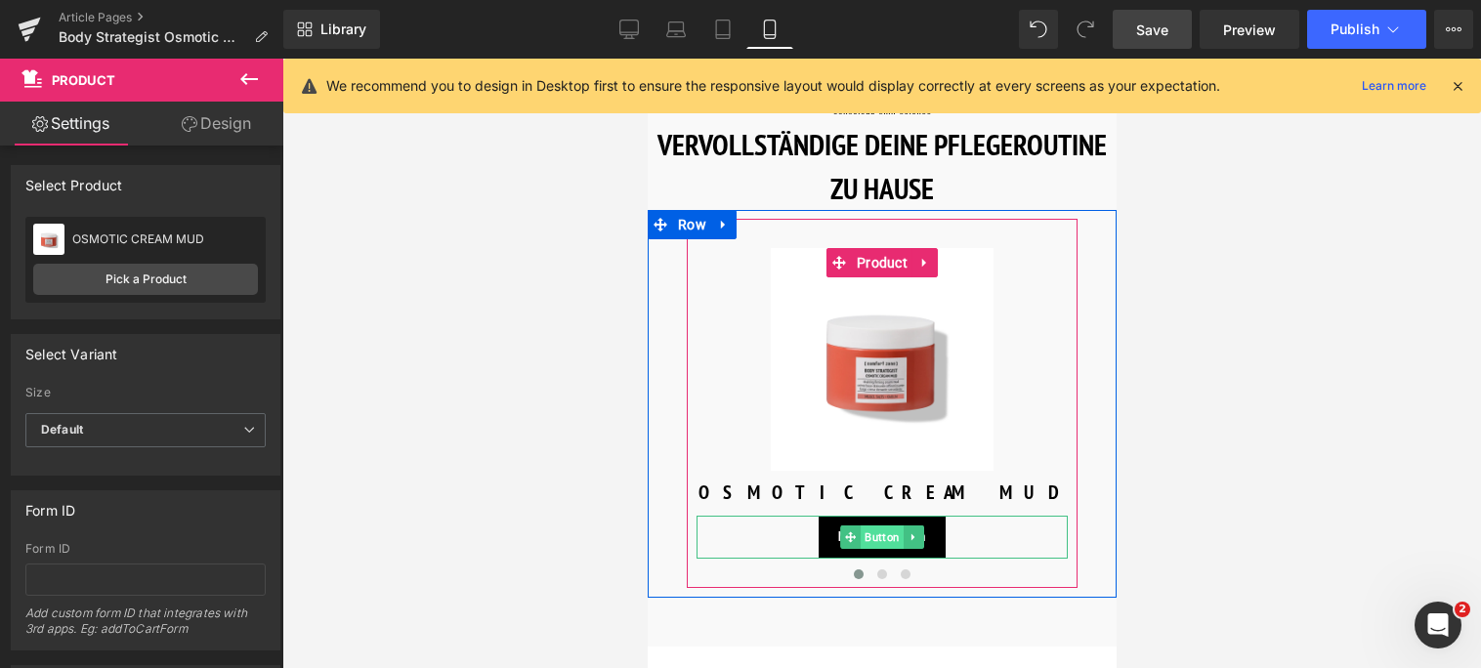
click at [872, 526] on span "Button" at bounding box center [881, 537] width 43 height 23
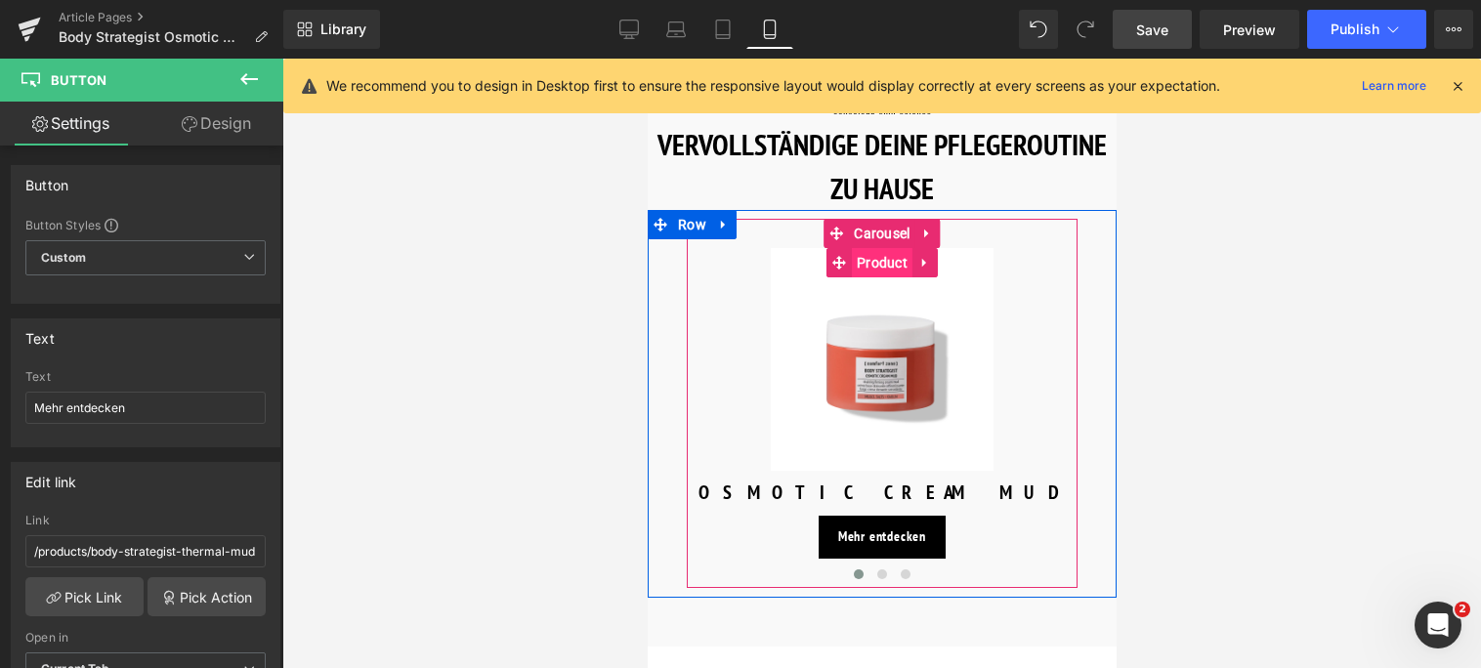
click at [863, 248] on span "Product" at bounding box center [881, 262] width 61 height 29
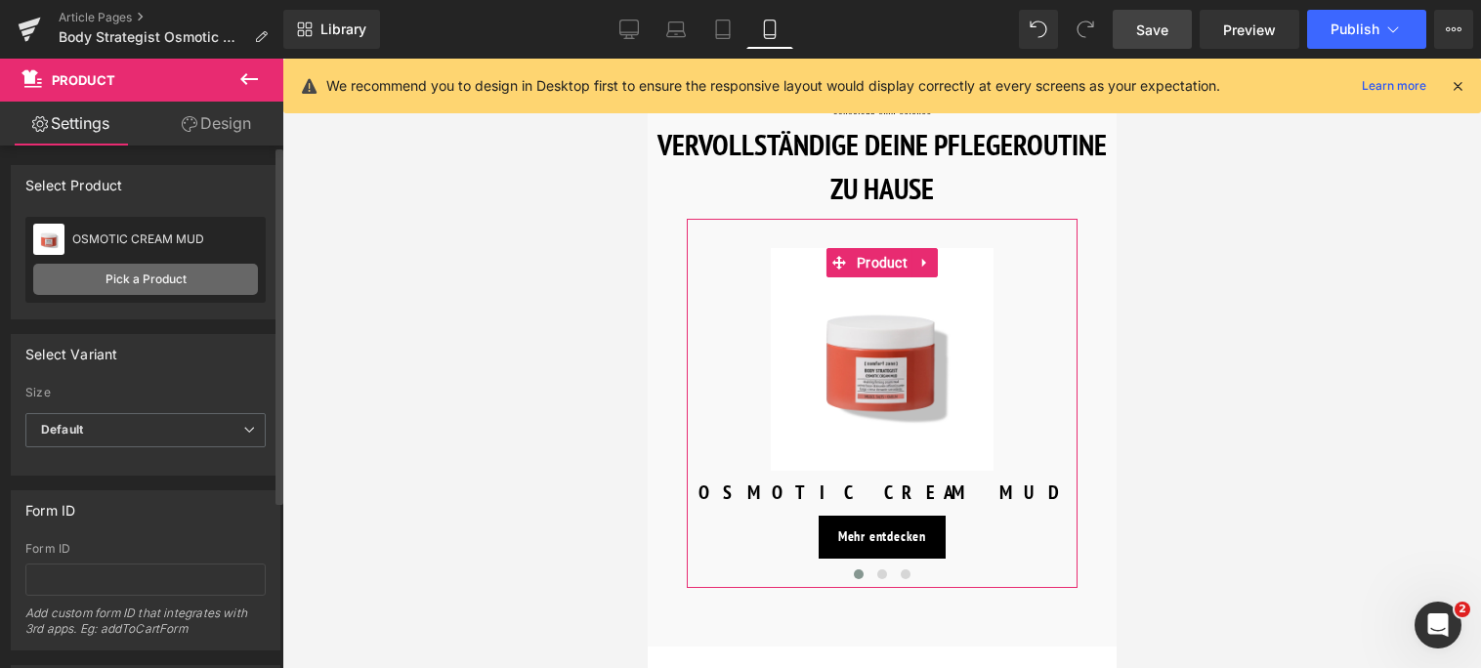
click at [132, 275] on link "Pick a Product" at bounding box center [145, 279] width 225 height 31
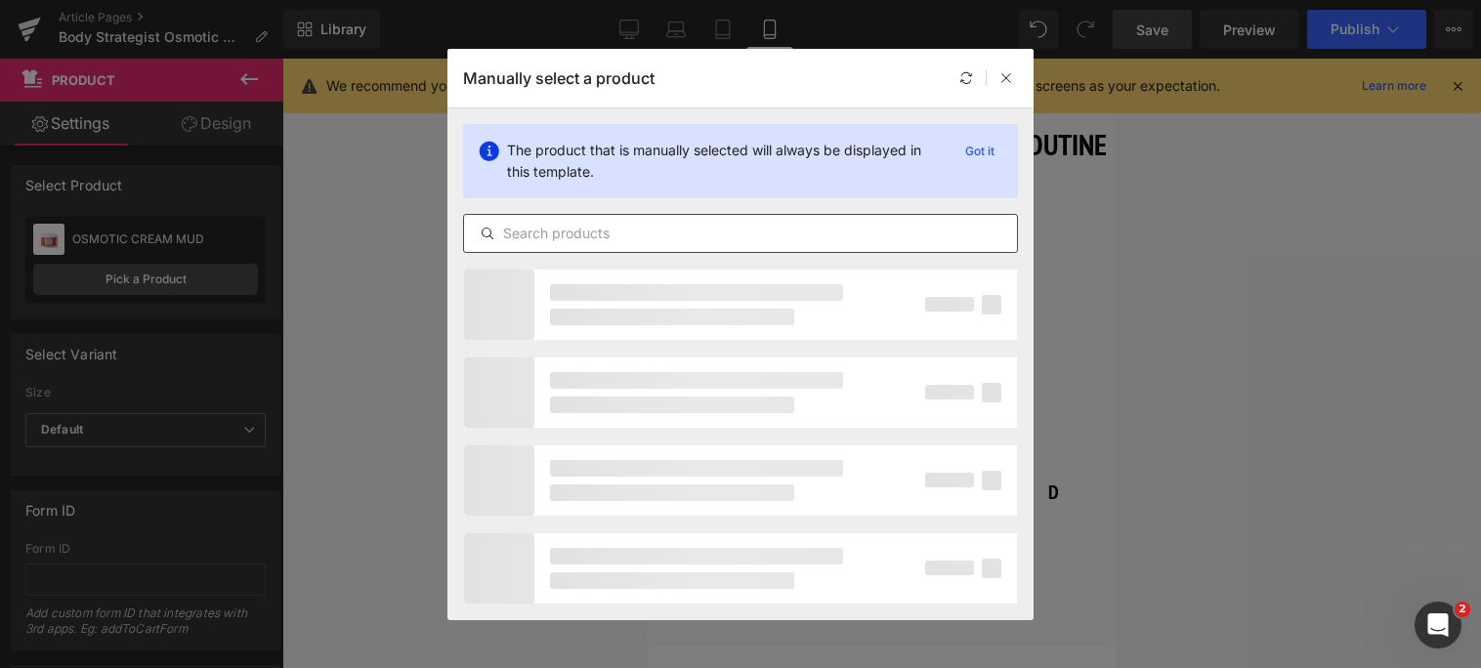
click at [697, 220] on div at bounding box center [740, 233] width 555 height 39
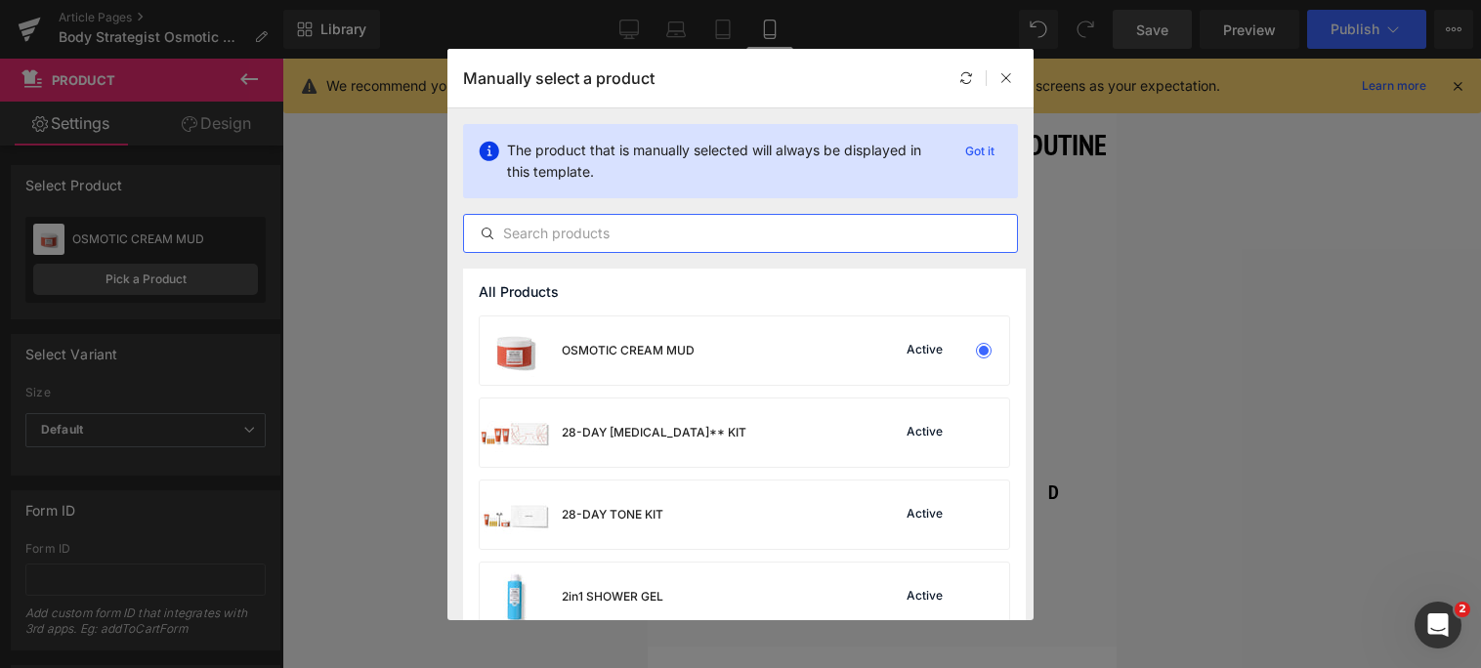
click at [692, 232] on input "text" at bounding box center [740, 233] width 553 height 23
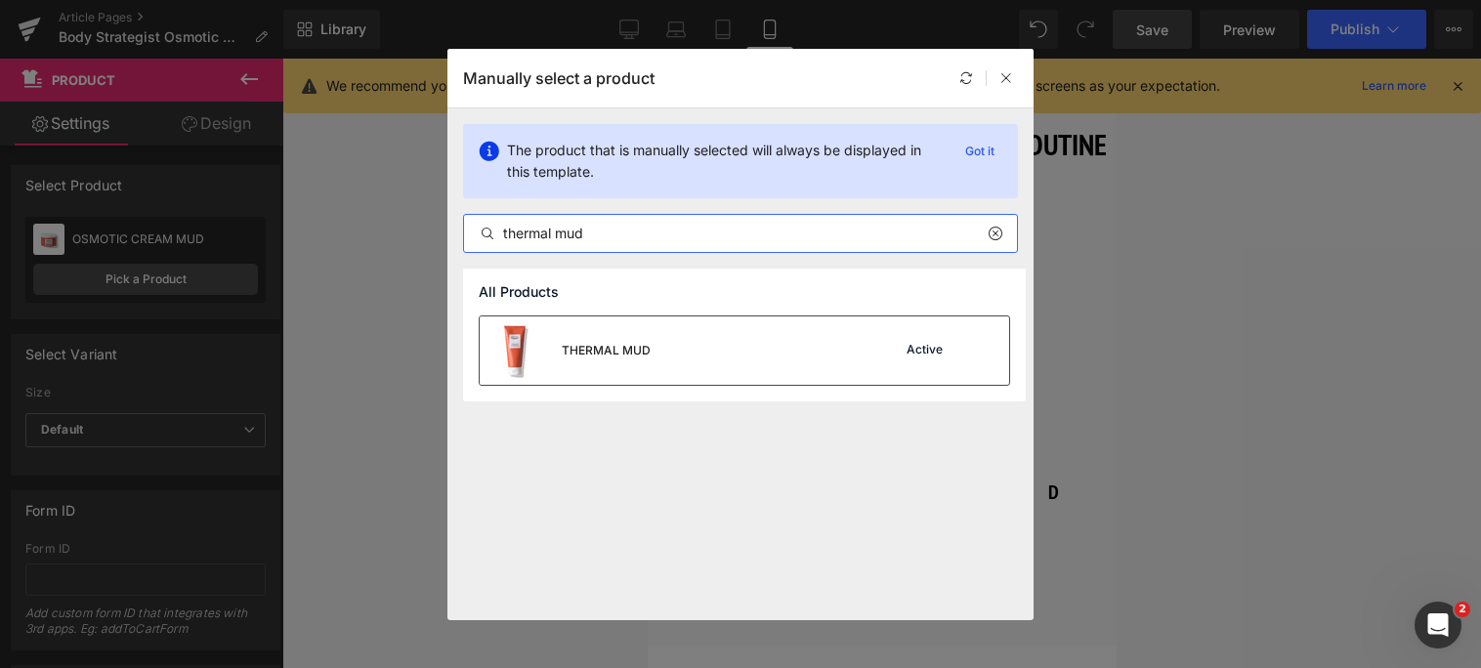
type input "thermal mud"
click at [661, 337] on div "THERMAL MUD Active" at bounding box center [745, 351] width 530 height 68
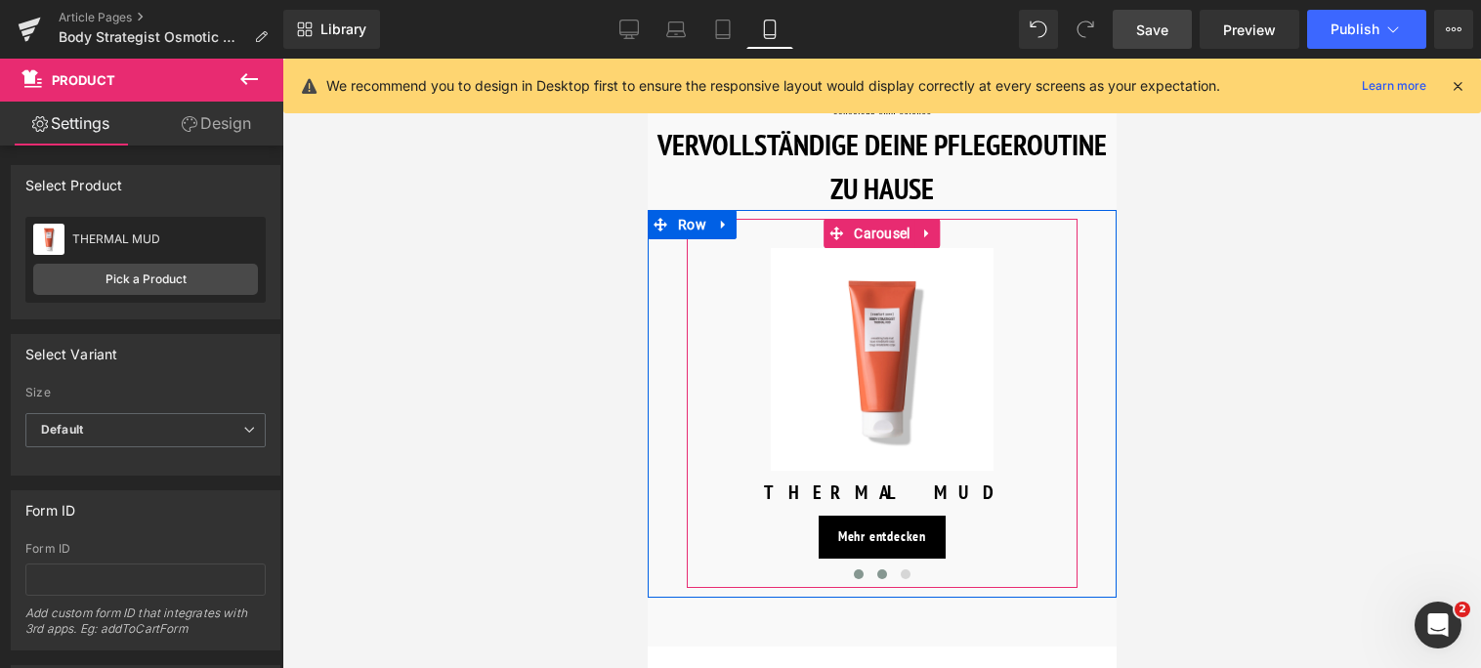
click at [877, 570] on span at bounding box center [881, 575] width 10 height 10
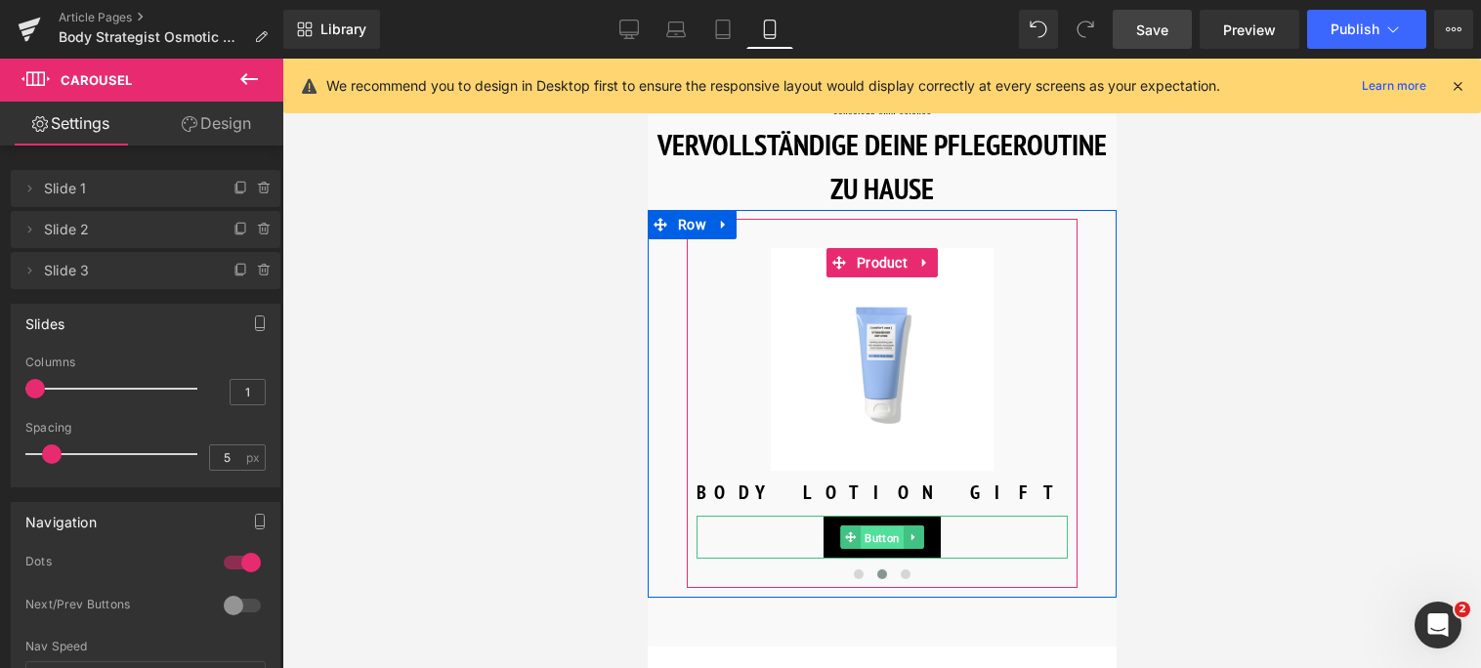
click at [870, 526] on span "Button" at bounding box center [881, 537] width 43 height 23
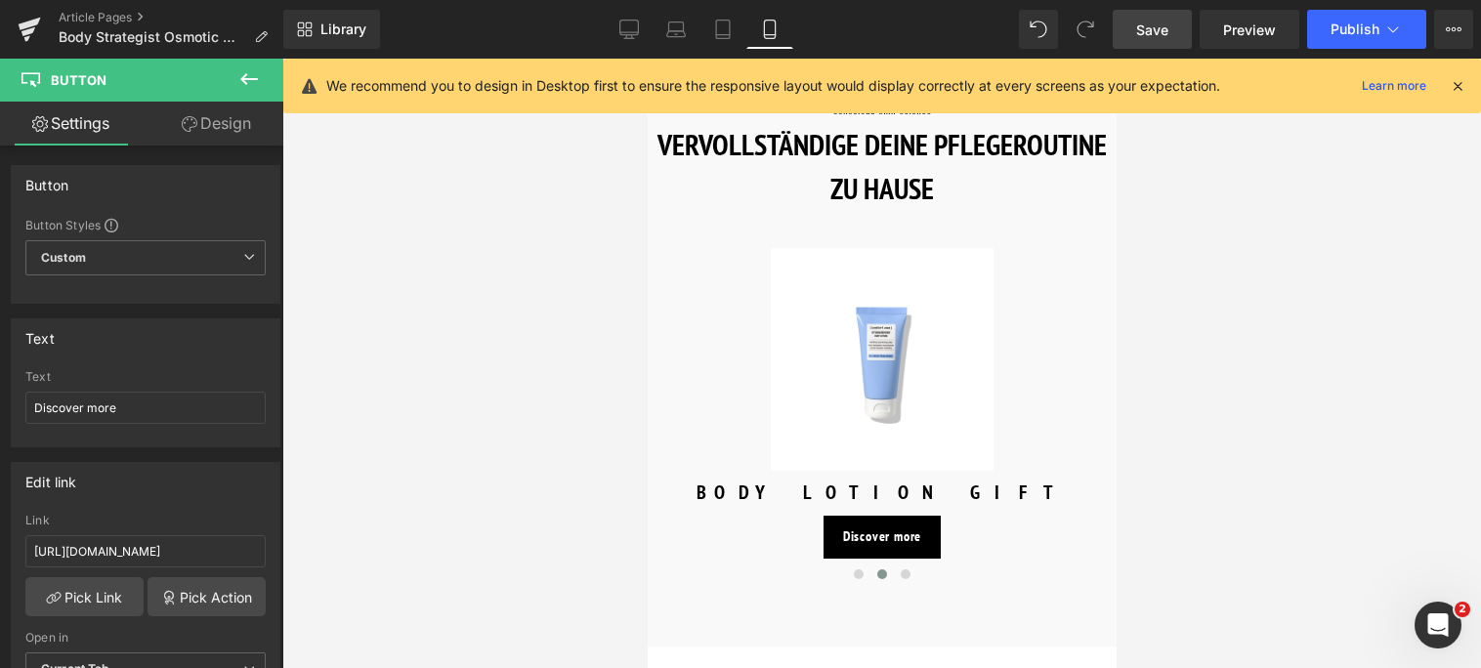
drag, startPoint x: 129, startPoint y: 402, endPoint x: -10, endPoint y: 404, distance: 138.8
click at [0, 404] on html "Button You are previewing how the will restyle your page. You can not edit Elem…" at bounding box center [740, 334] width 1481 height 668
type input "Mehr entdecken"
click at [227, 548] on input "[URL][DOMAIN_NAME]" at bounding box center [145, 551] width 240 height 32
drag, startPoint x: 227, startPoint y: 549, endPoint x: -10, endPoint y: 581, distance: 238.6
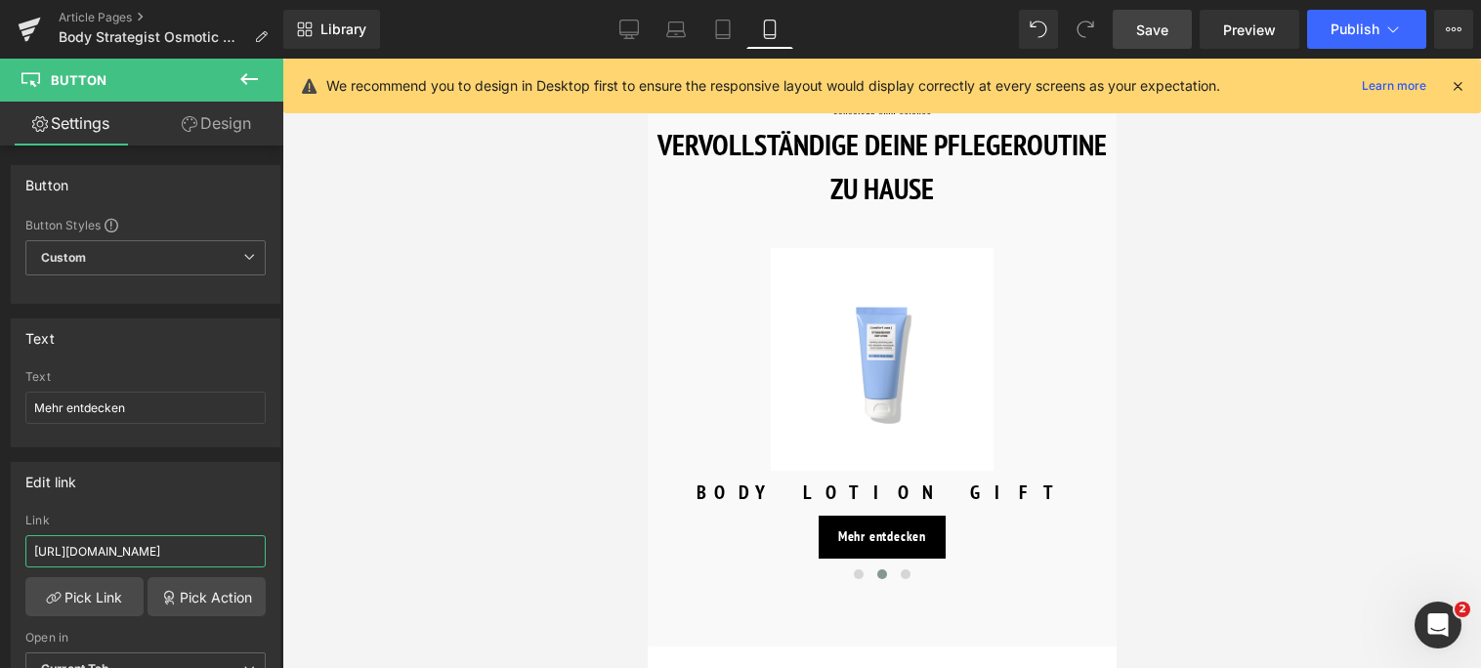
click at [0, 581] on html "Button You are previewing how the will restyle your page. You can not edit Elem…" at bounding box center [740, 334] width 1481 height 668
type input "/products/body-strategist-cream-gel"
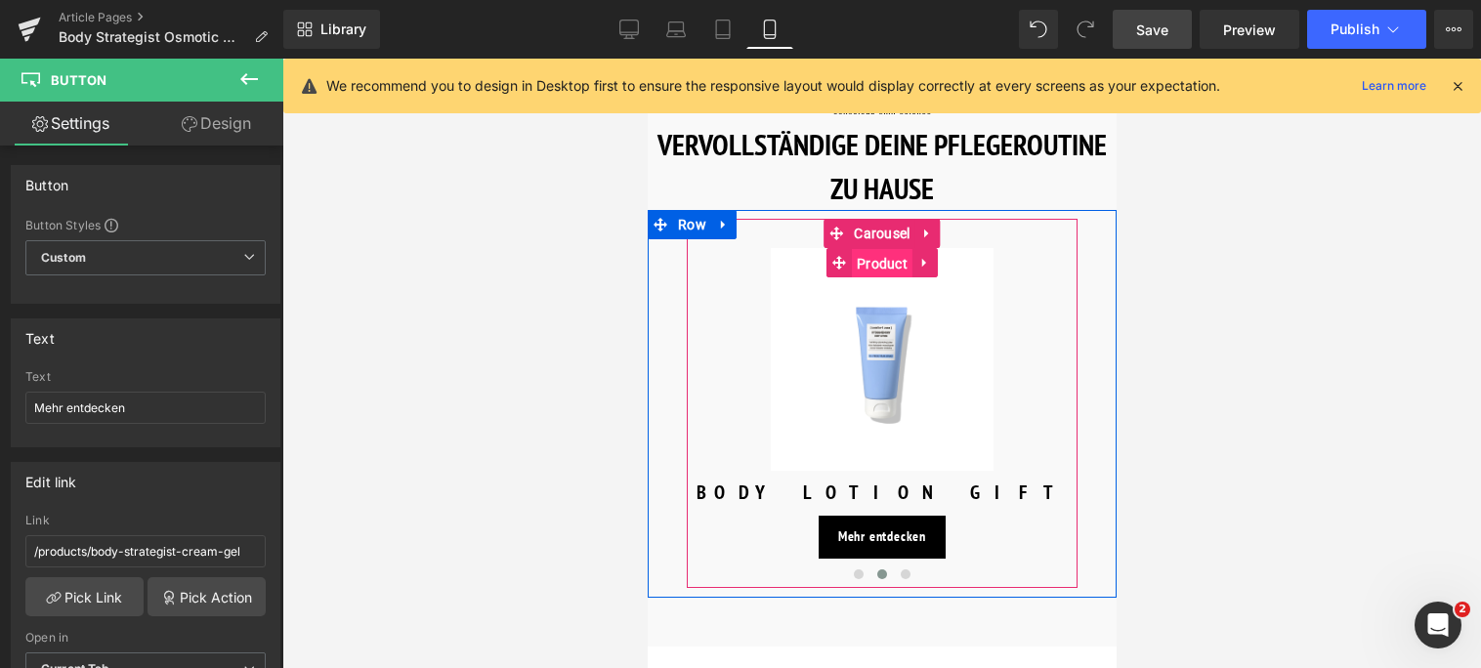
click at [877, 249] on span "Product" at bounding box center [881, 263] width 61 height 29
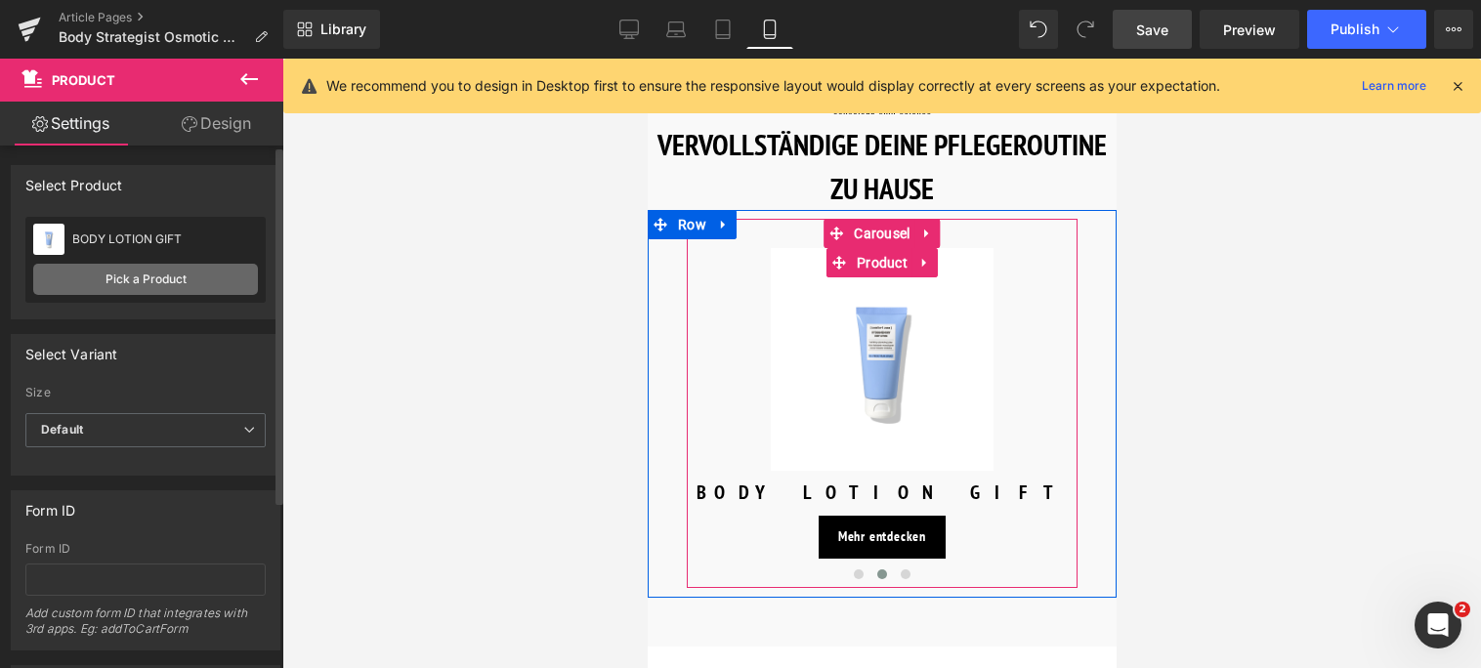
click at [110, 272] on link "Pick a Product" at bounding box center [145, 279] width 225 height 31
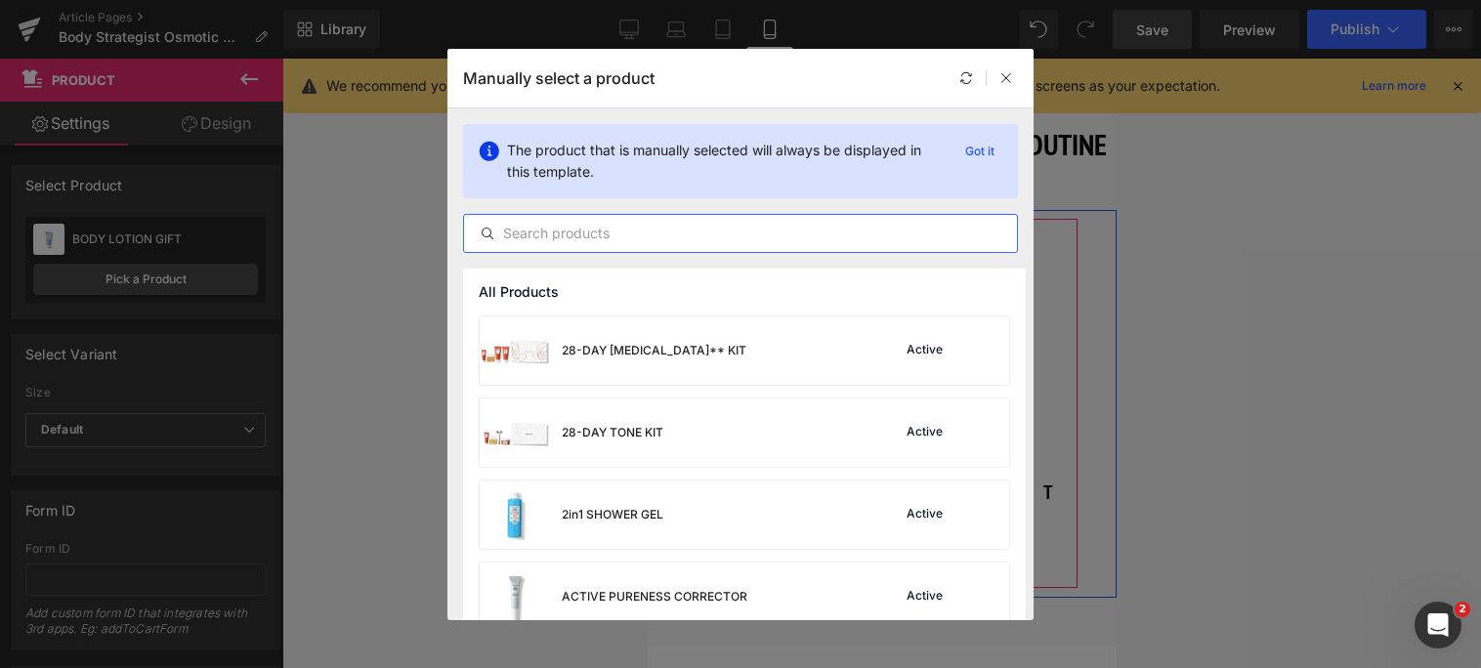
click at [542, 237] on input "text" at bounding box center [740, 233] width 553 height 23
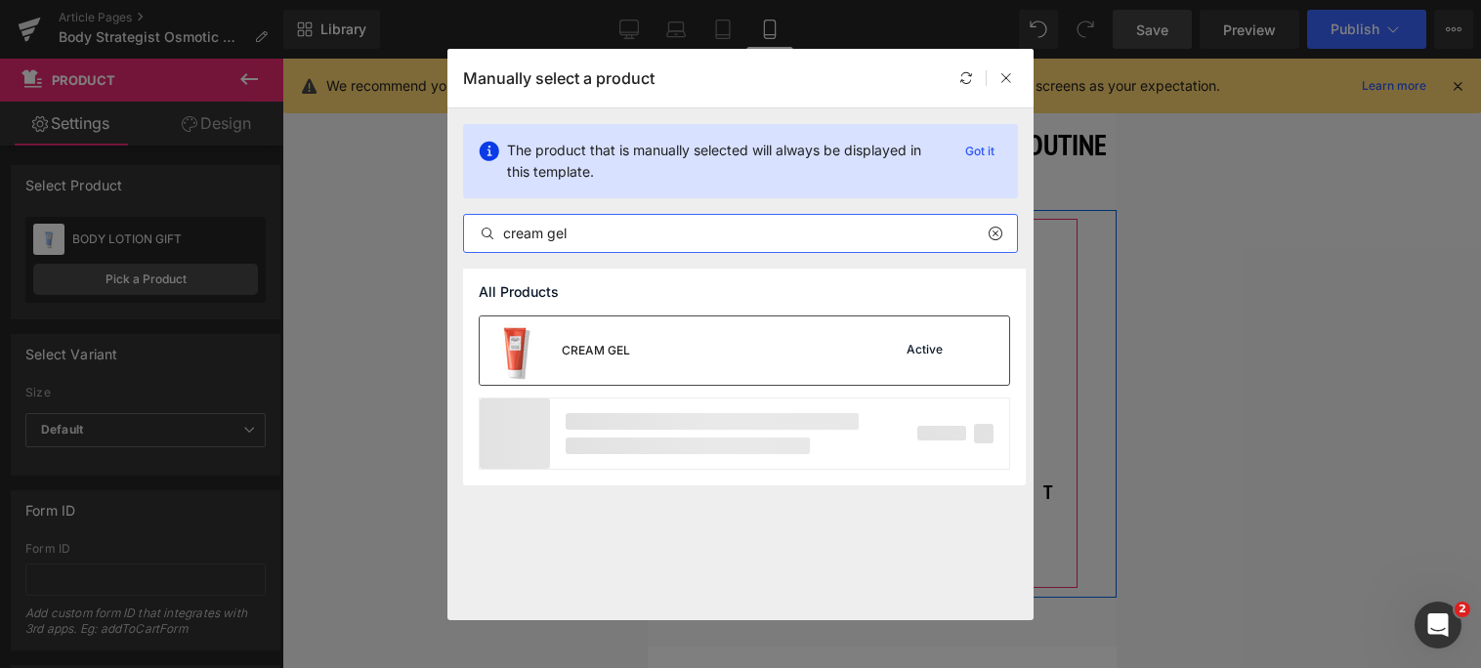
type input "cream gel"
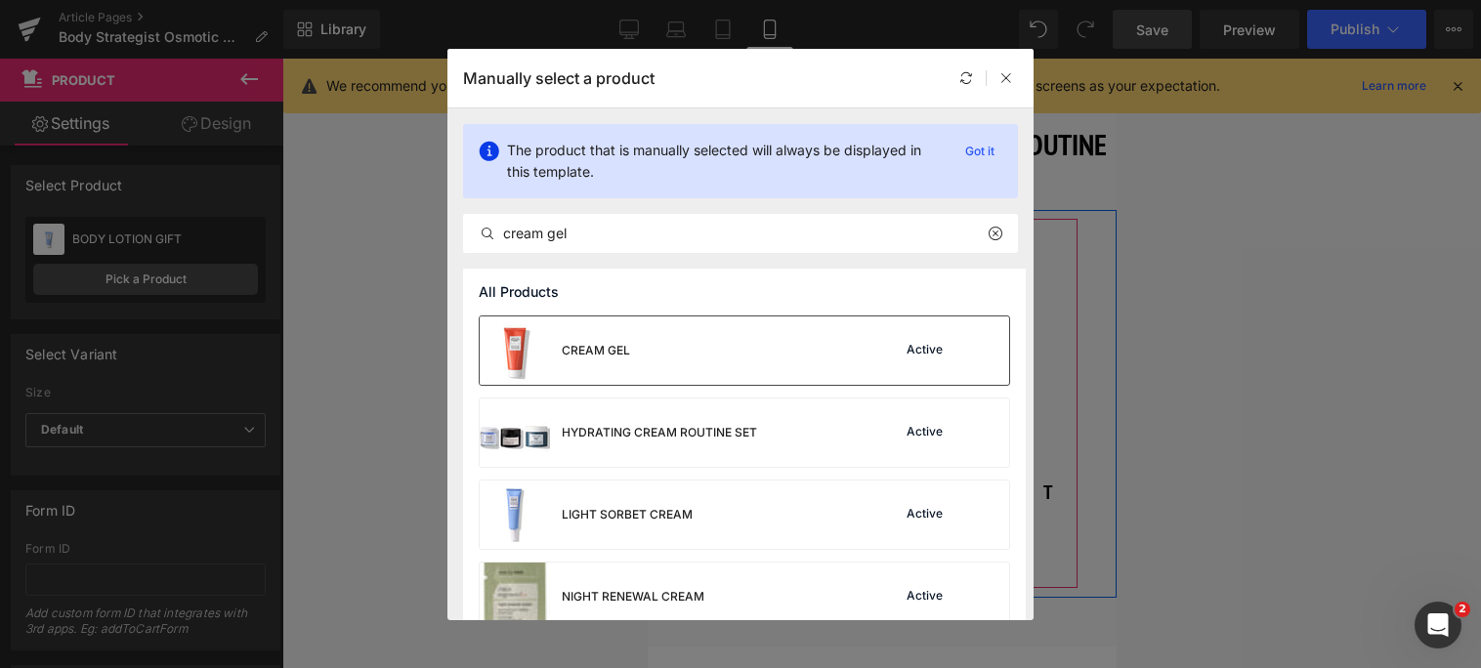
click at [652, 335] on div "CREAM GEL Active" at bounding box center [745, 351] width 530 height 68
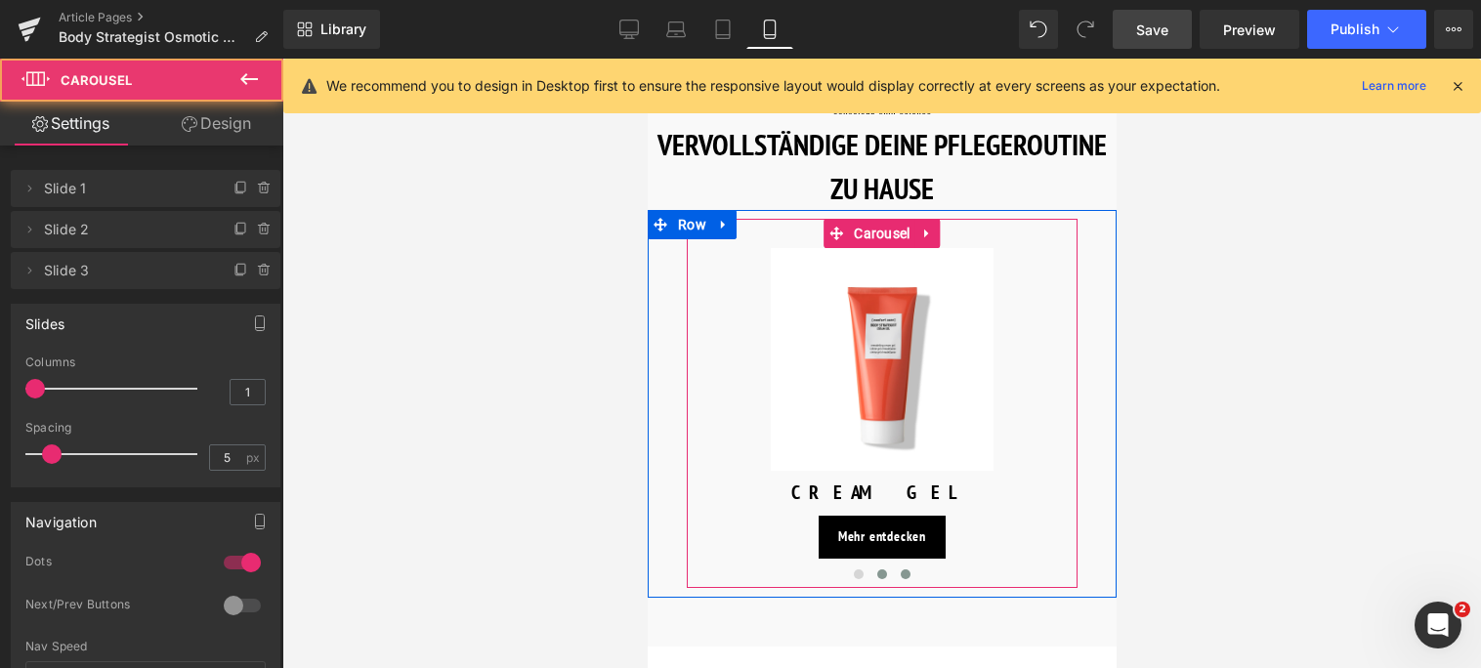
click at [902, 570] on span at bounding box center [905, 575] width 10 height 10
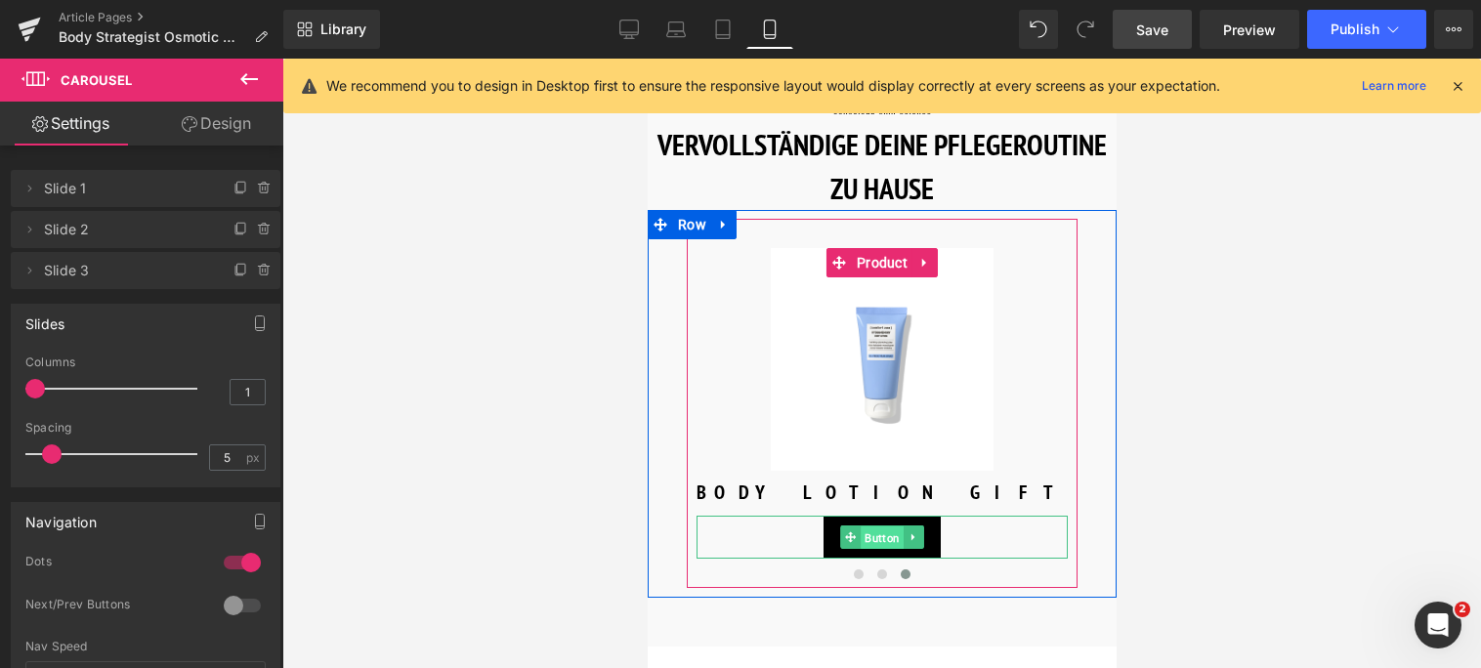
click at [882, 526] on span "Button" at bounding box center [881, 537] width 43 height 23
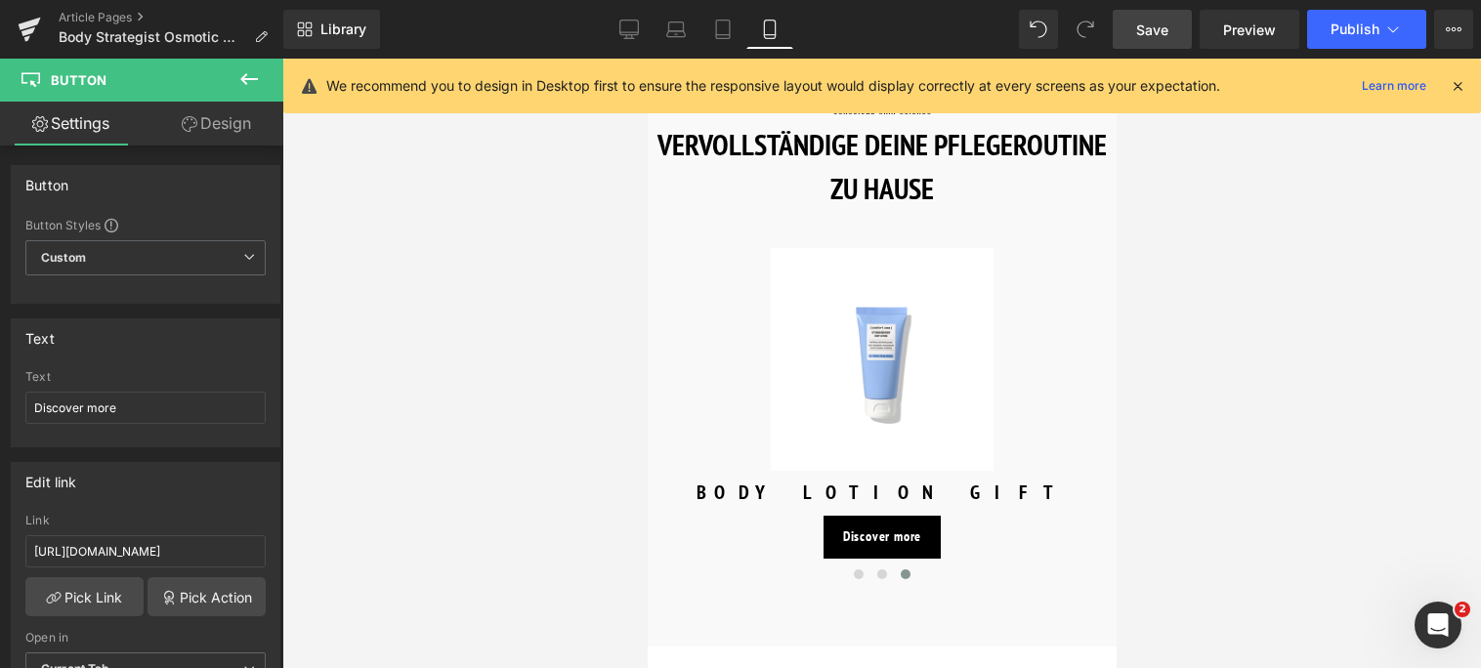
drag, startPoint x: 192, startPoint y: 412, endPoint x: -10, endPoint y: 420, distance: 201.4
click at [0, 420] on html "Button You are previewing how the will restyle your page. You can not edit Elem…" at bounding box center [740, 334] width 1481 height 668
type input "Mehr entdecken"
drag, startPoint x: 228, startPoint y: 550, endPoint x: -10, endPoint y: 537, distance: 237.8
click at [0, 537] on html "Button You are previewing how the will restyle your page. You can not edit Elem…" at bounding box center [740, 334] width 1481 height 668
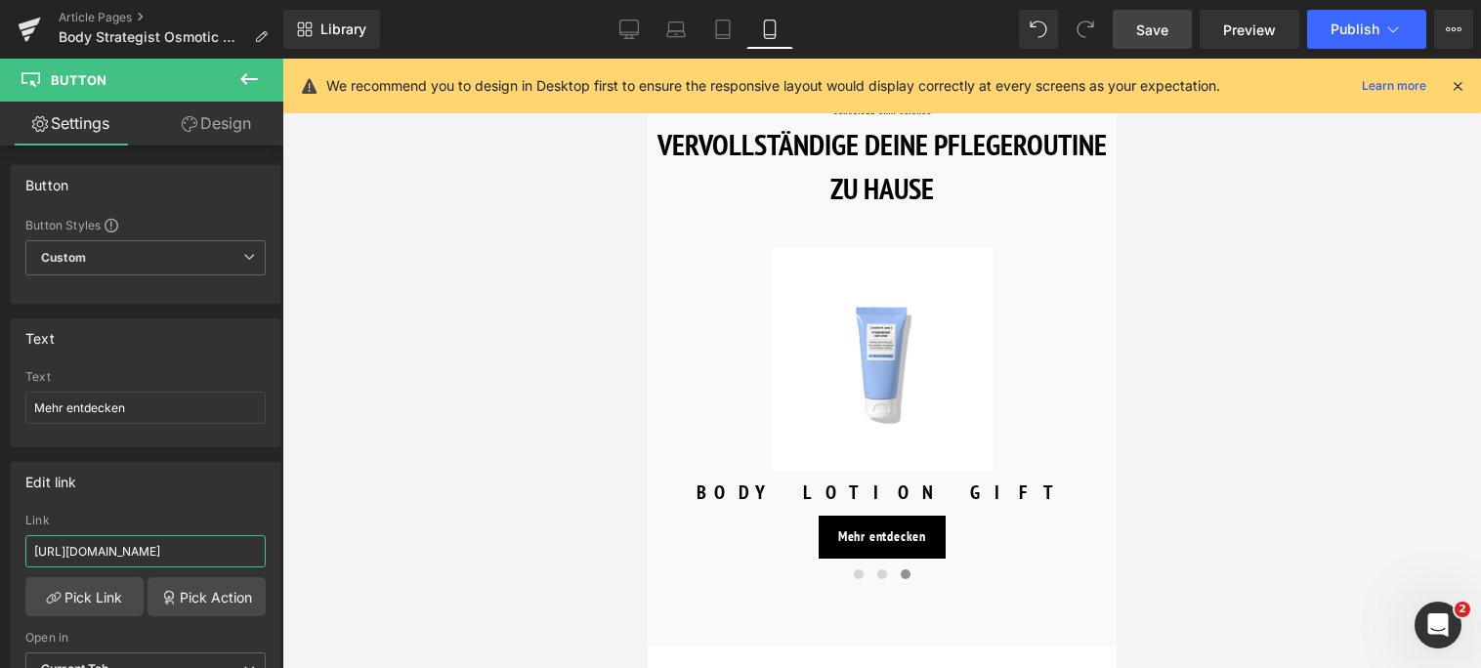
type input "/products/body-strategist-light-leg-spray"
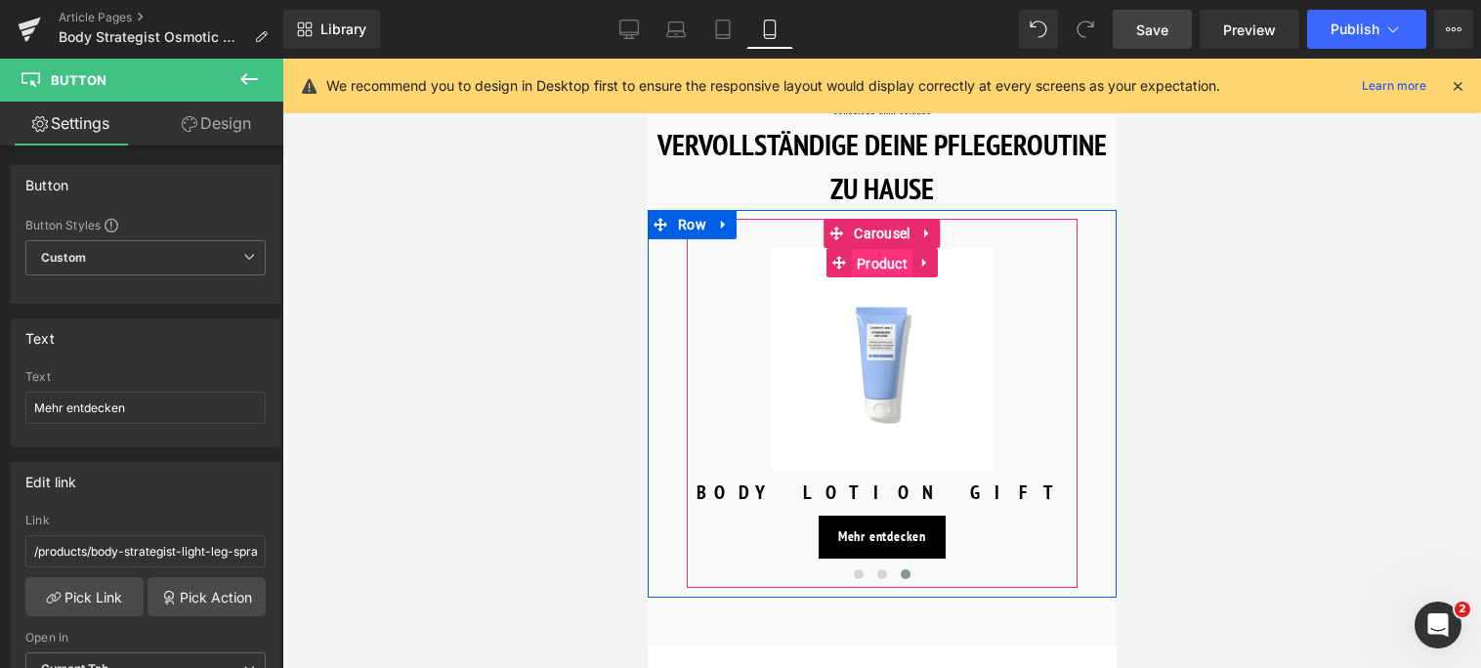
click at [884, 249] on span "Product" at bounding box center [881, 263] width 61 height 29
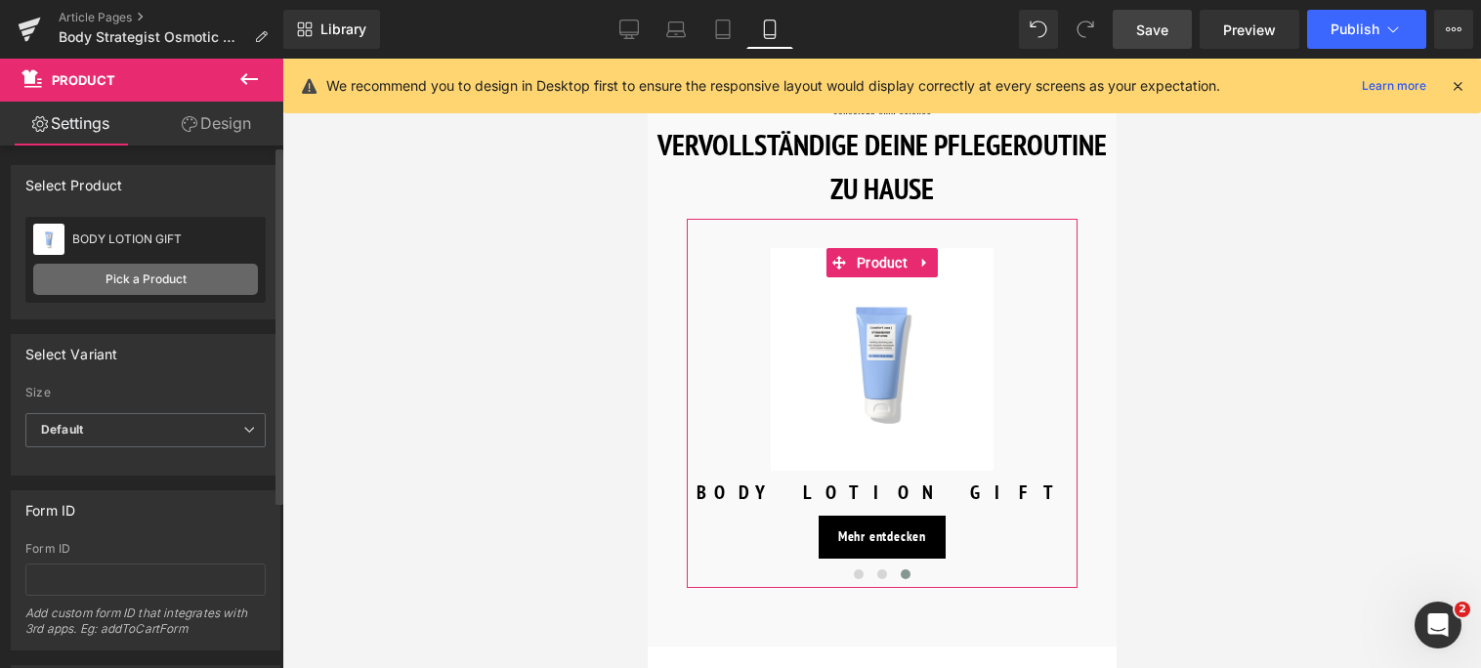
click at [149, 277] on link "Pick a Product" at bounding box center [145, 279] width 225 height 31
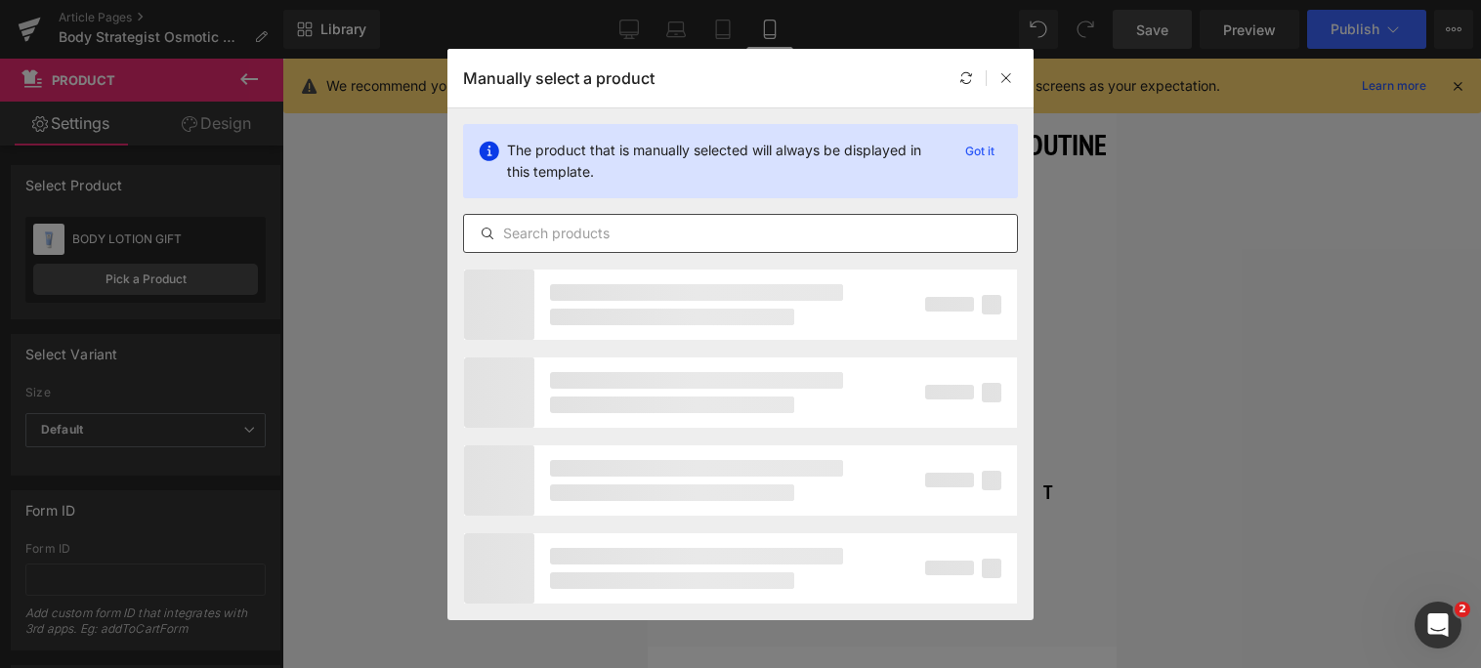
click at [657, 236] on input "text" at bounding box center [740, 233] width 553 height 23
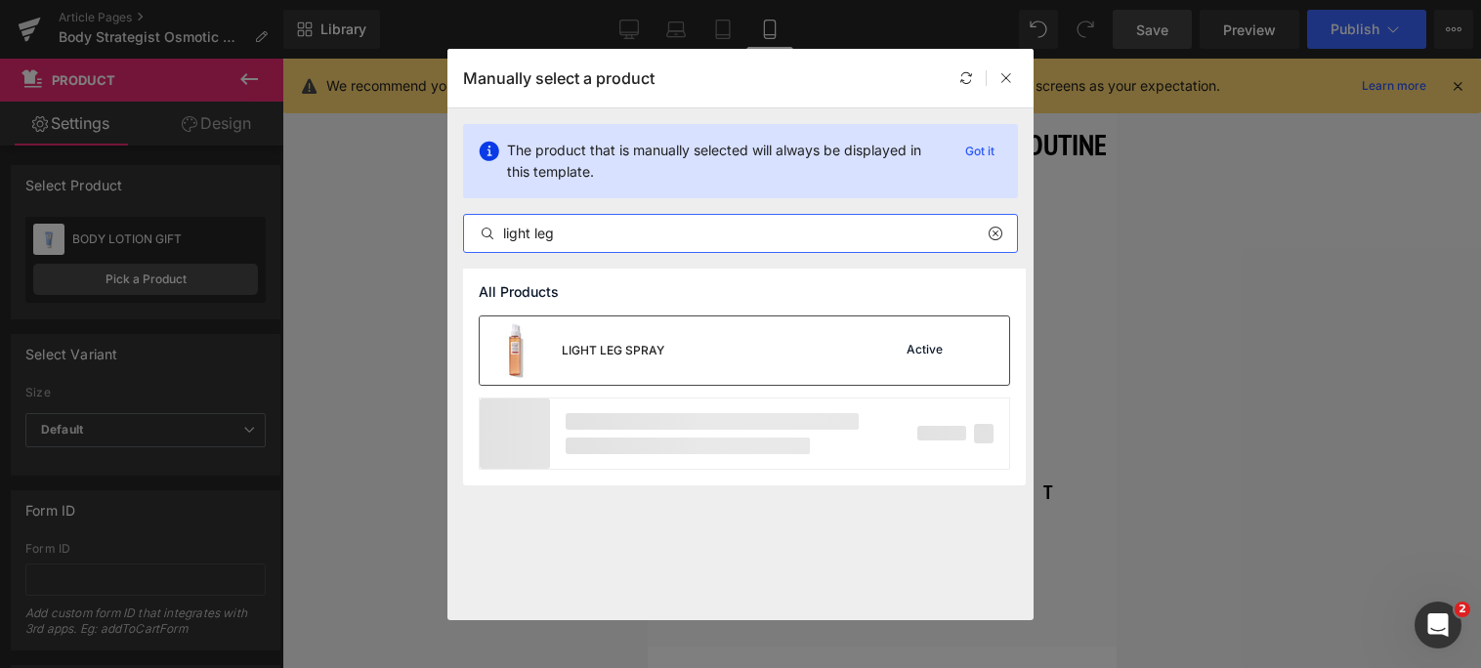
type input "light leg"
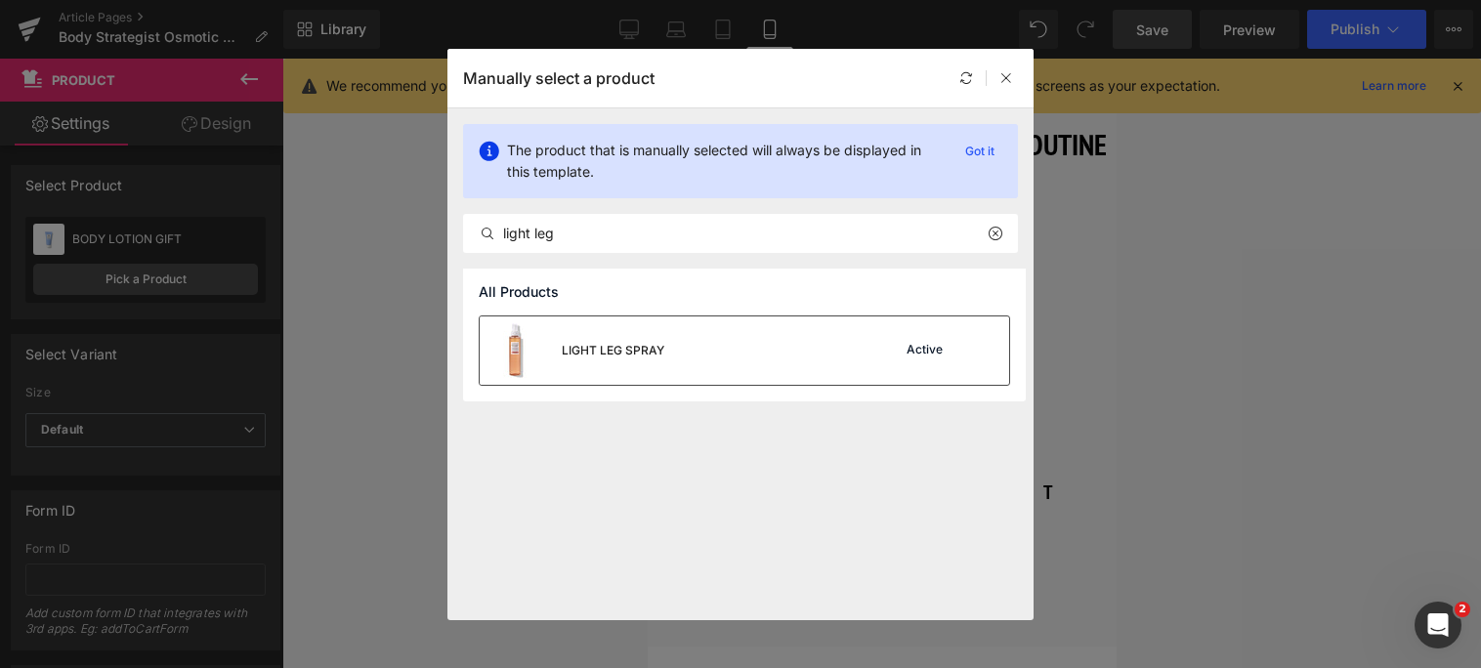
click at [637, 339] on div "LIGHT LEG SPRAY" at bounding box center [572, 351] width 185 height 68
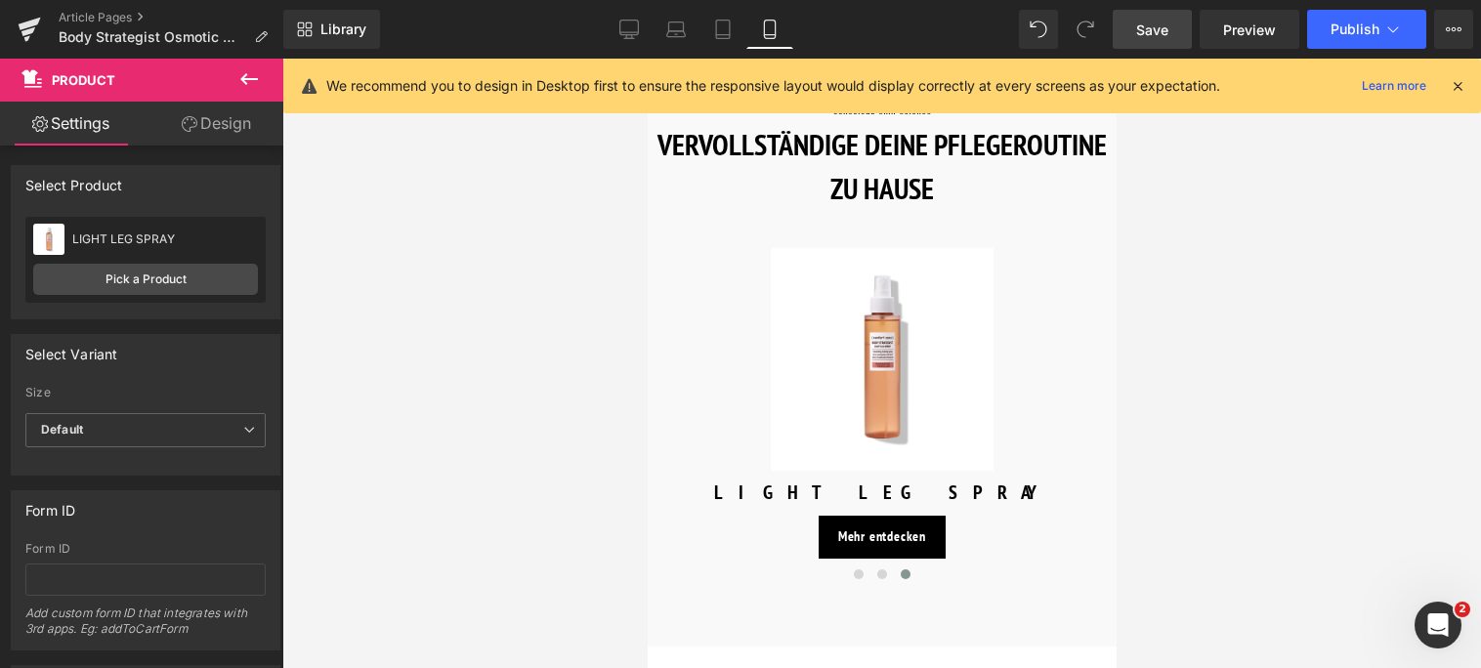
click at [1155, 29] on span "Save" at bounding box center [1152, 30] width 32 height 21
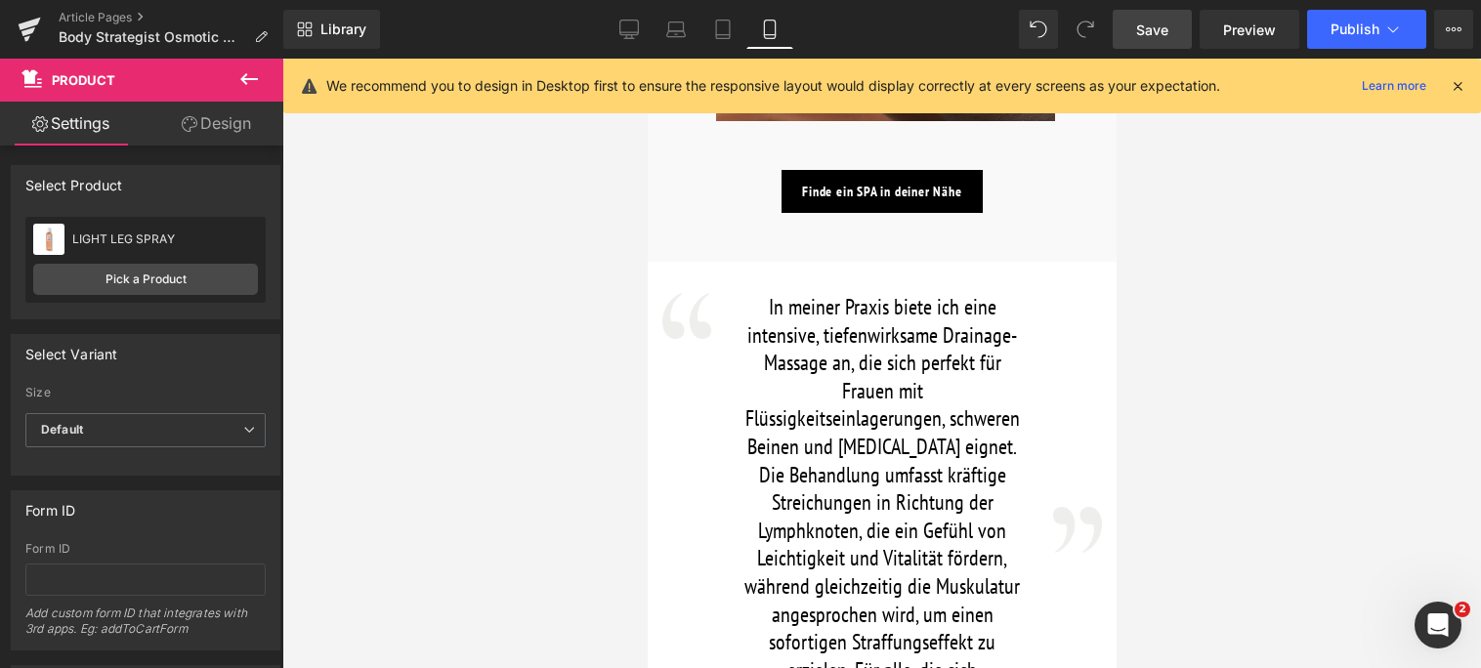
scroll to position [1759, 0]
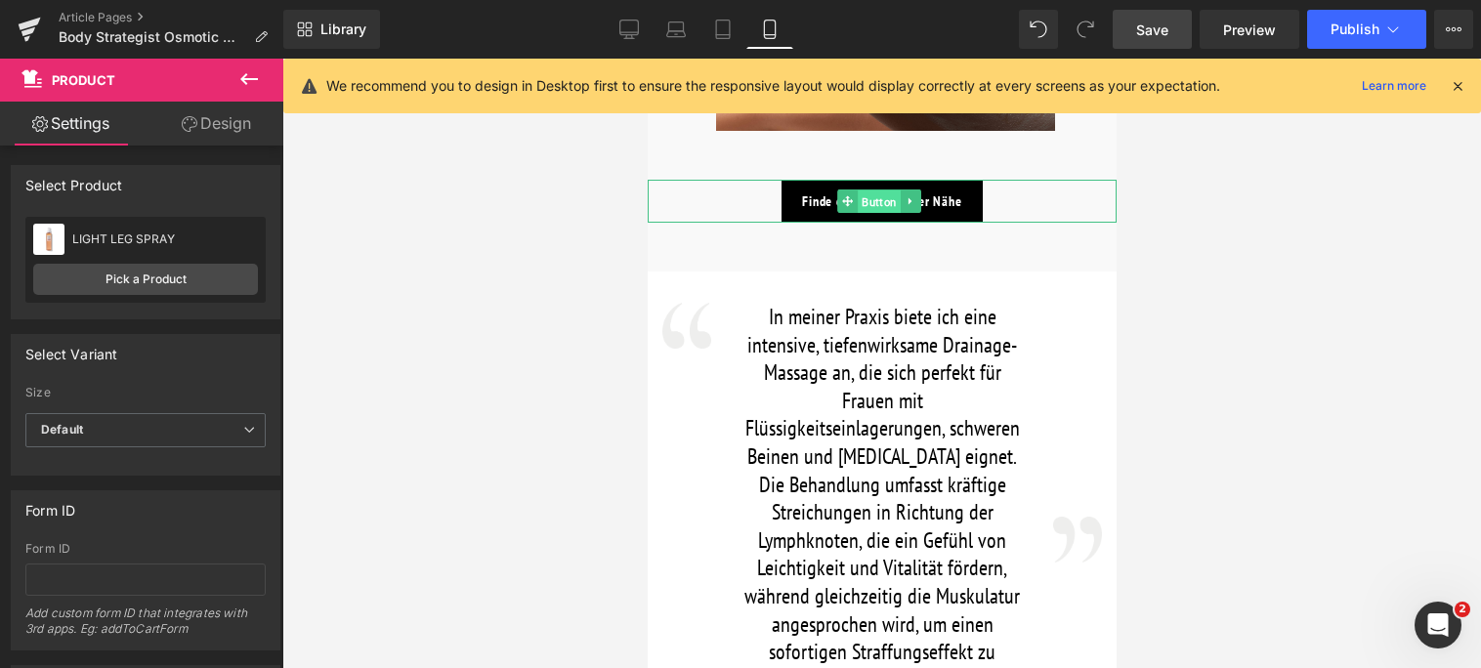
click at [872, 201] on span "Button" at bounding box center [878, 202] width 43 height 23
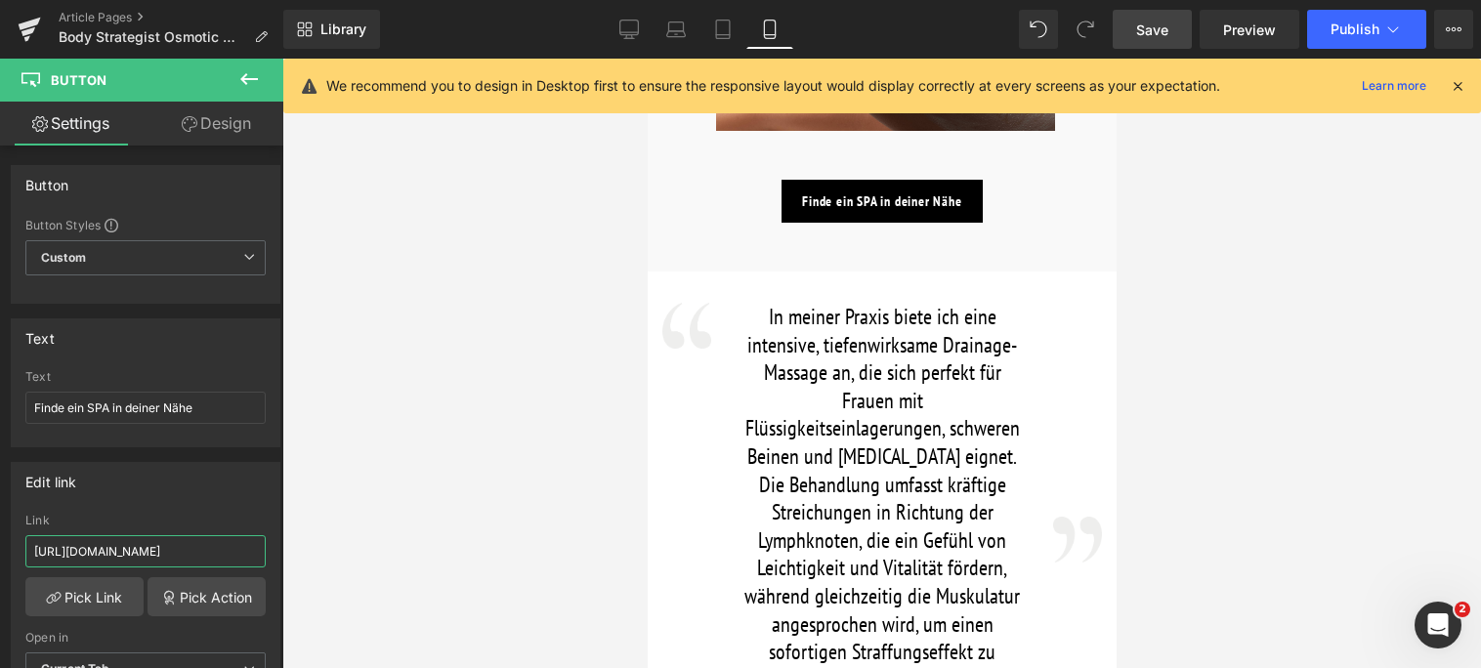
drag, startPoint x: 229, startPoint y: 548, endPoint x: -10, endPoint y: 551, distance: 238.4
click at [0, 551] on html "Button You are previewing how the will restyle your page. You can not edit Elem…" at bounding box center [740, 334] width 1481 height 668
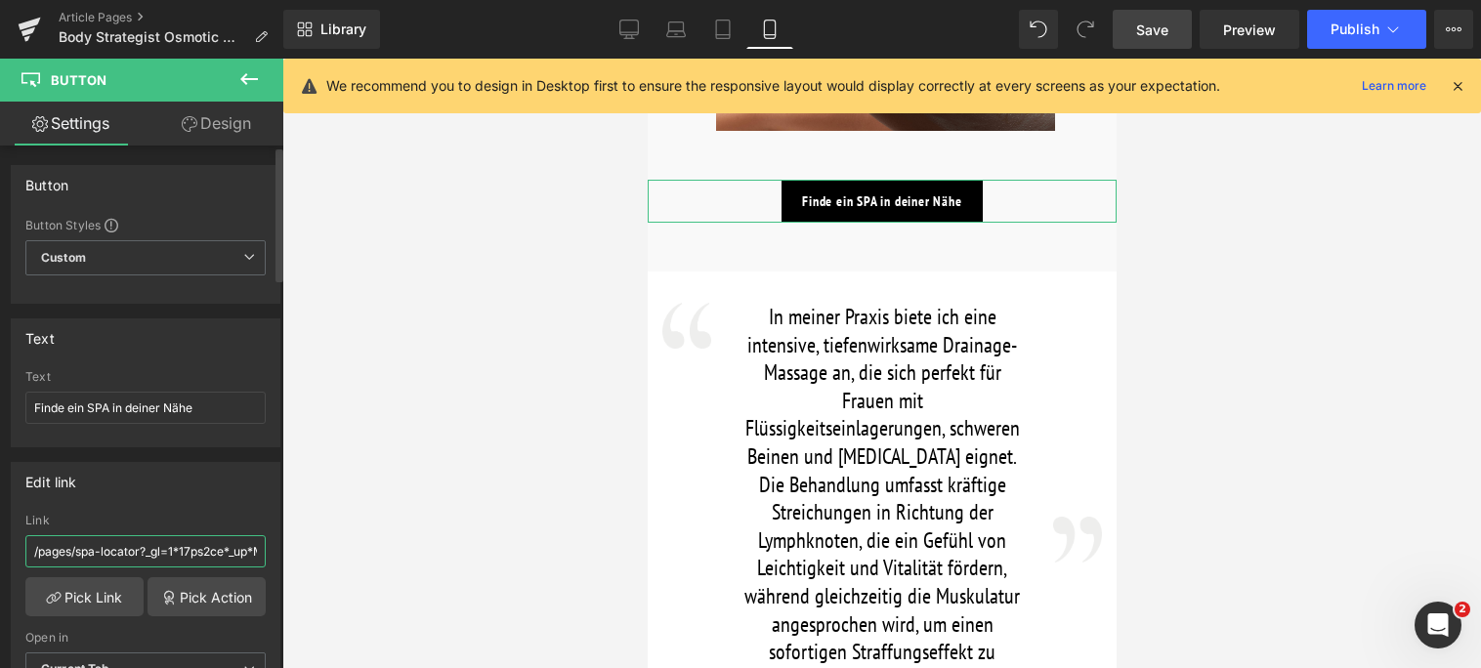
drag, startPoint x: 138, startPoint y: 560, endPoint x: 180, endPoint y: 559, distance: 42.0
click at [180, 559] on input "/pages/spa-locator?_gl=1*17ps2ce*_up*MQ..&gclid=CjwKCAjwxNW2BhAkEiwA24Cm9Ew9Tuk…" at bounding box center [145, 551] width 240 height 32
click at [164, 559] on input "/pages/spa-locator?_gl=1*17ps2ce*_up*MQ..&gclid=CjwKCAjwxNW2BhAkEiwA24Cm9Ew9Tuk…" at bounding box center [145, 551] width 240 height 32
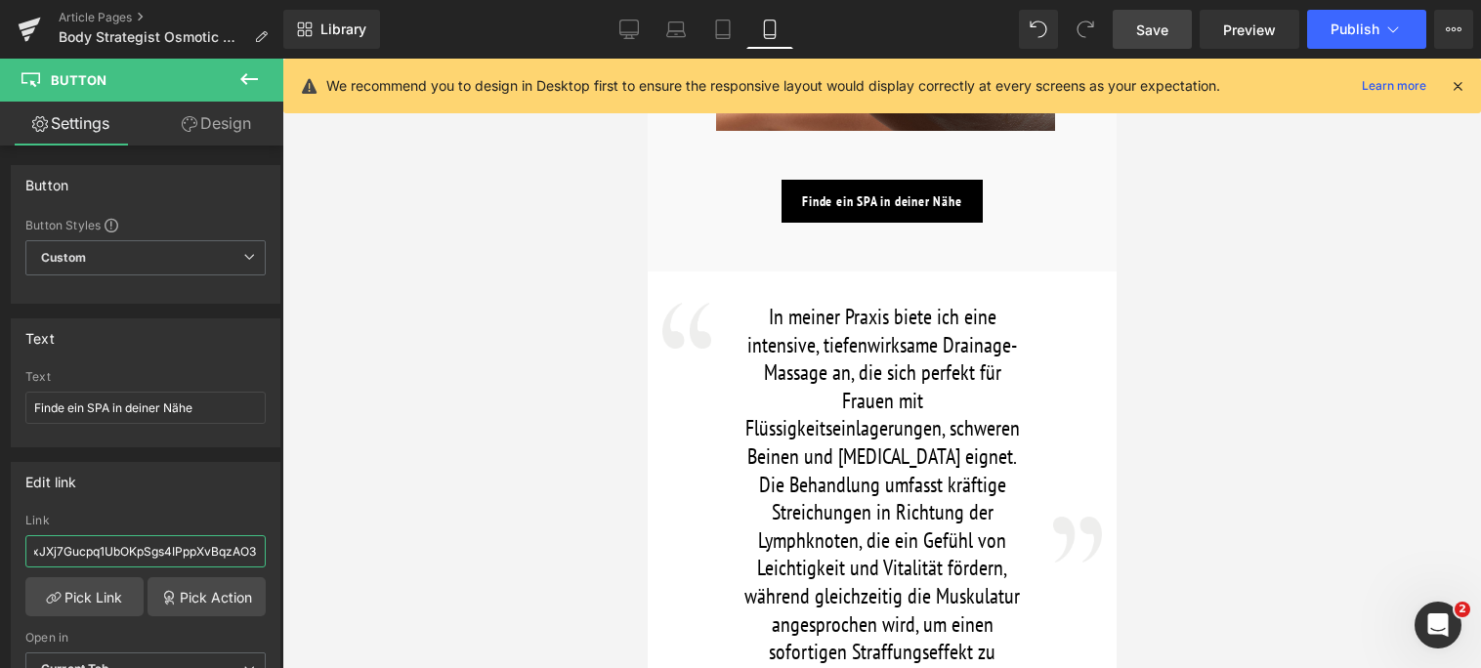
scroll to position [0, 733]
drag, startPoint x: 142, startPoint y: 551, endPoint x: 373, endPoint y: 538, distance: 231.9
click at [373, 538] on div "Button You are previewing how the will restyle your page. You can not edit Elem…" at bounding box center [740, 351] width 1481 height 702
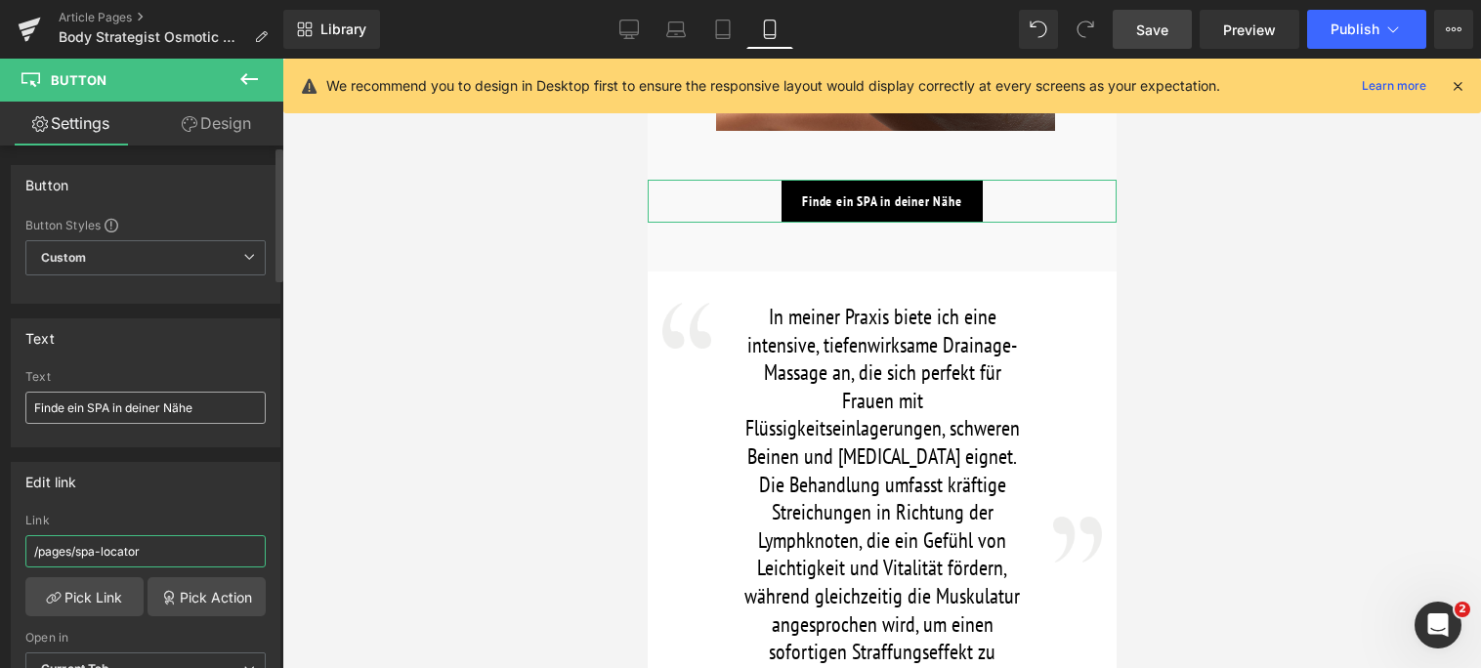
type input "/pages/spa-locator"
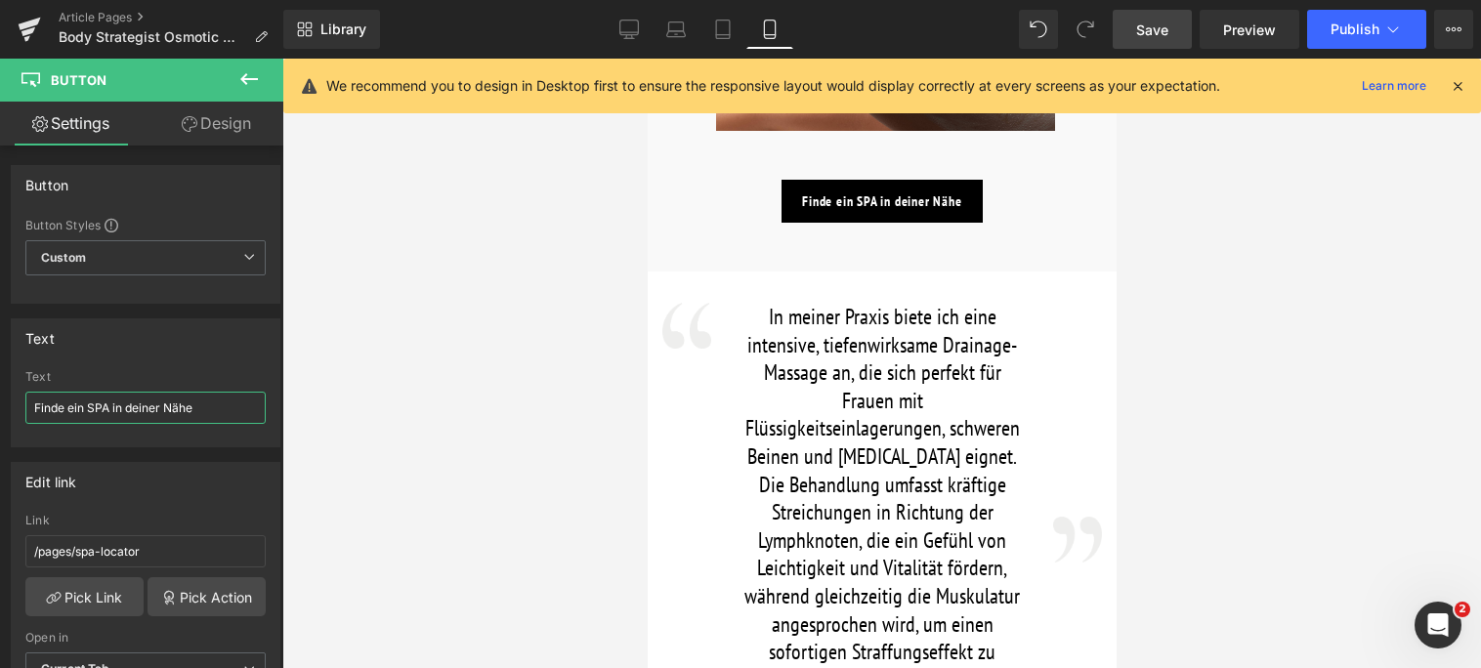
drag, startPoint x: 202, startPoint y: 408, endPoint x: -10, endPoint y: 414, distance: 212.1
click at [0, 414] on html "Button You are previewing how the will restyle your page. You can not edit Elem…" at bounding box center [740, 334] width 1481 height 668
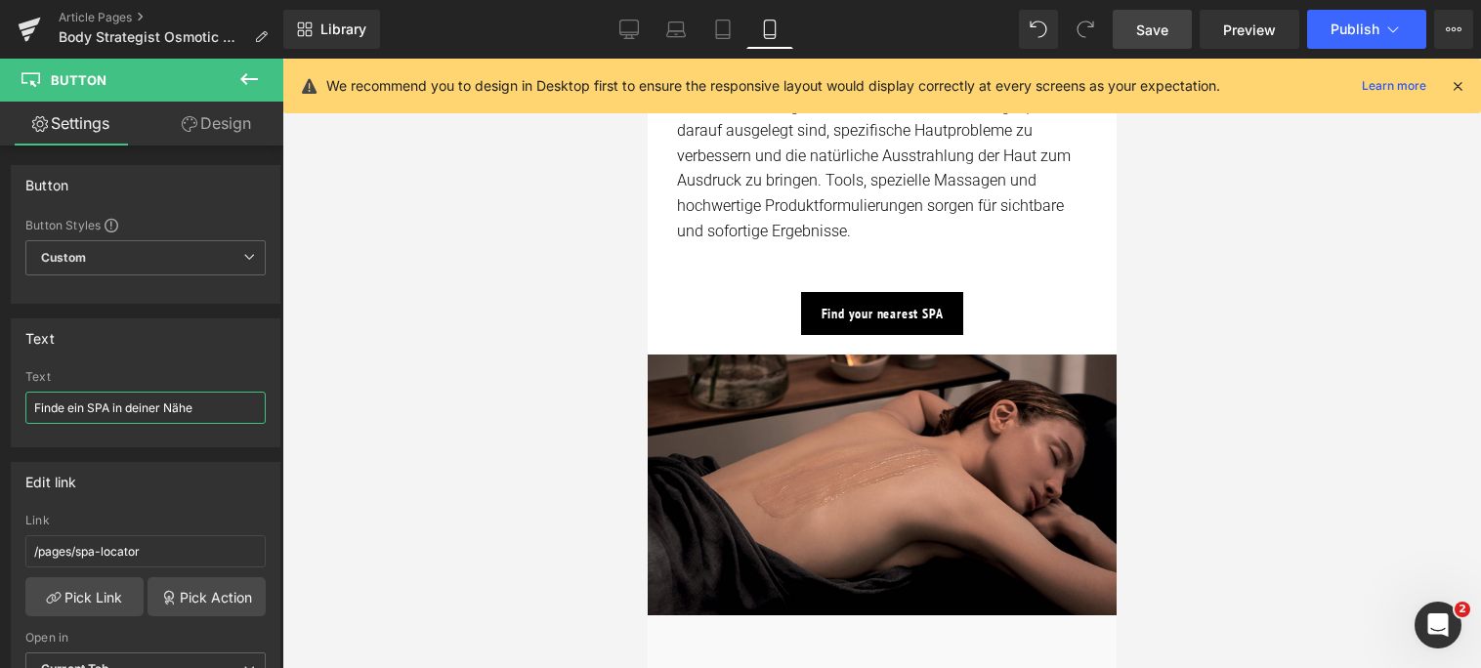
scroll to position [3713, 0]
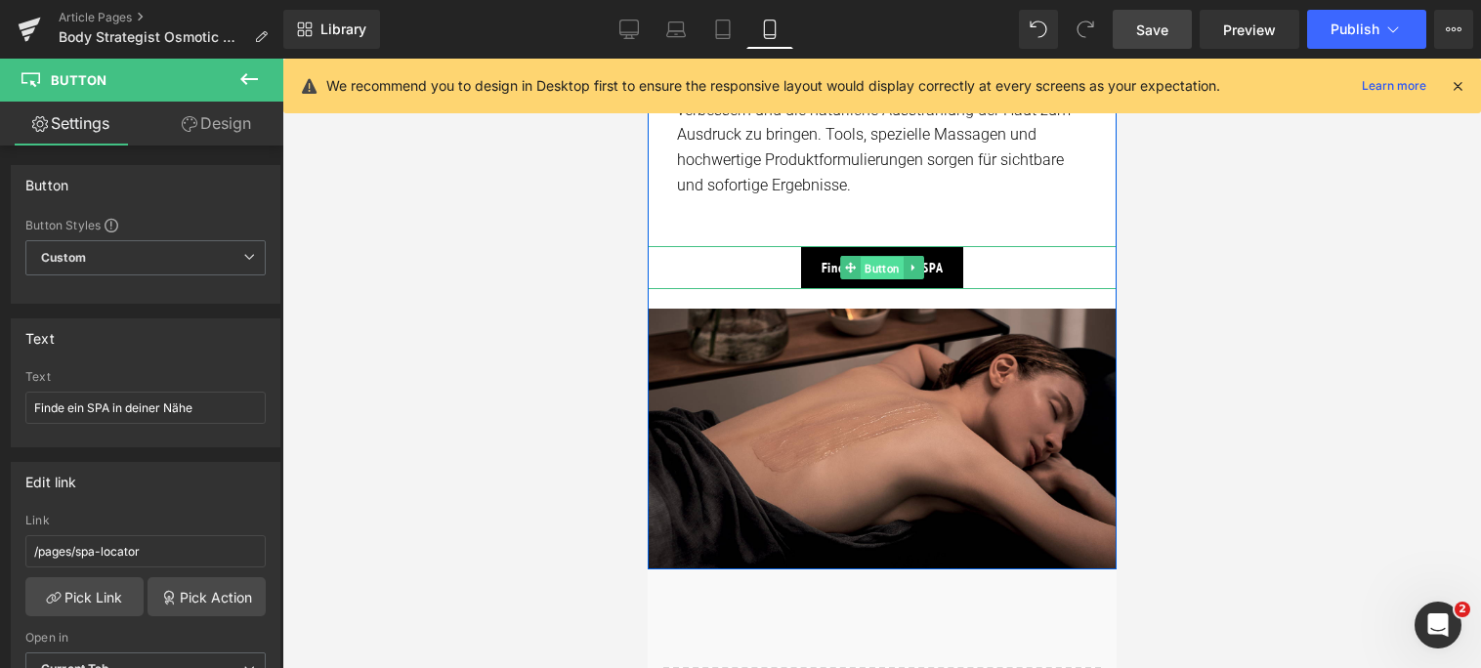
click at [875, 257] on span "Button" at bounding box center [881, 268] width 43 height 23
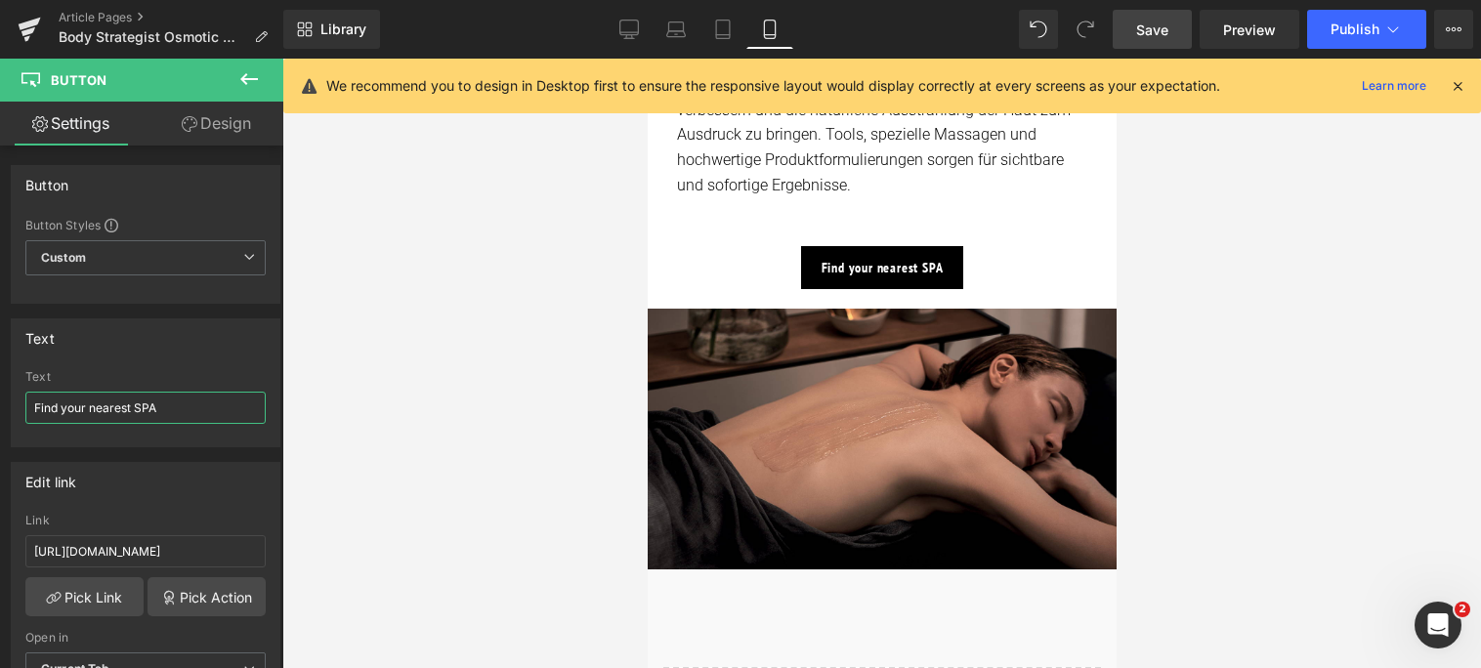
drag, startPoint x: 199, startPoint y: 412, endPoint x: -10, endPoint y: 419, distance: 209.2
click at [0, 419] on html "Button You are previewing how the will restyle your page. You can not edit Elem…" at bounding box center [740, 334] width 1481 height 668
paste input "e ein SPA in deiner Nähe"
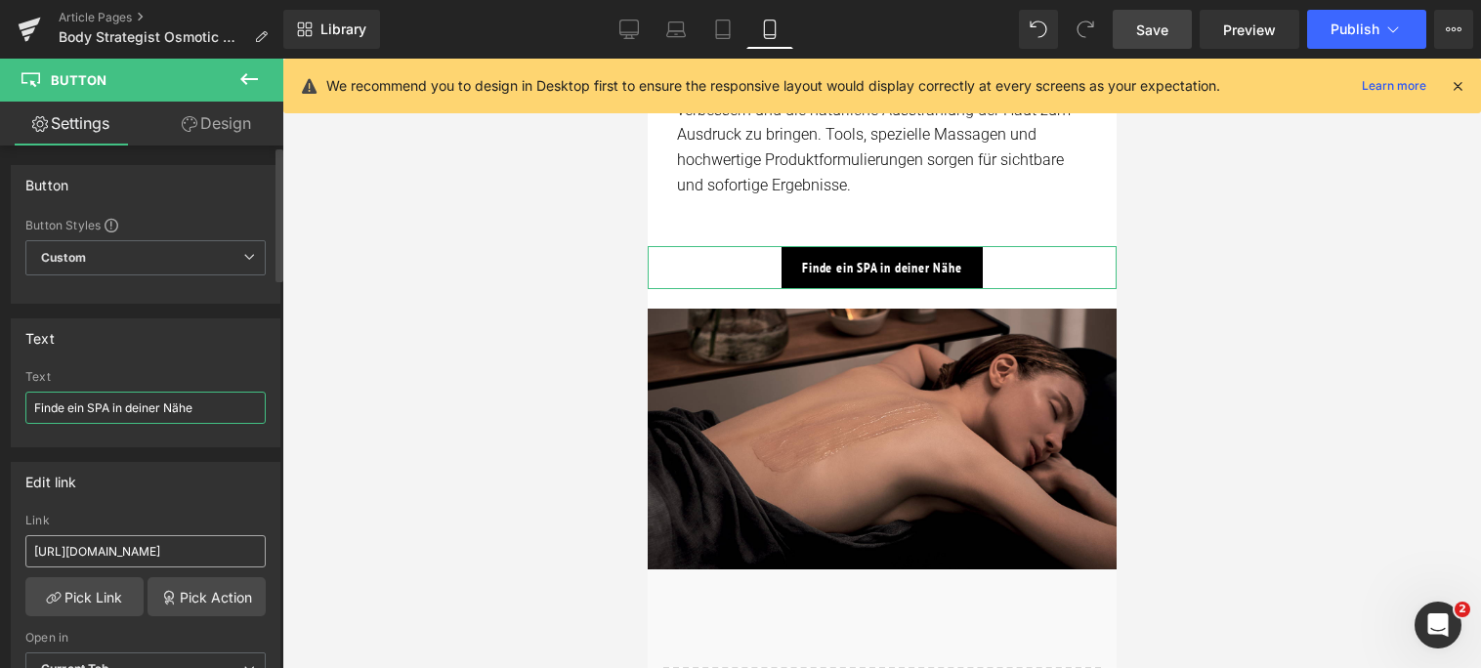
type input "Finde ein SPA in deiner Nähe"
drag, startPoint x: 229, startPoint y: 552, endPoint x: -10, endPoint y: 553, distance: 238.4
click at [0, 553] on html "Button You are previewing how the will restyle your page. You can not edit Elem…" at bounding box center [740, 334] width 1481 height 668
drag, startPoint x: 141, startPoint y: 545, endPoint x: 343, endPoint y: 543, distance: 202.3
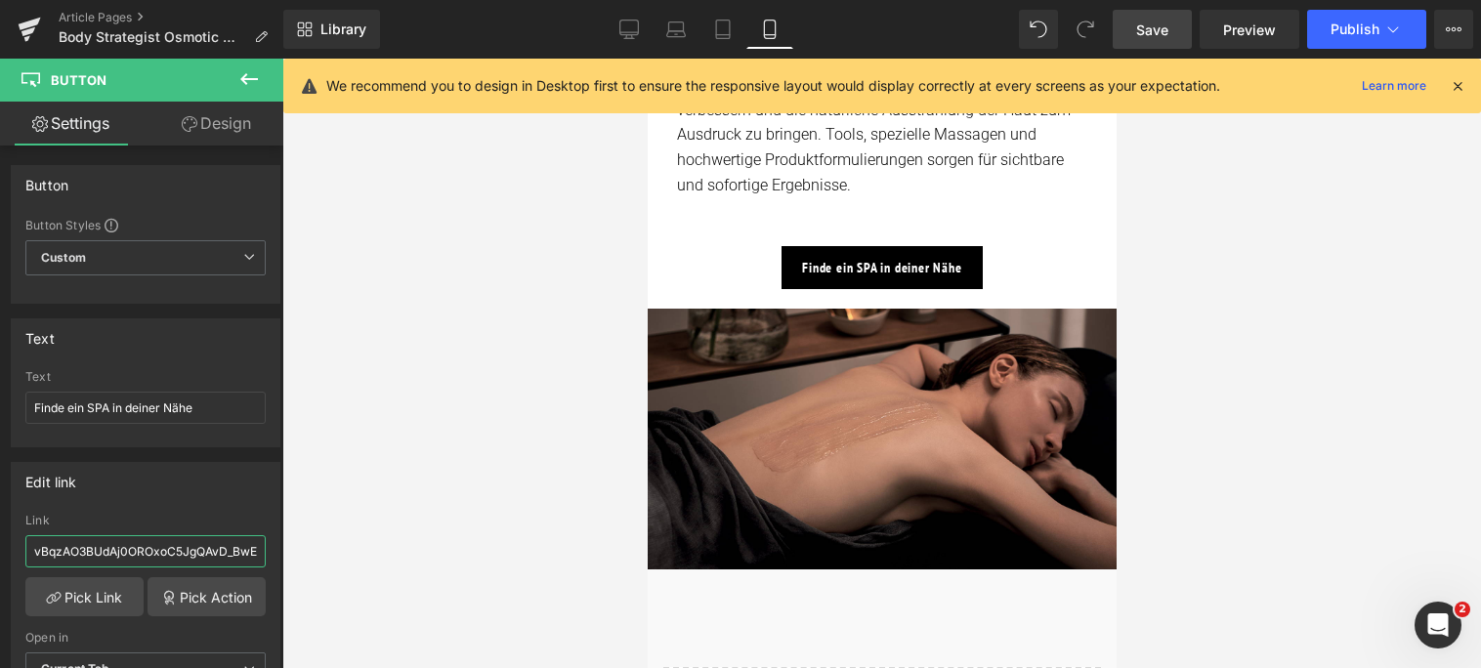
click at [343, 543] on div "Button You are previewing how the will restyle your page. You can not edit Elem…" at bounding box center [740, 351] width 1481 height 702
type input "/pages/spa-locator"
click at [1162, 39] on span "Save" at bounding box center [1152, 30] width 32 height 21
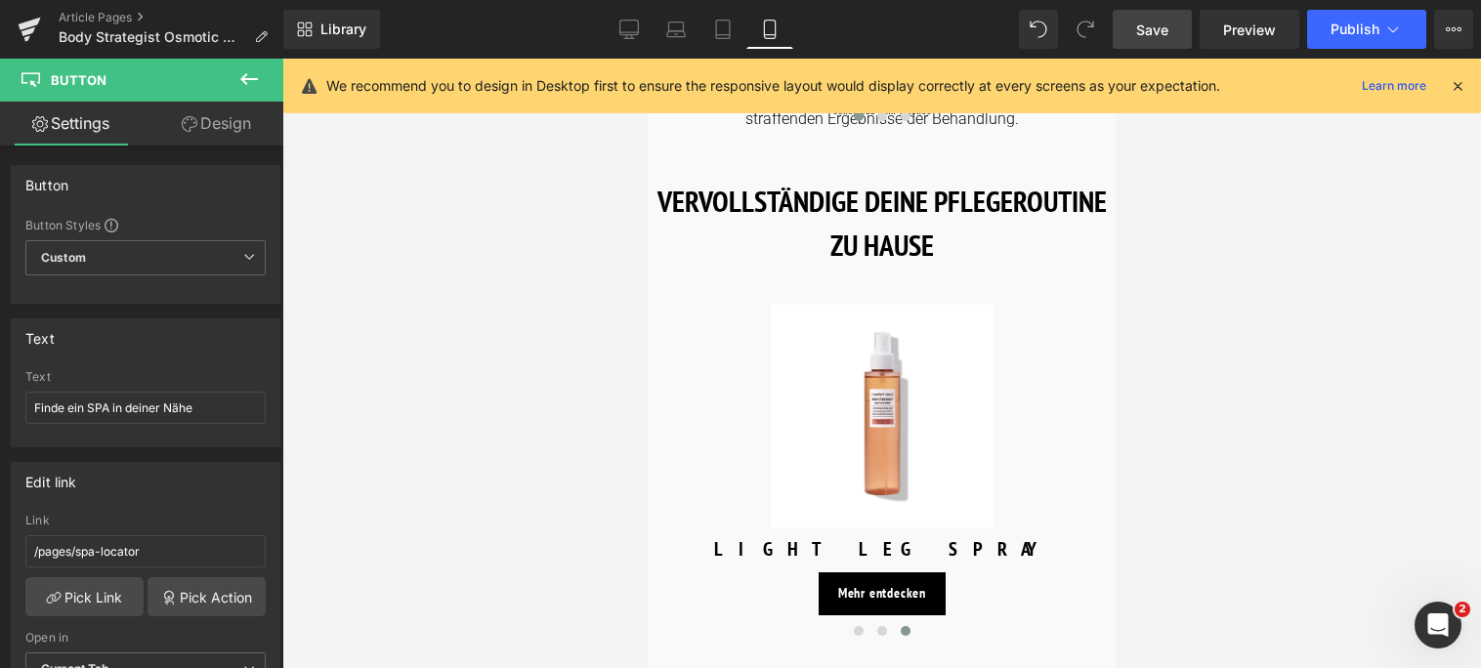
scroll to position [3029, 0]
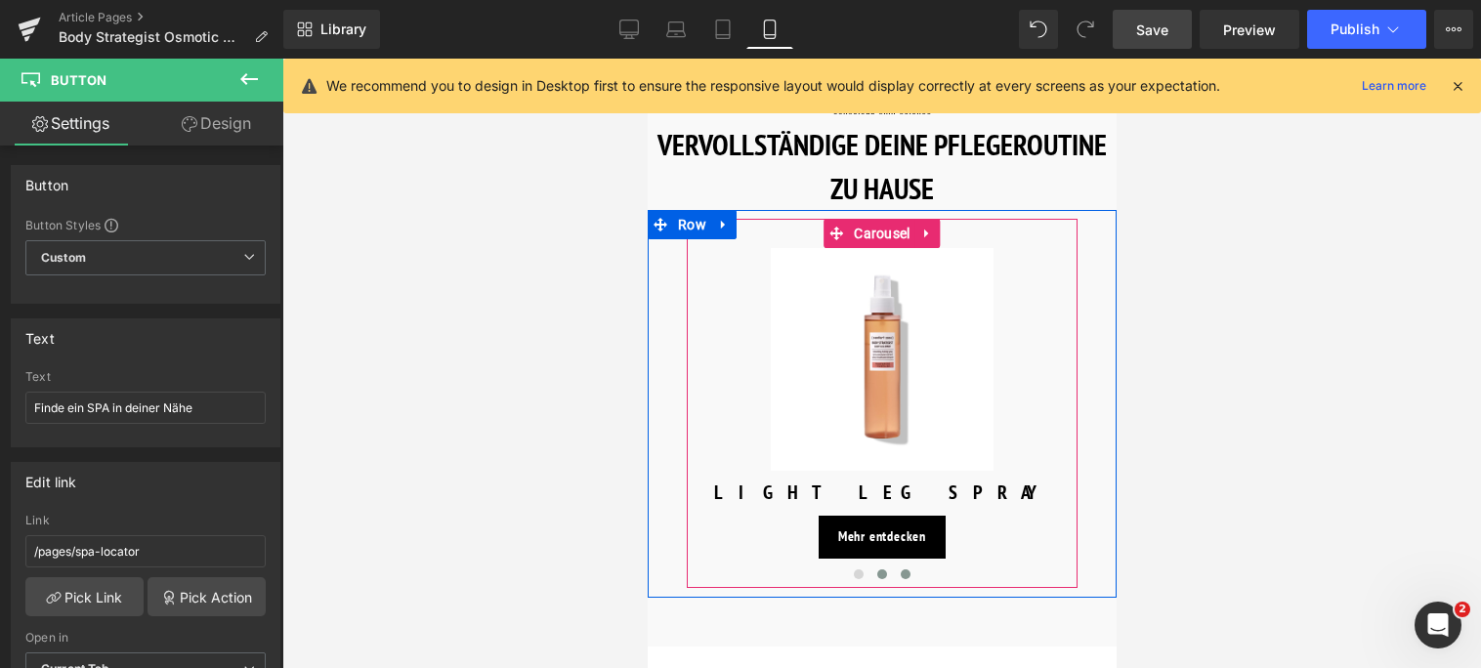
click at [882, 570] on span at bounding box center [881, 575] width 10 height 10
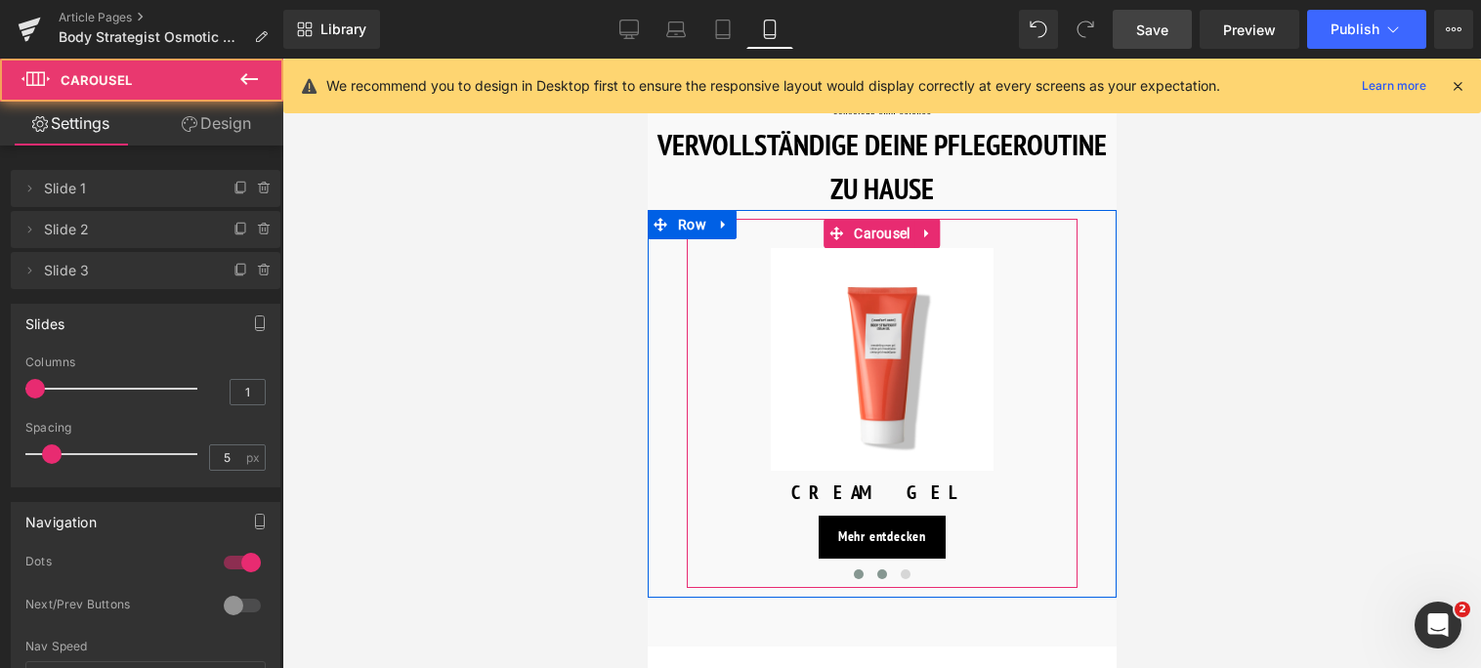
click at [855, 570] on span at bounding box center [858, 575] width 10 height 10
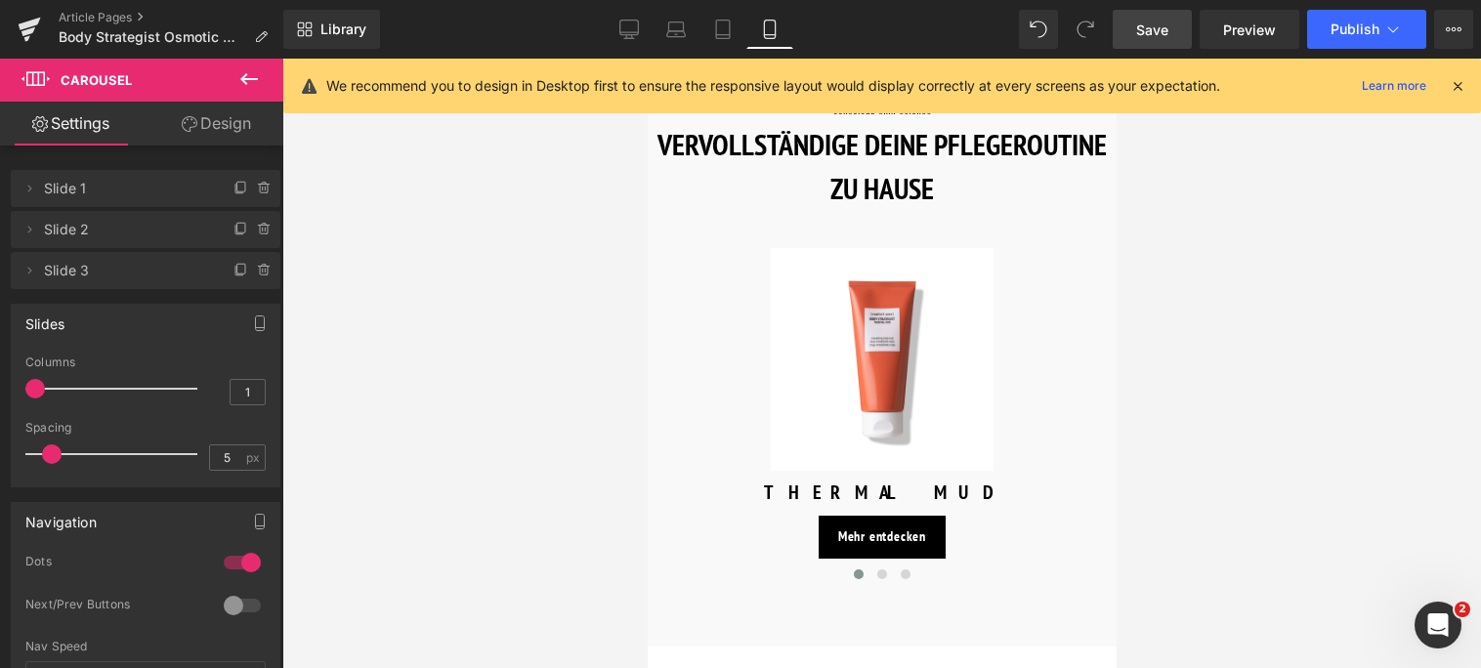
click at [1150, 36] on span "Save" at bounding box center [1152, 30] width 32 height 21
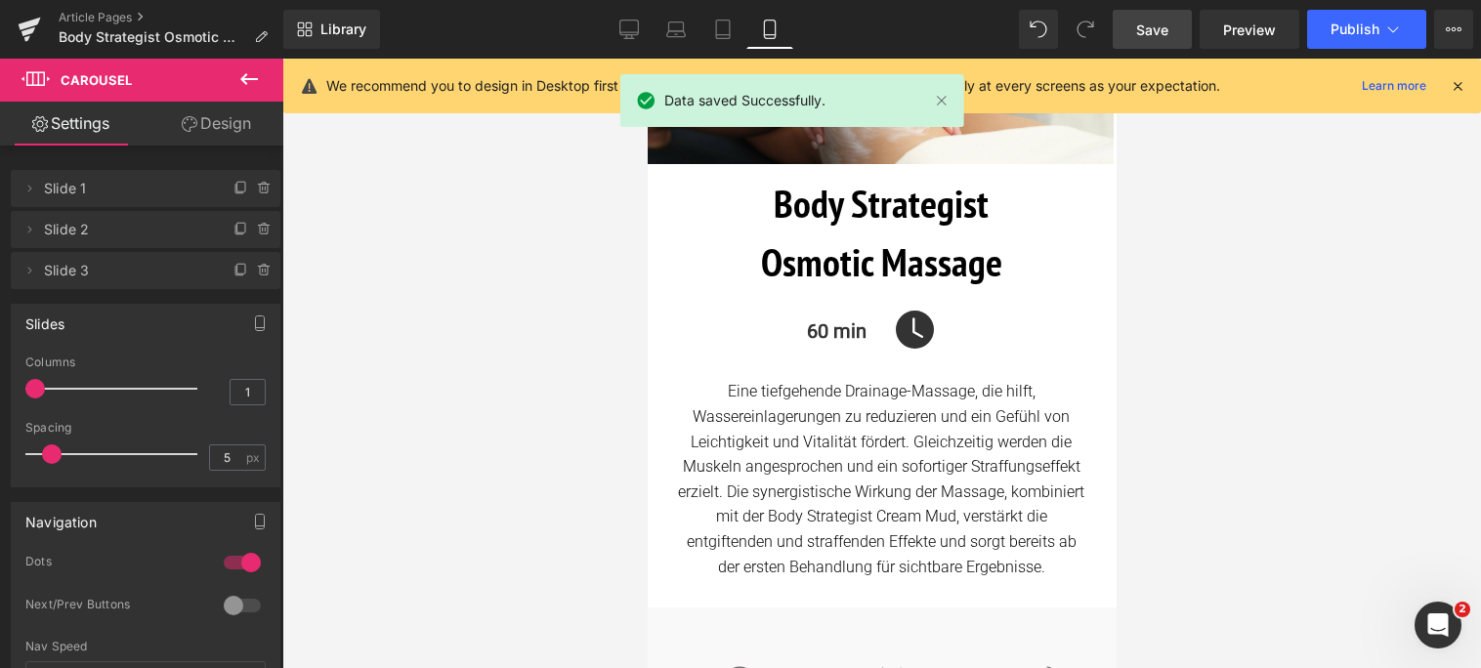
scroll to position [0, 0]
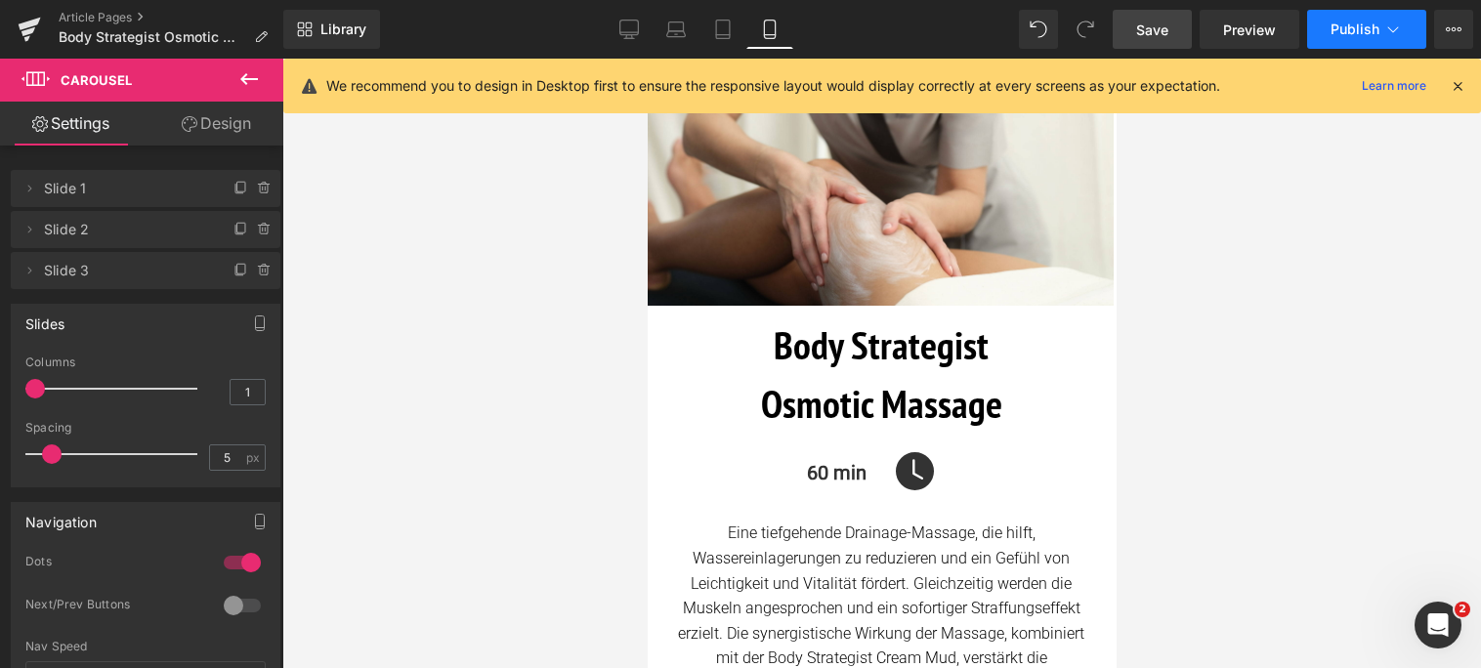
click at [1386, 33] on icon at bounding box center [1393, 30] width 20 height 20
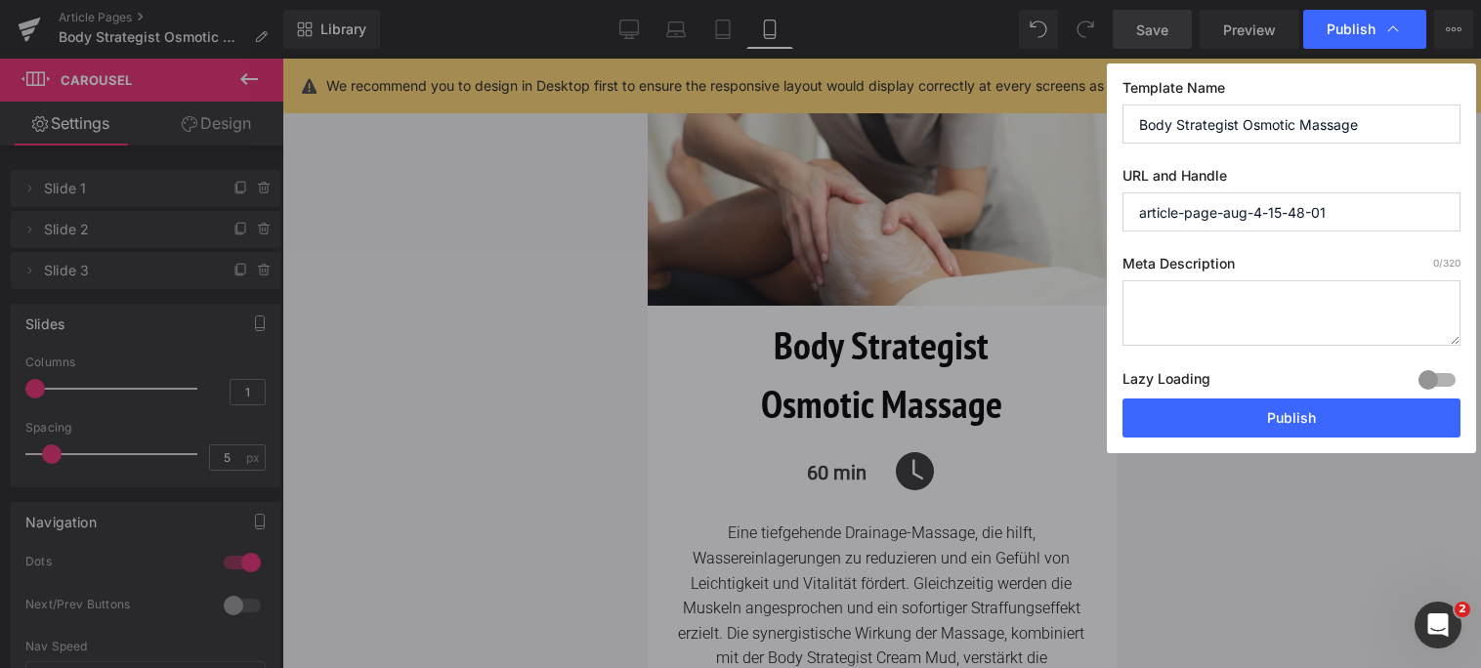
drag, startPoint x: 1367, startPoint y: 125, endPoint x: 859, endPoint y: 95, distance: 509.0
click at [859, 95] on div "Publish Template Name Body Strategist Osmotic Massage URL and Handle article-pa…" at bounding box center [740, 334] width 1481 height 668
drag, startPoint x: 1333, startPoint y: 214, endPoint x: 1047, endPoint y: 216, distance: 285.3
click at [1047, 216] on div "Publish Template Name Body Strategist Osmotic Massage URL and Handle article-pa…" at bounding box center [740, 334] width 1481 height 668
paste input "Body Strategist Osmotic Massage"
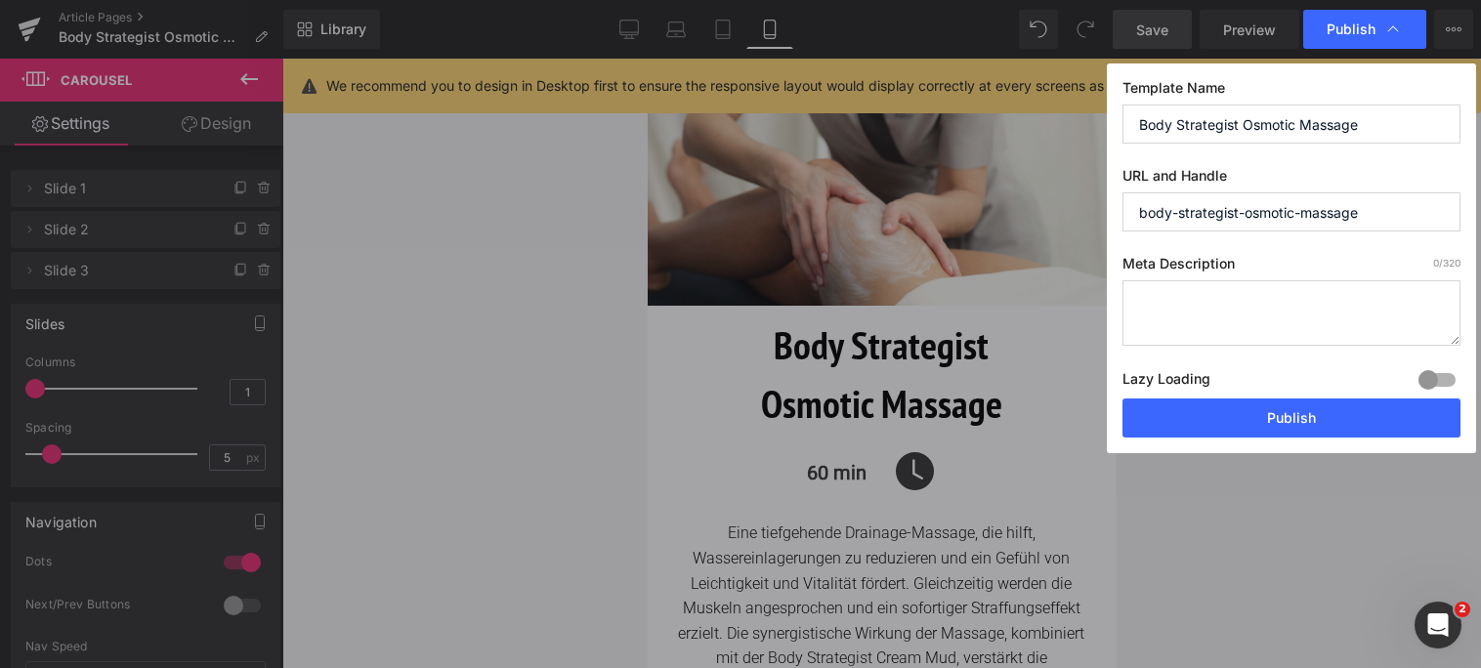
type input "body-strategist-osmotic-massage"
click at [1271, 299] on textarea at bounding box center [1292, 312] width 338 height 65
paste textarea "Eine tiefenwirksame Drainage-Massage, die hilft, Flüssigkeitseinlagerungen zu r…"
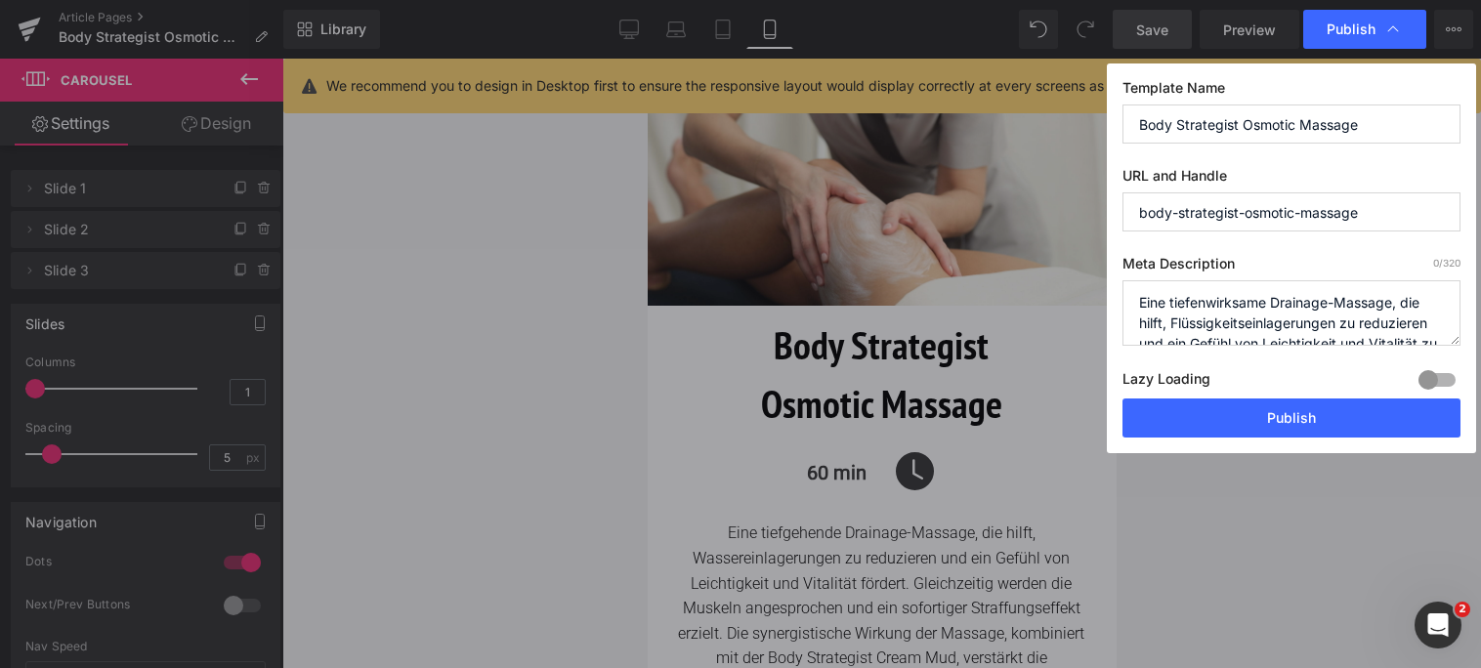
scroll to position [27, 0]
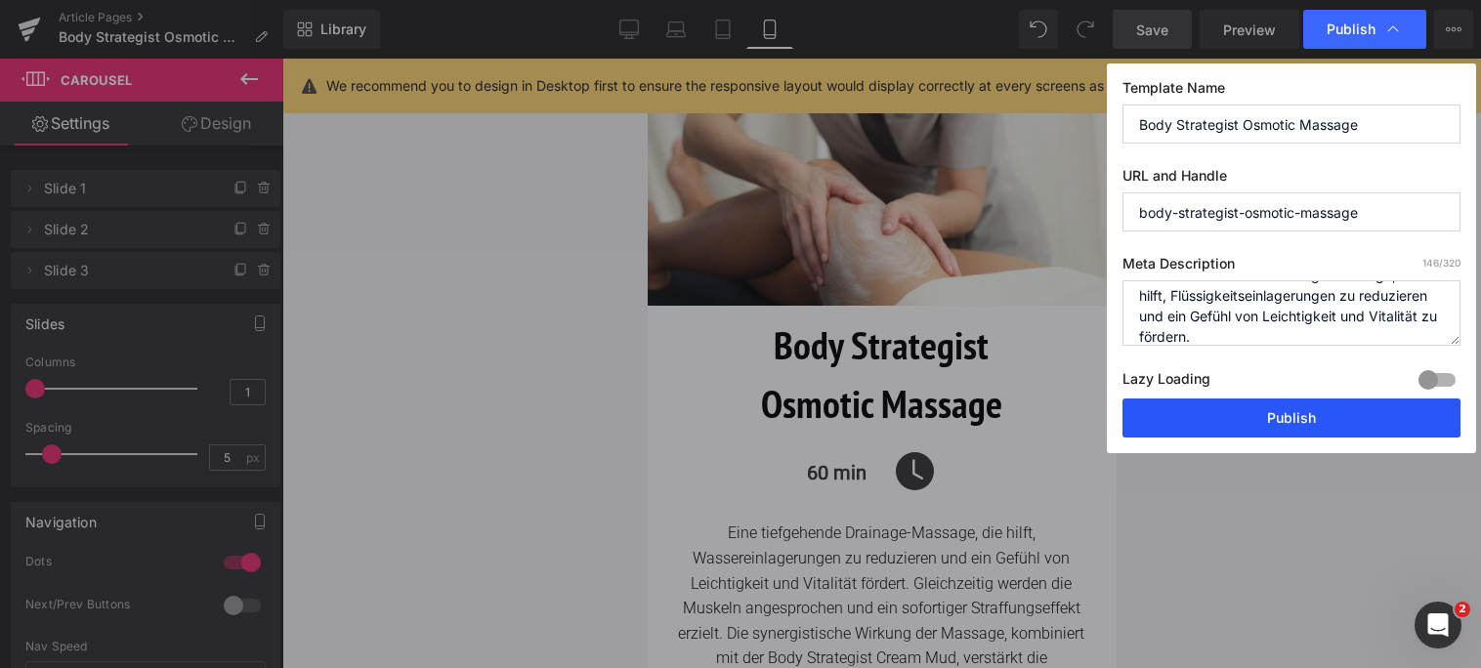
type textarea "Eine tiefenwirksame Drainage-Massage, die hilft, Flüssigkeitseinlagerungen zu r…"
click at [1263, 412] on button "Publish" at bounding box center [1292, 418] width 338 height 39
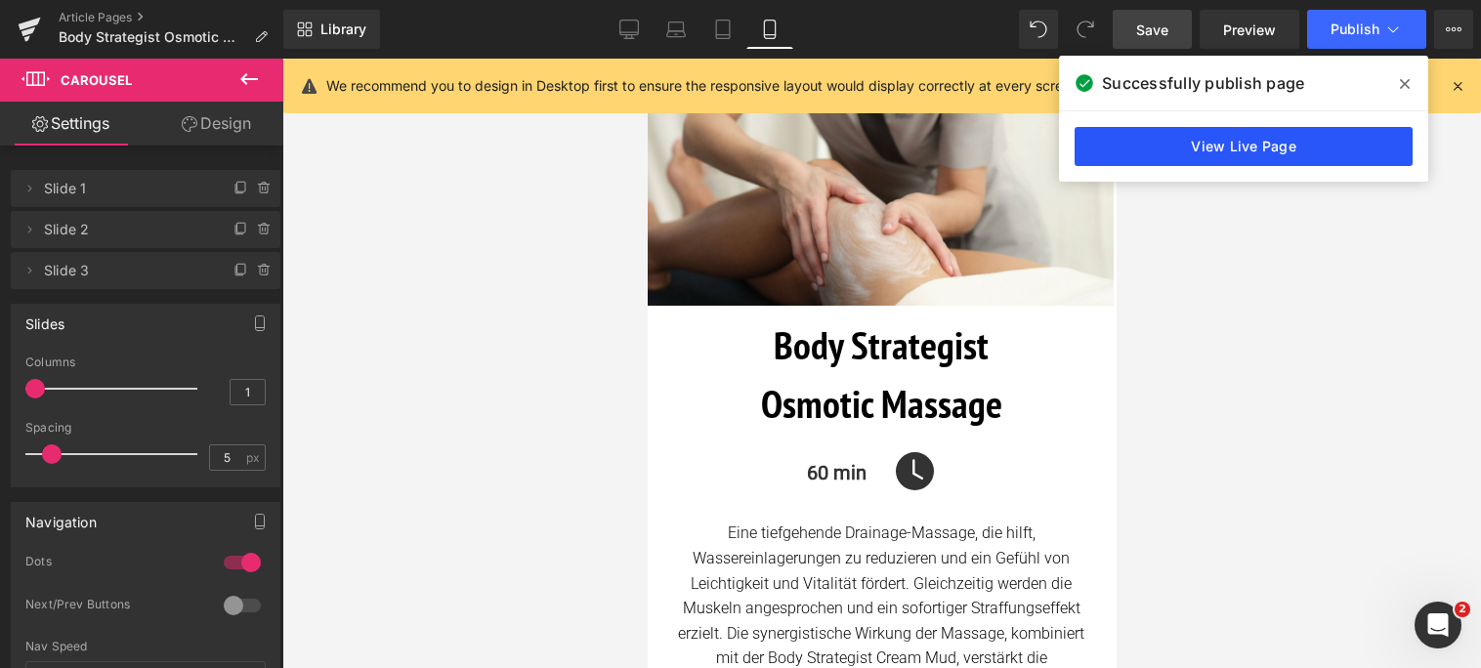
click at [1272, 151] on link "View Live Page" at bounding box center [1244, 146] width 338 height 39
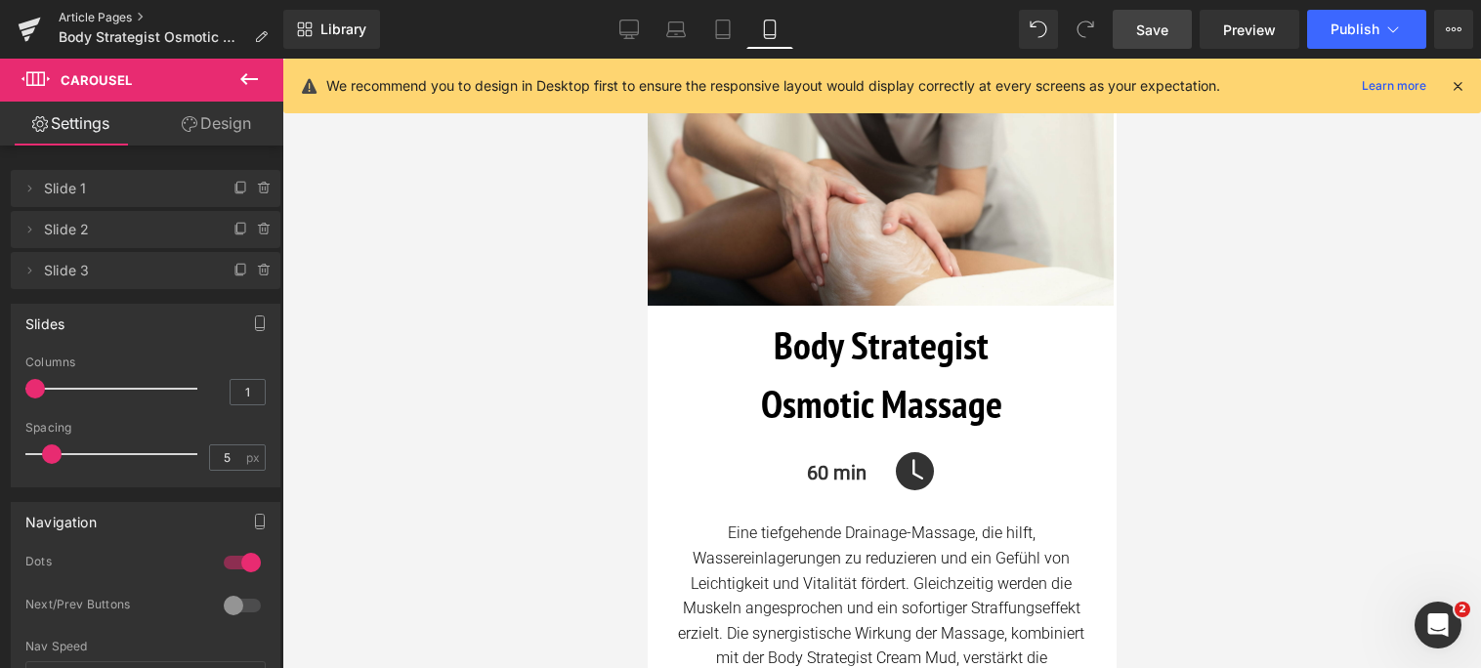
click at [91, 18] on link "Article Pages" at bounding box center [171, 18] width 225 height 16
